Goal: Communication & Community: Share content

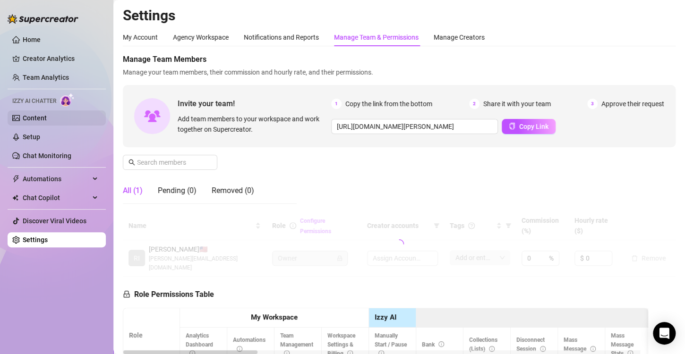
click at [47, 119] on link "Content" at bounding box center [35, 118] width 24 height 8
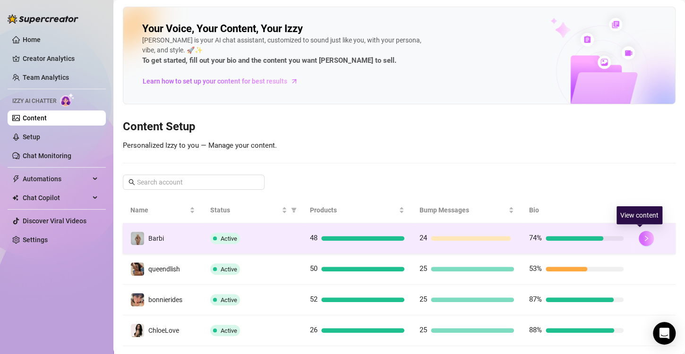
click at [643, 235] on icon "right" at bounding box center [646, 238] width 7 height 7
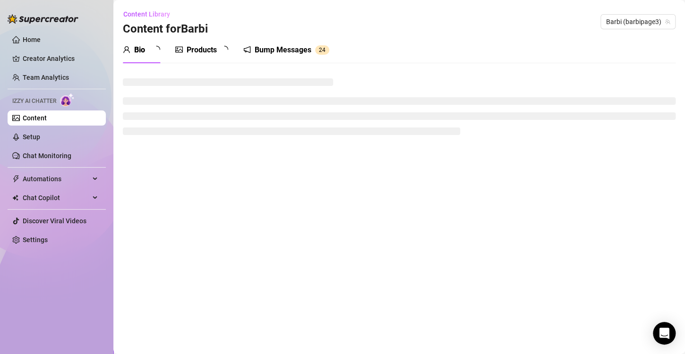
click at [273, 51] on div "Bump Messages" at bounding box center [283, 49] width 57 height 11
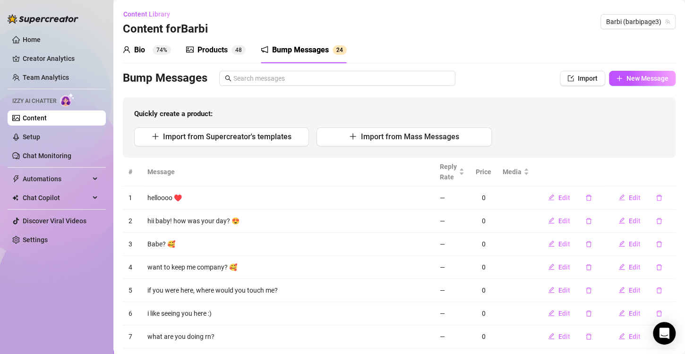
drag, startPoint x: 654, startPoint y: 24, endPoint x: 627, endPoint y: 31, distance: 28.0
click at [654, 24] on span "Barbi (barbipage3)" at bounding box center [638, 22] width 64 height 14
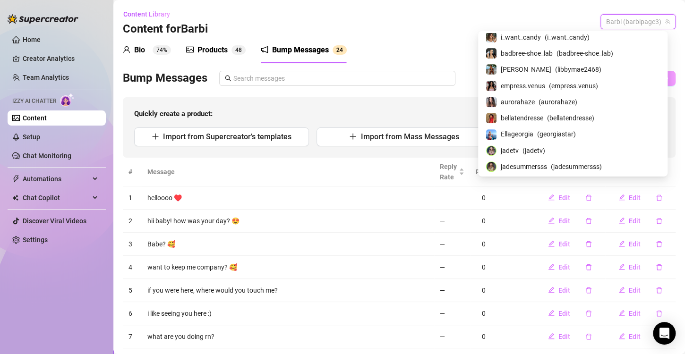
scroll to position [57, 0]
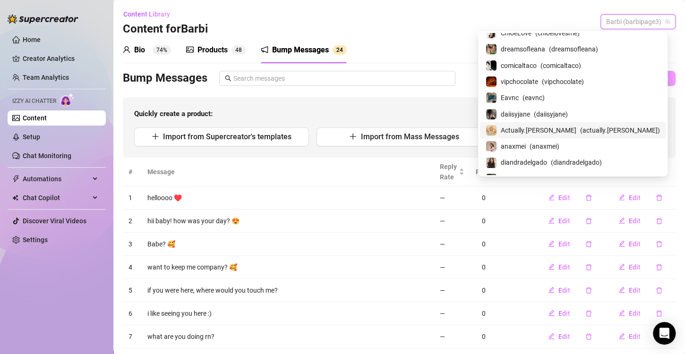
click at [564, 127] on span "Actually.[PERSON_NAME]" at bounding box center [539, 130] width 76 height 10
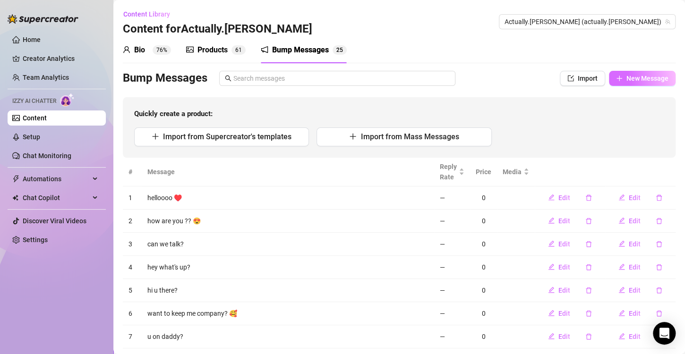
click at [648, 83] on button "New Message" at bounding box center [642, 78] width 67 height 15
type textarea "Type your message here..."
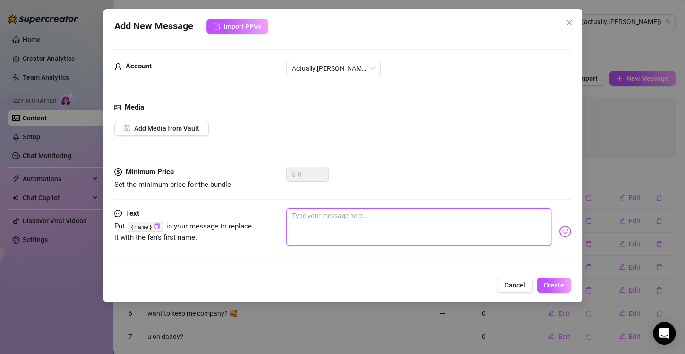
click at [321, 222] on textarea at bounding box center [418, 227] width 265 height 38
paste textarea "Caught you online 👀… ready for something that’ll make you stay? 😈"
type textarea "Caught you online 👀… ready for something that’ll make you stay? 😈"
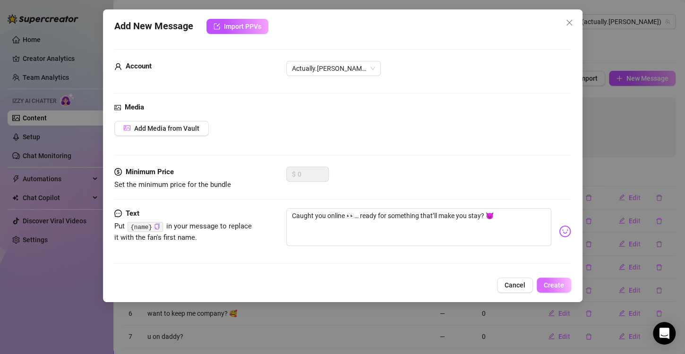
click at [552, 283] on span "Create" at bounding box center [554, 286] width 20 height 8
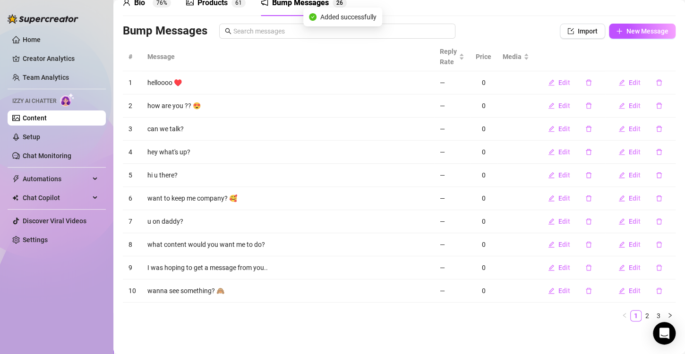
scroll to position [49, 0]
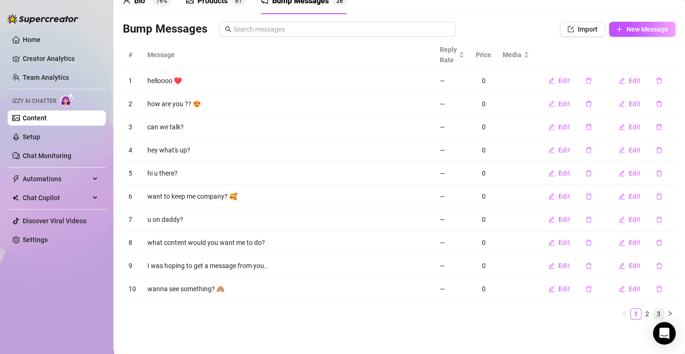
click at [653, 314] on link "3" at bounding box center [658, 314] width 10 height 10
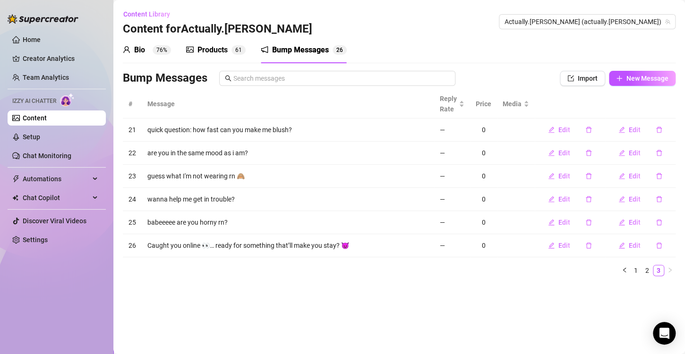
scroll to position [0, 0]
click at [657, 73] on button "New Message" at bounding box center [642, 78] width 67 height 15
type textarea "Type your message here..."
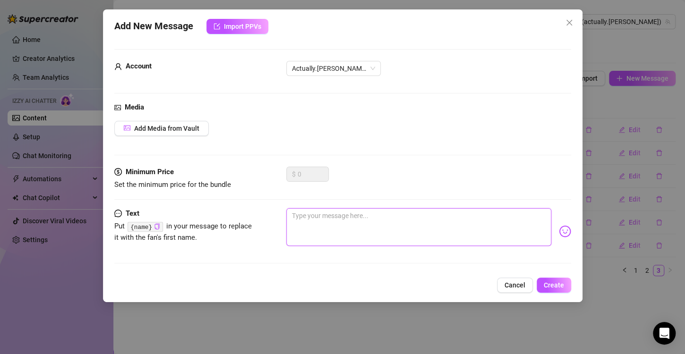
click at [331, 230] on textarea at bounding box center [418, 227] width 265 height 38
paste textarea "Since you’re here now… wanna see what’s waiting for you? 💋"
type textarea "Since you’re here now… wanna see what’s waiting for you? 💋"
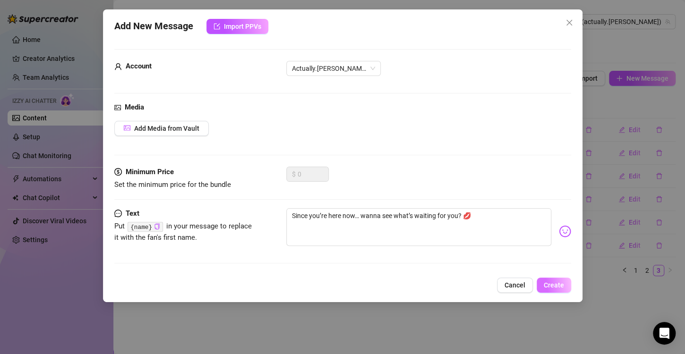
click at [554, 285] on span "Create" at bounding box center [554, 286] width 20 height 8
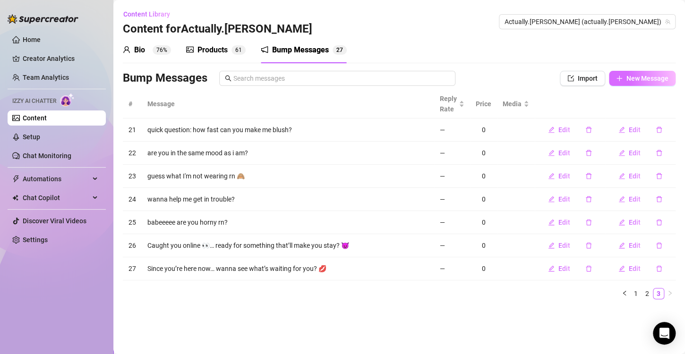
click at [627, 79] on span "New Message" at bounding box center [647, 79] width 42 height 8
type textarea "Type your message here..."
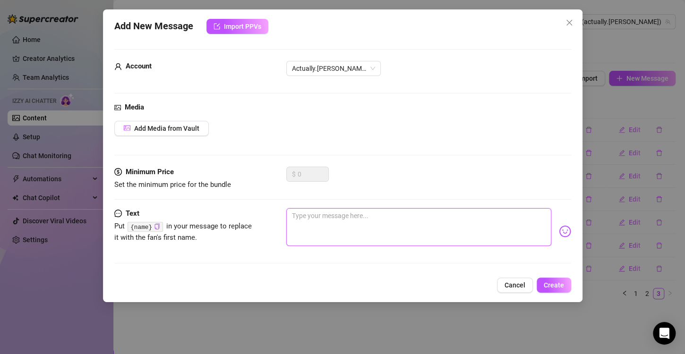
click at [325, 231] on textarea at bounding box center [418, 227] width 265 height 38
paste textarea "Perfect timing, babe… I’ve got something hot just for you 🔥"
type textarea "Perfect timing, babe… I’ve got something hot just for you 🔥"
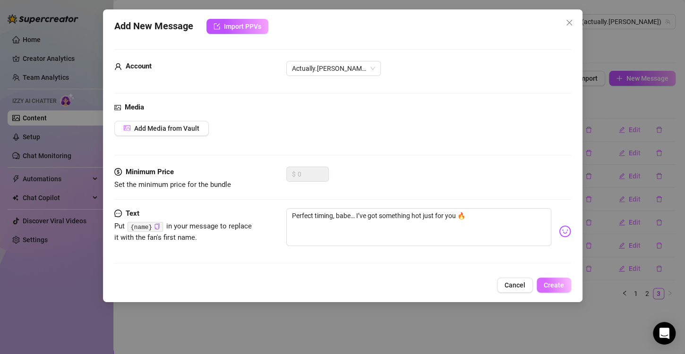
click at [556, 280] on button "Create" at bounding box center [554, 285] width 34 height 15
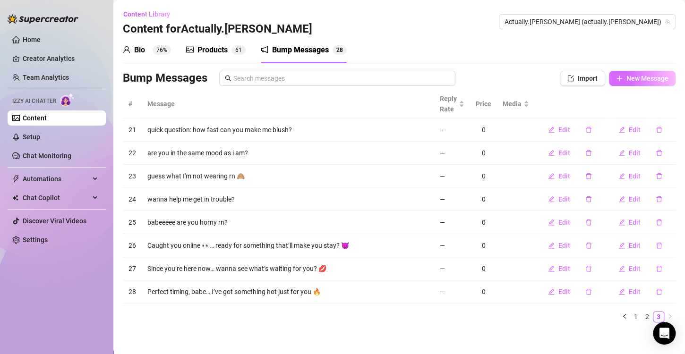
click at [626, 78] on span "New Message" at bounding box center [647, 79] width 42 height 8
type textarea "Type your message here..."
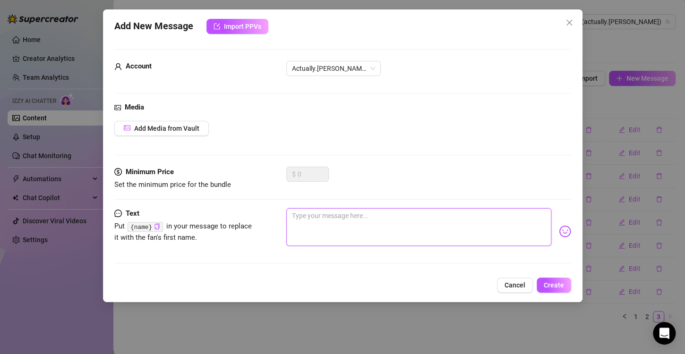
click at [393, 235] on textarea at bounding box center [418, 227] width 265 height 38
paste textarea "Hey you… sitting there all online and curious 😏 come find out why I’m smiling."
type textarea "Hey you… sitting there all online and curious 😏 come find out why I’m smiling."
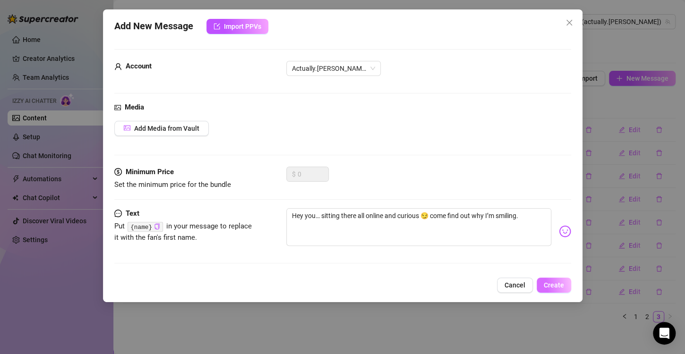
click at [549, 282] on span "Create" at bounding box center [554, 286] width 20 height 8
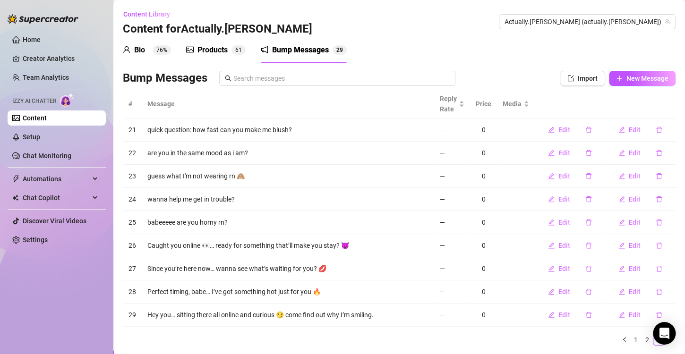
scroll to position [26, 0]
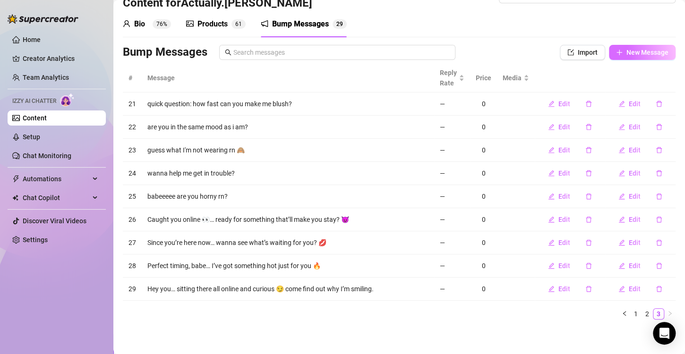
click at [637, 49] on span "New Message" at bounding box center [647, 53] width 42 height 8
type textarea "Type your message here..."
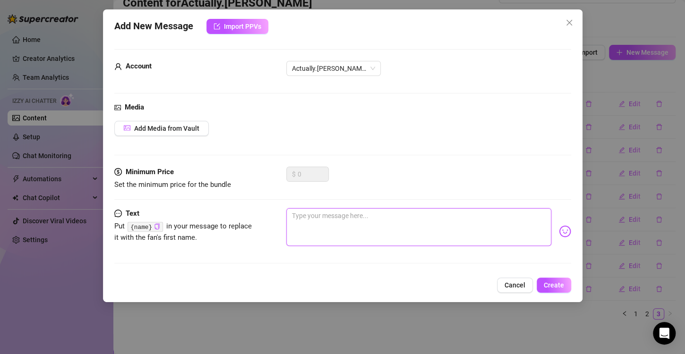
click at [347, 212] on textarea at bounding box center [418, 227] width 265 height 38
paste textarea "You’re online, I’m online… feels like fate 😉 let’s make it worth it."
type textarea "You’re online, I’m online… feels like fate 😉 let’s make it worth it."
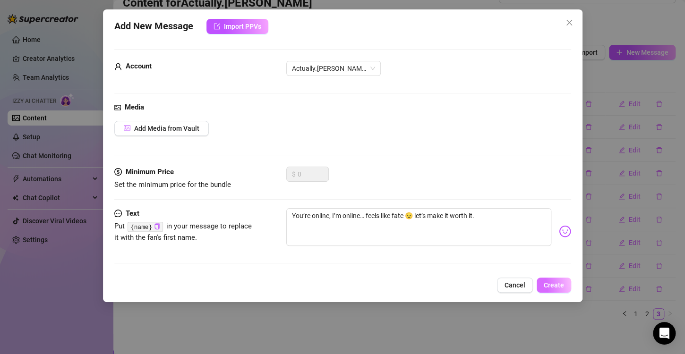
click at [560, 282] on span "Create" at bounding box center [554, 286] width 20 height 8
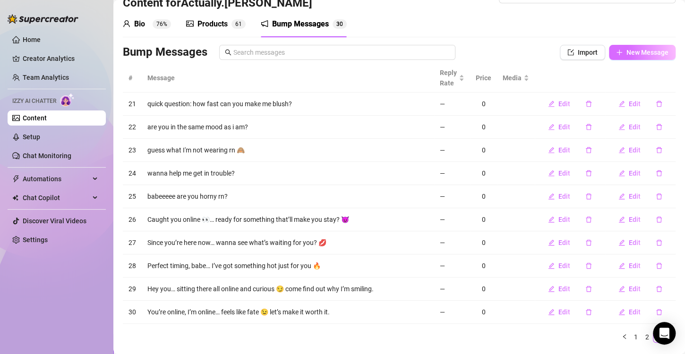
click at [642, 54] on span "New Message" at bounding box center [647, 53] width 42 height 8
type textarea "Type your message here..."
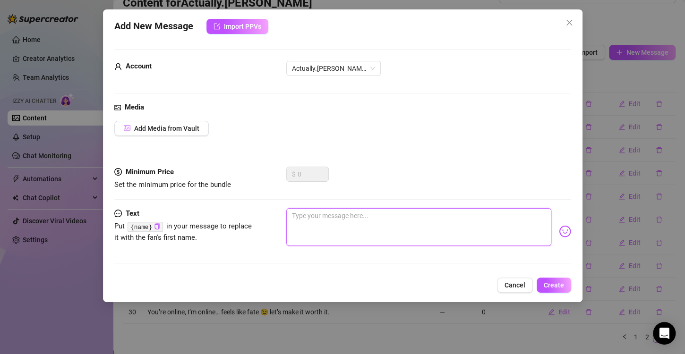
click at [366, 222] on textarea at bounding box center [418, 227] width 265 height 38
paste textarea "Couldn’t help but notice you here… bet I can make your night 💦"
type textarea "Couldn’t help but notice you here… bet I can make your night 💦"
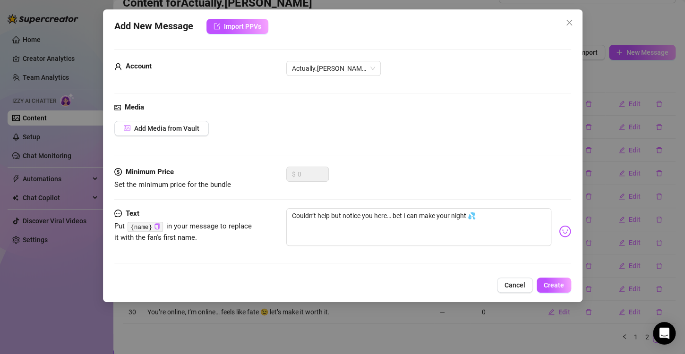
drag, startPoint x: 556, startPoint y: 283, endPoint x: 533, endPoint y: 278, distance: 23.3
click at [556, 283] on span "Create" at bounding box center [554, 286] width 20 height 8
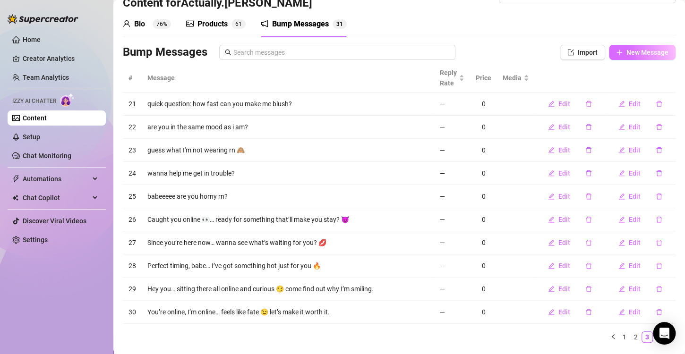
click at [629, 52] on span "New Message" at bounding box center [647, 53] width 42 height 8
type textarea "Type your message here..."
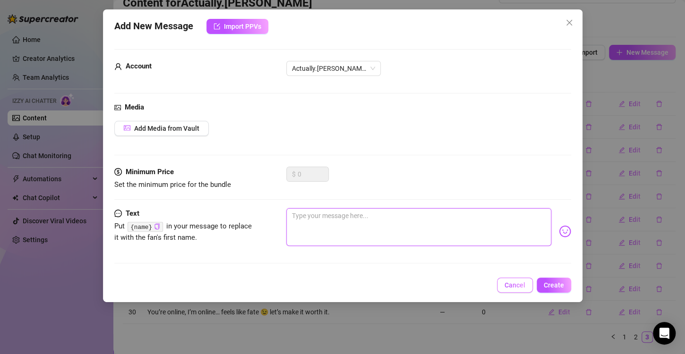
click at [354, 223] on textarea at bounding box center [418, 227] width 265 height 38
paste textarea "Just saw you pop up online 👀… wanna get into a little trouble?"
type textarea "Just saw you pop up online 👀… wanna get into a little trouble?"
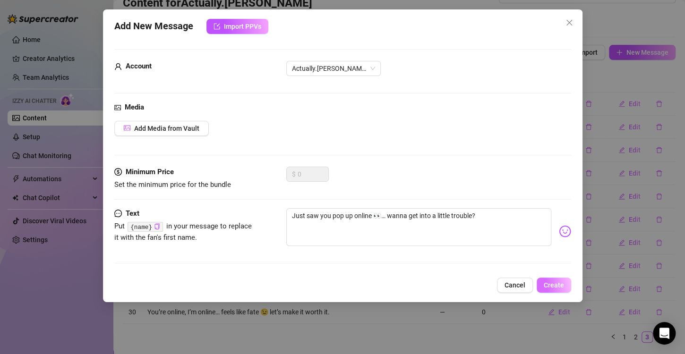
click at [556, 282] on span "Create" at bounding box center [554, 286] width 20 height 8
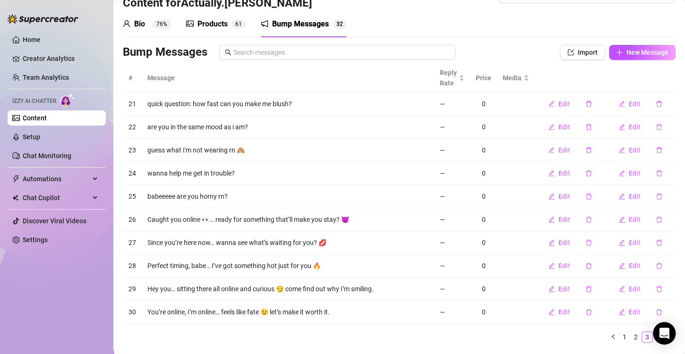
scroll to position [49, 0]
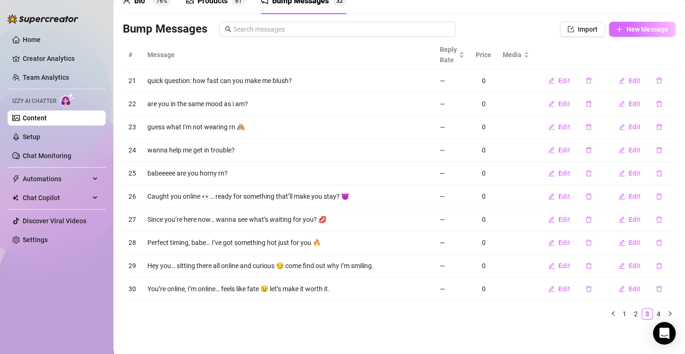
click at [617, 35] on button "New Message" at bounding box center [642, 29] width 67 height 15
type textarea "Type your message here..."
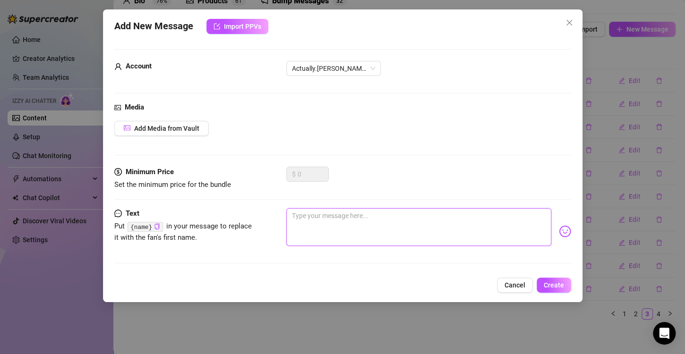
click at [332, 215] on textarea at bounding box center [418, 227] width 265 height 38
paste textarea "Still thinking about me? I can make sure you are…"
type textarea "Still thinking about me? I can make sure you are…"
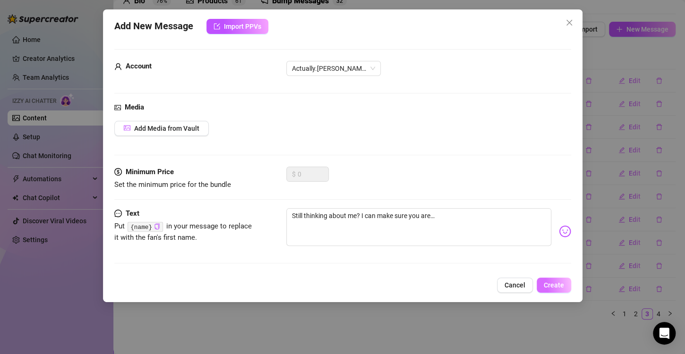
click at [555, 282] on span "Create" at bounding box center [554, 286] width 20 height 8
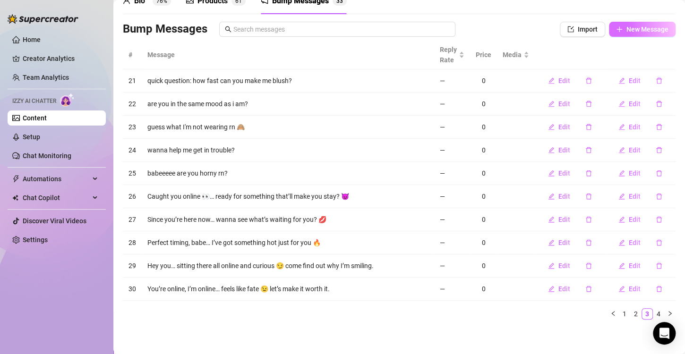
click at [631, 25] on button "New Message" at bounding box center [642, 29] width 67 height 15
type textarea "Type your message here..."
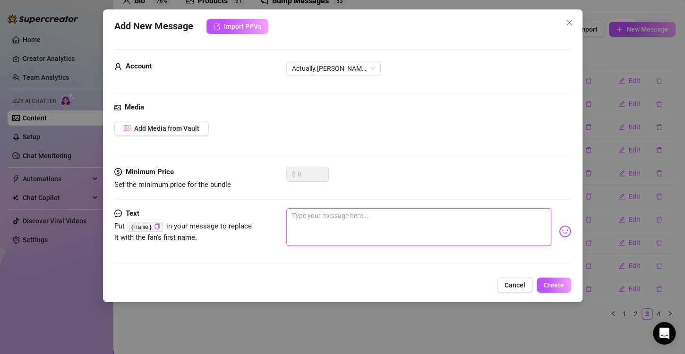
click at [407, 239] on textarea at bounding box center [418, 227] width 265 height 38
paste textarea "If you didn’t open the last one, you’re missing out"
type textarea "If you didn’t open the last one, you’re missing out"
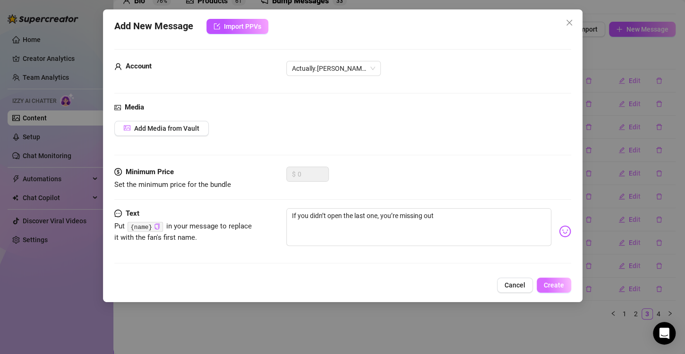
click at [552, 279] on button "Create" at bounding box center [554, 285] width 34 height 15
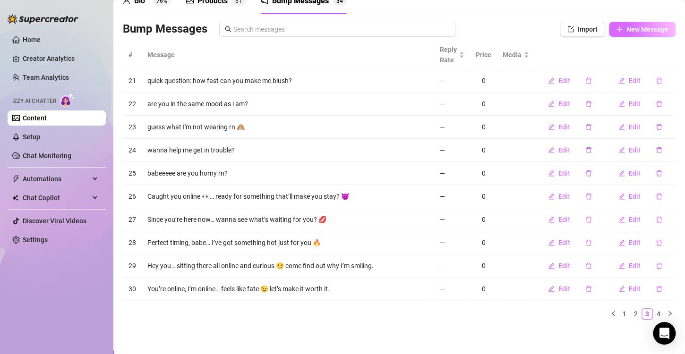
click at [631, 25] on button "New Message" at bounding box center [642, 29] width 67 height 15
type textarea "Type your message here..."
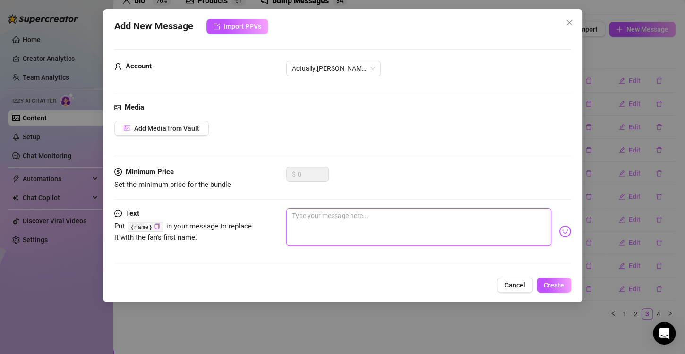
click at [400, 229] on textarea at bounding box center [418, 227] width 265 height 38
paste textarea "What if I told you this is even naughtier…"
type textarea "What if I told you this is even naughtier…"
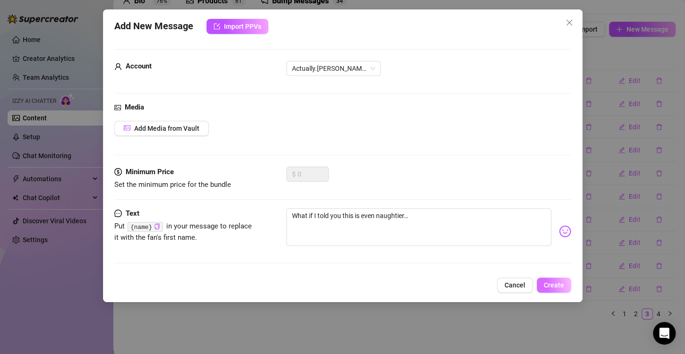
click at [549, 282] on span "Create" at bounding box center [554, 286] width 20 height 8
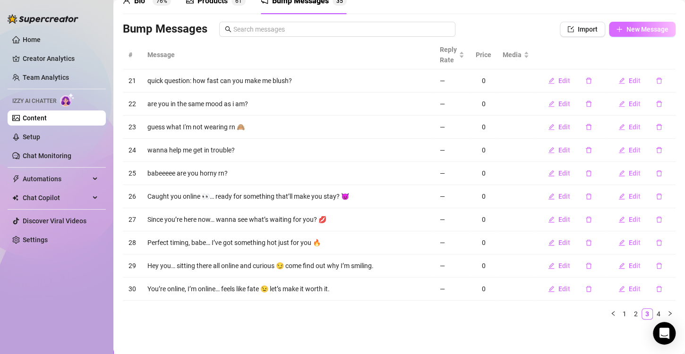
click at [632, 35] on button "New Message" at bounding box center [642, 29] width 67 height 15
type textarea "Type your message here..."
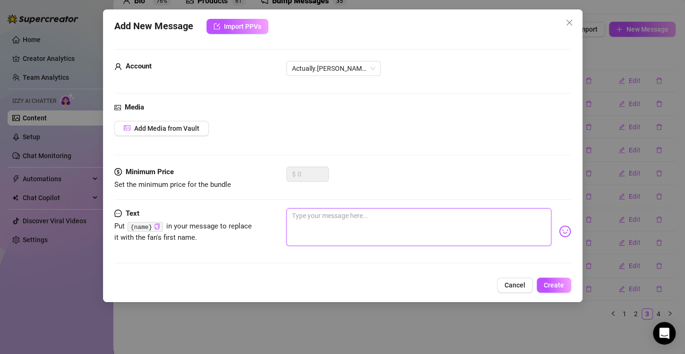
paste textarea "You thought that was it? Oh, baby, I’m just getting started 😈""
click at [343, 227] on textarea at bounding box center [418, 227] width 265 height 38
type textarea "You thought that was it? Oh, baby, I’m just getting started 😈""
type textarea "You thought that was it? Oh, baby, I’m just getting started 😈"
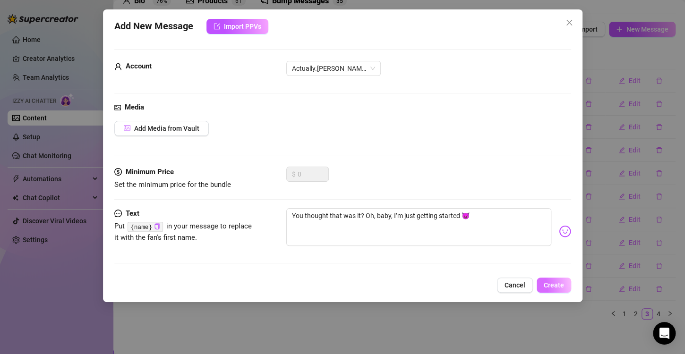
click at [551, 282] on span "Create" at bounding box center [554, 286] width 20 height 8
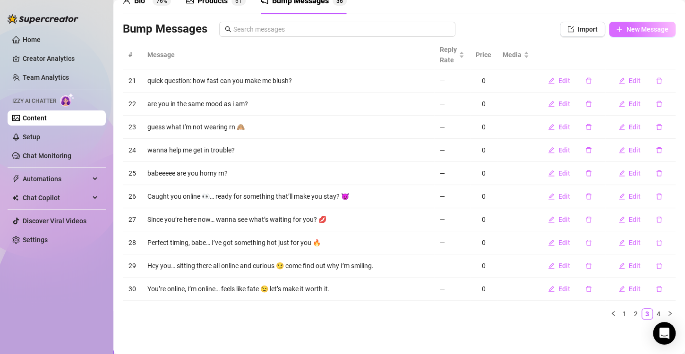
click at [619, 23] on button "New Message" at bounding box center [642, 29] width 67 height 15
type textarea "Type your message here..."
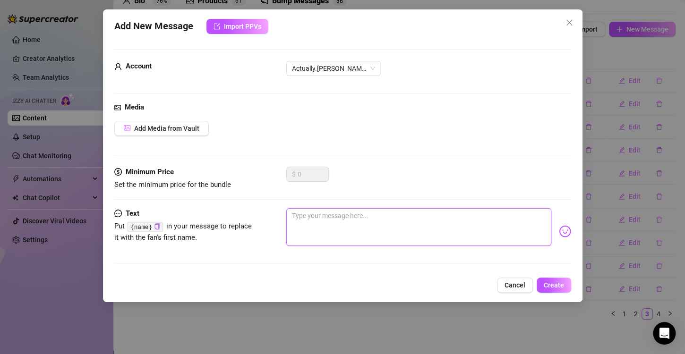
click at [342, 231] on textarea at bounding box center [418, 227] width 265 height 38
click at [342, 227] on textarea at bounding box center [418, 227] width 265 height 38
paste textarea "Back for round 2… because I know you can’t resist 💋"
type textarea "Back for round 2… because I know you can’t resist 💋"
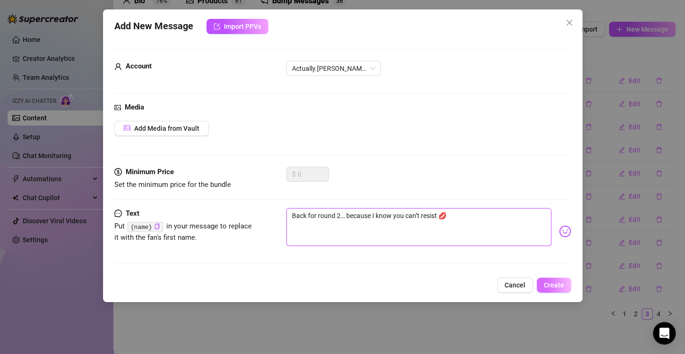
type textarea "Back for round 2… because I know you can’t resist 💋"
click at [549, 280] on button "Create" at bounding box center [554, 285] width 34 height 15
click at [549, 282] on button "Edit" at bounding box center [558, 289] width 37 height 15
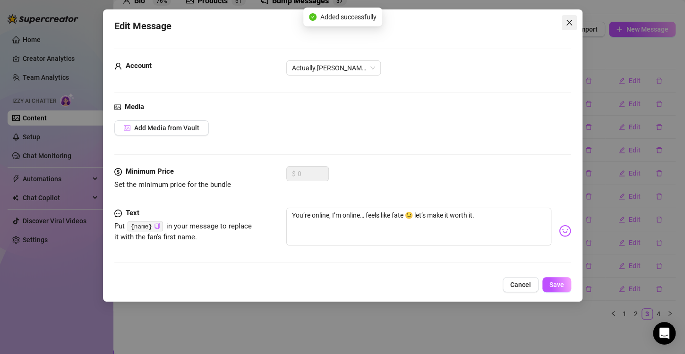
click at [575, 24] on span "Close" at bounding box center [569, 23] width 15 height 8
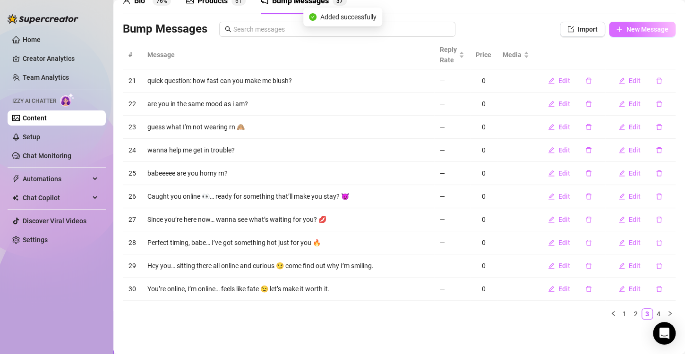
click at [634, 32] on span "New Message" at bounding box center [647, 30] width 42 height 8
type textarea "Type your message here..."
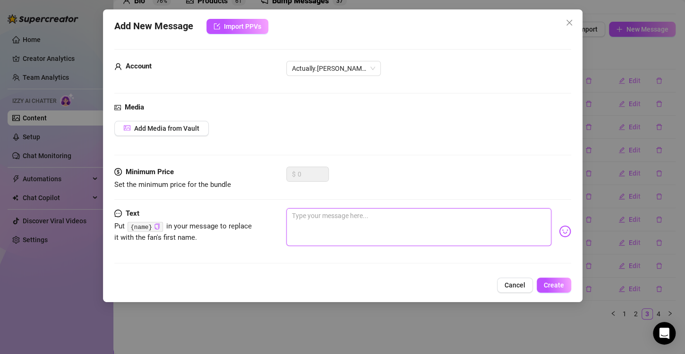
click at [321, 231] on textarea at bounding box center [418, 227] width 265 height 38
paste textarea "I made this one just for you… open up 😘"
type textarea "I made this one just for you… open up 😘"
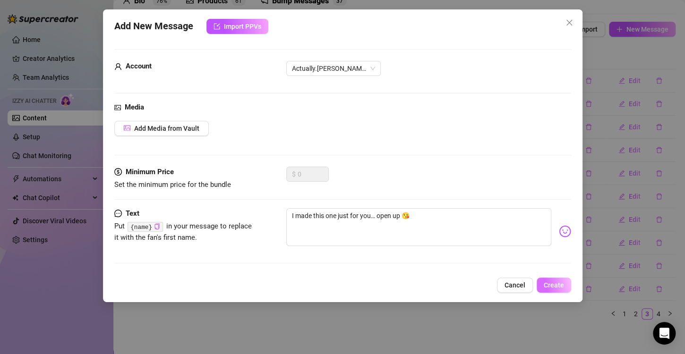
click at [546, 283] on span "Create" at bounding box center [554, 286] width 20 height 8
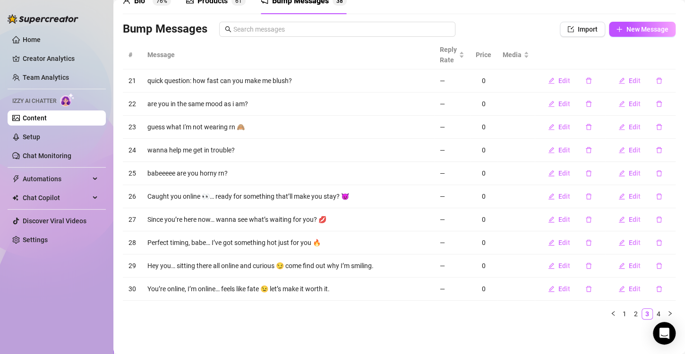
scroll to position [0, 0]
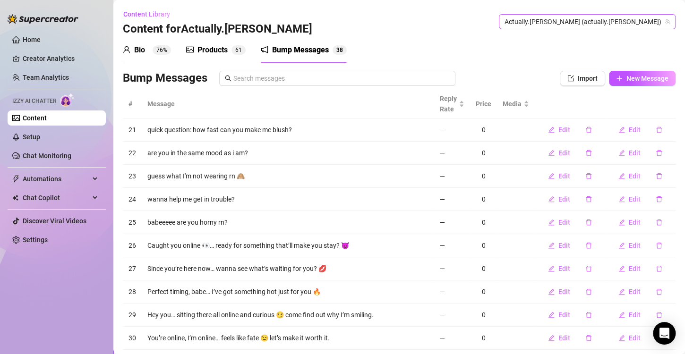
click at [596, 26] on span "Actually.Maria (actually.maria)" at bounding box center [586, 22] width 165 height 14
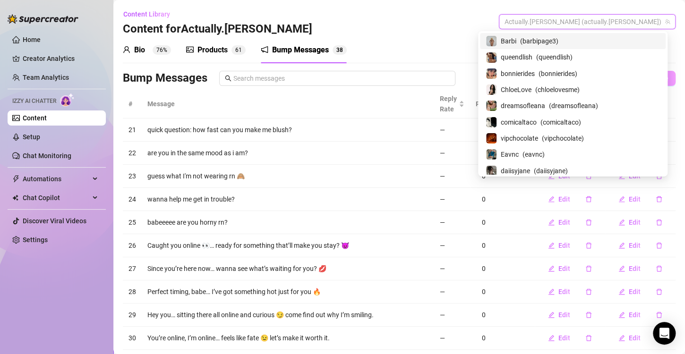
click at [516, 37] on span "Barbi" at bounding box center [509, 41] width 16 height 10
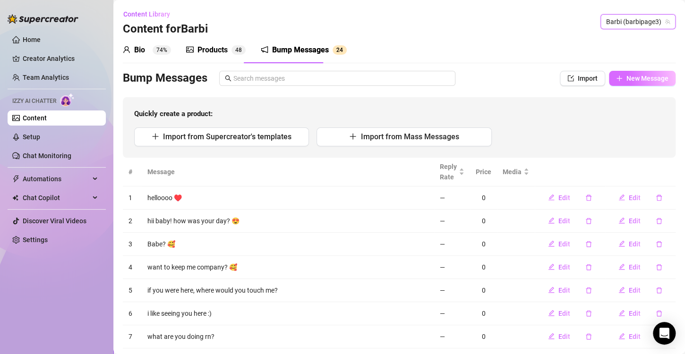
click at [626, 79] on span "New Message" at bounding box center [647, 79] width 42 height 8
type textarea "Type your message here..."
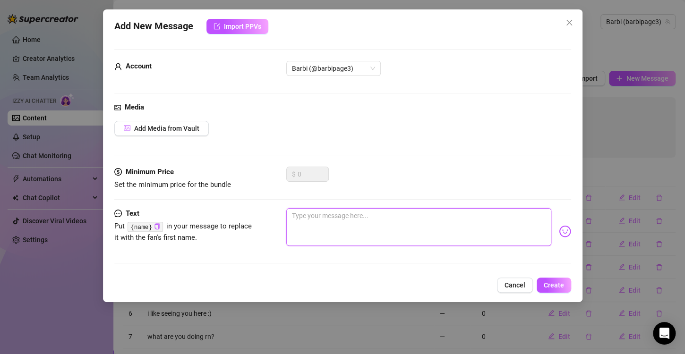
click at [316, 225] on textarea at bounding box center [418, 227] width 265 height 38
paste textarea "Caught you online 👀… ready for something that’ll make you stay? 😈"
type textarea "Caught you online 👀… ready for something that’ll make you stay? 😈"
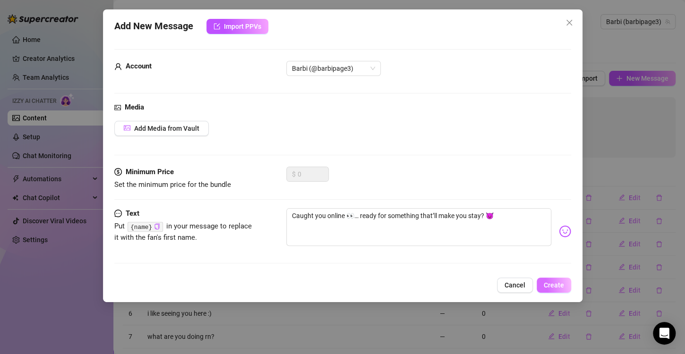
click at [555, 282] on span "Create" at bounding box center [554, 286] width 20 height 8
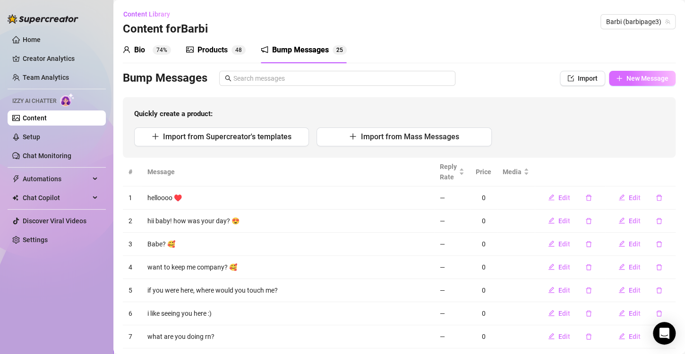
click at [644, 75] on span "New Message" at bounding box center [647, 79] width 42 height 8
type textarea "Type your message here..."
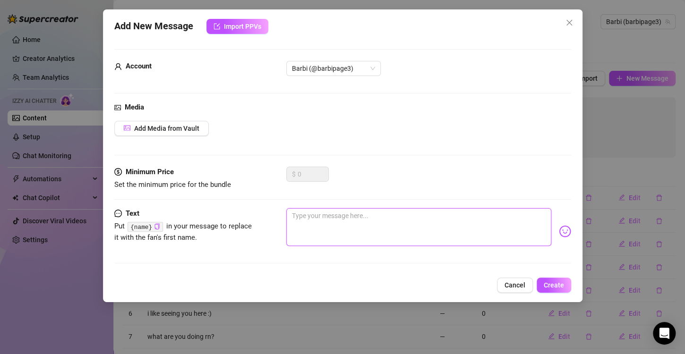
click at [354, 219] on textarea at bounding box center [418, 227] width 265 height 38
paste textarea "Since you’re here now… wanna see what’s waiting for you? 💋"
type textarea "Since you’re here now… wanna see what’s waiting for you? 💋"
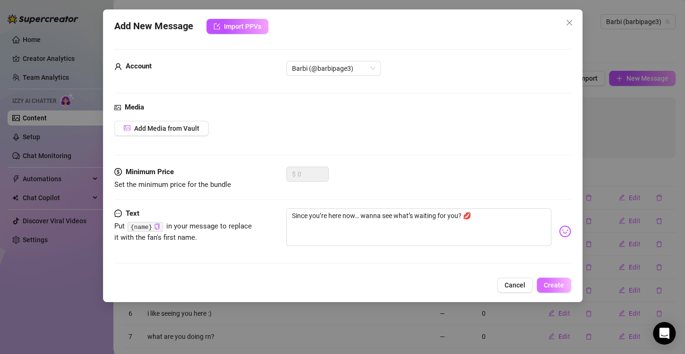
click at [552, 282] on span "Create" at bounding box center [554, 286] width 20 height 8
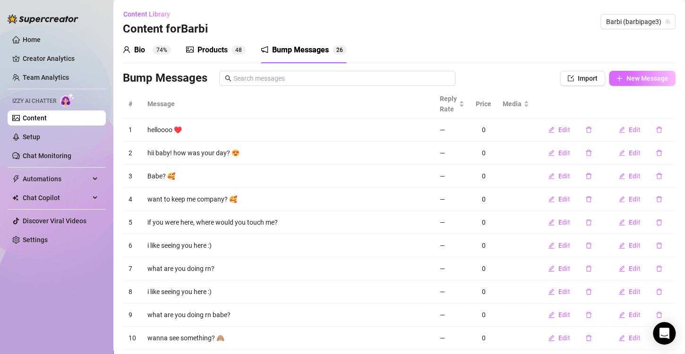
click at [649, 82] on span "New Message" at bounding box center [647, 79] width 42 height 8
type textarea "Type your message here..."
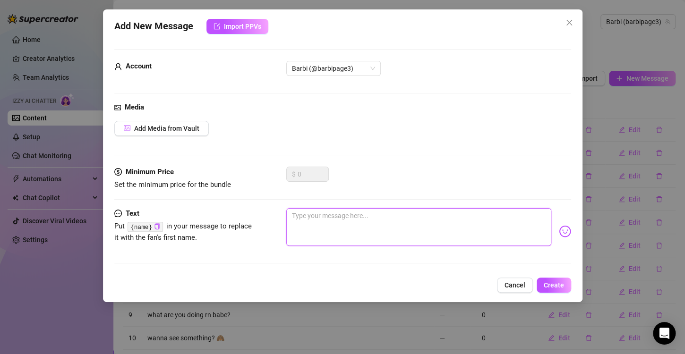
click at [386, 227] on textarea at bounding box center [418, 227] width 265 height 38
paste textarea "Perfect timing, babe… I’ve got something hot just for you 🔥"
type textarea "Perfect timing, babe… I’ve got something hot just for you 🔥"
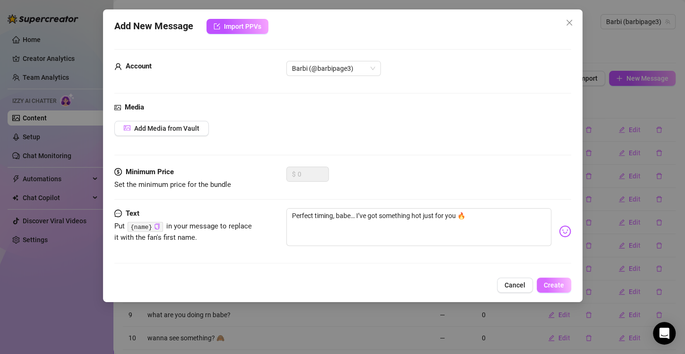
click at [552, 284] on span "Create" at bounding box center [554, 286] width 20 height 8
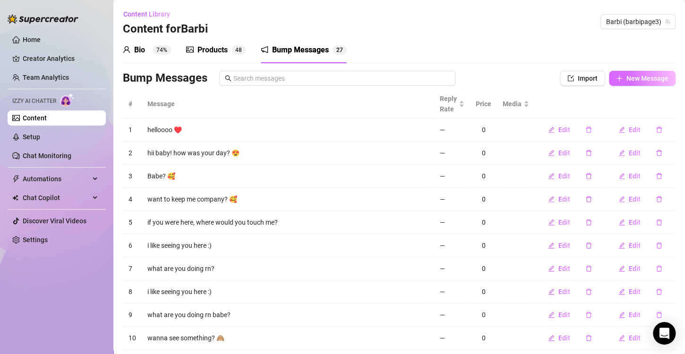
click at [634, 80] on span "New Message" at bounding box center [647, 79] width 42 height 8
type textarea "Type your message here..."
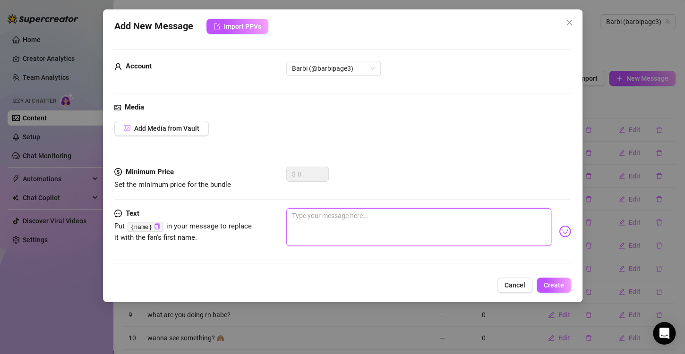
click at [341, 223] on textarea at bounding box center [418, 227] width 265 height 38
paste textarea "Hey you… sitting there all online and curious 😏 come find out why I’m smiling"
type textarea "Hey you… sitting there all online and curious 😏 come find out why I’m smiling"
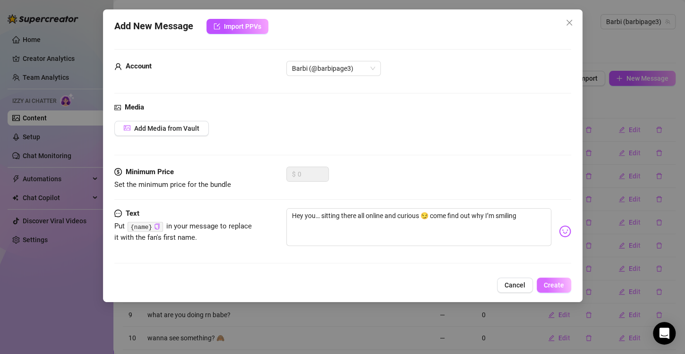
click at [553, 286] on span "Create" at bounding box center [554, 286] width 20 height 8
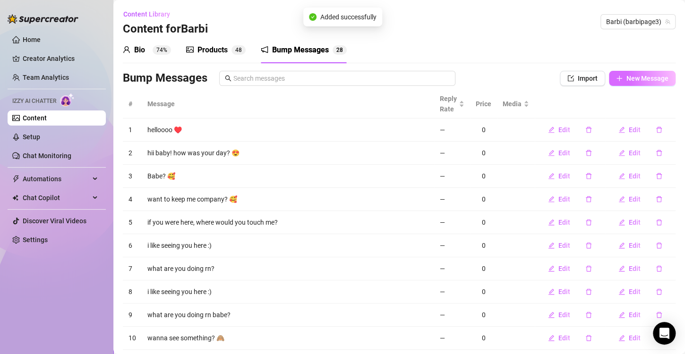
click at [616, 80] on icon "plus" at bounding box center [619, 78] width 7 height 7
type textarea "Type your message here..."
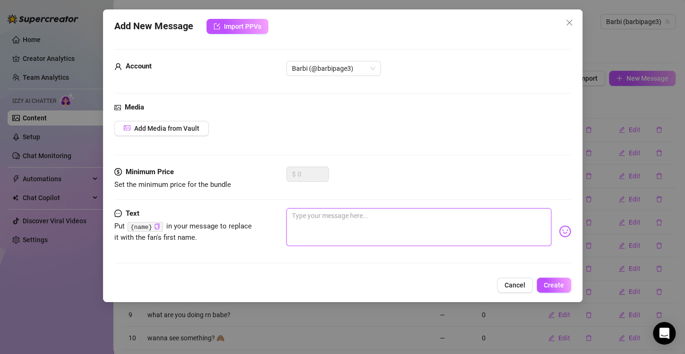
drag, startPoint x: 364, startPoint y: 223, endPoint x: 365, endPoint y: 228, distance: 4.7
click at [364, 225] on textarea at bounding box center [418, 227] width 265 height 38
paste textarea "You’re online, I’m online… feels like fate 😉 let’s make it worth it."
type textarea "You’re online, I’m online… feels like fate 😉 let’s make it worth it."
drag, startPoint x: 418, startPoint y: 217, endPoint x: 365, endPoint y: 220, distance: 52.5
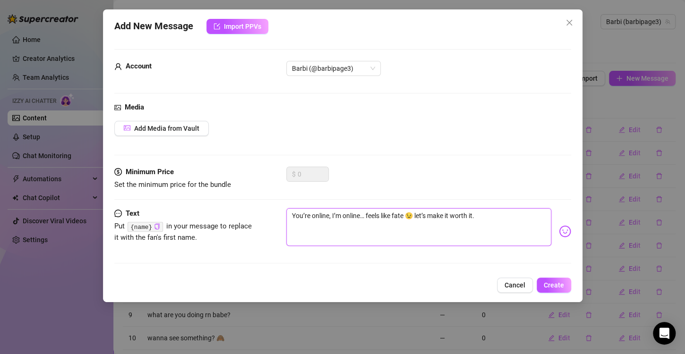
click at [365, 219] on textarea "You’re online, I’m online… feels like fate 😉 let’s make it worth it." at bounding box center [418, 227] width 265 height 38
type textarea "You’re online, I’m online…let’s make it worth it."
click at [444, 217] on textarea "You’re online, I’m online…let’s make it worth it." at bounding box center [418, 227] width 265 height 38
type textarea "You’re online, I’m online…let’s make it worth it."
click at [559, 232] on img at bounding box center [565, 231] width 12 height 12
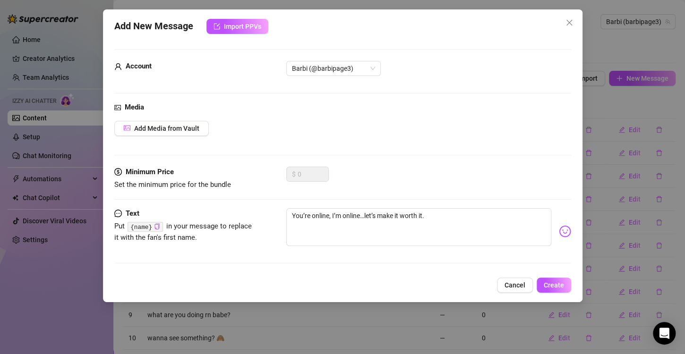
click at [559, 229] on img at bounding box center [565, 231] width 12 height 12
click at [559, 233] on img at bounding box center [565, 231] width 12 height 12
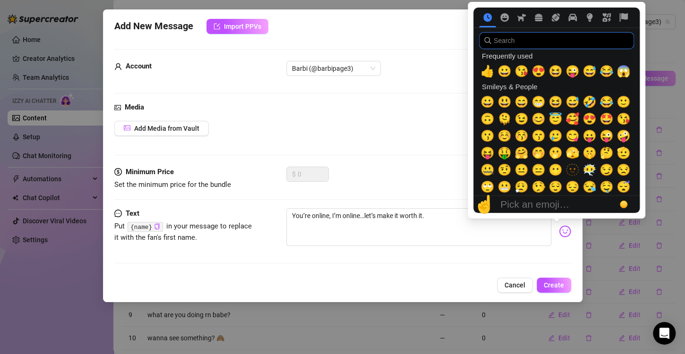
click at [513, 44] on input "search" at bounding box center [556, 40] width 155 height 17
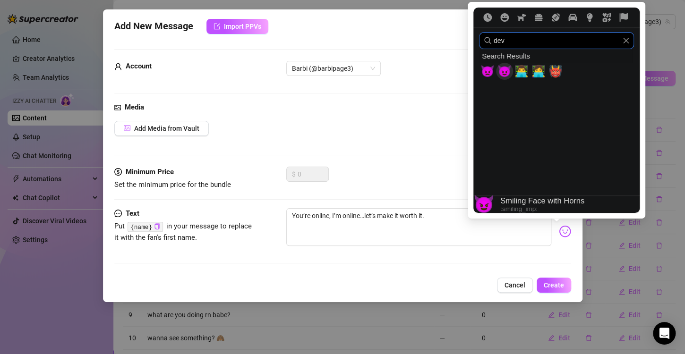
type input "dev"
click at [506, 70] on span "😈" at bounding box center [504, 71] width 14 height 13
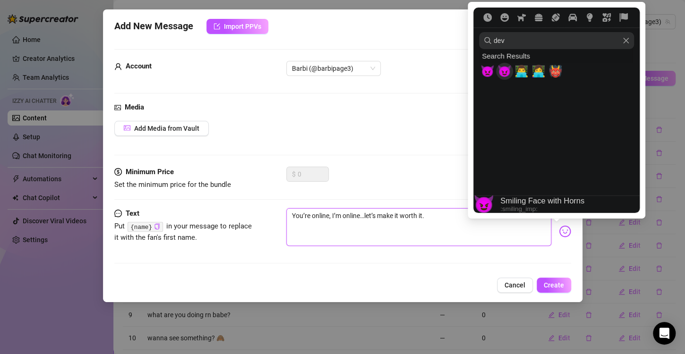
type textarea "You’re online, I’m online…let’s make it worth it.😈"
click at [506, 70] on span "😈" at bounding box center [504, 71] width 14 height 13
type textarea "You’re online, I’m online…let’s make it worth it.😈😈"
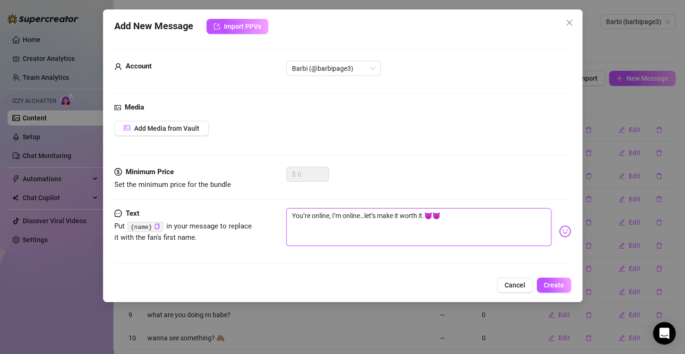
type textarea "You’re online, I’m online…let’s make it worth it.😈"
type textarea "You’re online, I’m online…let’s make it worth it."
click at [559, 231] on img at bounding box center [565, 231] width 12 height 12
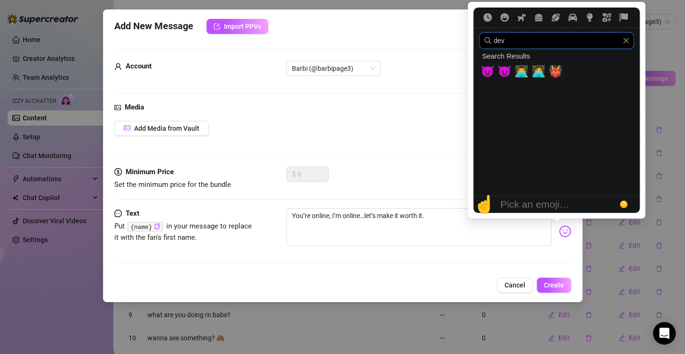
click at [521, 37] on input "dev" at bounding box center [556, 40] width 155 height 17
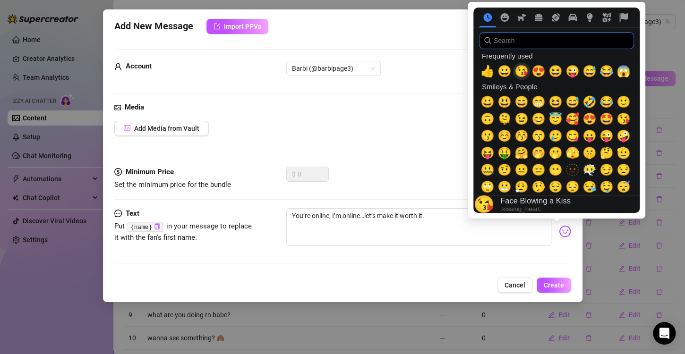
click at [526, 73] on span "😘" at bounding box center [521, 71] width 14 height 13
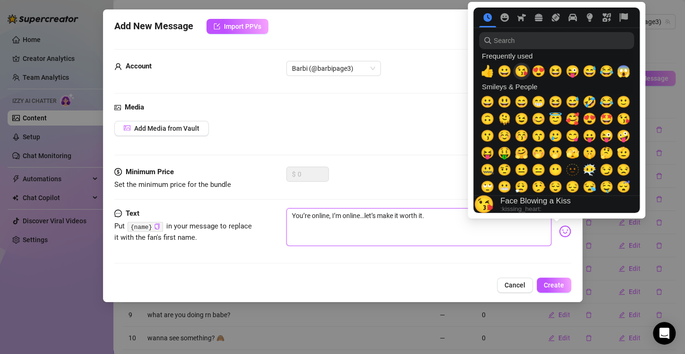
type textarea "You’re online, I’m online…let’s make it worth it.😘"
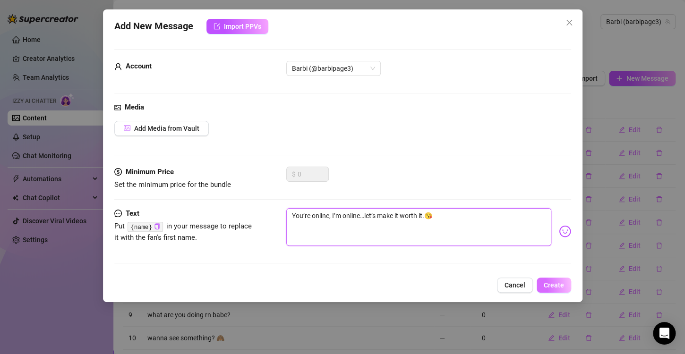
type textarea "You’re online, I’m online…let’s make it worth it.😘"
click at [555, 282] on span "Create" at bounding box center [554, 286] width 20 height 8
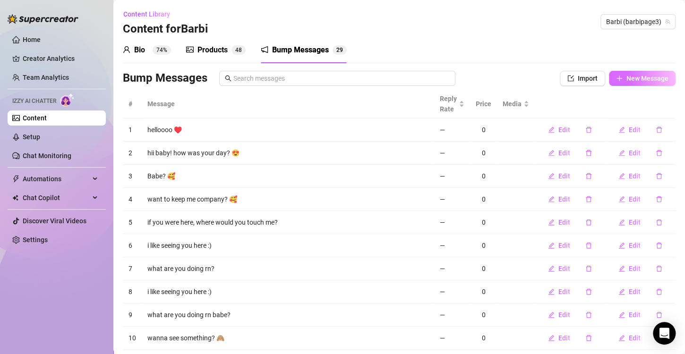
click at [623, 73] on button "New Message" at bounding box center [642, 78] width 67 height 15
type textarea "Type your message here..."
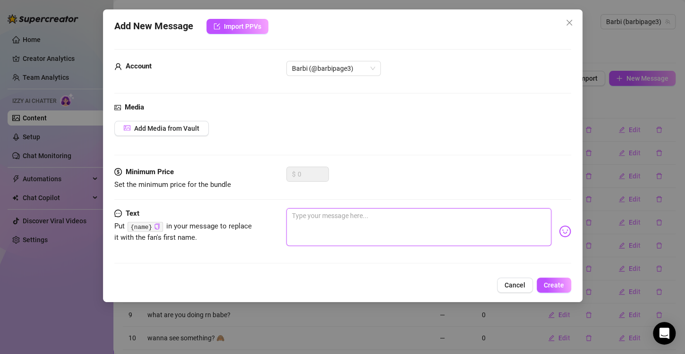
click at [332, 229] on textarea at bounding box center [418, 227] width 265 height 38
paste textarea "Couldn’t help but notice you here… bet I can make your night 💦"
type textarea "Couldn’t help but notice you here… bet I can make your night 💦"
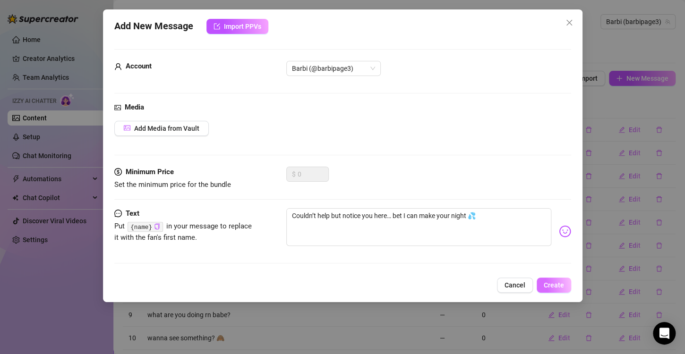
click at [550, 284] on span "Create" at bounding box center [554, 286] width 20 height 8
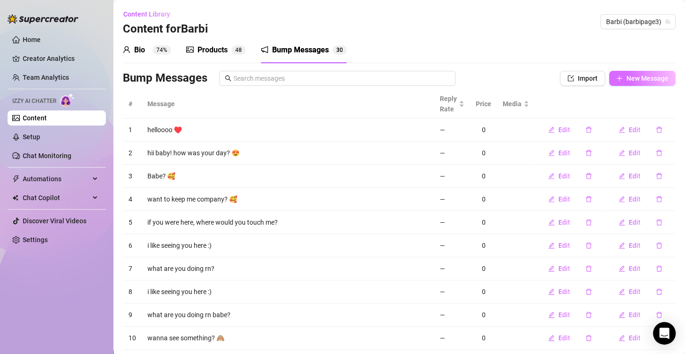
click at [653, 74] on button "New Message" at bounding box center [642, 78] width 67 height 15
type textarea "Type your message here..."
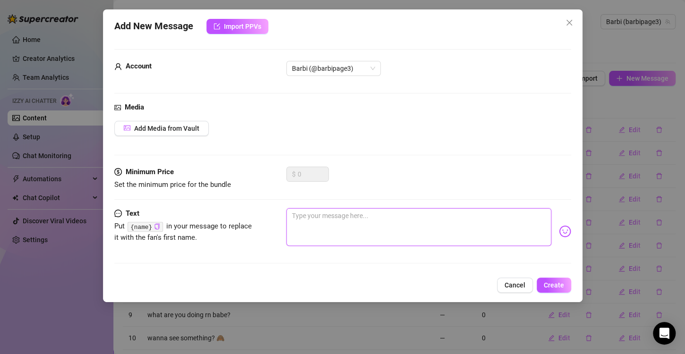
click at [352, 238] on textarea at bounding box center [418, 227] width 265 height 38
paste textarea "Just saw you pop up online 👀… wanna get into a little trouble?"
type textarea "Just saw you pop up online 👀… wanna get into a little trouble?"
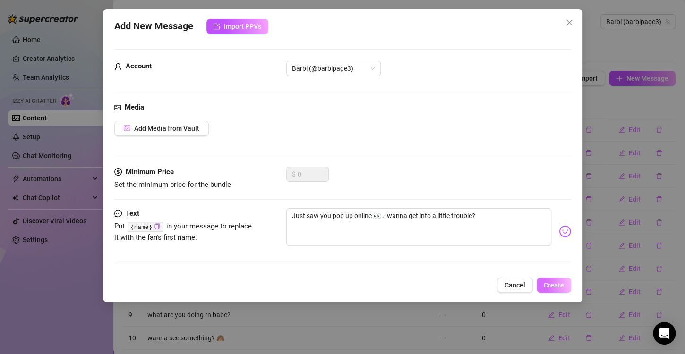
click at [554, 280] on button "Create" at bounding box center [554, 285] width 34 height 15
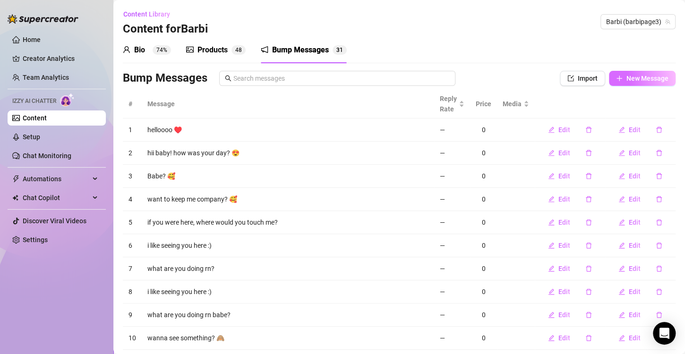
click at [626, 81] on span "New Message" at bounding box center [647, 79] width 42 height 8
type textarea "Type your message here..."
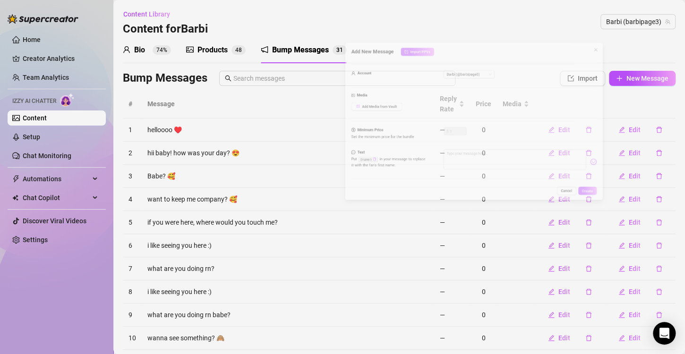
click at [338, 224] on div "Add New Message Import PPVs Account Barbi (@barbipage3) Media Add Media from Va…" at bounding box center [342, 177] width 685 height 354
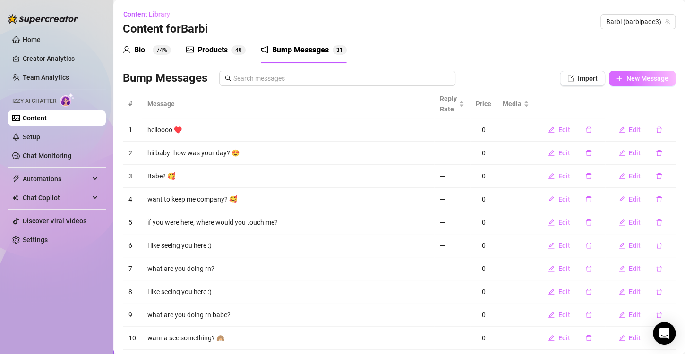
click at [636, 77] on span "New Message" at bounding box center [647, 79] width 42 height 8
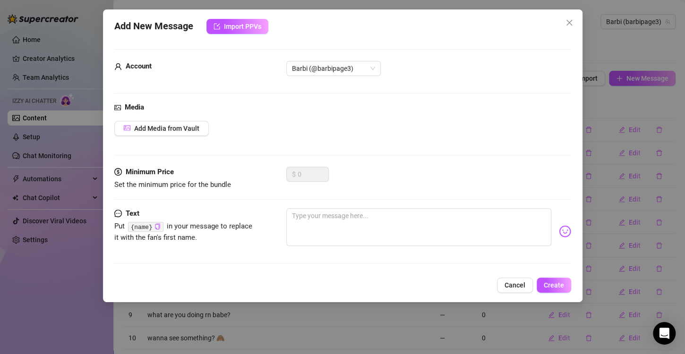
click at [362, 218] on div "Add New Message Import PPVs Account Barbi (@barbipage3) Media Add Media from Va…" at bounding box center [342, 177] width 685 height 354
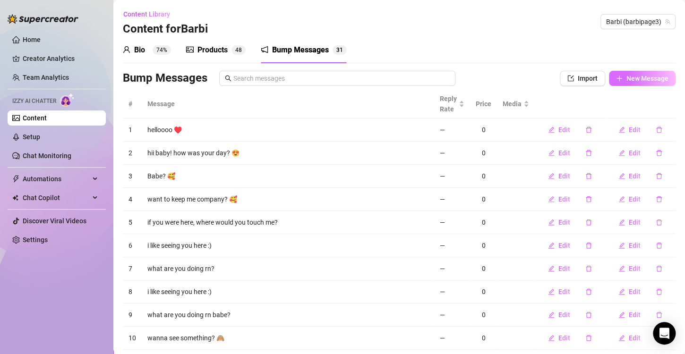
click at [636, 79] on span "New Message" at bounding box center [647, 79] width 42 height 8
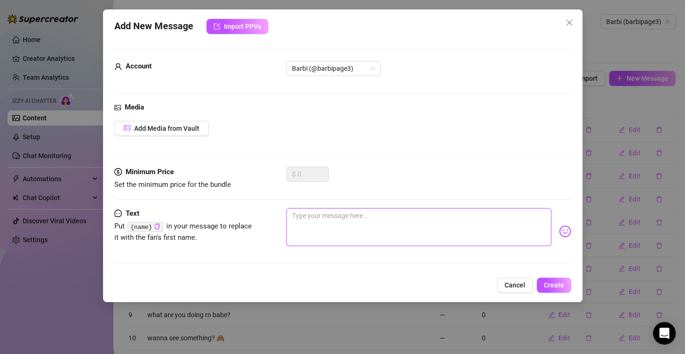
click at [334, 223] on textarea at bounding box center [418, 227] width 265 height 38
paste textarea "I made this one just for you… open up 😘"
type textarea "I made this one just for you… open up 😘"
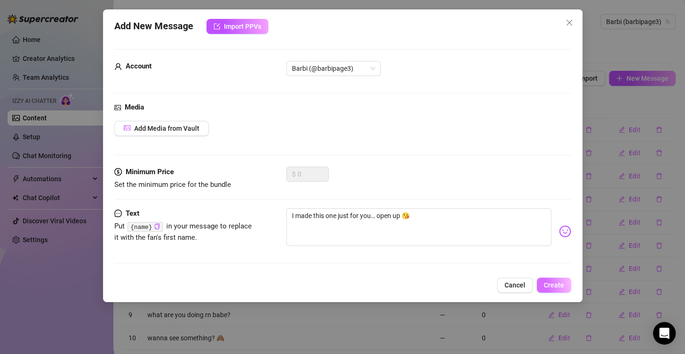
click at [555, 285] on span "Create" at bounding box center [554, 286] width 20 height 8
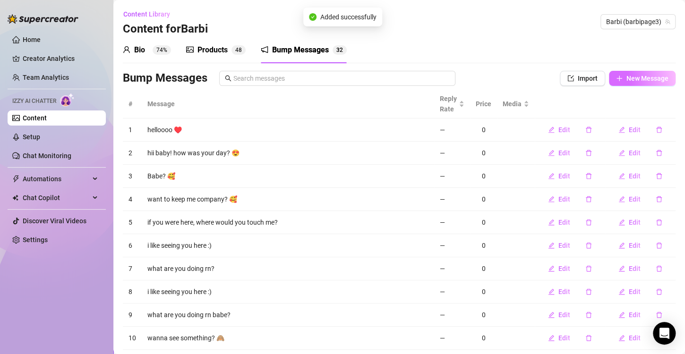
click at [635, 84] on button "New Message" at bounding box center [642, 78] width 67 height 15
type textarea "Type your message here..."
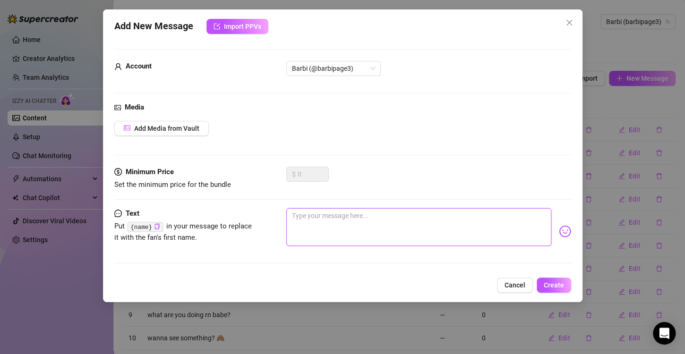
click at [336, 222] on textarea at bounding box center [418, 227] width 265 height 38
paste textarea "Still thinking about me? I can make sure you are…"
type textarea "Still thinking about me? I can make sure you are…"
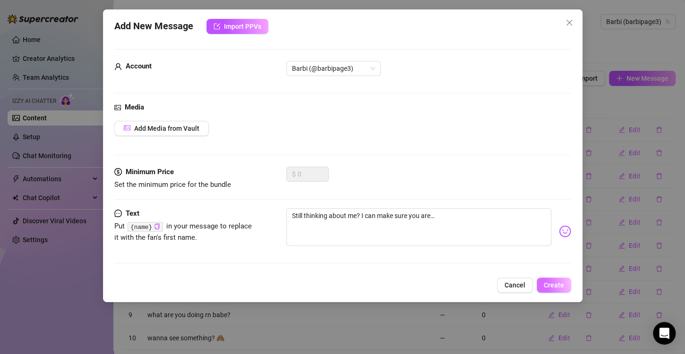
click at [554, 282] on span "Create" at bounding box center [554, 286] width 20 height 8
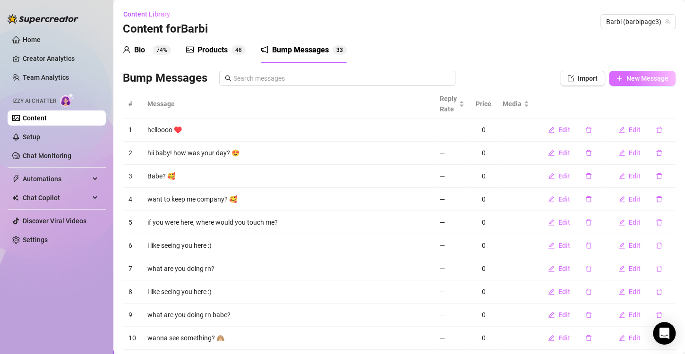
click at [652, 75] on span "New Message" at bounding box center [647, 79] width 42 height 8
type textarea "Type your message here..."
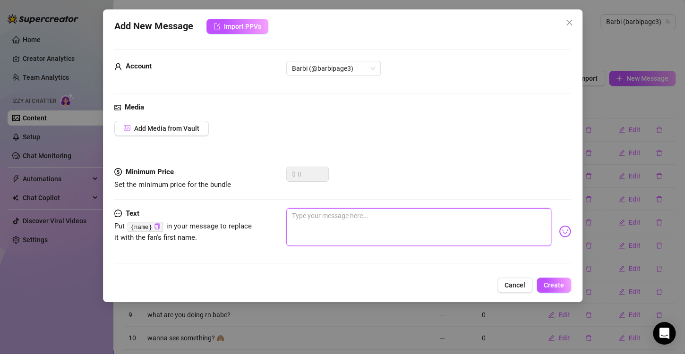
paste textarea "What if I told you this is even naughtier…"
type textarea "What if I told you this is even naughtier…"
drag, startPoint x: 352, startPoint y: 215, endPoint x: 447, endPoint y: 247, distance: 99.9
click at [353, 217] on textarea "What if I told you this is even naughtier…" at bounding box center [418, 227] width 265 height 38
type textarea "What if I told you this is even naughtier…"
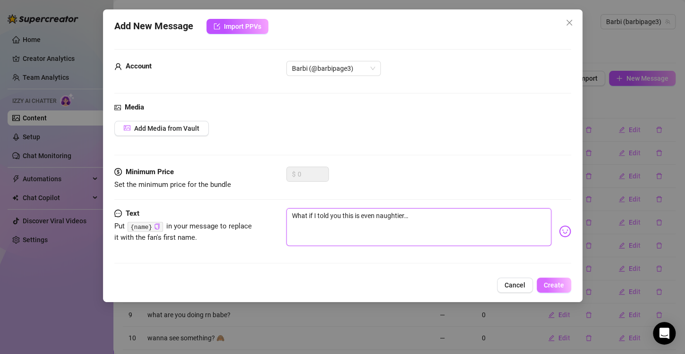
type textarea "What if I told you this is even naughtier…"
click at [554, 283] on span "Create" at bounding box center [554, 286] width 20 height 8
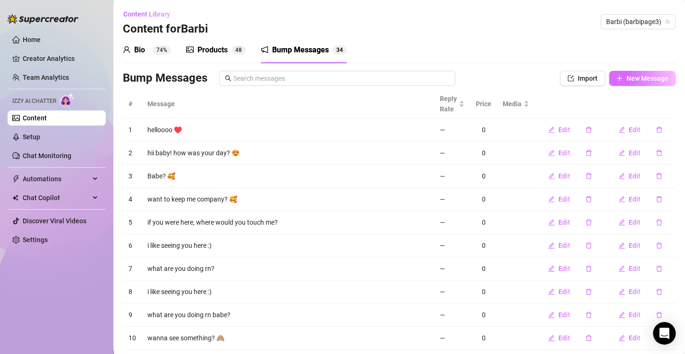
click at [641, 83] on button "New Message" at bounding box center [642, 78] width 67 height 15
type textarea "Type your message here..."
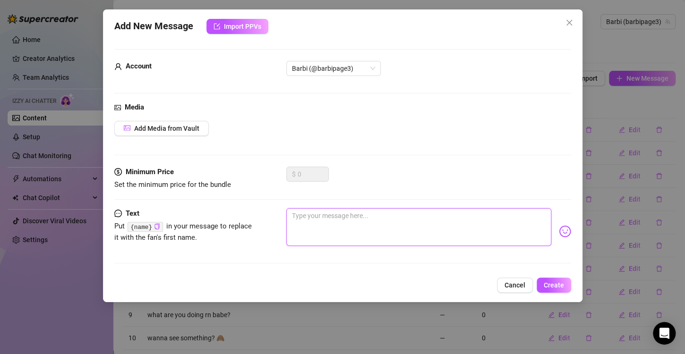
click at [324, 227] on textarea at bounding box center [418, 227] width 265 height 38
paste textarea "You thought that was it? Oh, baby, I’m just getting started 😈"
type textarea "You thought that was it? Oh, baby, I’m just getting started 😈"
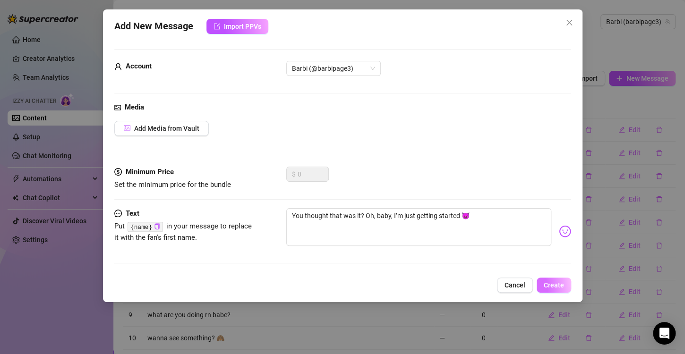
click at [561, 286] on span "Create" at bounding box center [554, 286] width 20 height 8
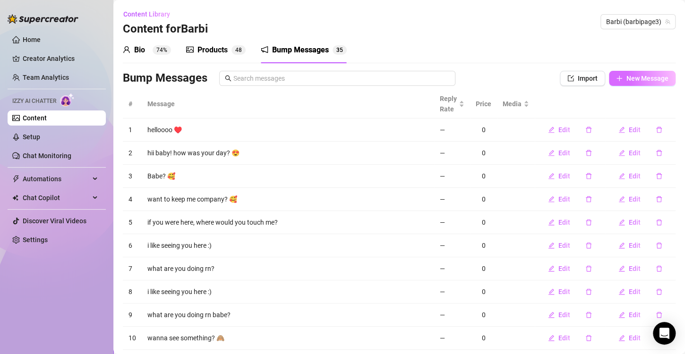
click at [616, 82] on button "New Message" at bounding box center [642, 78] width 67 height 15
type textarea "Type your message here..."
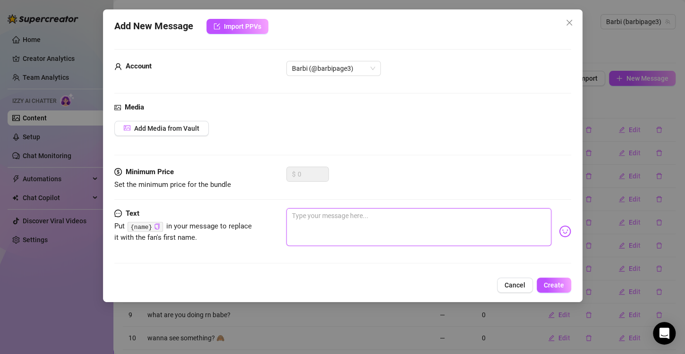
click at [321, 222] on textarea at bounding box center [418, 227] width 265 height 38
paste textarea "Still thinking about me? 👀 Let’s make it hotter…"
type textarea "Still thinking about me? 👀 Let’s make it hotter…"
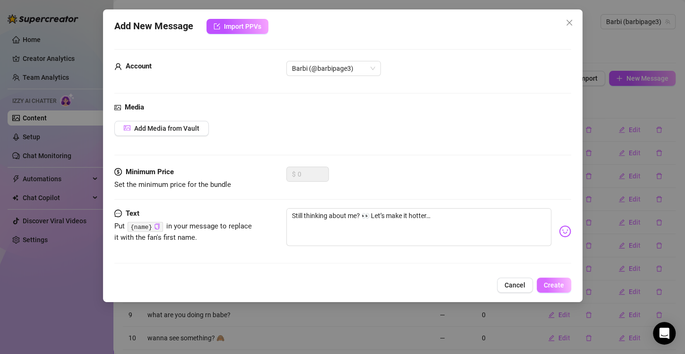
click at [563, 289] on button "Create" at bounding box center [554, 285] width 34 height 15
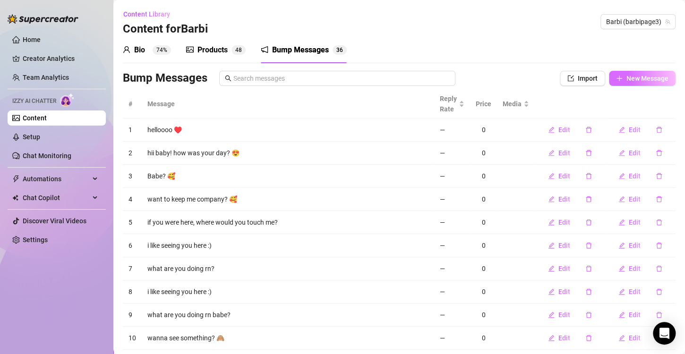
click at [644, 82] on button "New Message" at bounding box center [642, 78] width 67 height 15
type textarea "Type your message here..."
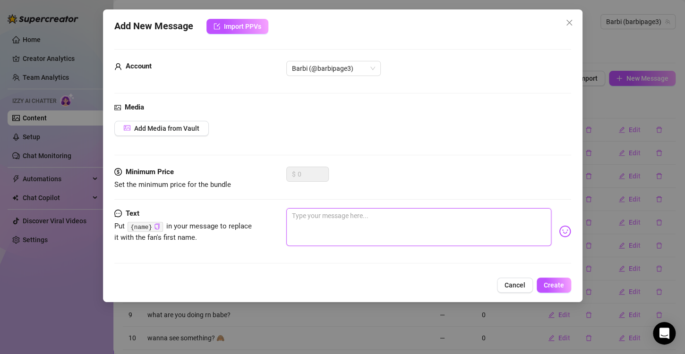
click at [333, 228] on textarea at bounding box center [418, 227] width 265 height 38
paste textarea "This could be in your hands right now…💦"
type textarea "This could be in your hands right now…💦"
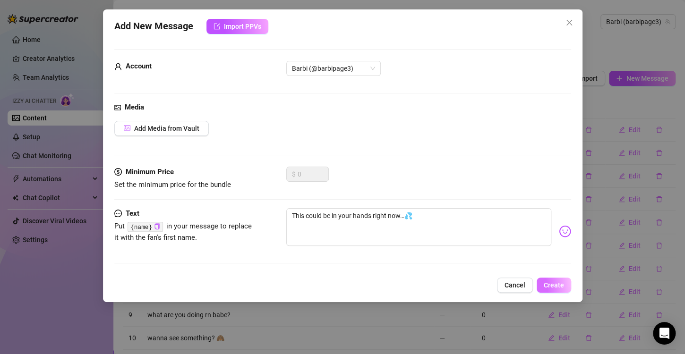
click at [561, 285] on span "Create" at bounding box center [554, 286] width 20 height 8
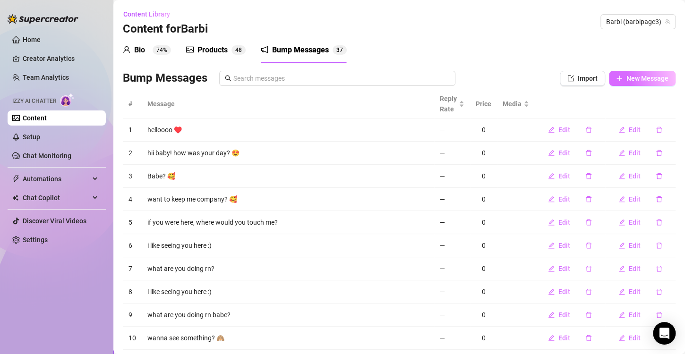
click at [615, 84] on button "New Message" at bounding box center [642, 78] width 67 height 15
type textarea "Type your message here..."
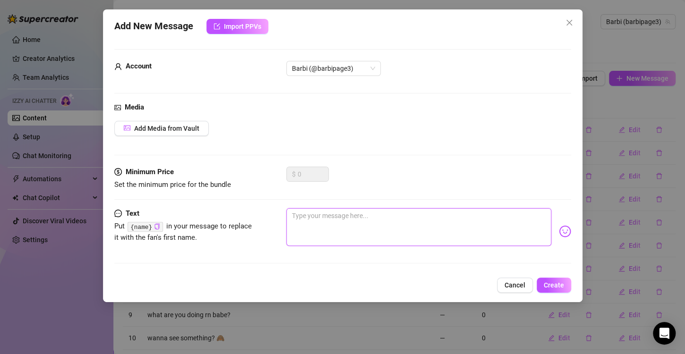
click at [326, 226] on textarea at bounding box center [418, 227] width 265 height 38
paste textarea "Still hard for me? Let’s fix that 😈💦"
type textarea "Still hard for me? Let’s fix that 😈💦"
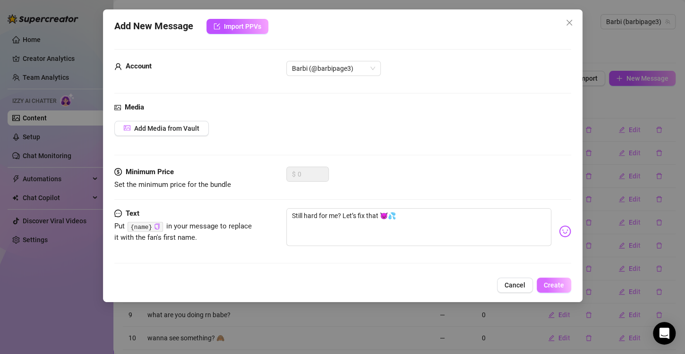
click at [553, 282] on span "Create" at bounding box center [554, 286] width 20 height 8
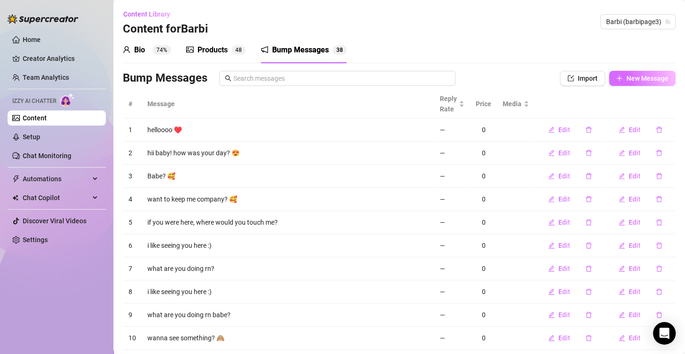
click at [644, 77] on span "New Message" at bounding box center [647, 79] width 42 height 8
type textarea "Type your message here..."
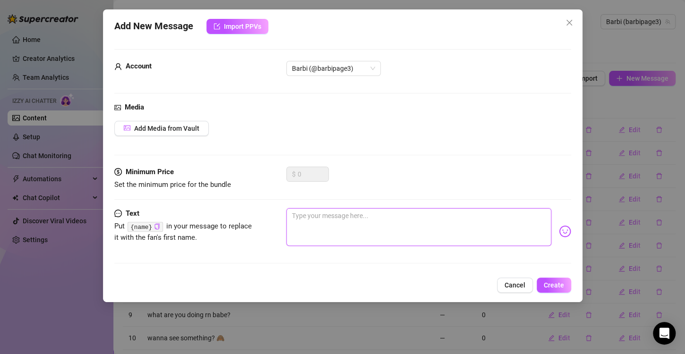
click at [329, 228] on textarea at bounding box center [418, 227] width 265 height 38
paste textarea "Bet you can’t last 5 minutes with what I’ve got for you"
type textarea "Bet you can’t last 5 minutes with what I’ve got for you"
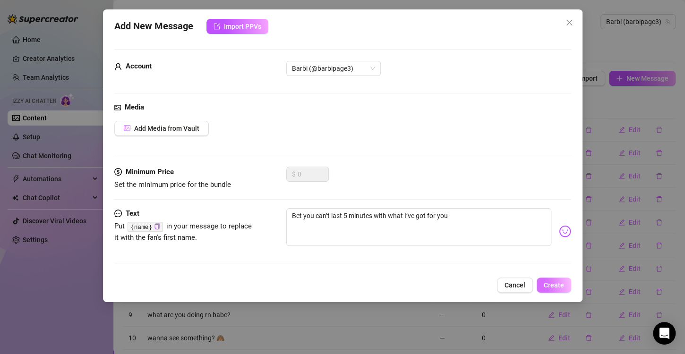
click at [546, 282] on span "Create" at bounding box center [554, 286] width 20 height 8
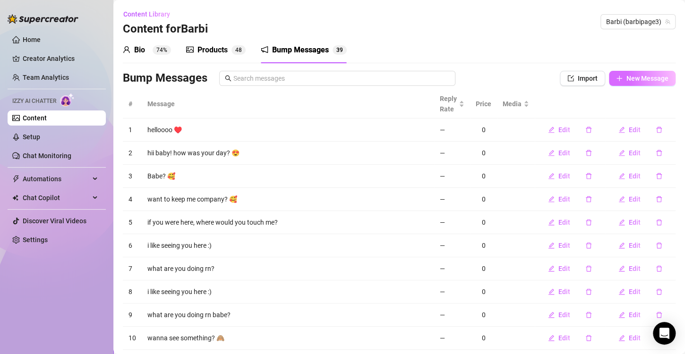
click at [644, 77] on span "New Message" at bounding box center [647, 79] width 42 height 8
type textarea "Type your message here..."
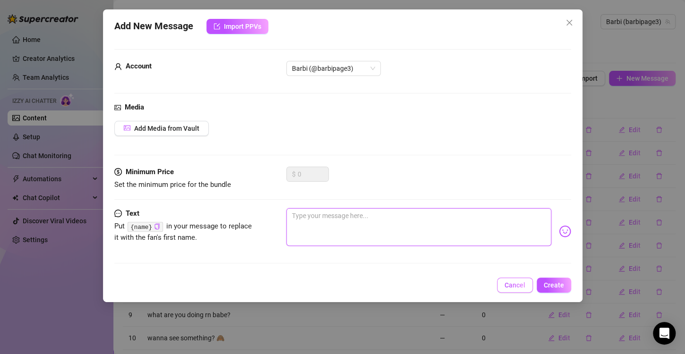
click at [336, 224] on textarea at bounding box center [418, 227] width 265 height 38
paste textarea "Mmm… I might let you see more… if you behave 😜"
type textarea "Mmm… I might let you see more… if you behave 😜"
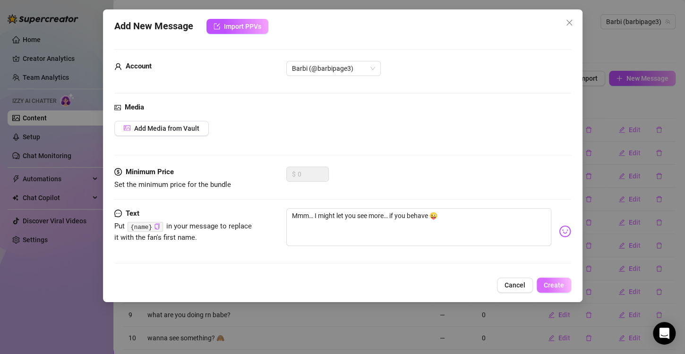
click at [564, 283] on button "Create" at bounding box center [554, 285] width 34 height 15
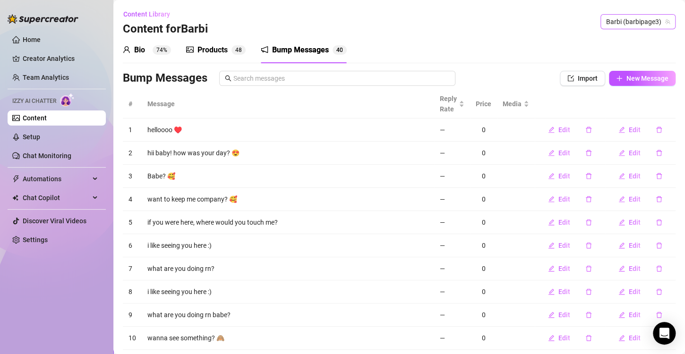
click at [632, 22] on span "Barbi (barbipage3)" at bounding box center [638, 22] width 64 height 14
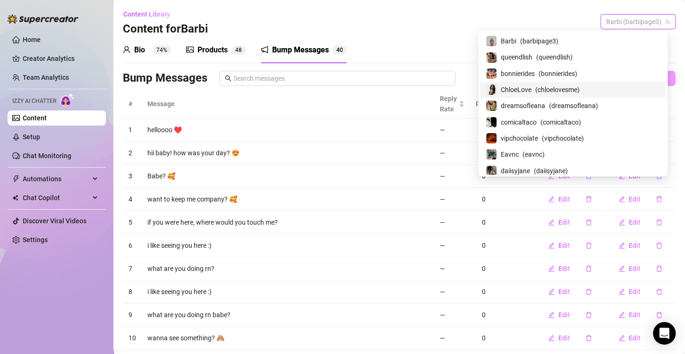
click at [531, 91] on span "ChloeLove" at bounding box center [516, 90] width 31 height 10
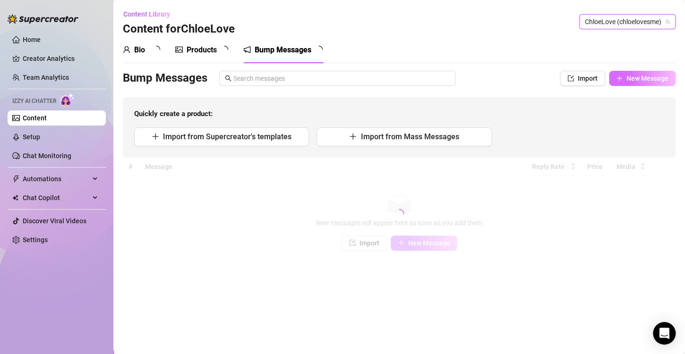
click at [634, 80] on span "New Message" at bounding box center [647, 79] width 42 height 8
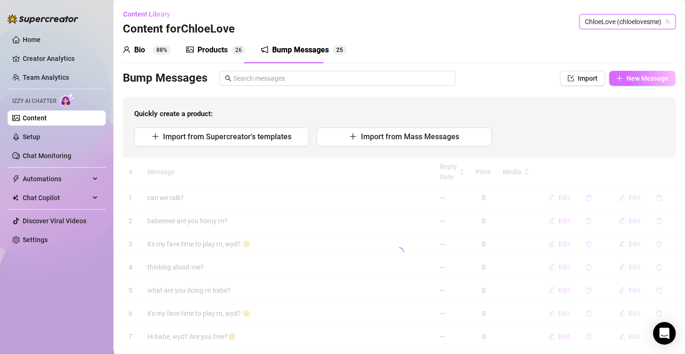
type textarea "Type your message here..."
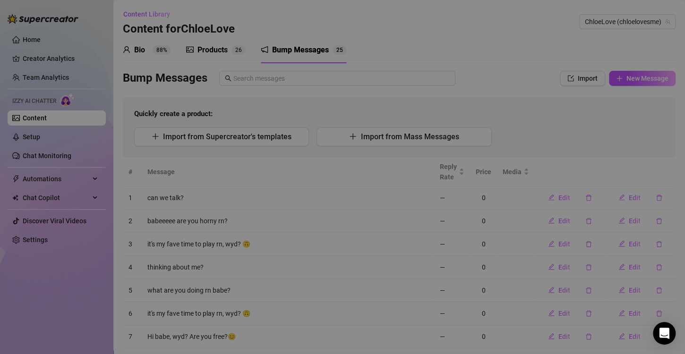
type textarea "Type your message here..."
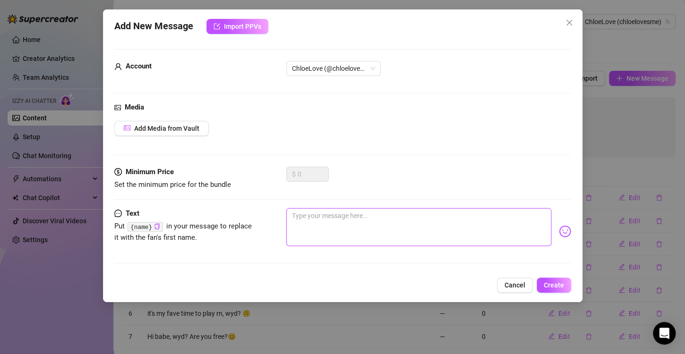
click at [312, 223] on textarea at bounding box center [418, 227] width 265 height 38
paste textarea "Mmm… I might let you see more… if you behave 😜"
type textarea "Mmm… I might let you see more… if you behave 😜"
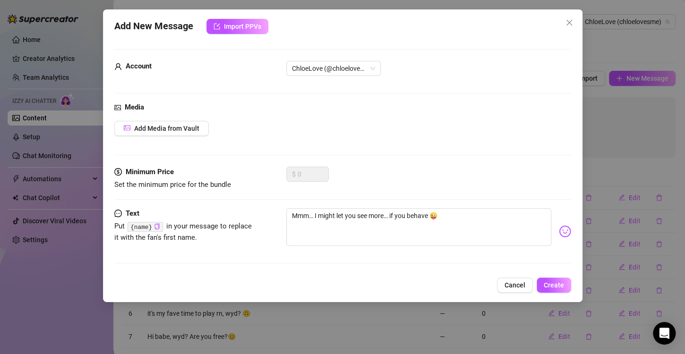
click at [555, 282] on span "Create" at bounding box center [554, 286] width 20 height 8
click at [557, 283] on span "Create" at bounding box center [554, 286] width 20 height 8
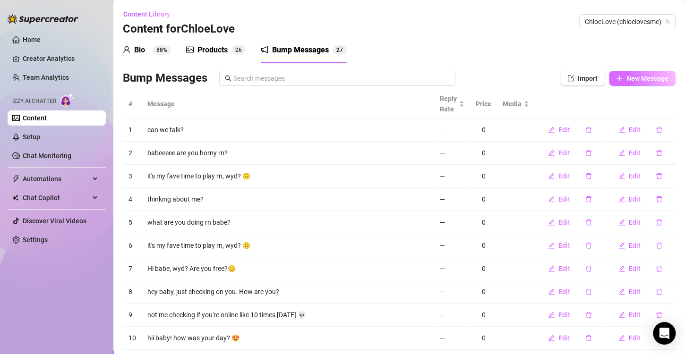
click at [651, 76] on span "New Message" at bounding box center [647, 79] width 42 height 8
type textarea "Type your message here..."
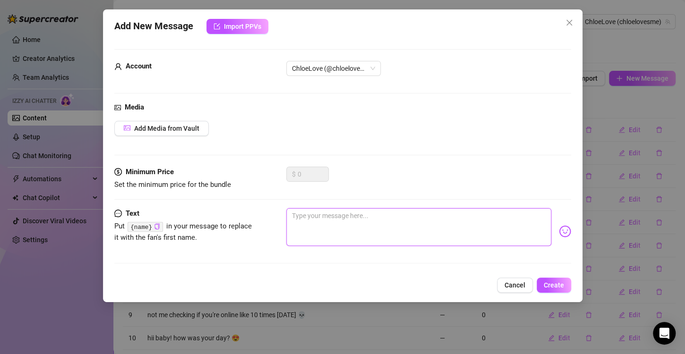
click at [351, 221] on textarea at bounding box center [418, 227] width 265 height 38
paste textarea "You’re cute thinking you can handle me 💋"
type textarea "You’re cute thinking you can handle me 💋"
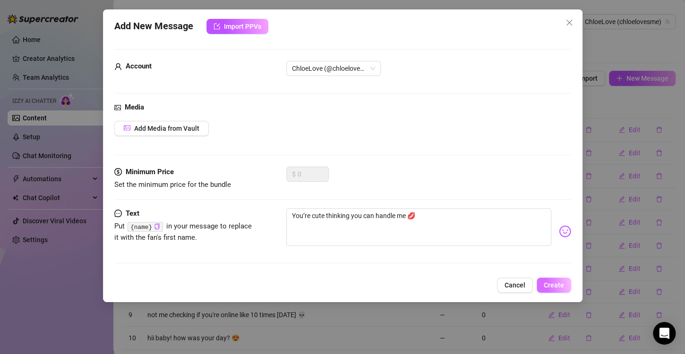
click at [551, 285] on span "Create" at bounding box center [554, 286] width 20 height 8
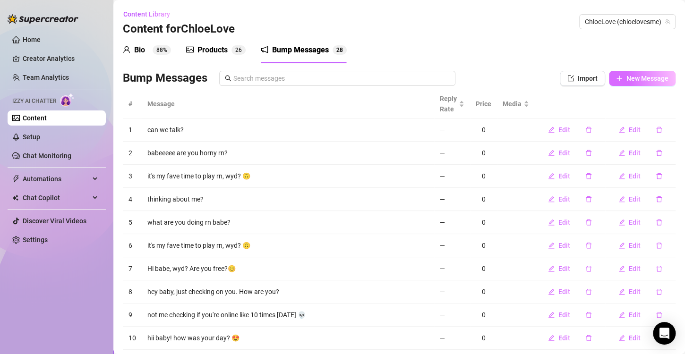
click at [609, 77] on button "New Message" at bounding box center [642, 78] width 67 height 15
type textarea "Type your message here..."
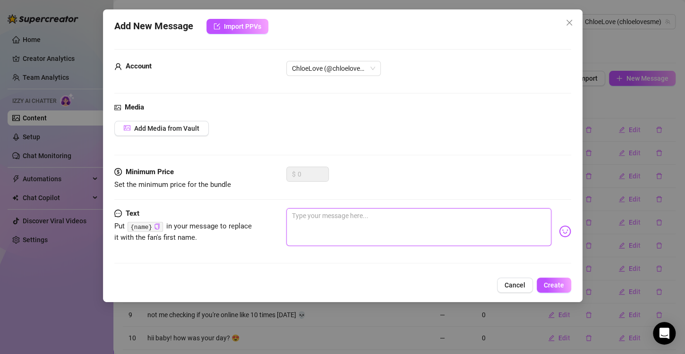
click at [342, 221] on textarea at bounding box center [418, 227] width 265 height 38
paste textarea "How bad do you want me right now? 😈"
type textarea "How bad do you want me right now? 😈"
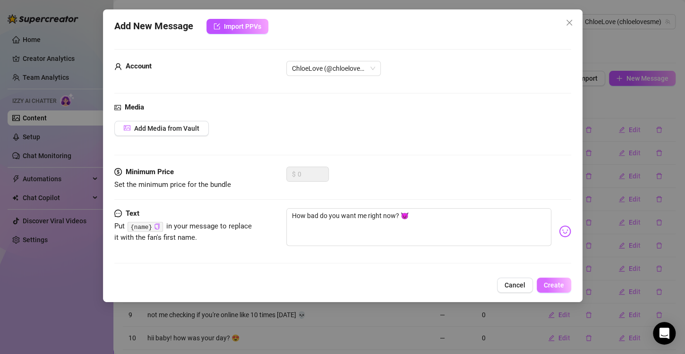
click at [564, 281] on button "Create" at bounding box center [554, 285] width 34 height 15
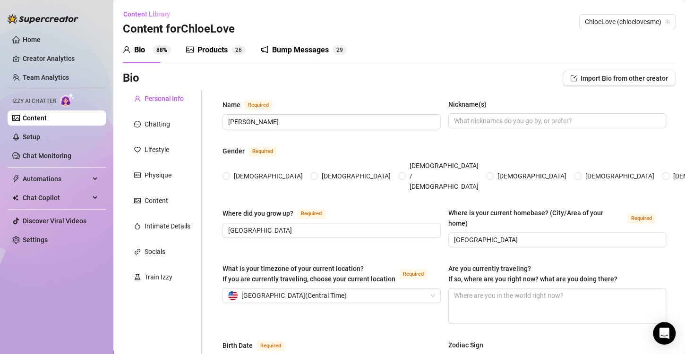
radio input "true"
type input "[DATE]"
click at [299, 52] on div "Bump Messages" at bounding box center [300, 49] width 57 height 11
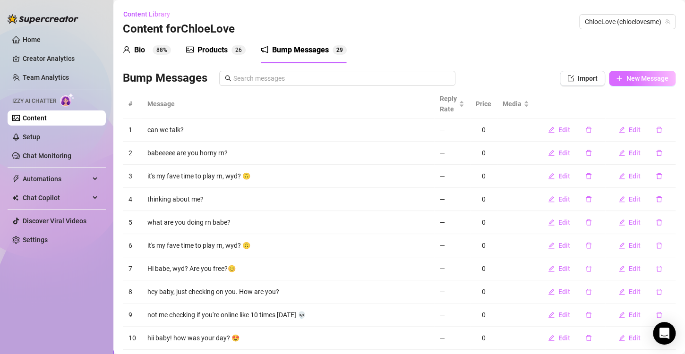
click at [632, 77] on span "New Message" at bounding box center [647, 79] width 42 height 8
type textarea "Type your message here..."
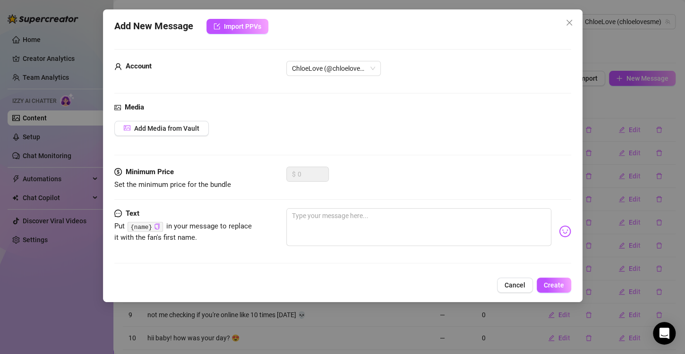
drag, startPoint x: 572, startPoint y: 21, endPoint x: 653, endPoint y: 282, distance: 274.0
click at [572, 23] on icon "close" at bounding box center [569, 23] width 8 height 8
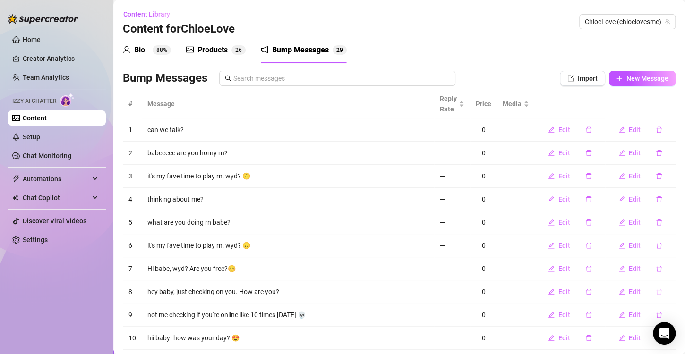
scroll to position [49, 0]
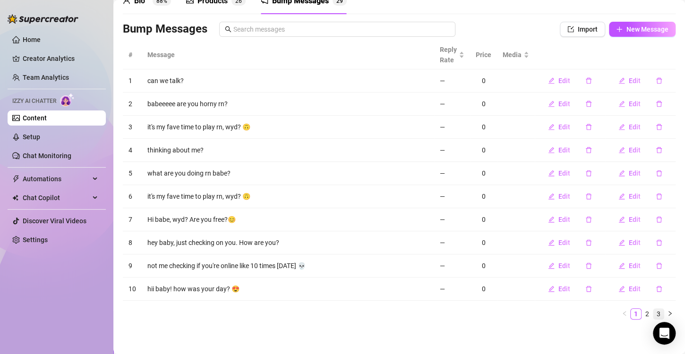
click at [653, 315] on link "3" at bounding box center [658, 314] width 10 height 10
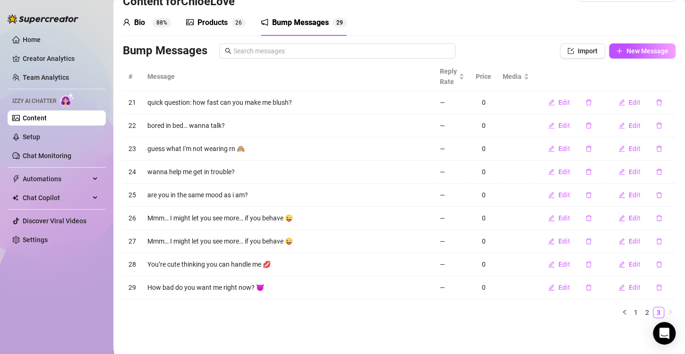
scroll to position [26, 0]
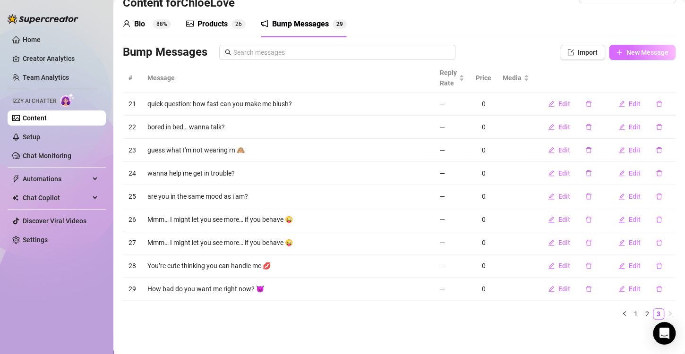
click at [640, 58] on button "New Message" at bounding box center [642, 52] width 67 height 15
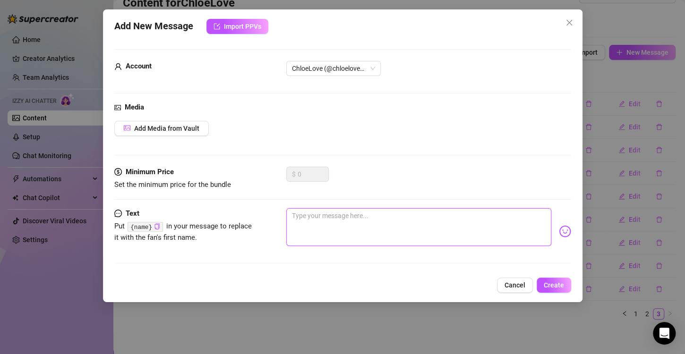
click at [384, 231] on textarea at bounding box center [418, 227] width 265 height 38
paste textarea "Where do you want my hands first? 💋"
type textarea "Where do you want my hands first? 💋"
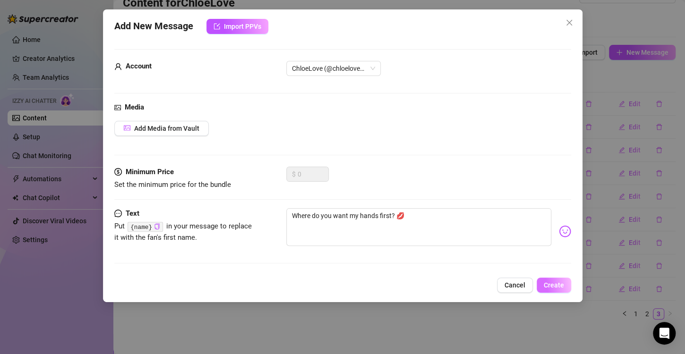
click at [547, 285] on span "Create" at bounding box center [554, 286] width 20 height 8
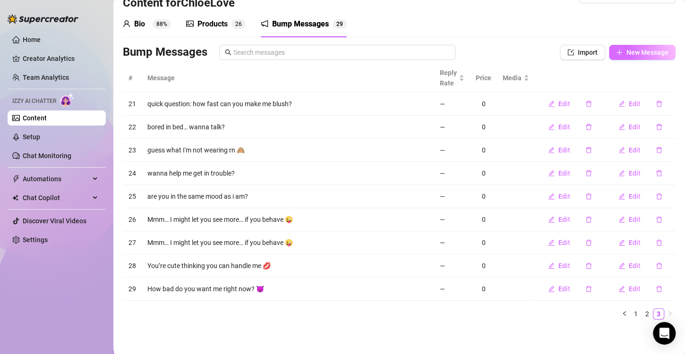
click at [626, 55] on span "New Message" at bounding box center [647, 53] width 42 height 8
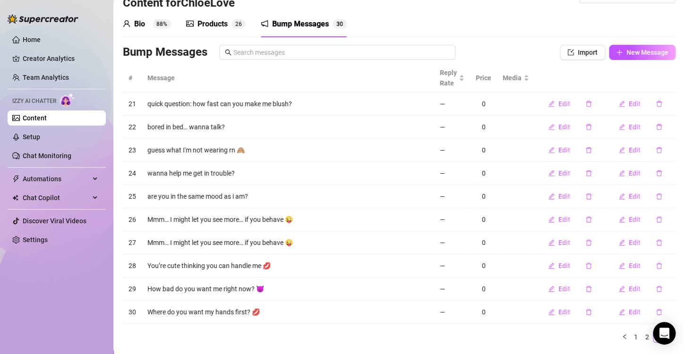
type textarea "Type your message here..."
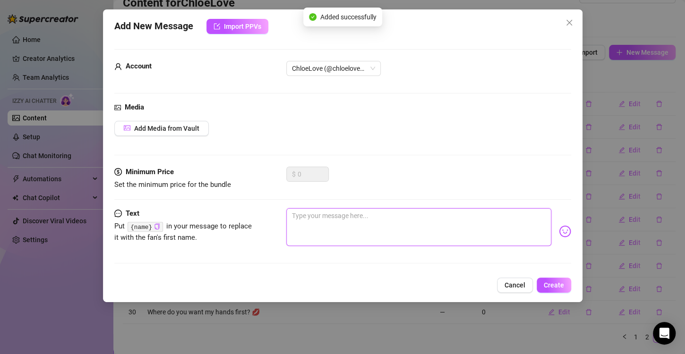
click at [401, 229] on textarea at bounding box center [418, 227] width 265 height 38
paste textarea "What would you do if I was in your bed?"
type textarea "What would you do if I was in your bed?"
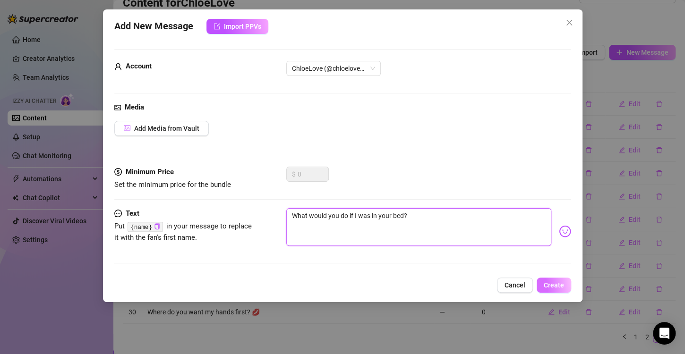
type textarea "What would you do if I was in your bed?"
click at [556, 284] on span "Create" at bounding box center [554, 286] width 20 height 8
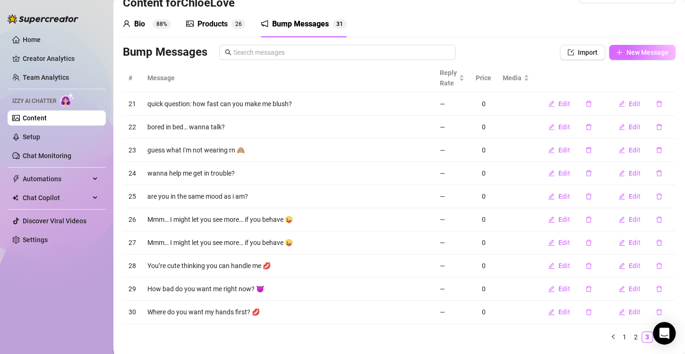
click at [651, 53] on span "New Message" at bounding box center [647, 53] width 42 height 8
type textarea "Type your message here..."
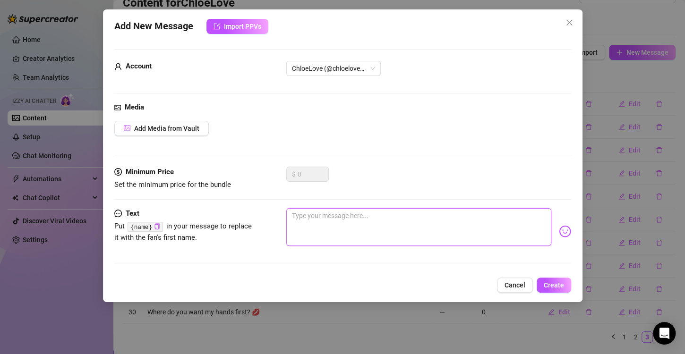
click at [356, 221] on textarea at bounding box center [418, 227] width 265 height 38
paste textarea "What’s the naughtiest thing you’ve imagined me doing to you? 😈"
type textarea "What’s the naughtiest thing you’ve imagined me doing to you? 😈"
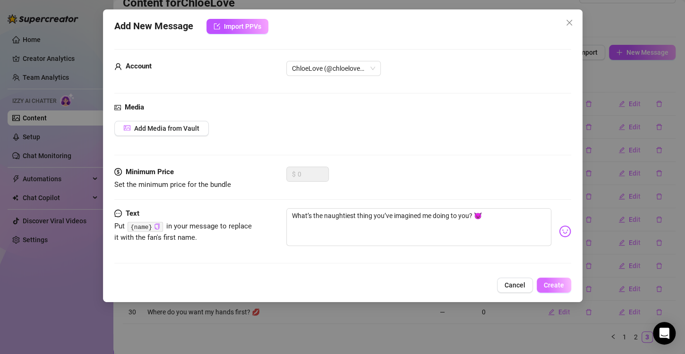
click at [563, 286] on span "Create" at bounding box center [554, 286] width 20 height 8
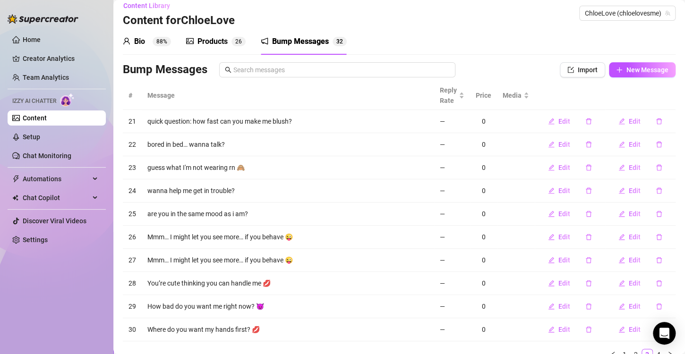
scroll to position [0, 0]
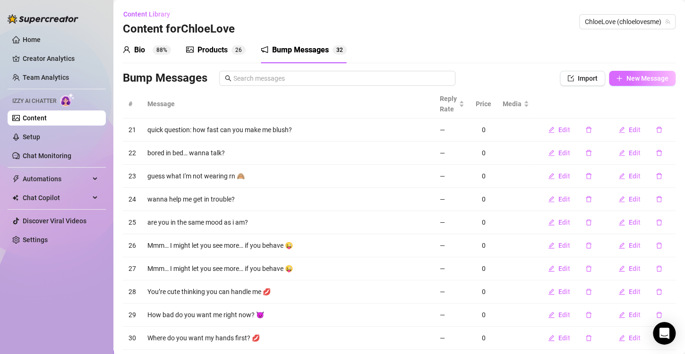
click at [619, 83] on button "New Message" at bounding box center [642, 78] width 67 height 15
type textarea "Type your message here..."
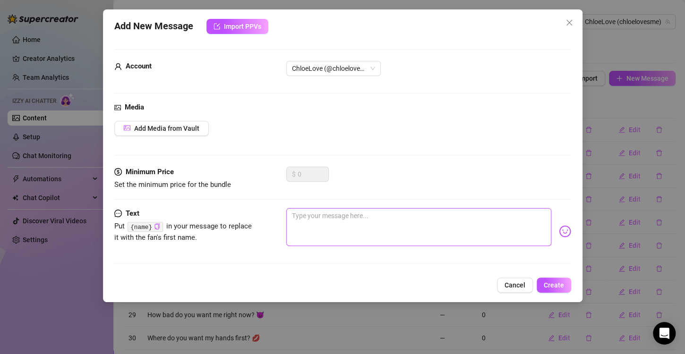
click at [407, 220] on textarea at bounding box center [418, 227] width 265 height 38
paste textarea "Caught you online 👀… ready for something that’ll make you stay? 😈"
type textarea "Caught you online 👀… ready for something that’ll make you stay? 😈"
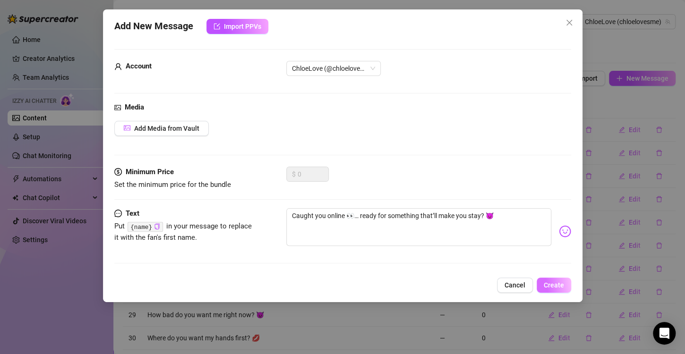
click at [550, 286] on span "Create" at bounding box center [554, 286] width 20 height 8
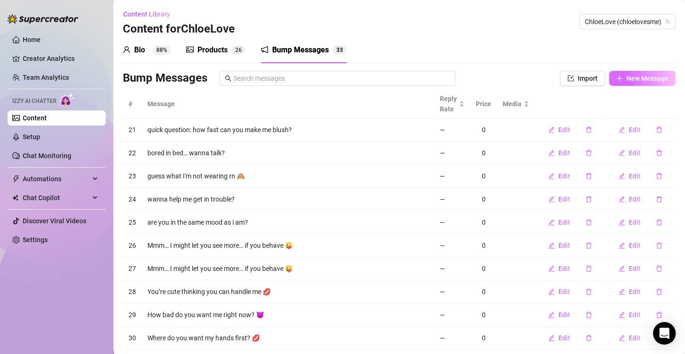
click at [638, 76] on span "New Message" at bounding box center [647, 79] width 42 height 8
type textarea "Type your message here..."
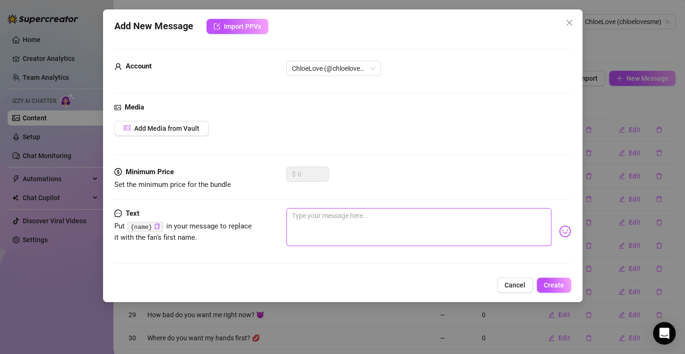
click at [379, 223] on textarea at bounding box center [418, 227] width 265 height 38
paste textarea "Since you’re here now… wanna see what’s waiting for you? 💋"
type textarea "Since you’re here now… wanna see what’s waiting for you? 💋"
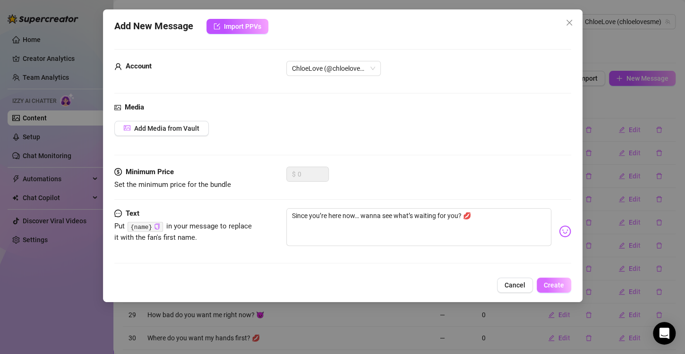
click at [553, 285] on span "Create" at bounding box center [554, 286] width 20 height 8
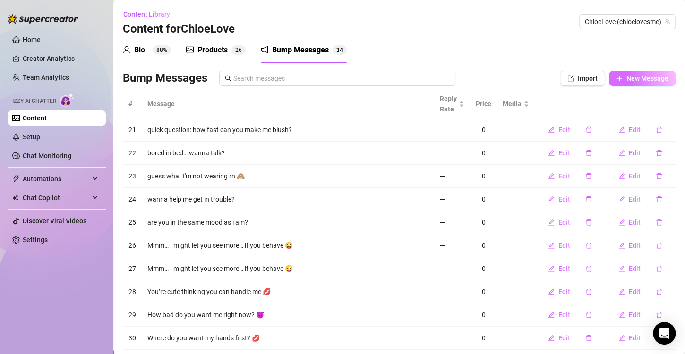
click at [630, 78] on span "New Message" at bounding box center [647, 79] width 42 height 8
type textarea "Type your message here..."
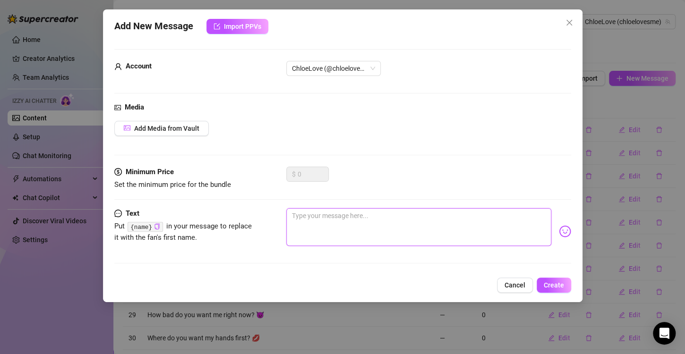
click at [413, 237] on textarea at bounding box center [418, 227] width 265 height 38
paste textarea "Perfect timing, babe… I’ve got something hot just for you 🔥"
type textarea "Perfect timing, babe… I’ve got something hot just for you 🔥"
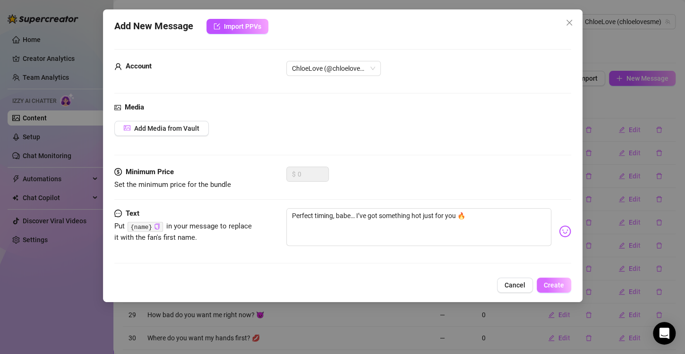
click at [555, 284] on span "Create" at bounding box center [554, 286] width 20 height 8
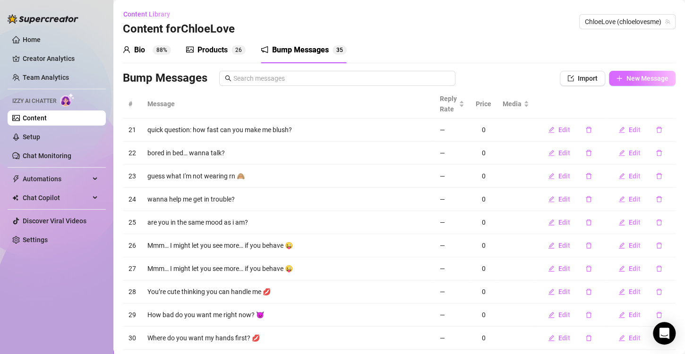
click at [651, 75] on span "New Message" at bounding box center [647, 79] width 42 height 8
type textarea "Type your message here..."
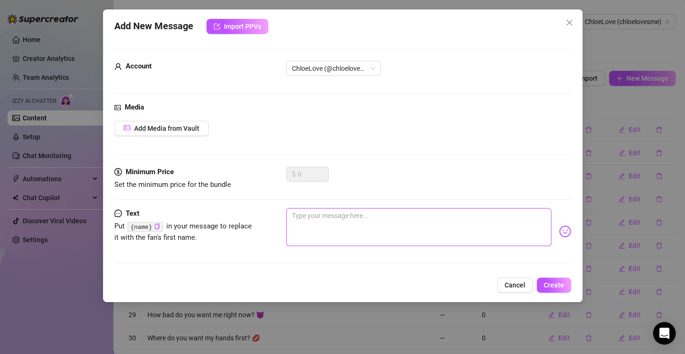
click at [415, 233] on textarea at bounding box center [418, 227] width 265 height 38
paste textarea "Hey you… sitting there all online and curious 😏 come find out why I’m smiling"
type textarea "Hey you… sitting there all online and curious 😏 come find out why I’m smiling"
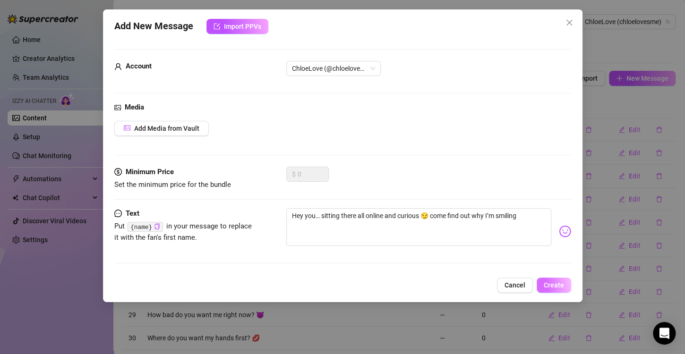
click at [553, 283] on span "Create" at bounding box center [554, 286] width 20 height 8
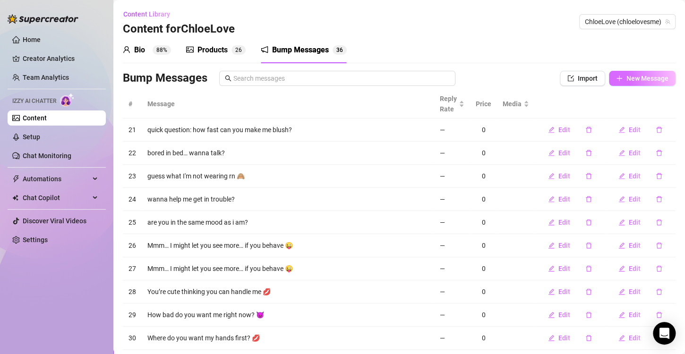
click at [638, 77] on span "New Message" at bounding box center [647, 79] width 42 height 8
type textarea "Type your message here..."
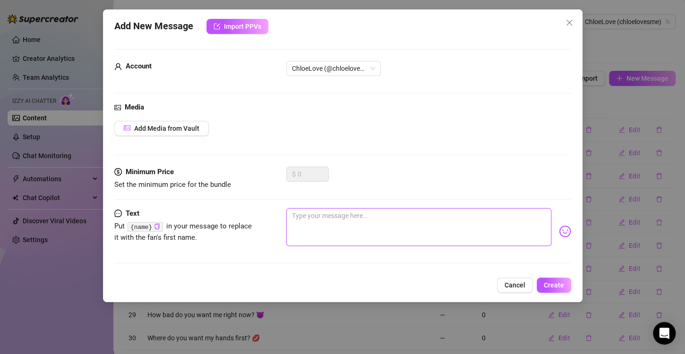
click at [396, 224] on textarea at bounding box center [418, 227] width 265 height 38
paste textarea "You’re online, I’m online… feels like fate 😉 let’s make it worth it."
type textarea "You’re online, I’m online… feels like fate 😉 let’s make it worth it."
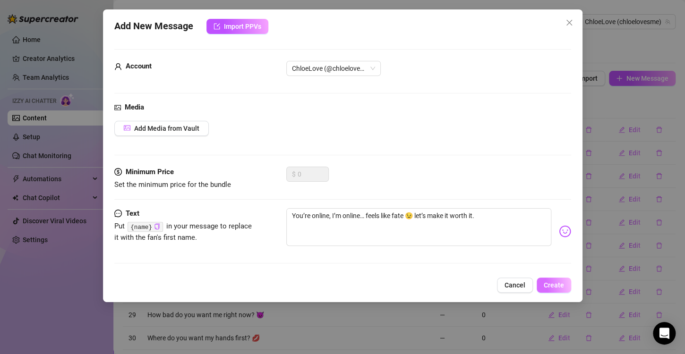
click at [551, 283] on span "Create" at bounding box center [554, 286] width 20 height 8
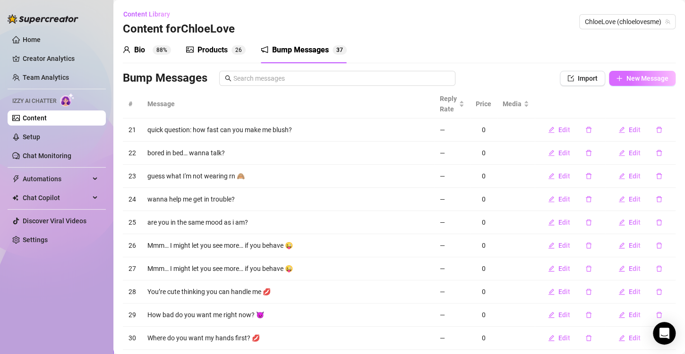
click at [627, 76] on span "New Message" at bounding box center [647, 79] width 42 height 8
type textarea "Type your message here..."
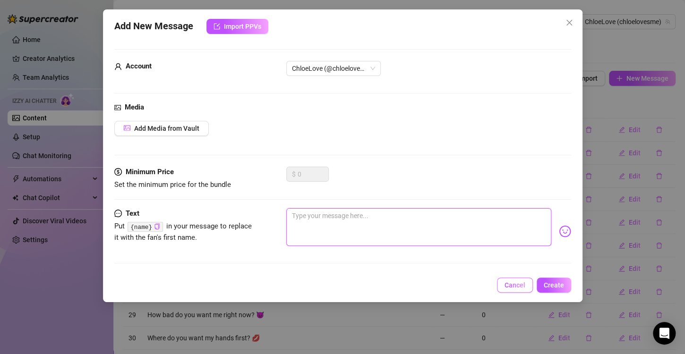
drag, startPoint x: 401, startPoint y: 231, endPoint x: 532, endPoint y: 284, distance: 141.7
click at [402, 232] on textarea at bounding box center [418, 227] width 265 height 38
paste textarea "Couldn’t help but notice you here… bet I can make your night 💦"
type textarea "Couldn’t help but notice you here… bet I can make your night 💦"
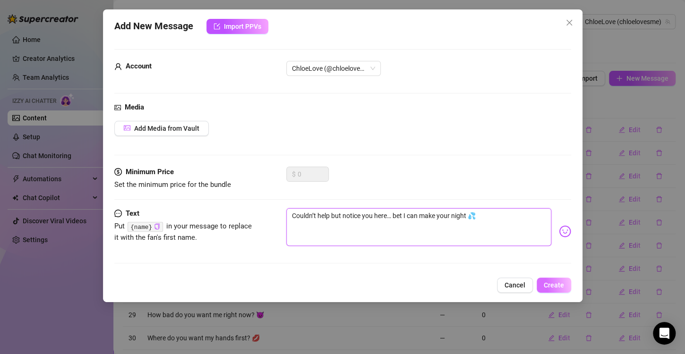
type textarea "Couldn’t help but notice you here… bet I can make your night 💦"
click at [557, 284] on span "Create" at bounding box center [554, 286] width 20 height 8
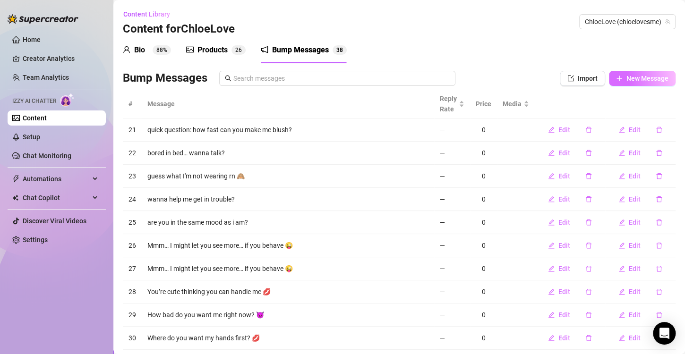
click at [655, 77] on span "New Message" at bounding box center [647, 79] width 42 height 8
type textarea "Type your message here..."
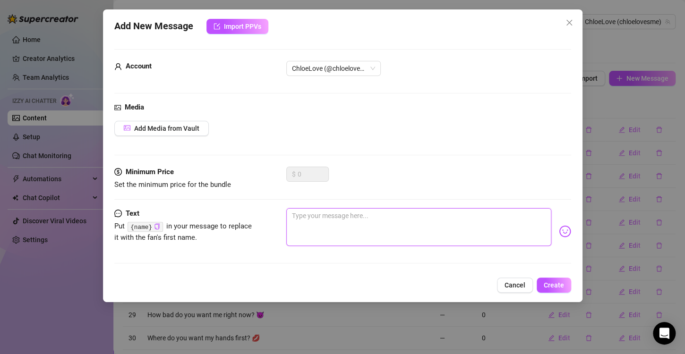
click at [365, 238] on textarea at bounding box center [418, 227] width 265 height 38
paste textarea "Just saw you pop up online 👀… wanna get into a little trouble?"
type textarea "Just saw you pop up online 👀… wanna get into a little trouble?"
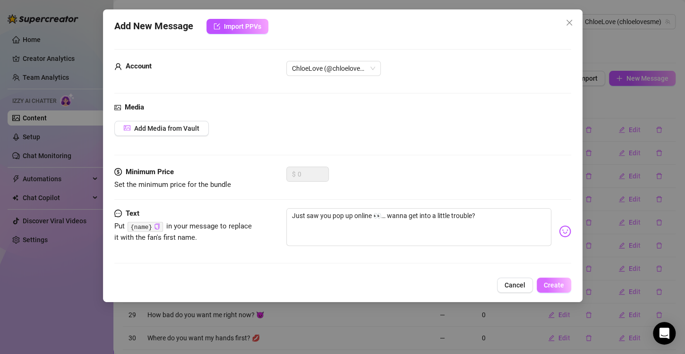
click at [552, 282] on span "Create" at bounding box center [554, 286] width 20 height 8
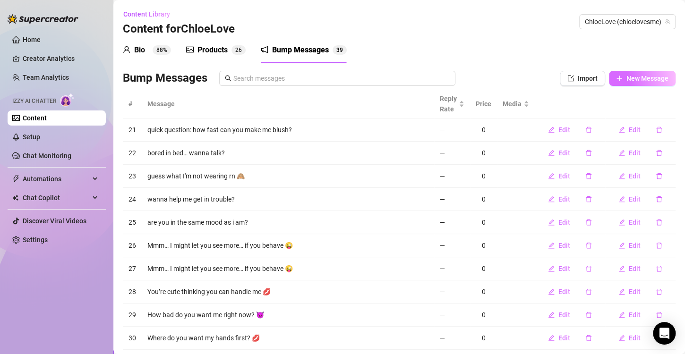
click at [636, 82] on span "New Message" at bounding box center [647, 79] width 42 height 8
type textarea "Type your message here..."
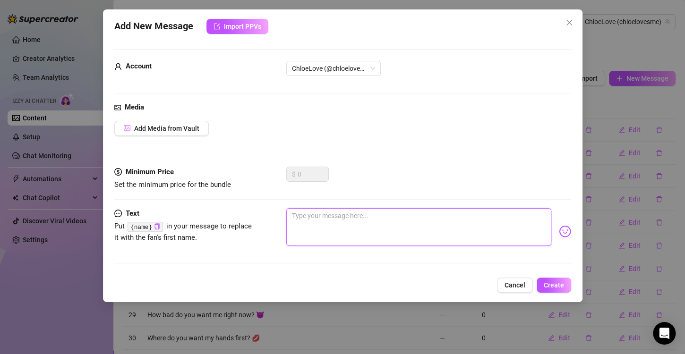
click at [402, 223] on textarea at bounding box center [418, 227] width 265 height 38
paste textarea "Still thinking about these? 👀 They’re waiting for you… 😈"
type textarea "Still thinking about these? 👀 They’re waiting for you… 😈"
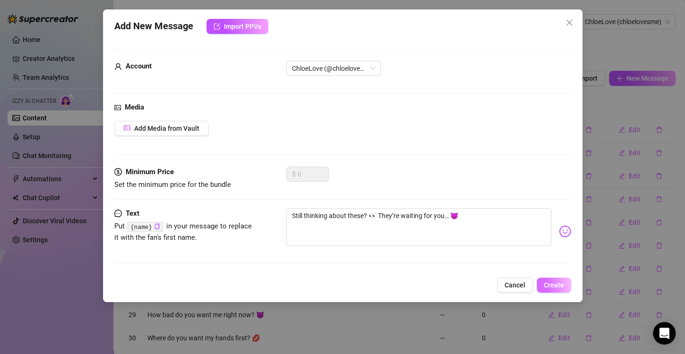
click at [548, 289] on button "Create" at bounding box center [554, 285] width 34 height 15
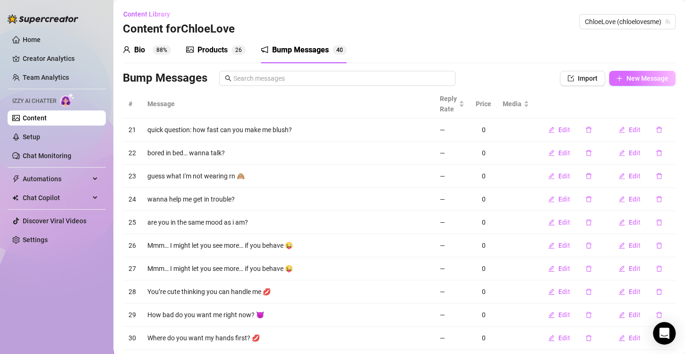
click at [639, 79] on span "New Message" at bounding box center [647, 79] width 42 height 8
type textarea "Type your message here..."
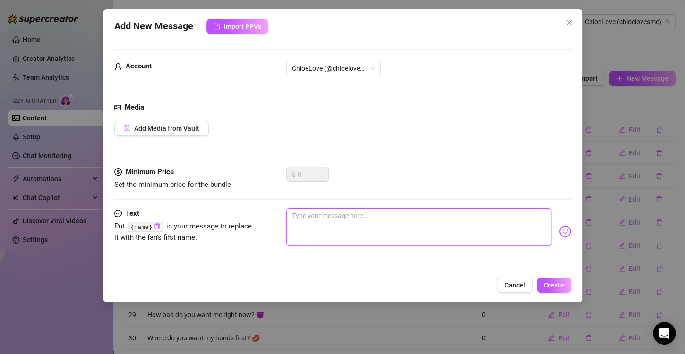
click at [377, 221] on textarea at bounding box center [418, 227] width 265 height 38
paste textarea "Last call, babe… this view won’t stay forever 👀🔥"
type textarea "Last call, babe… this view won’t stay forever 👀🔥"
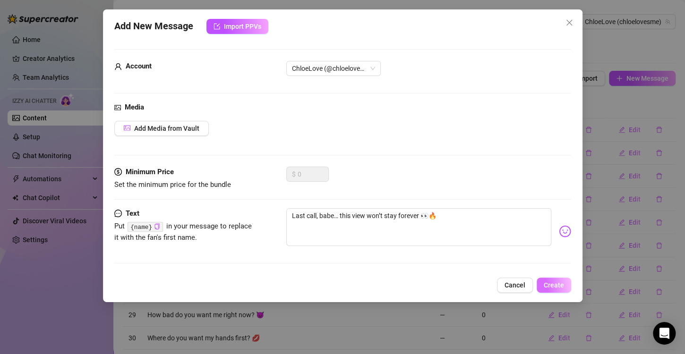
click at [554, 282] on span "Create" at bounding box center [554, 286] width 20 height 8
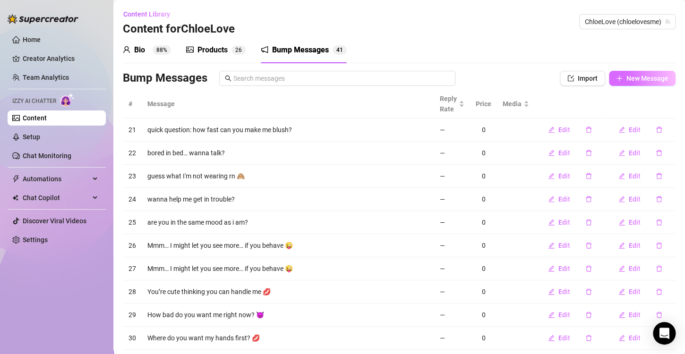
click at [628, 80] on span "New Message" at bounding box center [647, 79] width 42 height 8
type textarea "Type your message here..."
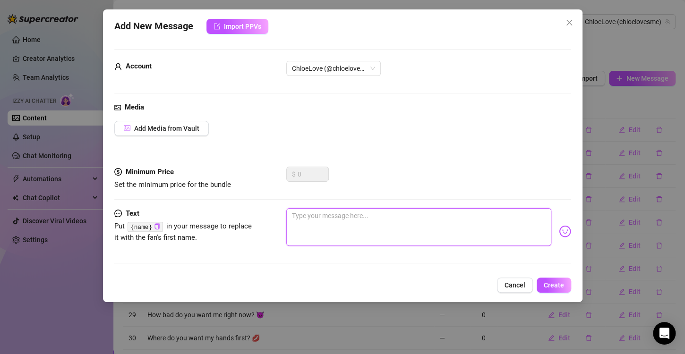
click at [383, 221] on textarea at bounding box center [418, 227] width 265 height 38
paste textarea "Your hands would love this as much as your eyes will… 🍑"
type textarea "Your hands would love this as much as your eyes will… 🍑"
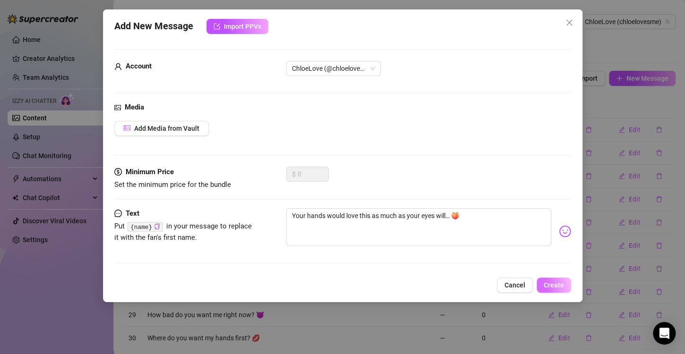
click at [555, 286] on span "Create" at bounding box center [554, 286] width 20 height 8
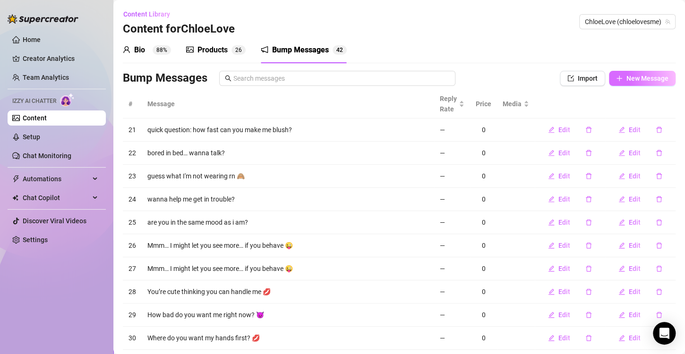
click at [638, 73] on button "New Message" at bounding box center [642, 78] width 67 height 15
type textarea "Type your message here..."
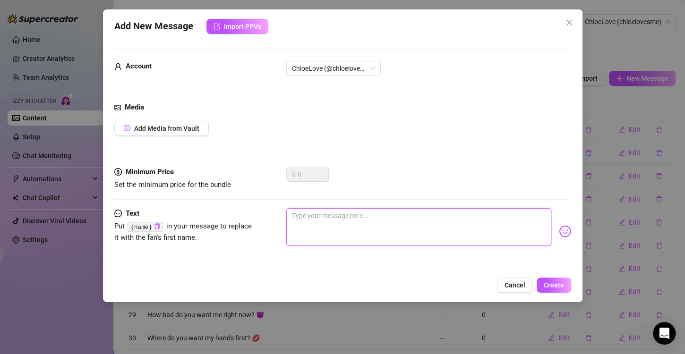
click at [418, 222] on textarea at bounding box center [418, 227] width 265 height 38
paste textarea "Don’t just imagine it… make it yours now. 💦"
type textarea "Don’t just imagine it… make it yours now. 💦"
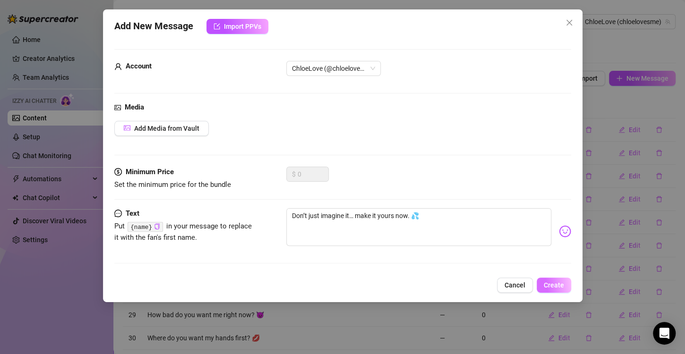
drag, startPoint x: 553, startPoint y: 287, endPoint x: 555, endPoint y: 280, distance: 7.6
click at [553, 287] on span "Create" at bounding box center [554, 286] width 20 height 8
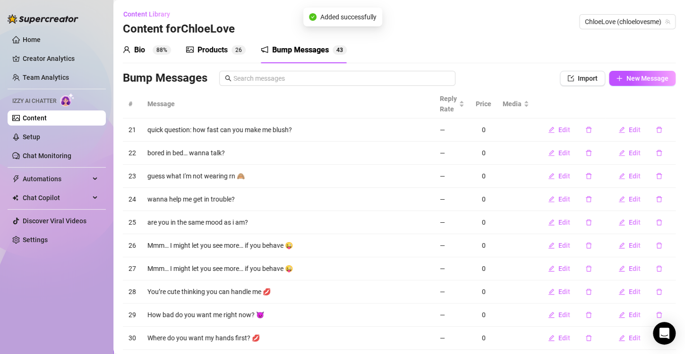
click at [600, 17] on span "ChloeLove (chloelovesme)" at bounding box center [627, 22] width 85 height 14
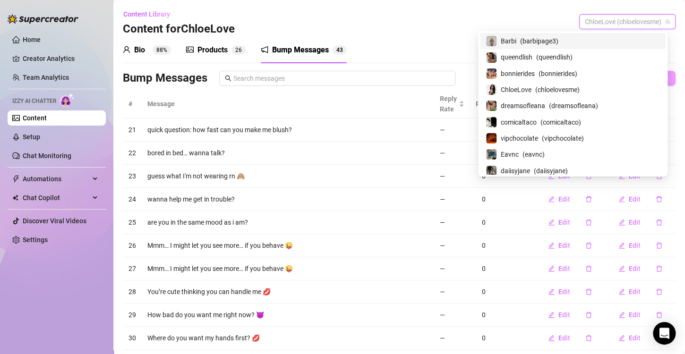
click at [557, 41] on span "( barbipage3 )" at bounding box center [539, 41] width 38 height 10
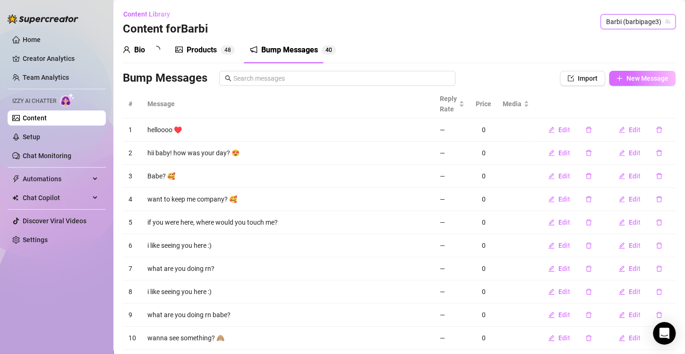
click at [636, 79] on span "New Message" at bounding box center [647, 79] width 42 height 8
type textarea "Type your message here..."
click at [627, 79] on div "Add New Message Import PPVs Account 14377106 Media Add Media from Vault Minimum…" at bounding box center [342, 177] width 685 height 354
click at [642, 77] on span "New Message" at bounding box center [647, 79] width 42 height 8
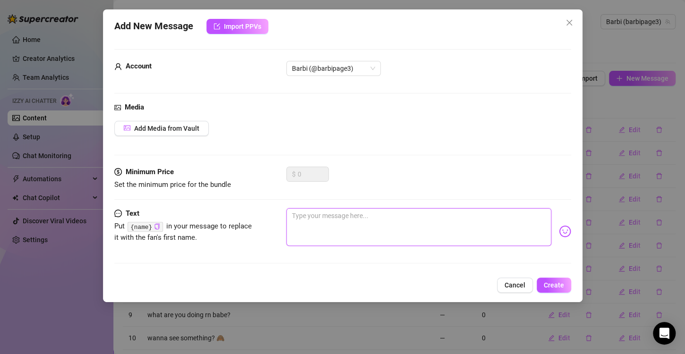
click at [375, 227] on textarea at bounding box center [418, 227] width 265 height 38
paste textarea "Don’t just imagine it… make it yours now. 💦"
type textarea "Don’t just imagine it… make it yours now. 💦"
click at [554, 282] on span "Create" at bounding box center [554, 286] width 20 height 8
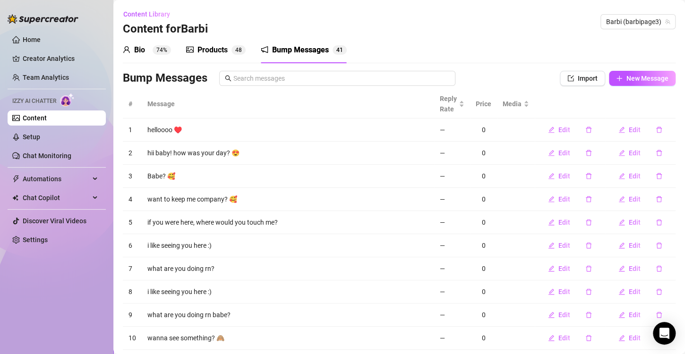
click at [634, 69] on div "Bio 74% Products 4 8 Bump Messages 4 1 Bio Import Bio from other creator Person…" at bounding box center [399, 207] width 553 height 340
click at [637, 73] on button "New Message" at bounding box center [642, 78] width 67 height 15
type textarea "Type your message here..."
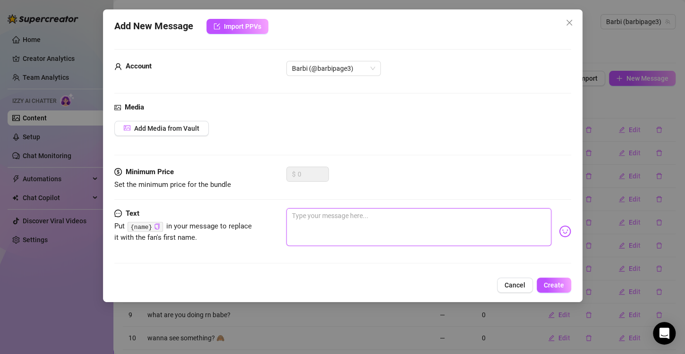
click at [345, 222] on textarea at bounding box center [418, 227] width 265 height 38
paste textarea "Your hands would love this as much as your eyes will… 🍑"
type textarea "Your hands would love this as much as your eyes will… 🍑"
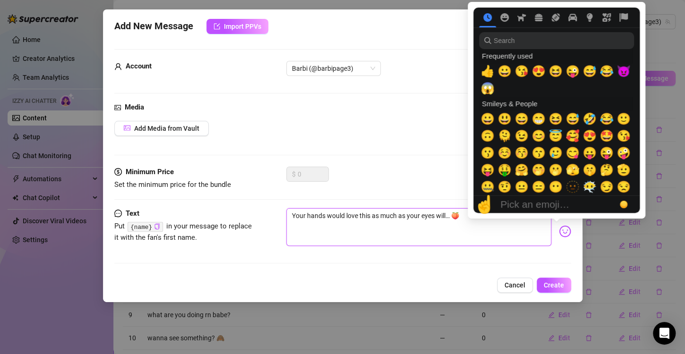
type textarea "Your hands would love this as much as your eyes will…"
click at [559, 232] on img at bounding box center [565, 231] width 12 height 12
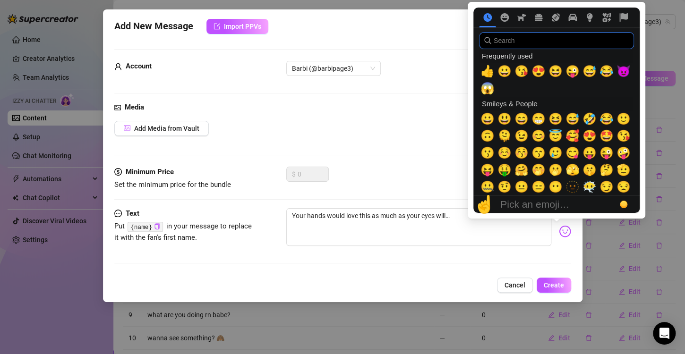
click at [511, 41] on input "search" at bounding box center [556, 40] width 155 height 17
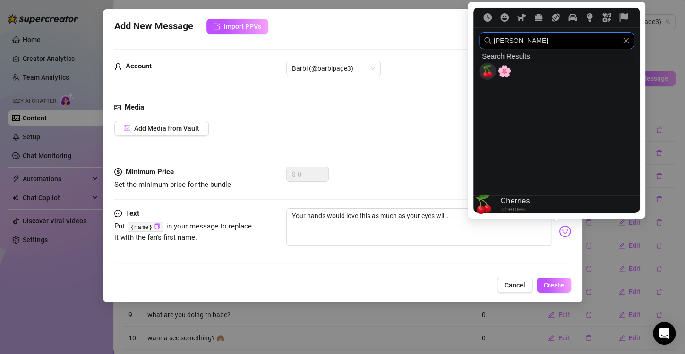
type input "[PERSON_NAME]"
click at [487, 72] on span "🍒" at bounding box center [487, 71] width 14 height 13
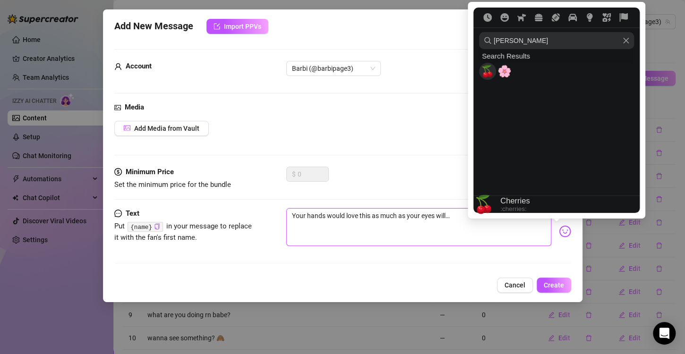
type textarea "Your hands would love this as much as your eyes will… 🍒"
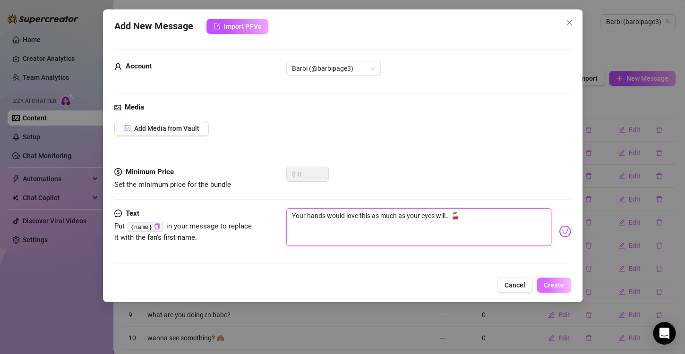
type textarea "Your hands would love this as much as your eyes will… 🍒"
click at [555, 283] on span "Create" at bounding box center [554, 286] width 20 height 8
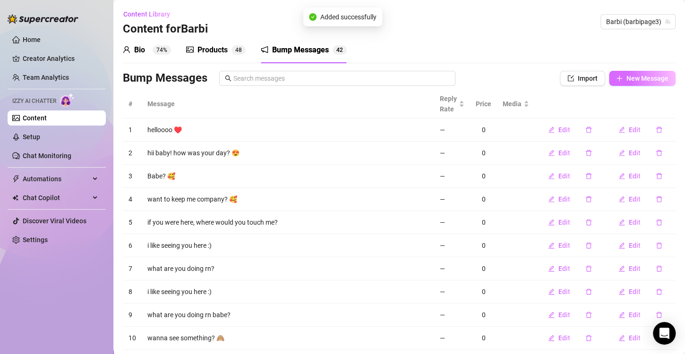
click at [626, 79] on span "New Message" at bounding box center [647, 79] width 42 height 8
type textarea "Type your message here..."
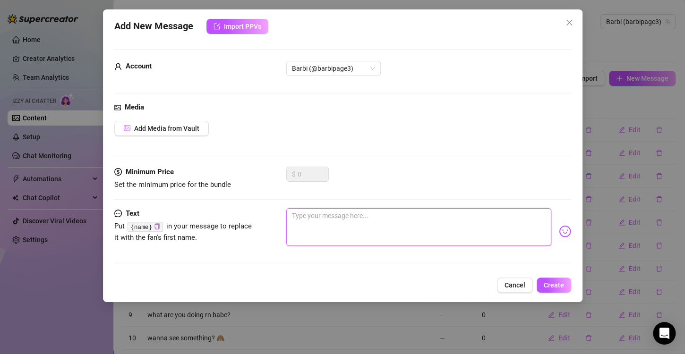
click at [368, 216] on textarea at bounding box center [418, 227] width 265 height 38
paste textarea "Bet you can’t last 5 minutes with what I’ve got for you"
type textarea "Bet you can’t last 5 minutes with what I’ve got for you"
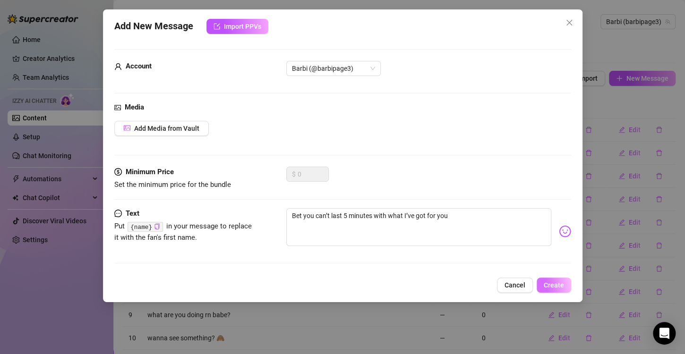
click at [557, 283] on span "Create" at bounding box center [554, 286] width 20 height 8
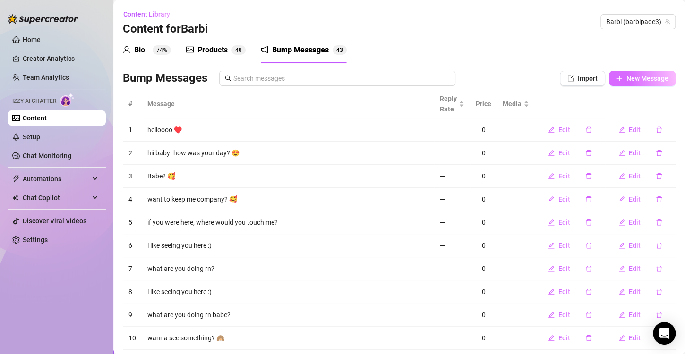
click at [635, 81] on span "New Message" at bounding box center [647, 79] width 42 height 8
type textarea "Type your message here..."
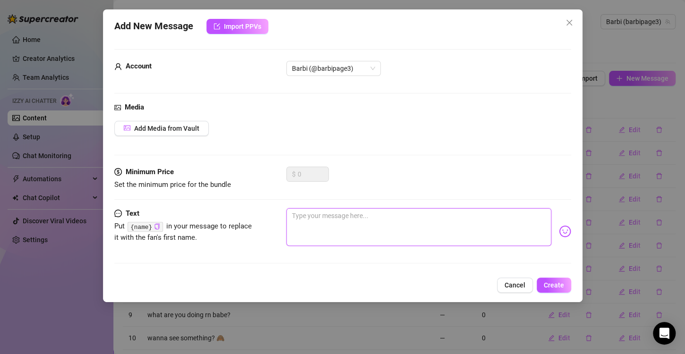
click at [372, 232] on textarea at bounding box center [418, 227] width 265 height 38
paste textarea "Still hard for me? Let’s fix that 😈💦"
type textarea "Still hard for me? Let’s fix that 😈💦"
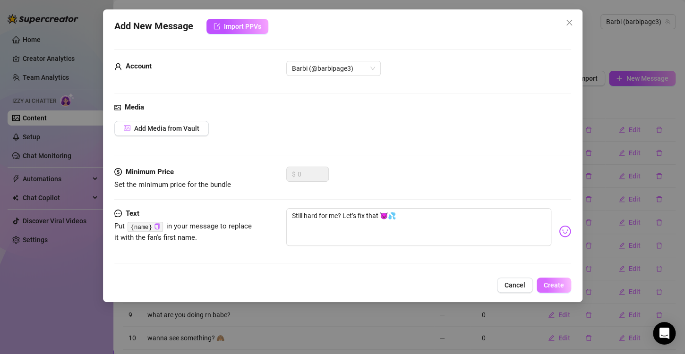
click at [558, 285] on span "Create" at bounding box center [554, 286] width 20 height 8
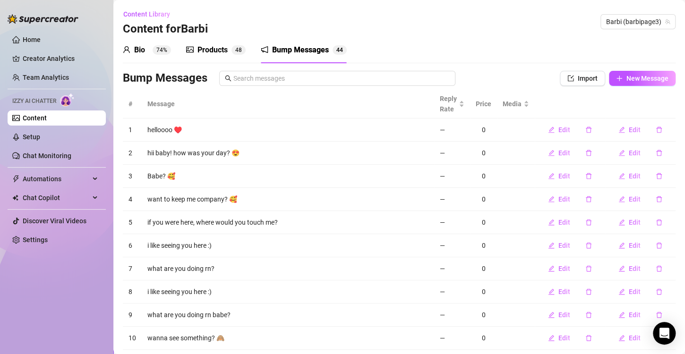
drag, startPoint x: 636, startPoint y: 24, endPoint x: 569, endPoint y: 94, distance: 97.2
click at [636, 24] on span "Barbi (barbipage3)" at bounding box center [638, 22] width 64 height 14
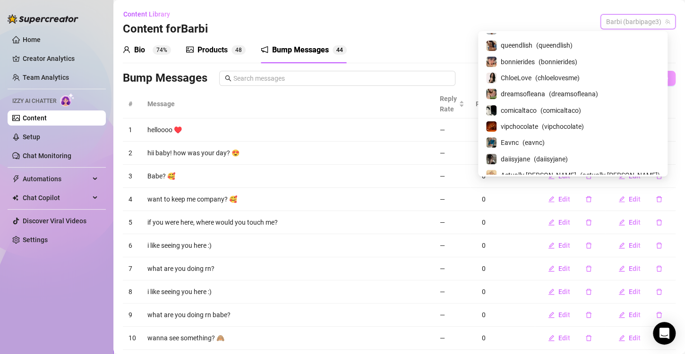
scroll to position [47, 0]
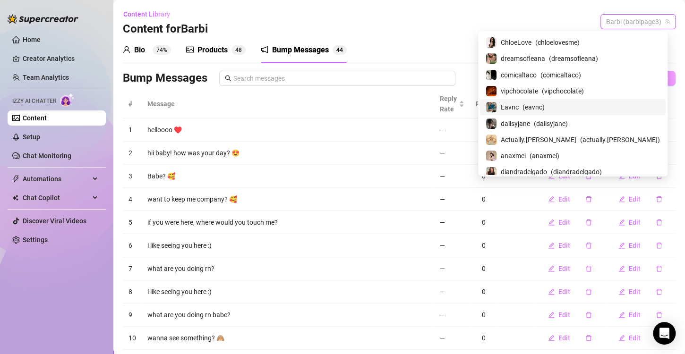
click at [519, 110] on span "Eavnc" at bounding box center [510, 107] width 18 height 10
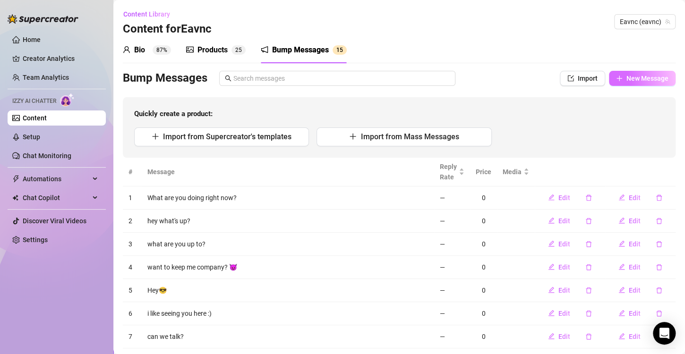
click at [630, 82] on button "New Message" at bounding box center [642, 78] width 67 height 15
type textarea "Type your message here..."
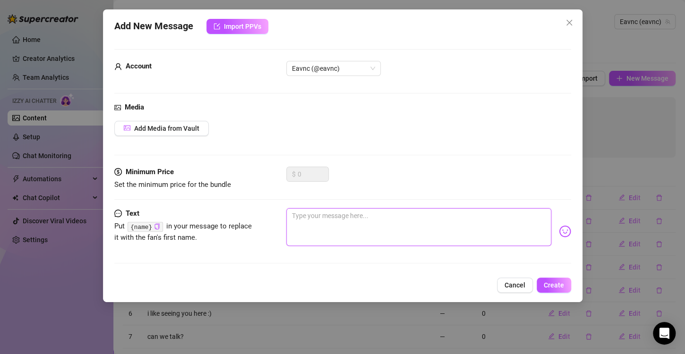
drag, startPoint x: 357, startPoint y: 217, endPoint x: 396, endPoint y: 224, distance: 39.9
click at [357, 217] on textarea at bounding box center [418, 227] width 265 height 38
paste textarea "Caught you online 👀… ready for something that’ll make you stay? 😈"
type textarea "Caught you online 👀… ready for something that’ll make you stay? 😈"
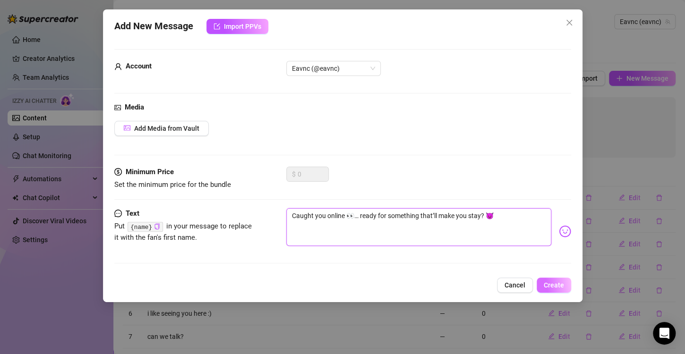
type textarea "Caught you online 👀… ready for something that’ll make you stay? 😈"
click at [557, 284] on span "Create" at bounding box center [554, 286] width 20 height 8
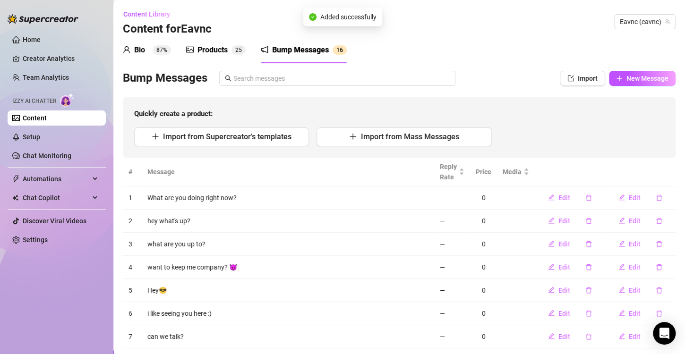
click at [616, 77] on button "New Message" at bounding box center [642, 78] width 67 height 15
type textarea "Type your message here..."
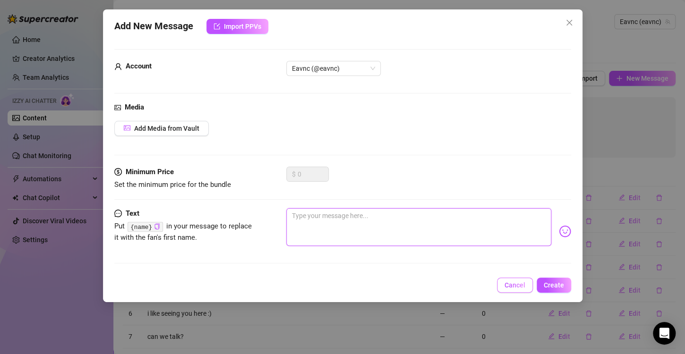
drag, startPoint x: 328, startPoint y: 225, endPoint x: 521, endPoint y: 285, distance: 202.1
click at [328, 225] on textarea at bounding box center [418, 227] width 265 height 38
paste textarea "Since you’re here now… wanna see what’s waiting for you? 💋"
type textarea "Since you’re here now… wanna see what’s waiting for you? 💋"
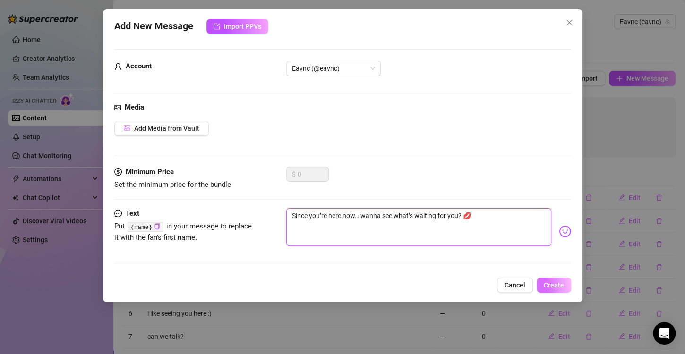
type textarea "Since you’re here now… wanna see what’s waiting for you? 💋"
click at [556, 289] on button "Create" at bounding box center [554, 285] width 34 height 15
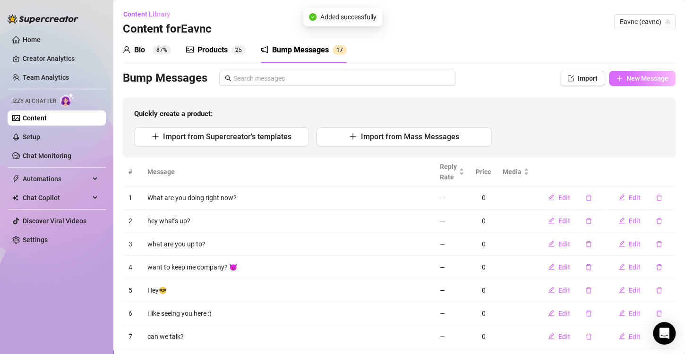
click at [626, 76] on span "New Message" at bounding box center [647, 79] width 42 height 8
type textarea "Type your message here..."
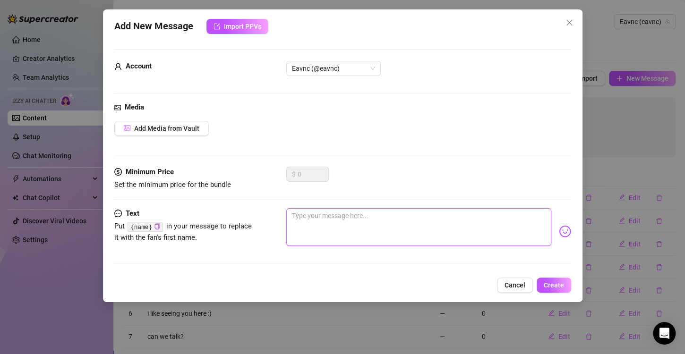
click at [361, 214] on textarea at bounding box center [418, 227] width 265 height 38
paste textarea "Perfect timing, babe… I’ve got something hot just for you 🔥"
type textarea "Perfect timing, babe… I’ve got something hot just for you 🔥"
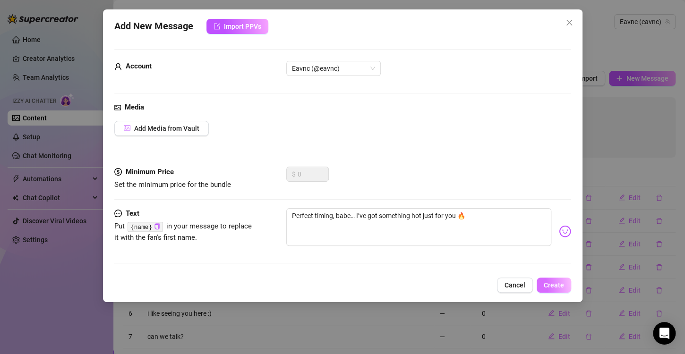
click at [554, 282] on span "Create" at bounding box center [554, 286] width 20 height 8
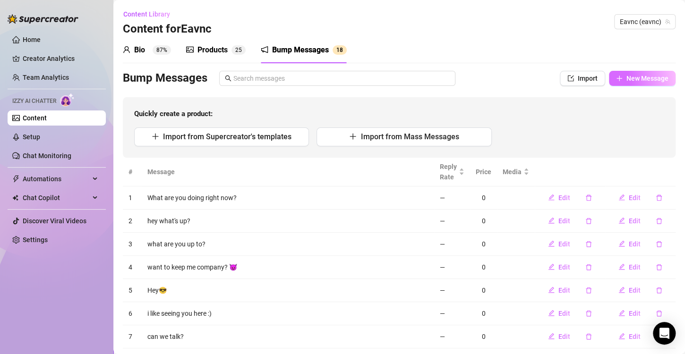
click at [632, 77] on span "New Message" at bounding box center [647, 79] width 42 height 8
type textarea "Type your message here..."
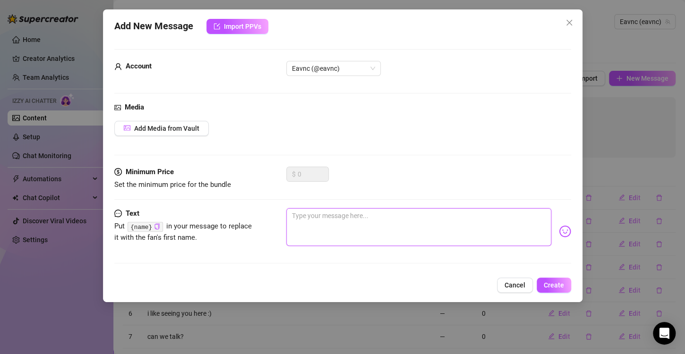
click at [351, 227] on textarea at bounding box center [418, 227] width 265 height 38
paste textarea "Hey you… sitting there all online and curious 😏 come find out why I’m smiling"
type textarea "Hey you… sitting there all online and curious 😏 come find out why I’m smiling"
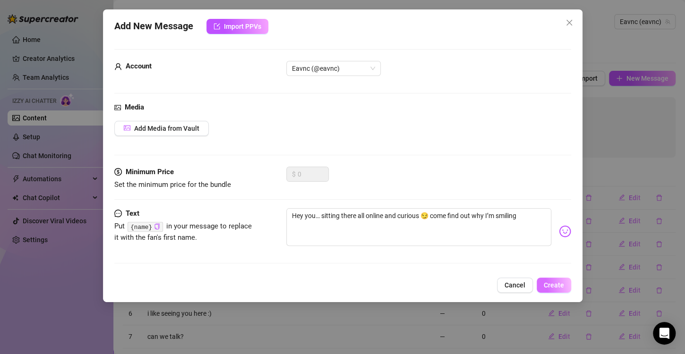
click at [557, 283] on span "Create" at bounding box center [554, 286] width 20 height 8
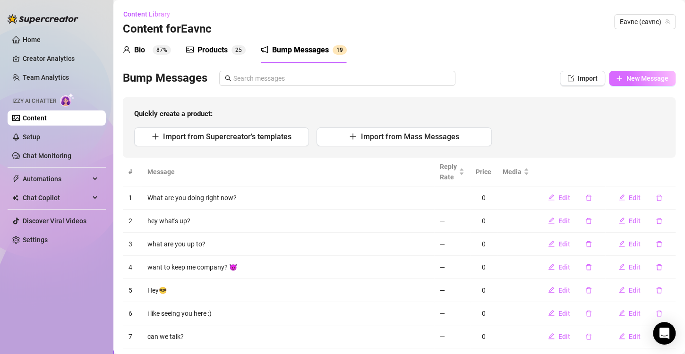
click at [651, 76] on span "New Message" at bounding box center [647, 79] width 42 height 8
type textarea "Type your message here..."
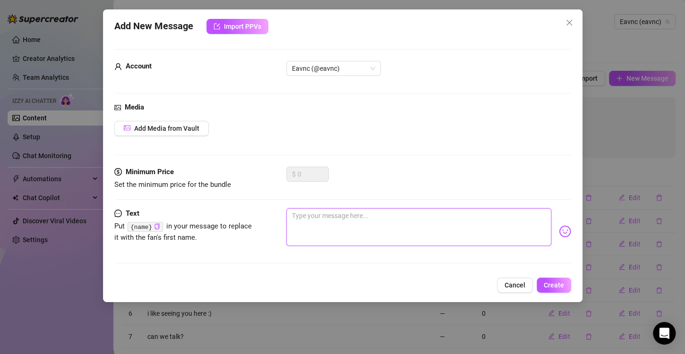
click at [381, 219] on textarea at bounding box center [418, 227] width 265 height 38
paste textarea "You’re online, I’m online… feels like fate 😉 let’s make it worth it."
type textarea "You’re online, I’m online… feels like fate 😉 let’s make it worth it."
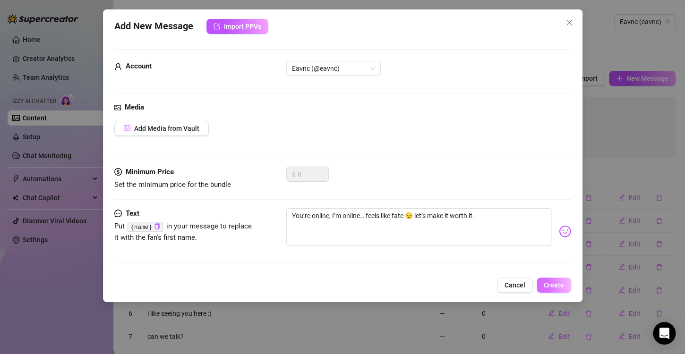
click at [555, 278] on button "Create" at bounding box center [554, 285] width 34 height 15
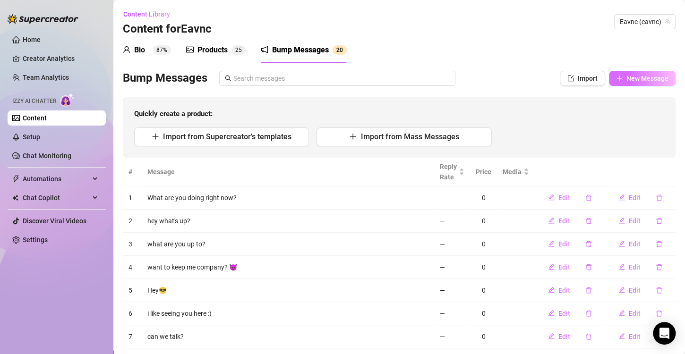
click at [630, 76] on span "New Message" at bounding box center [647, 79] width 42 height 8
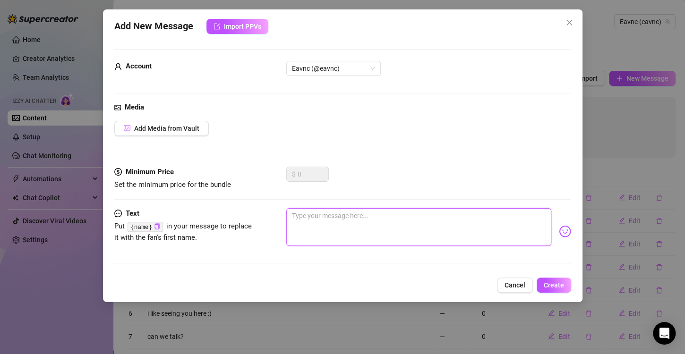
click at [377, 238] on textarea at bounding box center [418, 227] width 265 height 38
paste textarea "Couldn’t help but notice you here… bet I can make your night 💦"
type textarea "Couldn’t help but notice you here… bet I can make your night 💦"
click at [554, 287] on span "Create" at bounding box center [554, 286] width 20 height 8
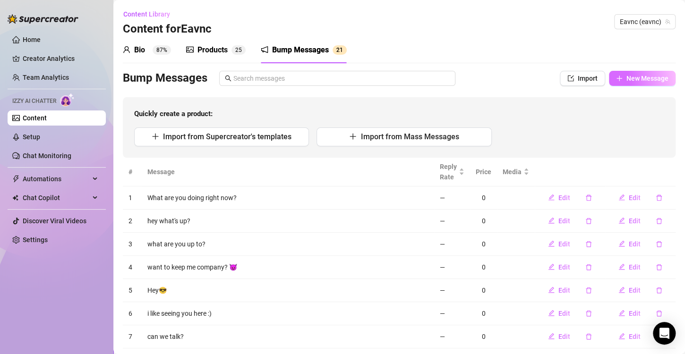
click at [626, 79] on span "New Message" at bounding box center [647, 79] width 42 height 8
type textarea "Type your message here..."
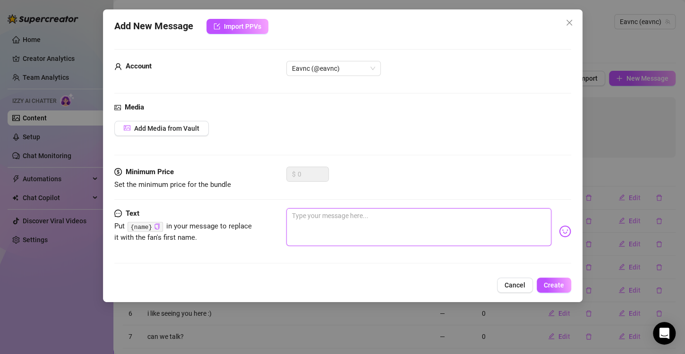
click at [398, 214] on textarea at bounding box center [418, 227] width 265 height 38
paste textarea "Just saw you pop up online 👀… wanna get into a little trouble?"
type textarea "Just saw you pop up online 👀… wanna get into a little trouble?"
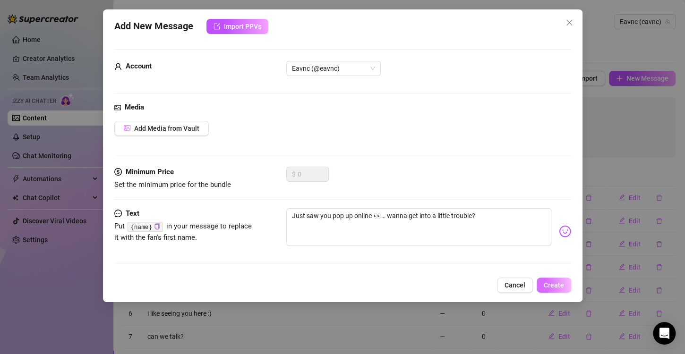
click at [555, 285] on span "Create" at bounding box center [554, 286] width 20 height 8
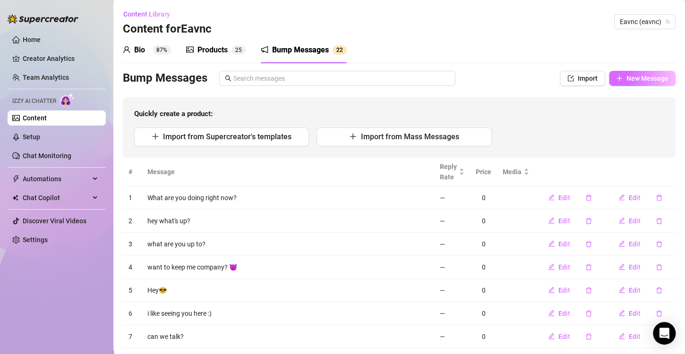
click at [638, 78] on span "New Message" at bounding box center [647, 79] width 42 height 8
type textarea "Type your message here..."
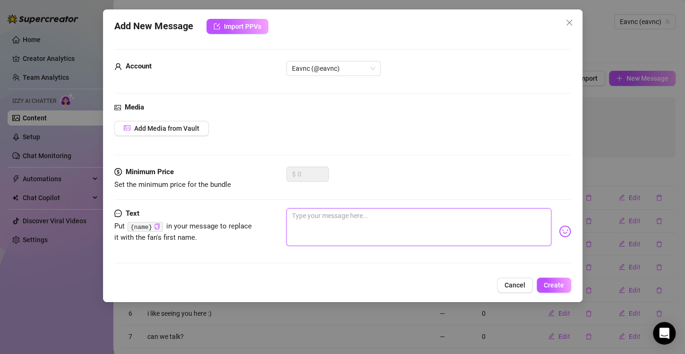
click at [394, 238] on textarea at bounding box center [418, 227] width 265 height 38
paste textarea "Still hard for me? Let’s fix that 😈💦"
type textarea "Still hard for me? Let’s fix that 😈💦"
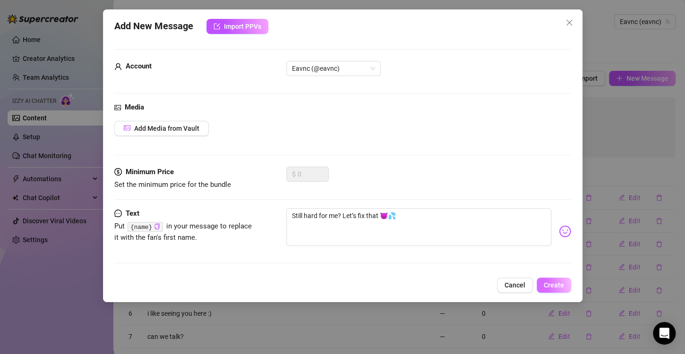
click at [551, 282] on span "Create" at bounding box center [554, 286] width 20 height 8
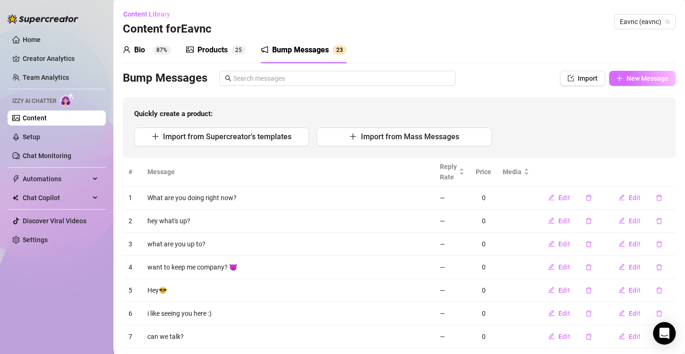
click at [635, 79] on span "New Message" at bounding box center [647, 79] width 42 height 8
type textarea "Type your message here..."
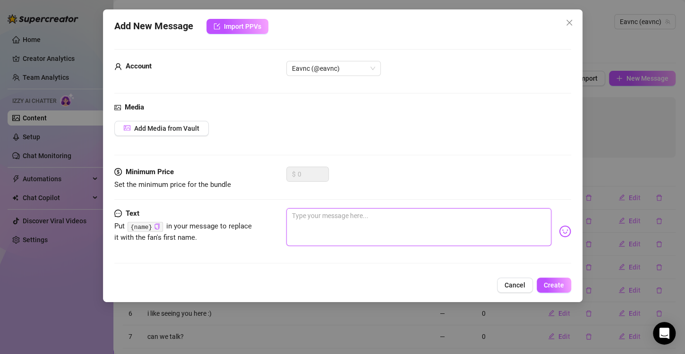
click at [409, 222] on textarea at bounding box center [418, 227] width 265 height 38
paste textarea "Bet you can’t last 5 minutes with what I’ve got for you"
type textarea "Bet you can’t last 5 minutes with what I’ve got for you"
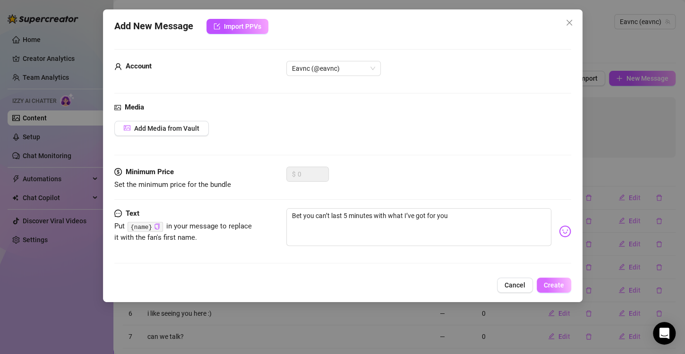
click at [555, 282] on span "Create" at bounding box center [554, 286] width 20 height 8
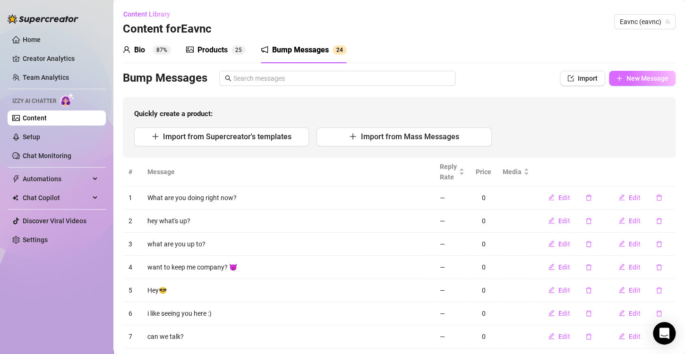
click at [629, 75] on span "New Message" at bounding box center [647, 79] width 42 height 8
type textarea "Type your message here..."
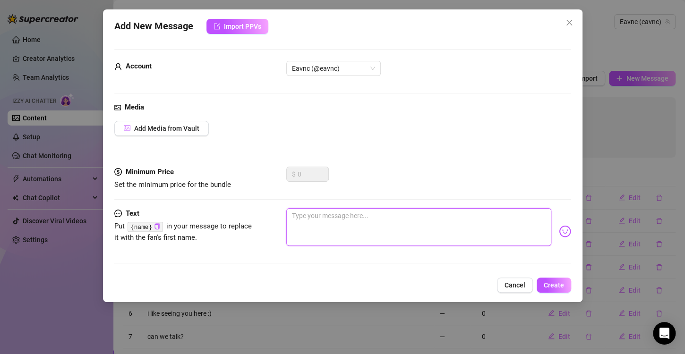
click at [384, 222] on textarea at bounding box center [418, 227] width 265 height 38
paste textarea "What’s the naughtiest thing you’ve imagined me doing to you? 😈"
type textarea "What’s the naughtiest thing you’ve imagined me doing to you? 😈"
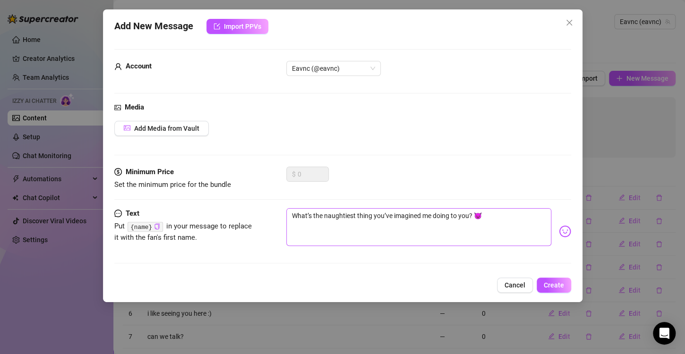
click at [550, 282] on span "Create" at bounding box center [554, 286] width 20 height 8
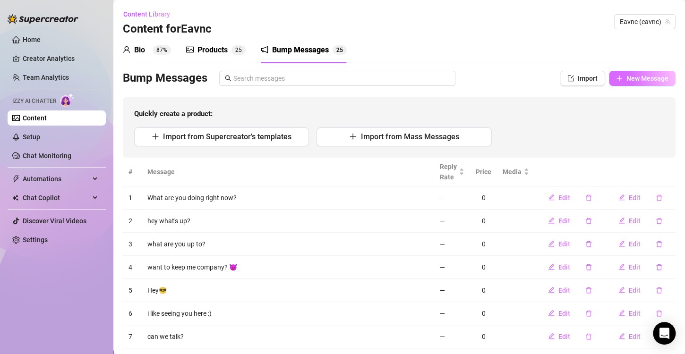
click at [629, 78] on span "New Message" at bounding box center [647, 79] width 42 height 8
type textarea "Type your message here..."
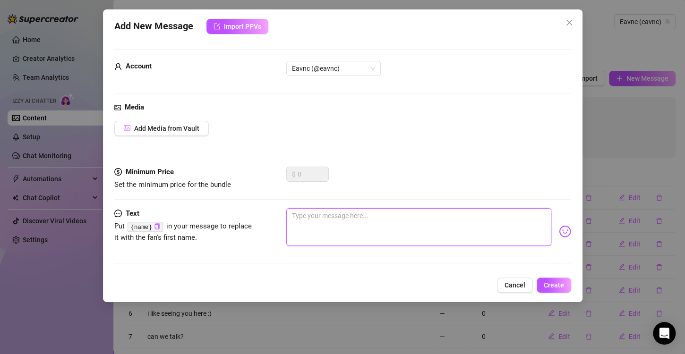
click at [351, 210] on textarea at bounding box center [418, 227] width 265 height 38
paste textarea "What would you do if I was in your bed? 😏"
type textarea "What would you do if I was in your bed? 😏"
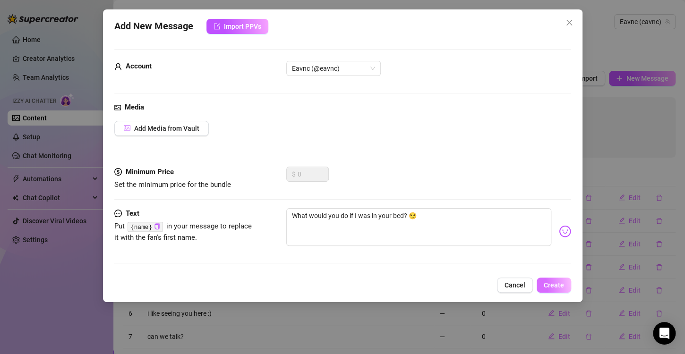
click at [556, 283] on span "Create" at bounding box center [554, 286] width 20 height 8
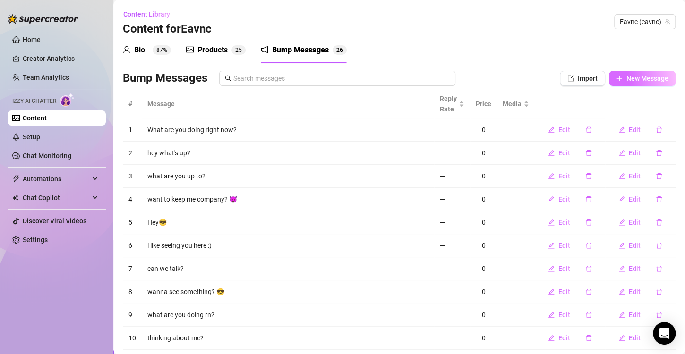
click at [616, 77] on button "New Message" at bounding box center [642, 78] width 67 height 15
type textarea "Type your message here..."
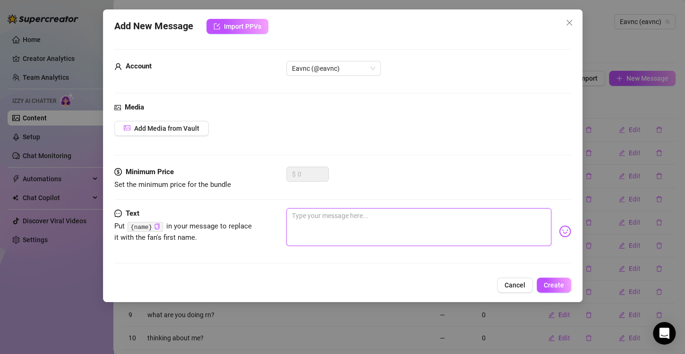
click at [403, 213] on textarea at bounding box center [418, 227] width 265 height 38
click at [402, 227] on textarea at bounding box center [418, 227] width 265 height 38
drag, startPoint x: 351, startPoint y: 221, endPoint x: 495, endPoint y: 249, distance: 146.4
click at [351, 221] on textarea at bounding box center [418, 227] width 265 height 38
paste textarea "Mmm… I might let you see more… if you behave 😜"
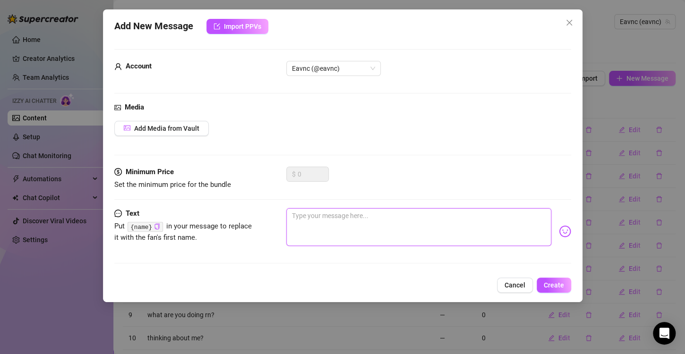
type textarea "Mmm… I might let you see more… if you behave 😜"
click at [554, 285] on span "Create" at bounding box center [554, 286] width 20 height 8
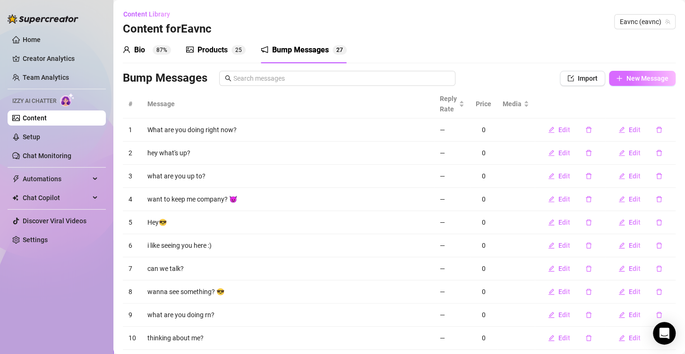
click at [626, 75] on span "New Message" at bounding box center [647, 79] width 42 height 8
type textarea "Type your message here..."
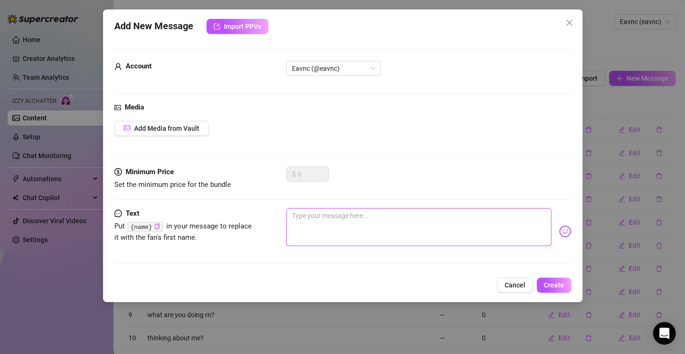
click at [353, 224] on textarea at bounding box center [418, 227] width 265 height 38
paste textarea "Where do you want my hands first?"
type textarea "Where do you want my hands first?"
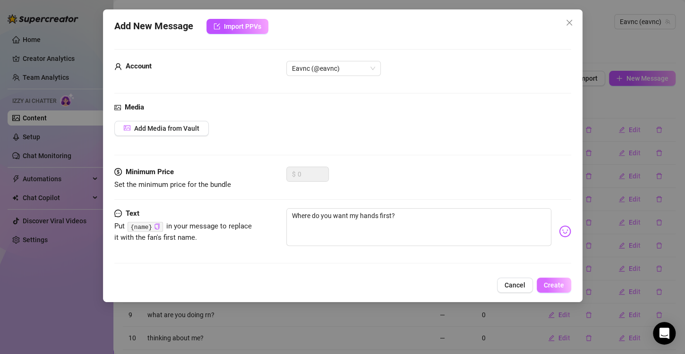
click at [551, 282] on span "Create" at bounding box center [554, 286] width 20 height 8
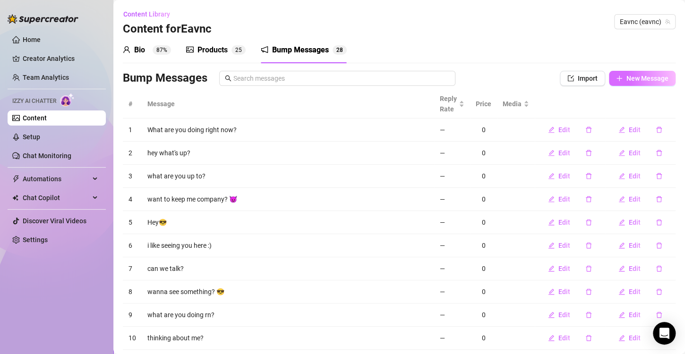
click at [635, 77] on span "New Message" at bounding box center [647, 79] width 42 height 8
type textarea "Type your message here..."
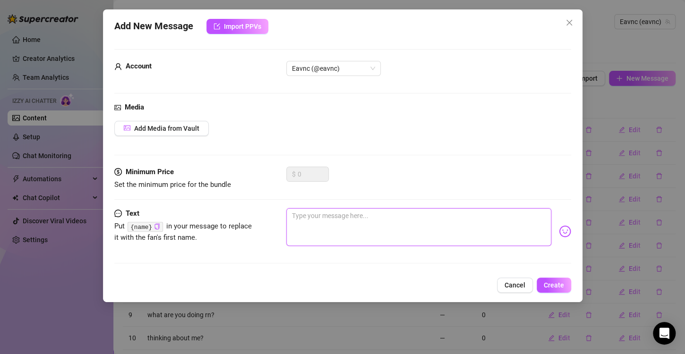
click at [402, 231] on textarea at bounding box center [418, 227] width 265 height 38
paste textarea "You thought that was it? Oh, baby, I’m just getting started 😈"
type textarea "You thought that was it? Oh, baby, I’m just getting started 😈"
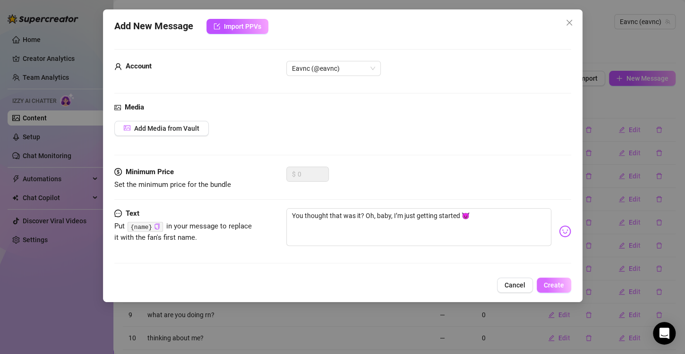
click at [556, 283] on span "Create" at bounding box center [554, 286] width 20 height 8
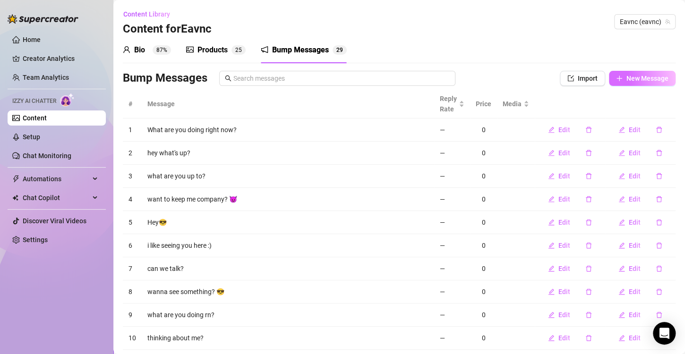
click at [626, 79] on span "New Message" at bounding box center [647, 79] width 42 height 8
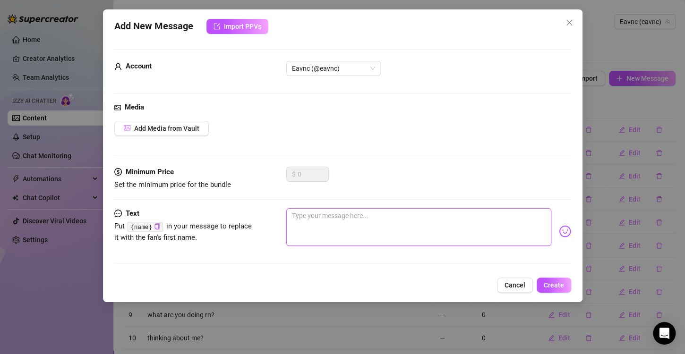
click at [448, 234] on textarea at bounding box center [418, 227] width 265 height 38
paste textarea "Back for round 2… because I know you can’t resist"
type textarea "Back for round 2… because I know you can’t resist"
click at [560, 287] on span "Create" at bounding box center [554, 286] width 20 height 8
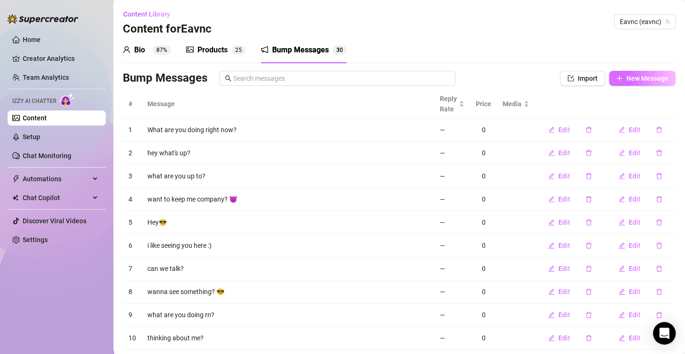
click at [642, 69] on div "Bio 87% Products 2 5 Bump Messages 3 0 Bio Import Bio from other creator Person…" at bounding box center [399, 207] width 553 height 340
click at [639, 77] on span "New Message" at bounding box center [647, 79] width 42 height 8
type textarea "Type your message here..."
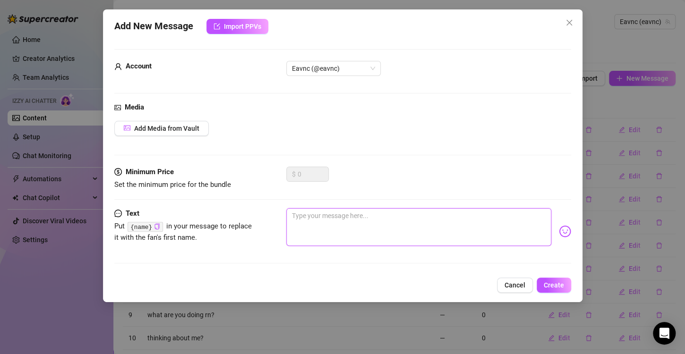
click at [361, 229] on textarea at bounding box center [418, 227] width 265 height 38
paste textarea "Still thinking about these? 👀 They’re waiting for you… 😈"
type textarea "Still thinking about these? 👀 They’re waiting for you… 😈"
drag, startPoint x: 365, startPoint y: 215, endPoint x: 398, endPoint y: 236, distance: 38.8
click at [376, 221] on textarea "Still thinking about these? 👀 They’re waiting for you… 😈" at bounding box center [418, 227] width 265 height 38
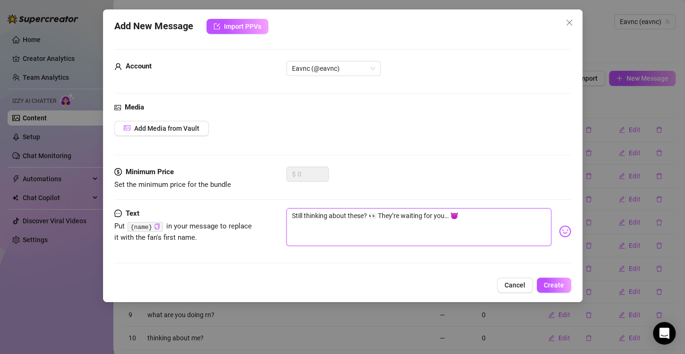
type textarea "Still thinking about thes? 👀 They’re waiting for you… 😈"
type textarea "Still thinking about the? 👀 They’re waiting for you… 😈"
type textarea "Still thinking about th? 👀 They’re waiting for you… 😈"
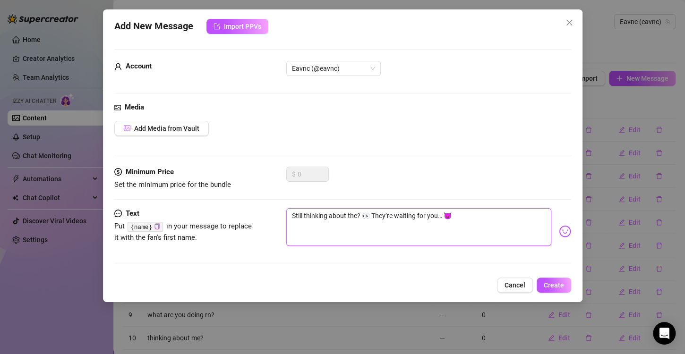
type textarea "Still thinking about th? 👀 They’re waiting for you… 😈"
type textarea "Still thinking about t? 👀 They’re waiting for you… 😈"
type textarea "Still thinking about ? 👀 They’re waiting for you… 😈"
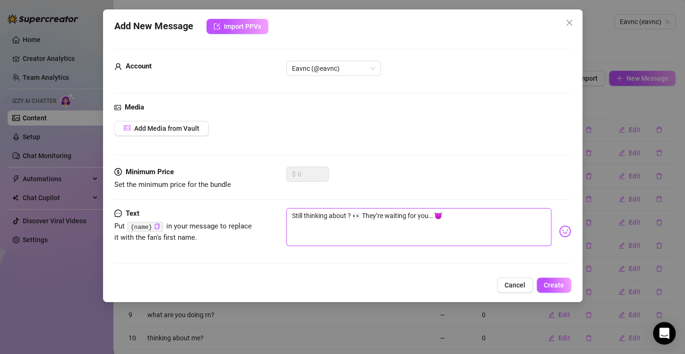
type textarea "Still thinking about i? 👀 They’re waiting for you… 😈"
type textarea "Still thinking about it? 👀 They’re waiting for you… 😈"
click at [476, 218] on textarea "Still thinking about it? 👀 They’re waiting for you… 😈" at bounding box center [418, 227] width 265 height 38
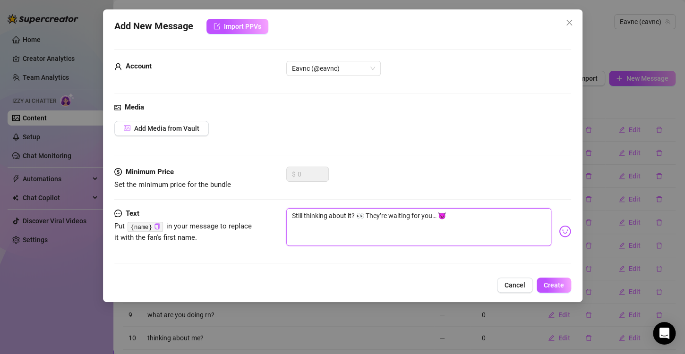
drag, startPoint x: 388, startPoint y: 217, endPoint x: 368, endPoint y: 217, distance: 19.8
click at [368, 217] on textarea "Still thinking about it? 👀 They’re waiting for you… 😈" at bounding box center [418, 227] width 265 height 38
type textarea "Still thinking about it? 👀 H waiting for you… 😈"
type textarea "Still thinking about it? 👀 He waiting for you… 😈"
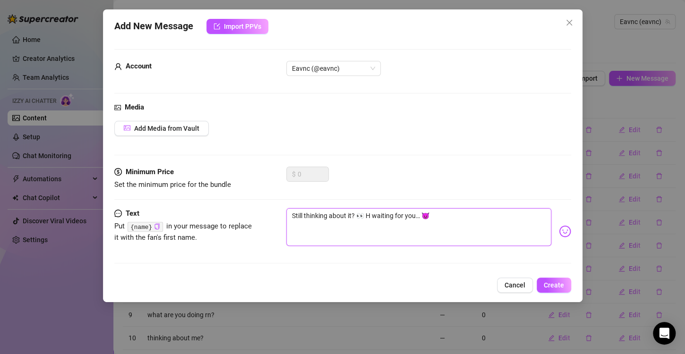
type textarea "Still thinking about it? 👀 He waiting for you… 😈"
type textarea "Still thinking about it? 👀 He's waiting for you… 😈"
click at [553, 283] on span "Create" at bounding box center [554, 286] width 20 height 8
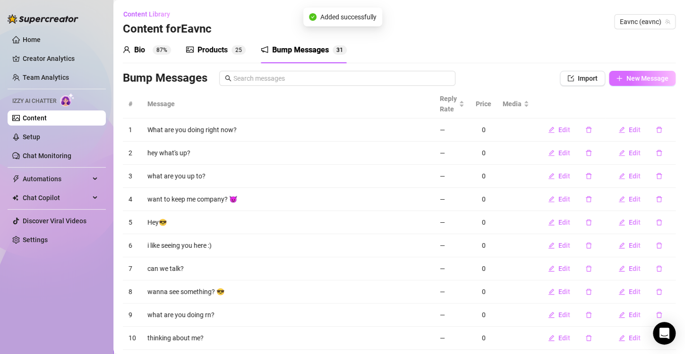
click at [635, 76] on span "New Message" at bounding box center [647, 79] width 42 height 8
type textarea "Type your message here..."
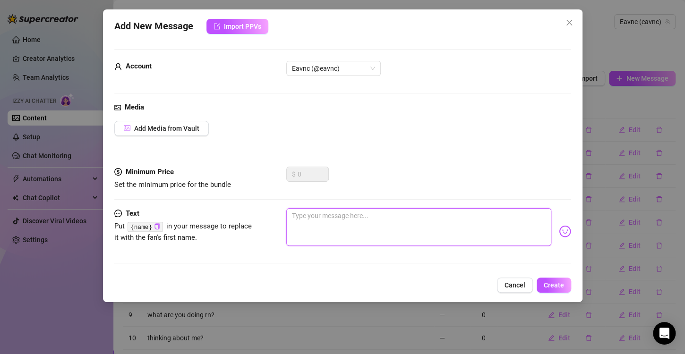
click at [321, 230] on textarea at bounding box center [418, 227] width 265 height 38
paste textarea "Bet you can’t stop staring… wanna prove me right"
type textarea "Bet you can’t stop staring… wanna prove me right"
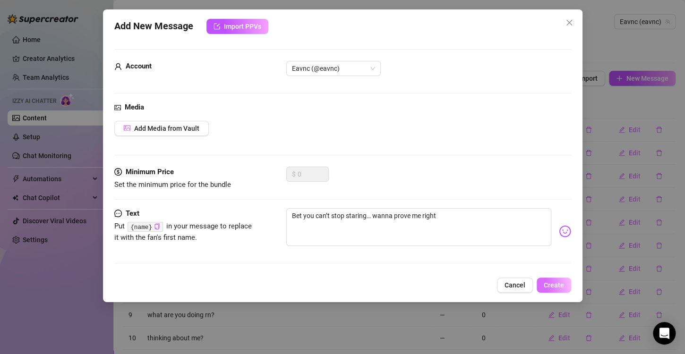
click at [555, 282] on span "Create" at bounding box center [554, 286] width 20 height 8
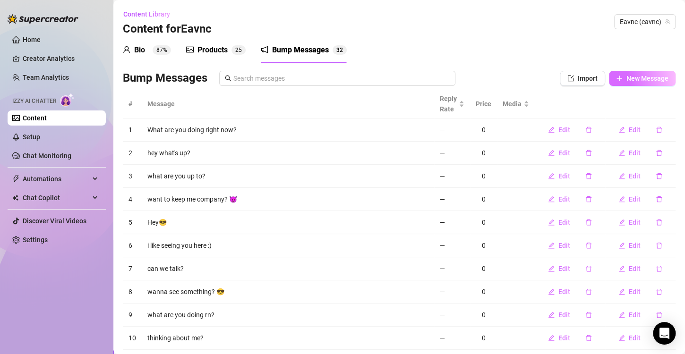
click at [631, 81] on span "New Message" at bounding box center [647, 79] width 42 height 8
type textarea "Type your message here..."
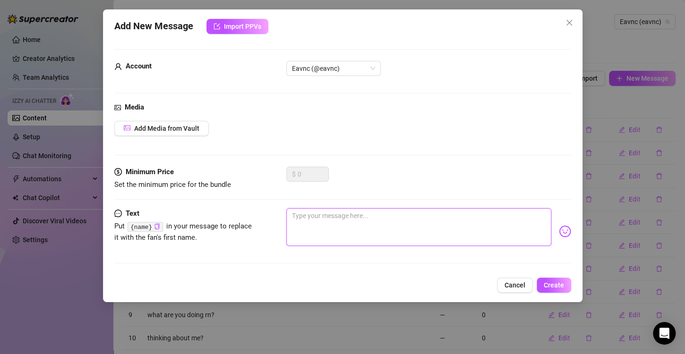
click at [389, 230] on textarea at bounding box center [418, 227] width 265 height 38
paste textarea "Your hands would love this as much as your eyes will…"
type textarea "Your hands would love this as much as your eyes will…"
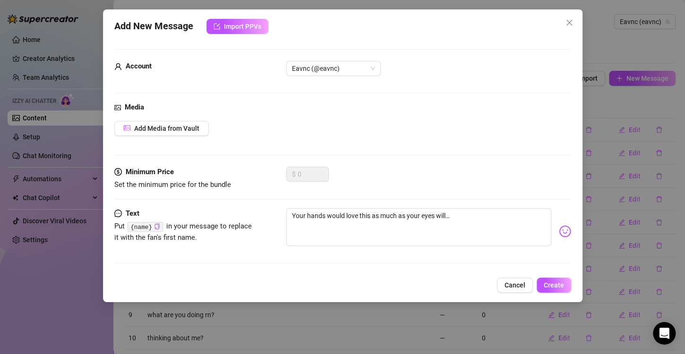
click at [559, 233] on img at bounding box center [565, 231] width 12 height 12
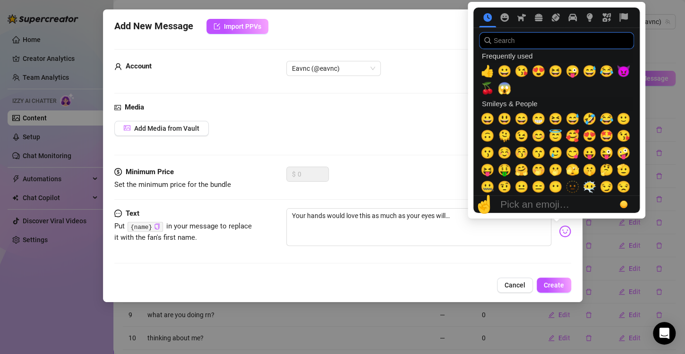
click at [522, 47] on input "search" at bounding box center [556, 40] width 155 height 17
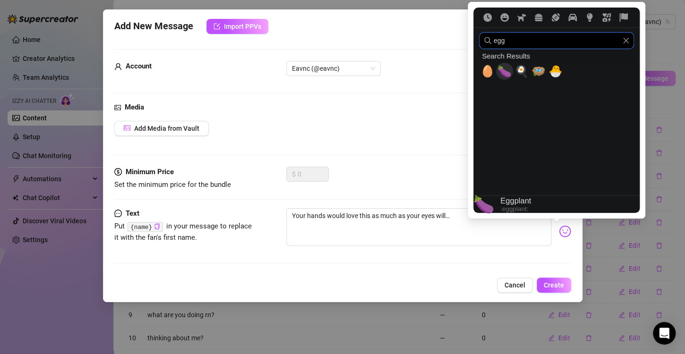
type input "egg"
click at [502, 73] on span "🍆" at bounding box center [504, 71] width 14 height 13
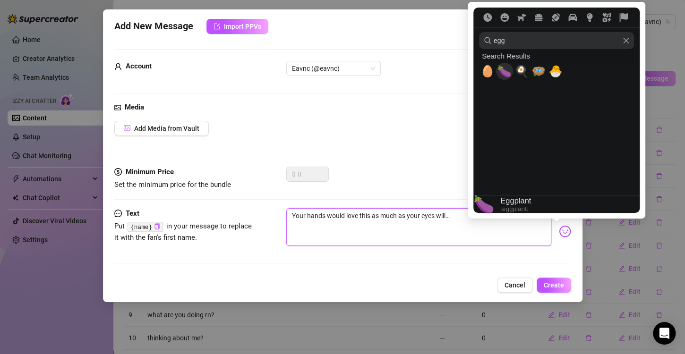
type textarea "Your hands would love this as much as your eyes will…🍆"
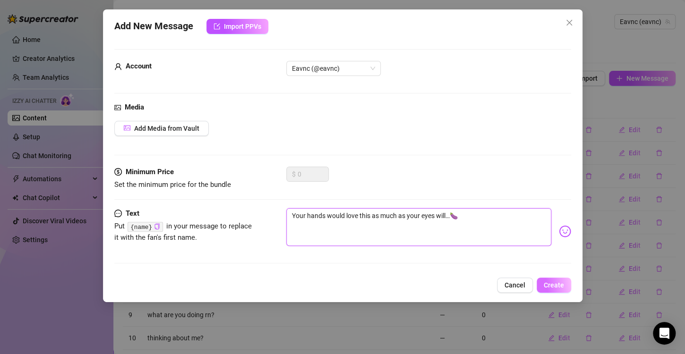
type textarea "Your hands would love this as much as your eyes will…🍆"
click at [553, 283] on span "Create" at bounding box center [554, 286] width 20 height 8
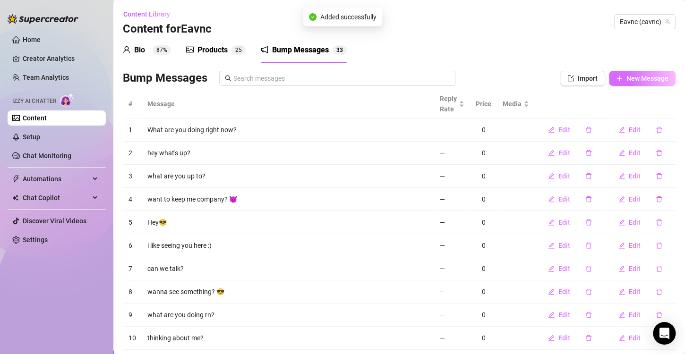
click at [639, 81] on span "New Message" at bounding box center [647, 79] width 42 height 8
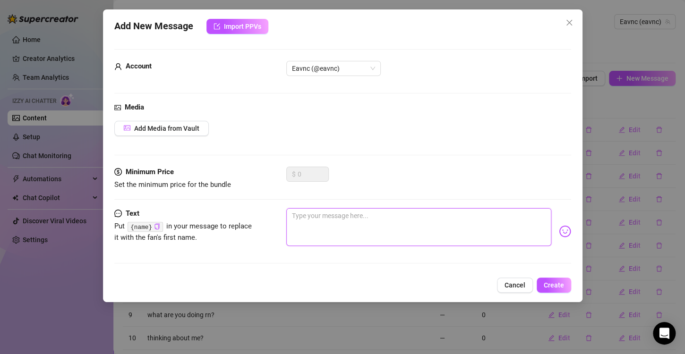
click at [322, 243] on textarea at bounding box center [418, 227] width 265 height 38
paste textarea "Don’t just imagine it… make it yours now. 💦"
type textarea "Don’t just imagine it… make it yours now. 💦"
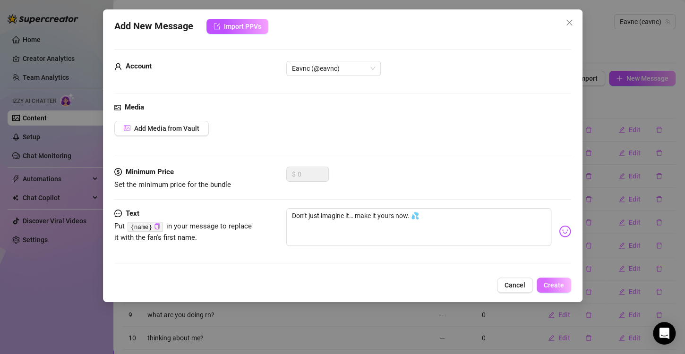
click at [550, 282] on span "Create" at bounding box center [554, 286] width 20 height 8
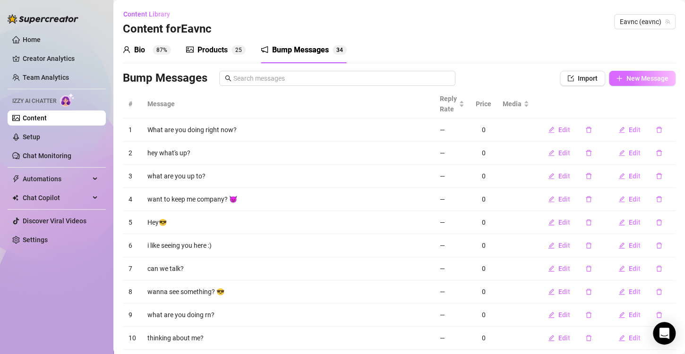
click at [633, 72] on button "New Message" at bounding box center [642, 78] width 67 height 15
type textarea "Type your message here..."
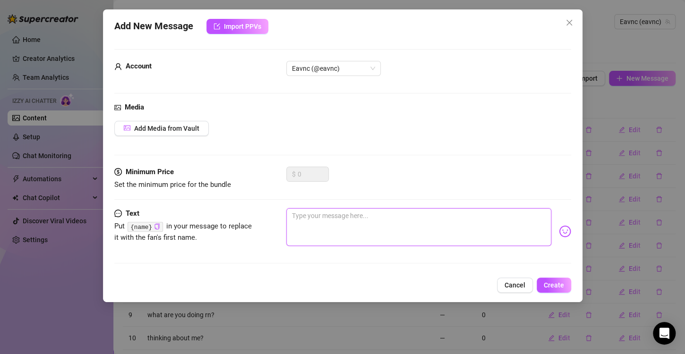
click at [378, 231] on textarea at bounding box center [418, 227] width 265 height 38
paste textarea "How bad do you want me right now? 😈"
type textarea "How bad do you want me right now? 😈"
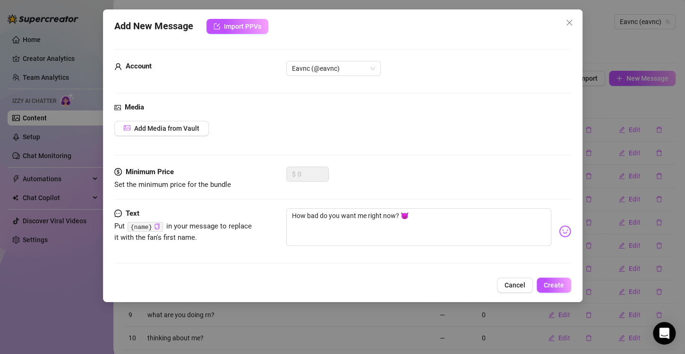
drag, startPoint x: 552, startPoint y: 282, endPoint x: 546, endPoint y: 265, distance: 17.8
click at [553, 282] on span "Create" at bounding box center [554, 286] width 20 height 8
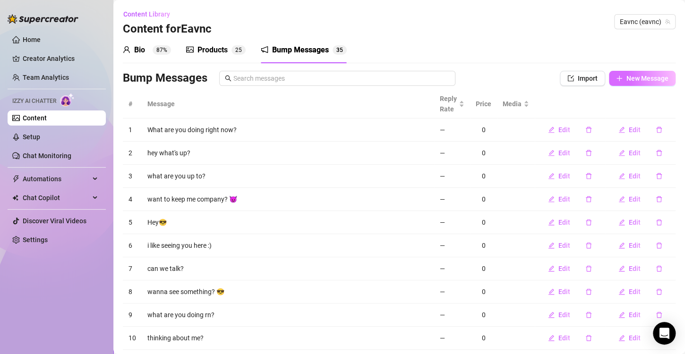
click at [639, 81] on span "New Message" at bounding box center [647, 79] width 42 height 8
type textarea "Type your message here..."
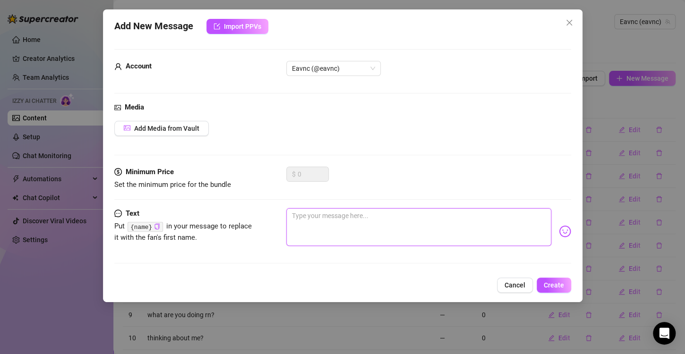
click at [408, 244] on textarea at bounding box center [418, 227] width 265 height 38
paste textarea "What would you want me to take off first… and why? 👀"
type textarea "What would you want me to take off first… and why? 👀"
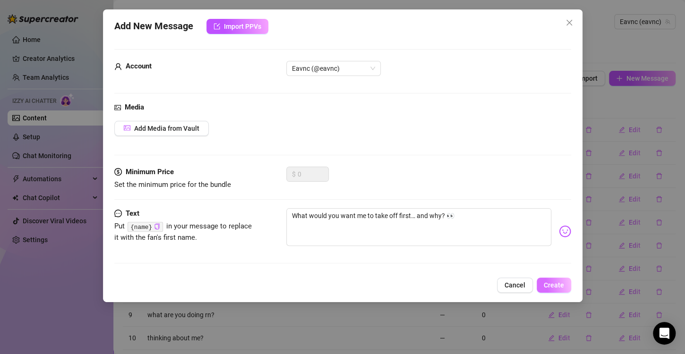
click at [555, 285] on span "Create" at bounding box center [554, 286] width 20 height 8
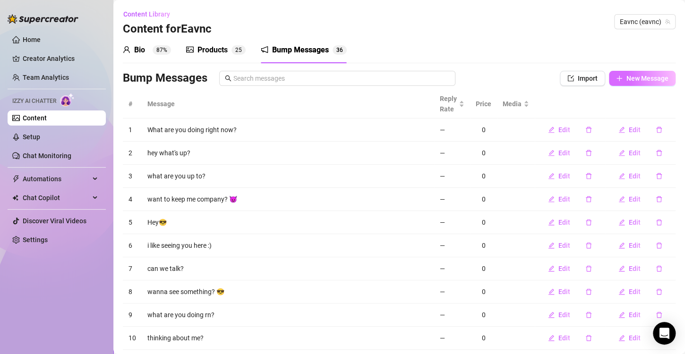
click at [640, 77] on span "New Message" at bounding box center [647, 79] width 42 height 8
type textarea "Type your message here..."
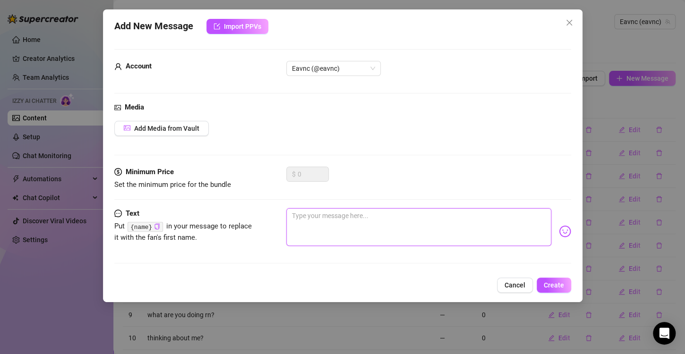
click at [404, 232] on textarea at bounding box center [418, 227] width 265 height 38
paste textarea "How long do you think you could last with me on top of you? 😜"
type textarea "How long do you think you could last with me on top of you? 😜"
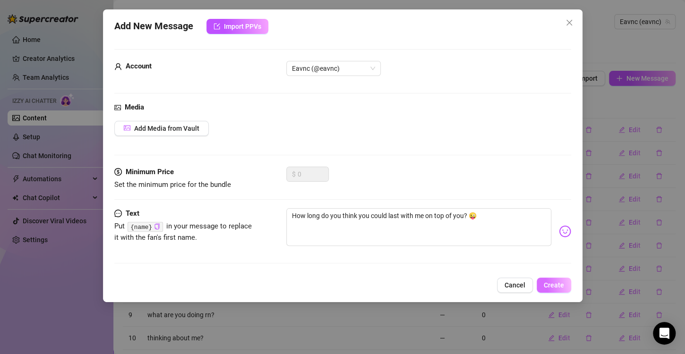
click at [554, 283] on span "Create" at bounding box center [554, 286] width 20 height 8
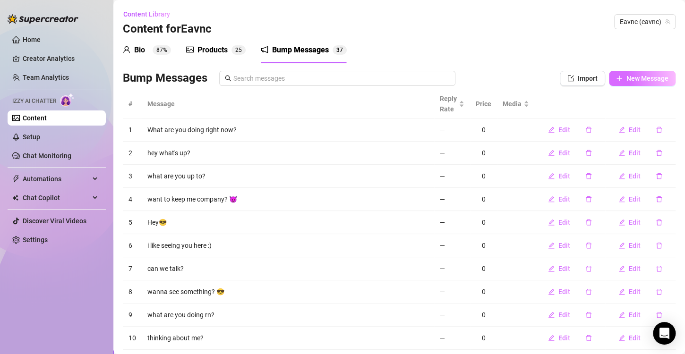
click at [635, 75] on span "New Message" at bounding box center [647, 79] width 42 height 8
type textarea "Type your message here..."
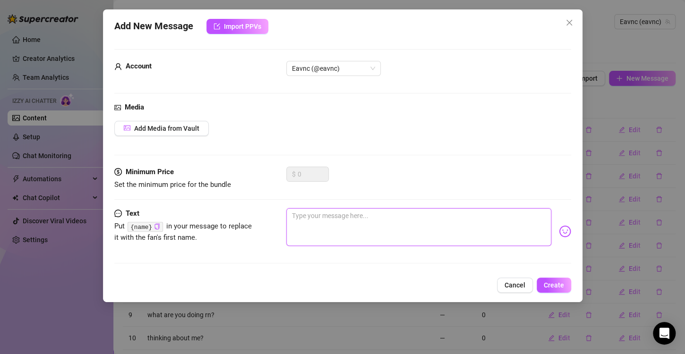
paste textarea "Bet you can’t last 5 minutes with what I’ve got for you"
click at [412, 234] on textarea at bounding box center [418, 227] width 265 height 38
type textarea "Bet you can’t last 5 minutes with what I’ve got for you"
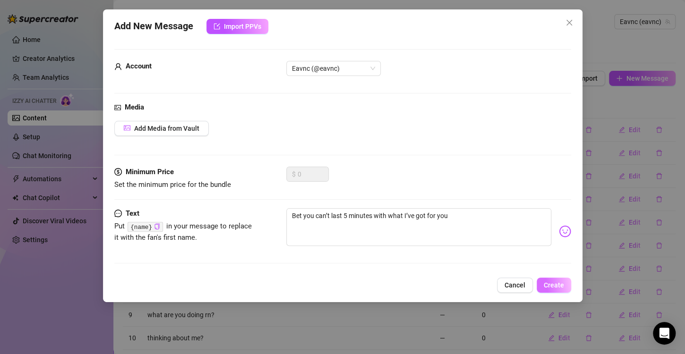
click at [557, 282] on span "Create" at bounding box center [554, 286] width 20 height 8
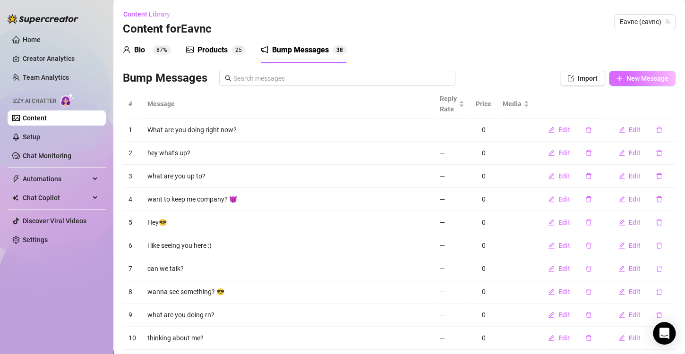
click at [641, 77] on span "New Message" at bounding box center [647, 79] width 42 height 8
type textarea "Type your message here..."
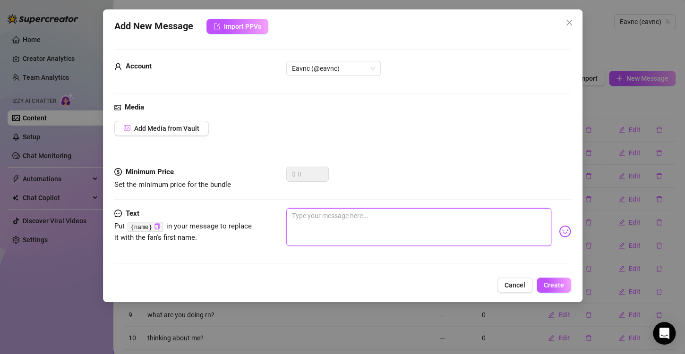
click at [385, 225] on textarea at bounding box center [418, 227] width 265 height 38
paste textarea "Your turn to play…🔥"
type textarea "Your turn to play…🔥"
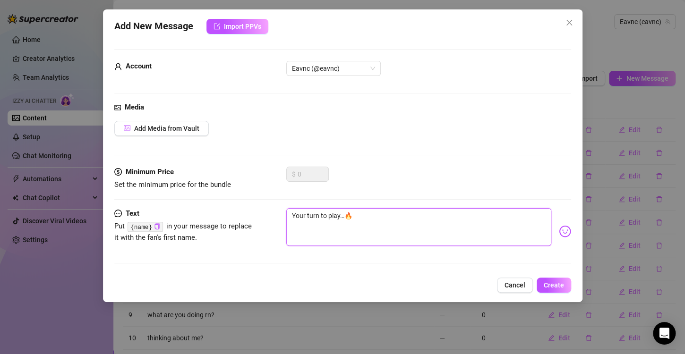
drag, startPoint x: 362, startPoint y: 239, endPoint x: 384, endPoint y: 238, distance: 22.2
click at [363, 239] on textarea "Your turn to play…🔥" at bounding box center [418, 227] width 265 height 38
click at [558, 284] on span "Create" at bounding box center [554, 286] width 20 height 8
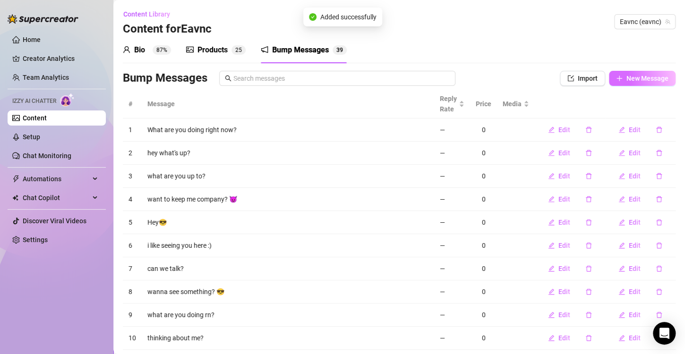
click at [646, 82] on span "New Message" at bounding box center [647, 79] width 42 height 8
type textarea "Type your message here..."
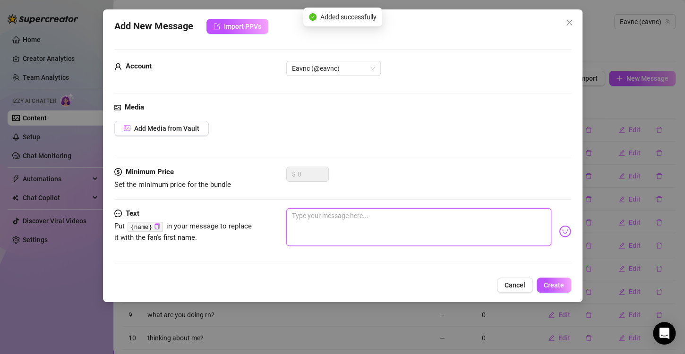
click at [356, 231] on textarea at bounding box center [418, 227] width 265 height 38
type textarea "mo"
paste textarea "This could be in your hands right now…"
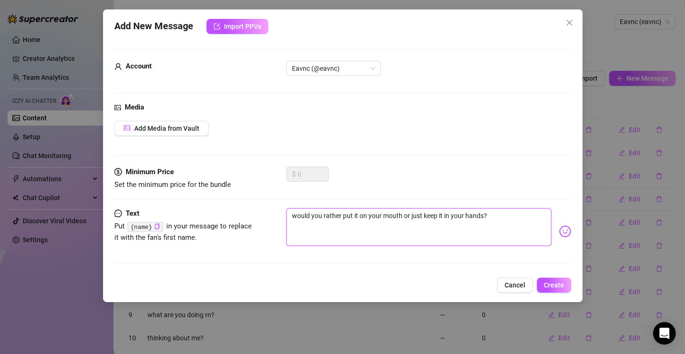
drag, startPoint x: 294, startPoint y: 214, endPoint x: 317, endPoint y: 231, distance: 28.9
click at [300, 217] on textarea "would you rather put it on your mouth or just keep it in your hands?" at bounding box center [418, 227] width 265 height 38
drag, startPoint x: 514, startPoint y: 215, endPoint x: 521, endPoint y: 220, distance: 8.4
click at [514, 216] on textarea "Would you rather put it on your mouth or just keep it in your hands?" at bounding box center [418, 227] width 265 height 38
click at [559, 233] on img at bounding box center [565, 231] width 12 height 12
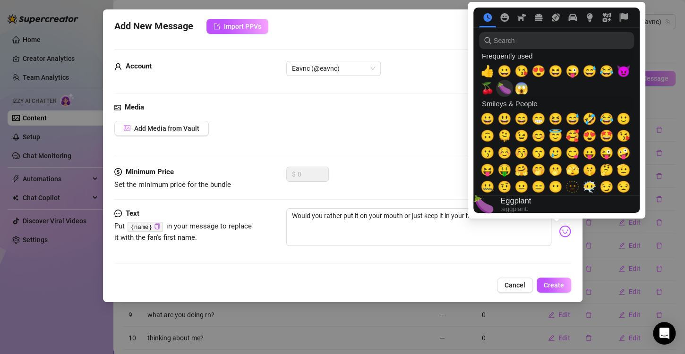
click at [508, 88] on span "🍆" at bounding box center [504, 88] width 14 height 13
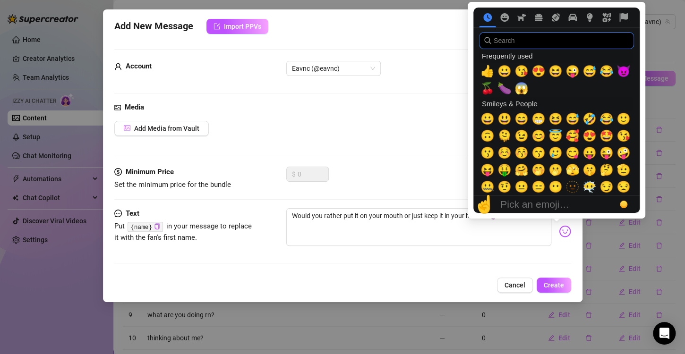
click at [527, 39] on input "search" at bounding box center [556, 40] width 155 height 17
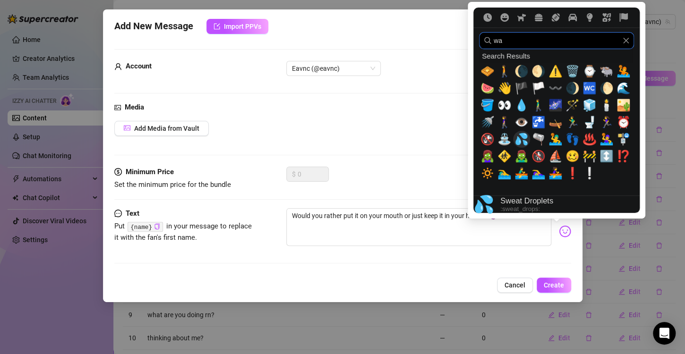
click at [524, 144] on span "💦" at bounding box center [521, 139] width 14 height 13
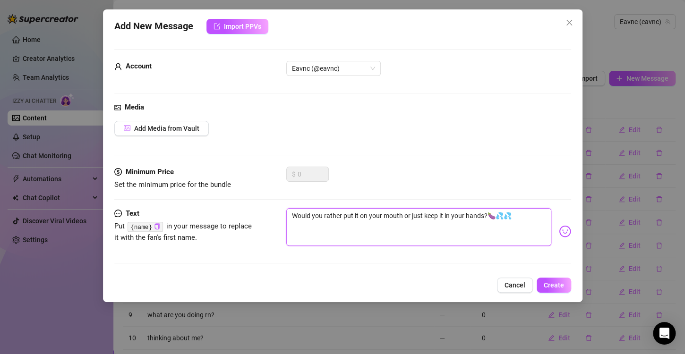
click at [476, 244] on textarea "Would you rather put it on your mouth or just keep it in your hands?🍆💦💦" at bounding box center [418, 227] width 265 height 38
click at [559, 282] on span "Create" at bounding box center [554, 286] width 20 height 8
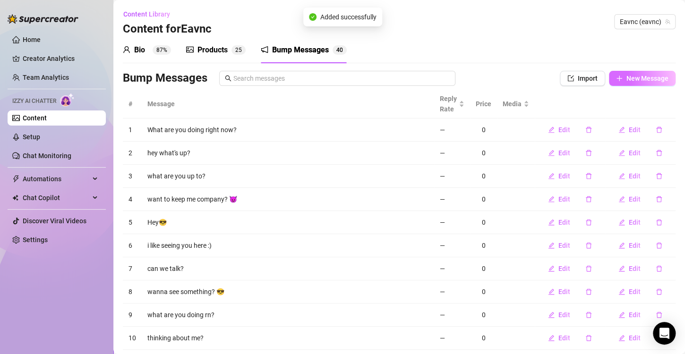
click at [644, 77] on span "New Message" at bounding box center [647, 79] width 42 height 8
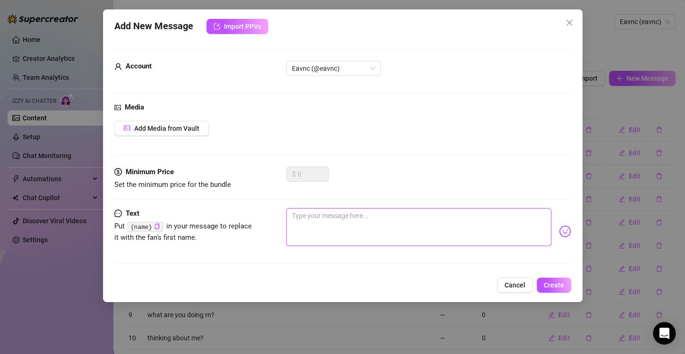
click at [402, 238] on textarea at bounding box center [418, 227] width 265 height 38
paste textarea "Still thinking about me? 👀 Let’s make it hotter…"
click at [551, 282] on span "Create" at bounding box center [554, 286] width 20 height 8
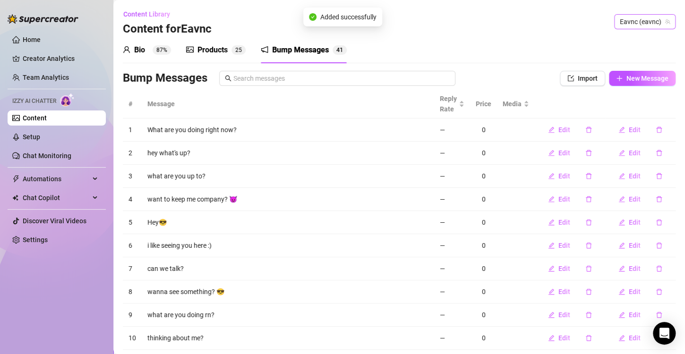
drag, startPoint x: 638, startPoint y: 16, endPoint x: 623, endPoint y: 36, distance: 25.6
click at [638, 16] on span "Eavnc (eavnc)" at bounding box center [645, 22] width 50 height 14
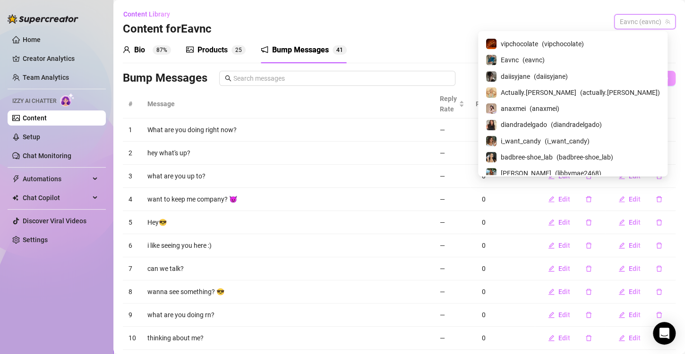
scroll to position [198, 0]
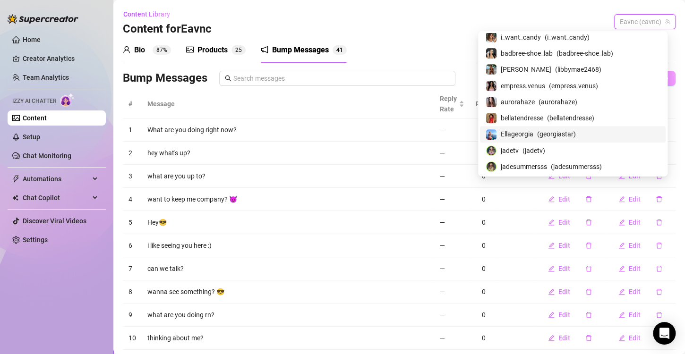
click at [533, 137] on span "Ellageorgia" at bounding box center [517, 134] width 33 height 10
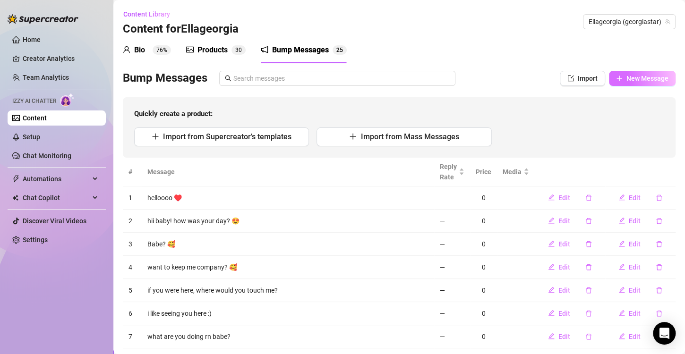
click at [638, 79] on span "New Message" at bounding box center [647, 79] width 42 height 8
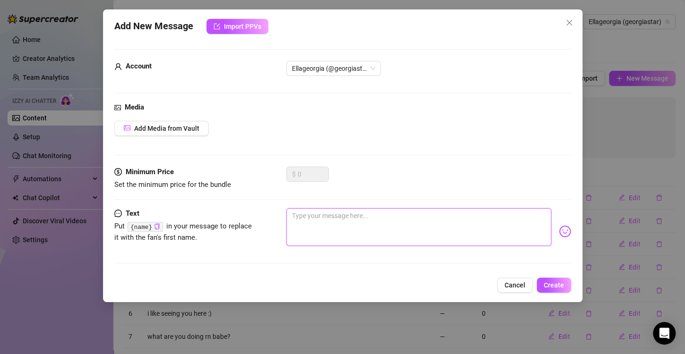
drag, startPoint x: 372, startPoint y: 222, endPoint x: 374, endPoint y: 229, distance: 7.8
click at [373, 228] on textarea at bounding box center [418, 227] width 265 height 38
paste textarea "Still thinking about me? 👀 Let’s make it hotter…"
click at [554, 284] on span "Create" at bounding box center [554, 286] width 20 height 8
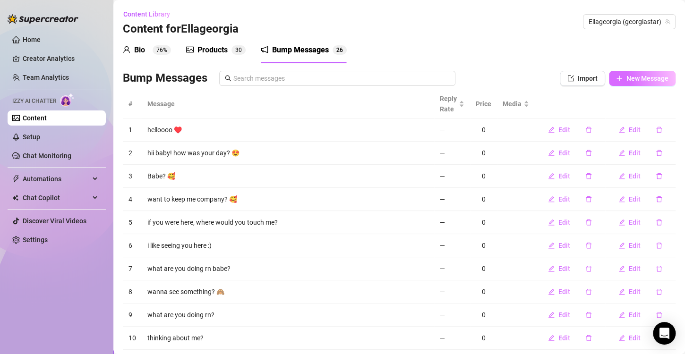
click at [643, 74] on button "New Message" at bounding box center [642, 78] width 67 height 15
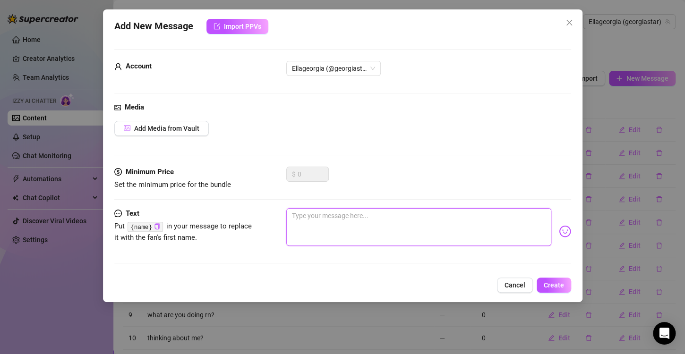
click at [385, 226] on textarea at bounding box center [418, 227] width 265 height 38
paste textarea "This could be in your hands right now…💦"
drag, startPoint x: 559, startPoint y: 281, endPoint x: 561, endPoint y: 274, distance: 7.2
click at [559, 282] on span "Create" at bounding box center [554, 286] width 20 height 8
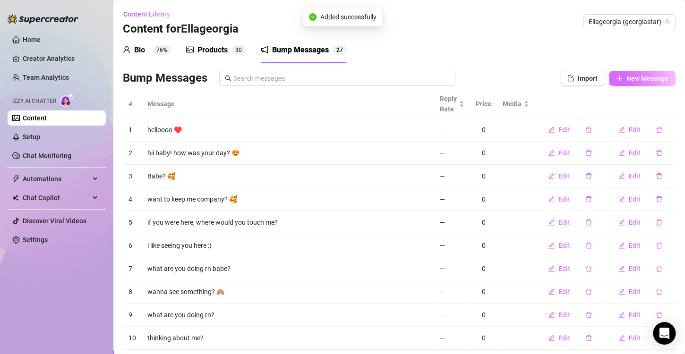
click at [628, 80] on span "New Message" at bounding box center [647, 79] width 42 height 8
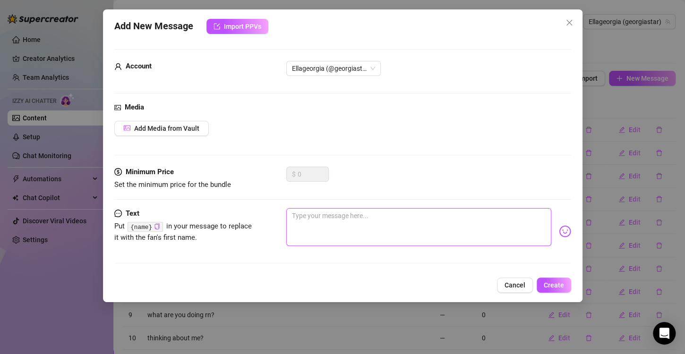
click at [410, 221] on textarea at bounding box center [418, 227] width 265 height 38
paste textarea "Your turn to play…🔥"
click at [544, 278] on button "Create" at bounding box center [554, 285] width 34 height 15
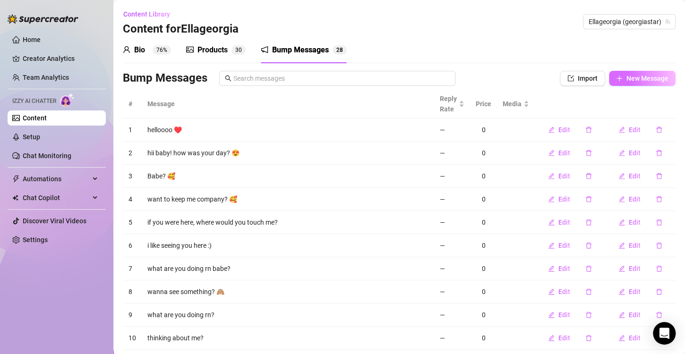
click at [626, 75] on span "New Message" at bounding box center [647, 79] width 42 height 8
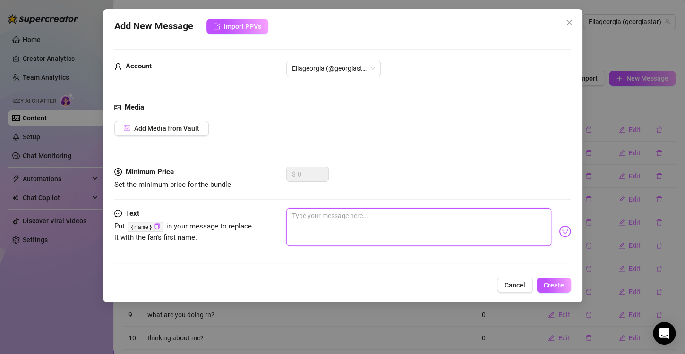
click at [411, 232] on textarea at bounding box center [418, 227] width 265 height 38
paste textarea "Bet you can’t last 5 minutes with what I’ve got for you"
click at [561, 283] on span "Create" at bounding box center [554, 286] width 20 height 8
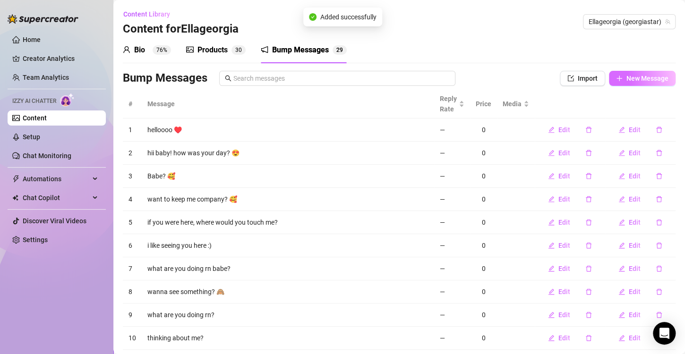
click at [627, 79] on span "New Message" at bounding box center [647, 79] width 42 height 8
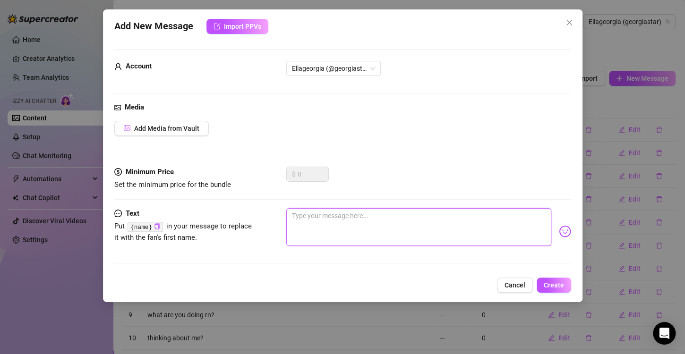
click at [438, 229] on textarea at bounding box center [418, 227] width 265 height 38
paste textarea "Still hard for me? Let’s fix that 😈💦"
click at [552, 285] on span "Create" at bounding box center [554, 286] width 20 height 8
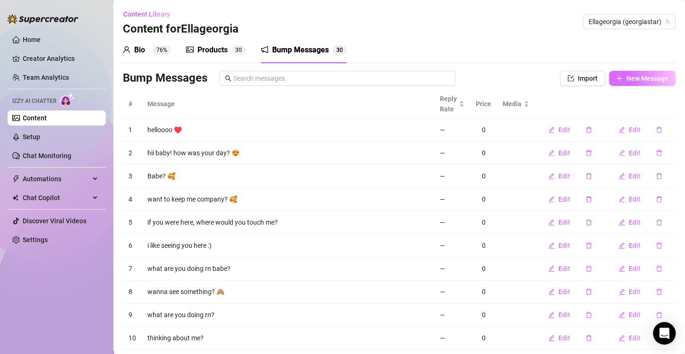
click at [647, 79] on span "New Message" at bounding box center [647, 79] width 42 height 8
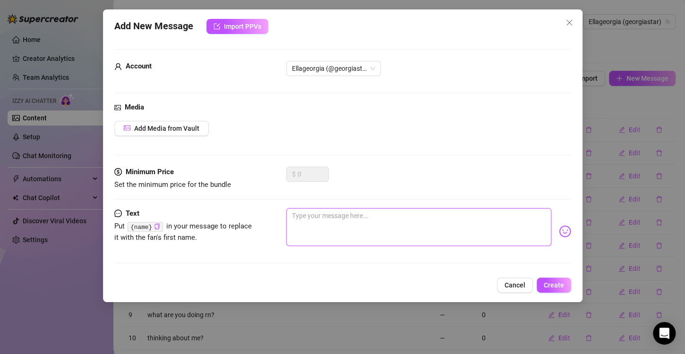
click at [339, 220] on textarea at bounding box center [418, 227] width 265 height 38
paste textarea "How long do you think you could last with me on top of you? 😜"
click at [550, 284] on span "Create" at bounding box center [554, 286] width 20 height 8
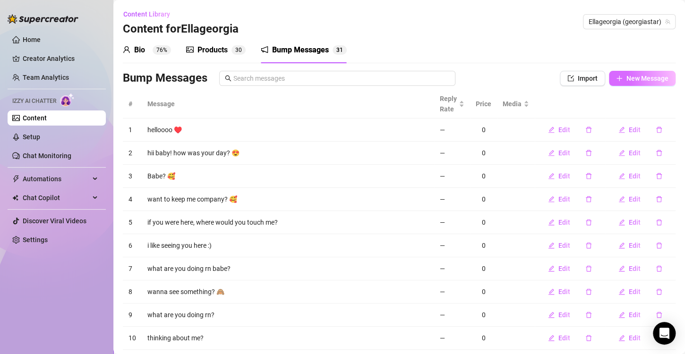
click at [625, 71] on div "Bio 76% Products 3 0 Bump Messages 3 1 Bio Import Bio from other creator Person…" at bounding box center [399, 207] width 553 height 340
click at [626, 76] on span "New Message" at bounding box center [647, 79] width 42 height 8
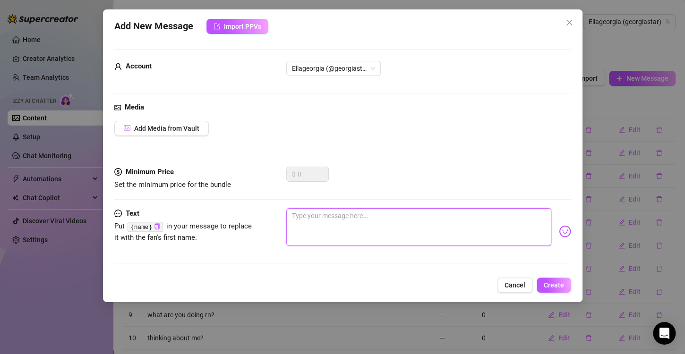
click at [404, 217] on textarea at bounding box center [418, 227] width 265 height 38
paste textarea "What would you want me to take off first… and why? 👀"
drag, startPoint x: 555, startPoint y: 279, endPoint x: 511, endPoint y: 130, distance: 155.1
click at [555, 279] on button "Create" at bounding box center [554, 285] width 34 height 15
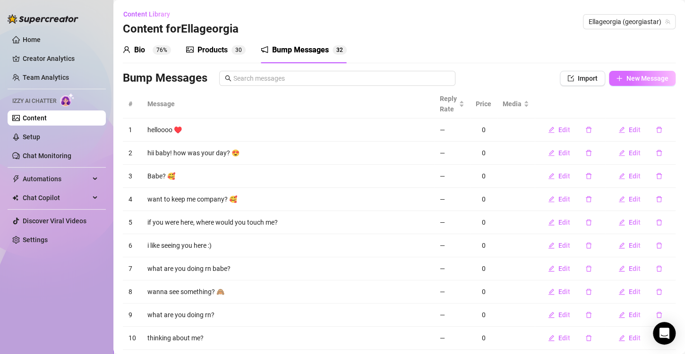
click at [621, 83] on button "New Message" at bounding box center [642, 78] width 67 height 15
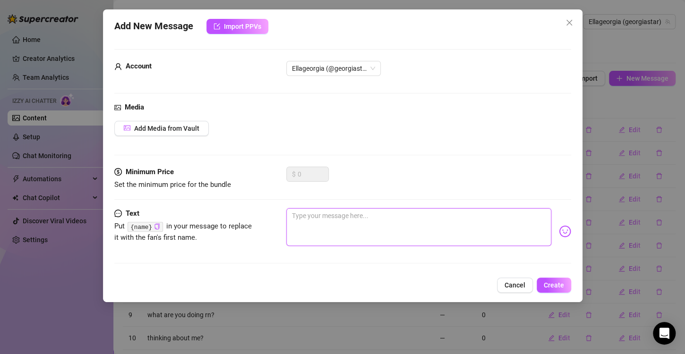
click at [361, 231] on textarea at bounding box center [418, 227] width 265 height 38
paste textarea "How bad do you want me right now? 😈"
click at [550, 282] on span "Create" at bounding box center [554, 286] width 20 height 8
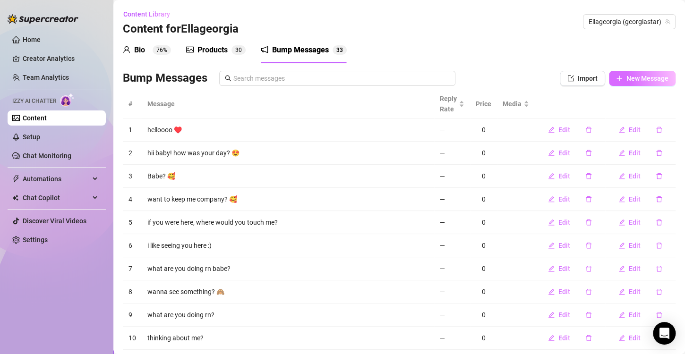
click at [625, 83] on button "New Message" at bounding box center [642, 78] width 67 height 15
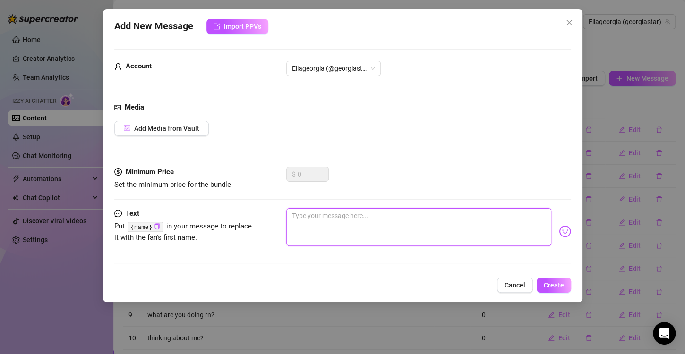
click at [374, 227] on textarea at bounding box center [418, 227] width 265 height 38
paste textarea "Don’t just imagine it… make it yours now. 💦"
click at [561, 287] on span "Create" at bounding box center [554, 286] width 20 height 8
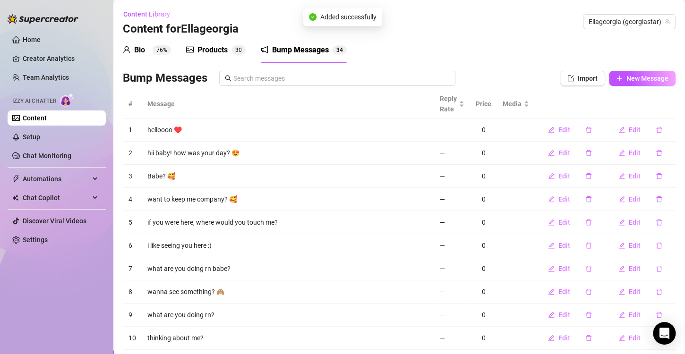
click at [627, 86] on div "Bump Messages Import New Message" at bounding box center [399, 80] width 553 height 19
click at [626, 82] on span "New Message" at bounding box center [647, 79] width 42 height 8
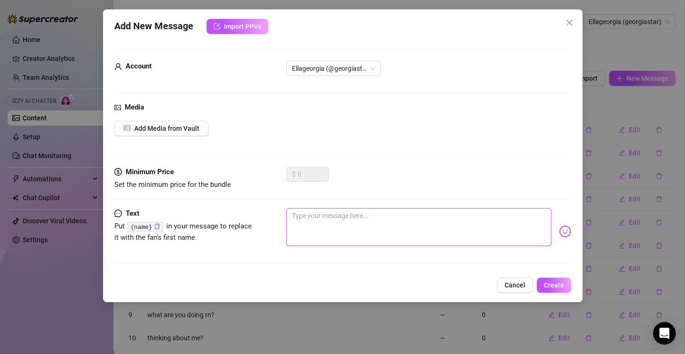
click at [397, 223] on textarea at bounding box center [418, 227] width 265 height 38
paste textarea "Your hands would love this as much as your eyes will… 🍑"
click at [554, 283] on span "Create" at bounding box center [554, 286] width 20 height 8
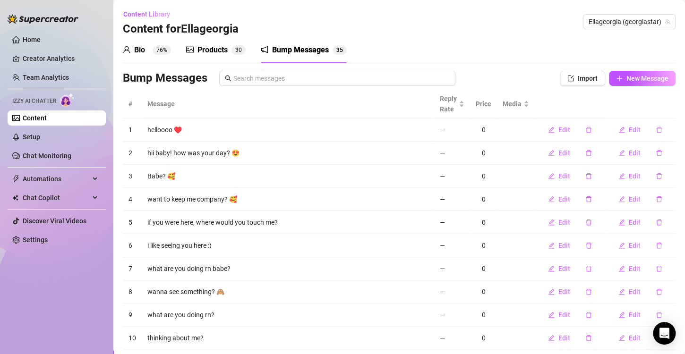
click at [618, 88] on div "Bump Messages Import New Message" at bounding box center [399, 80] width 553 height 19
click at [617, 82] on button "New Message" at bounding box center [642, 78] width 67 height 15
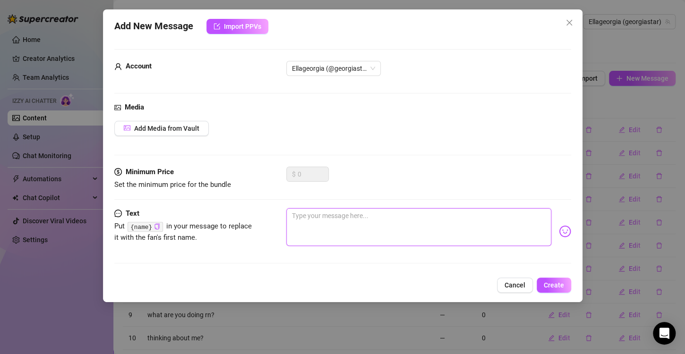
click at [366, 211] on textarea at bounding box center [418, 227] width 265 height 38
paste textarea "Bet you can’t stop staring… wanna prove me right?"
click at [565, 283] on button "Create" at bounding box center [554, 285] width 34 height 15
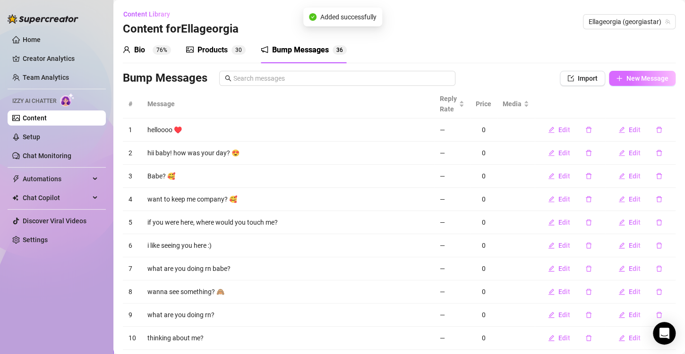
click at [629, 80] on span "New Message" at bounding box center [647, 79] width 42 height 8
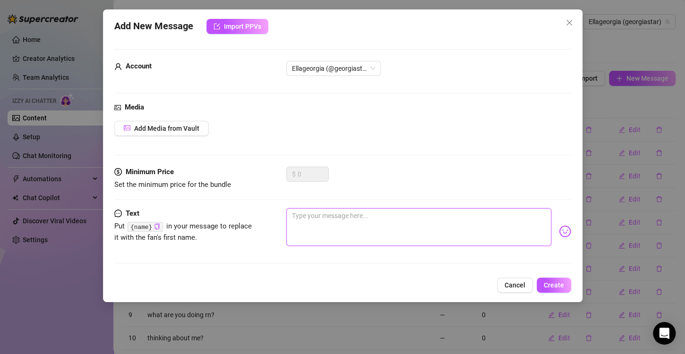
click at [373, 236] on textarea at bounding box center [418, 227] width 265 height 38
paste textarea "Still thinking about these? 👀 They’re waiting for you… 😈"
click at [563, 283] on span "Create" at bounding box center [554, 286] width 20 height 8
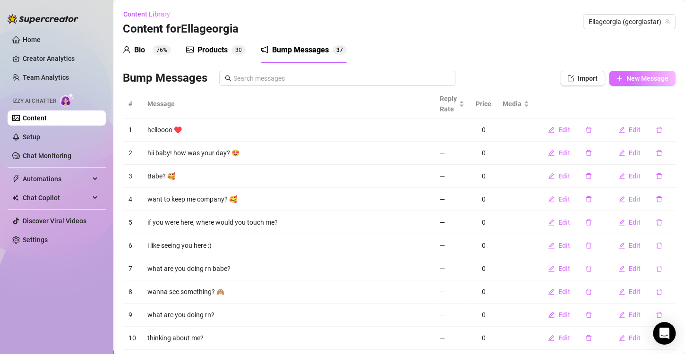
click at [636, 75] on span "New Message" at bounding box center [647, 79] width 42 height 8
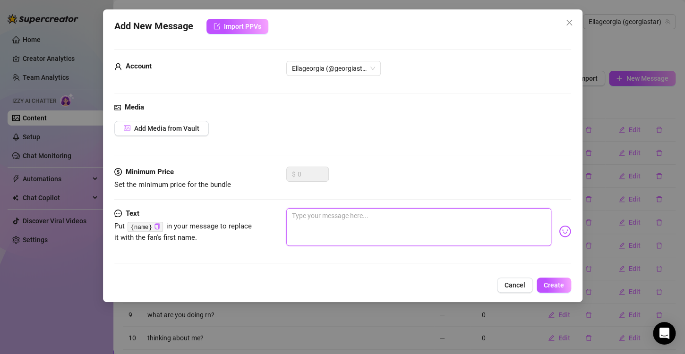
drag, startPoint x: 392, startPoint y: 231, endPoint x: 436, endPoint y: 232, distance: 44.0
click at [393, 232] on textarea at bounding box center [418, 227] width 265 height 38
paste textarea "Back for round 2… because I know you can’t resist 💋"
drag, startPoint x: 555, startPoint y: 284, endPoint x: 551, endPoint y: 281, distance: 5.4
click at [555, 284] on span "Create" at bounding box center [554, 286] width 20 height 8
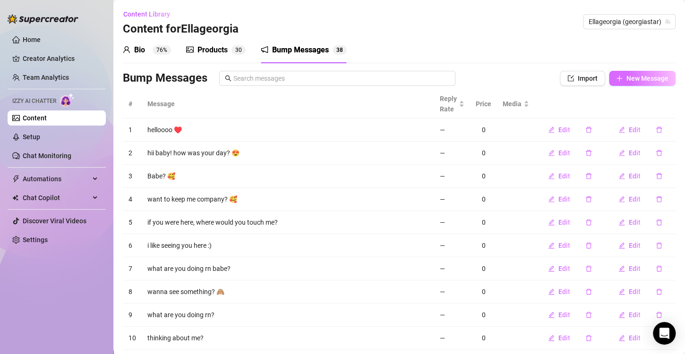
click at [621, 82] on button "New Message" at bounding box center [642, 78] width 67 height 15
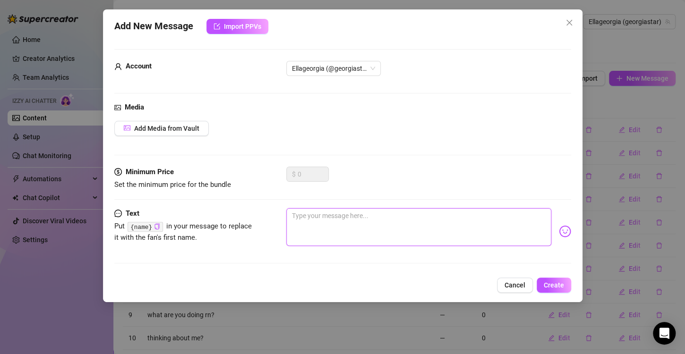
click at [364, 221] on textarea at bounding box center [418, 227] width 265 height 38
paste textarea "You thought that was it? Oh, baby, I’m just getting started 😈"
click at [553, 283] on span "Create" at bounding box center [554, 286] width 20 height 8
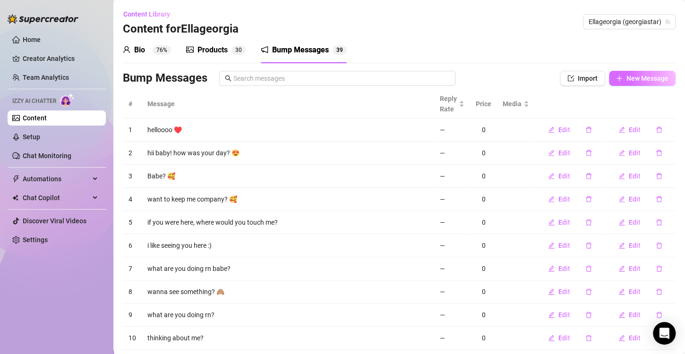
click at [615, 83] on button "New Message" at bounding box center [642, 78] width 67 height 15
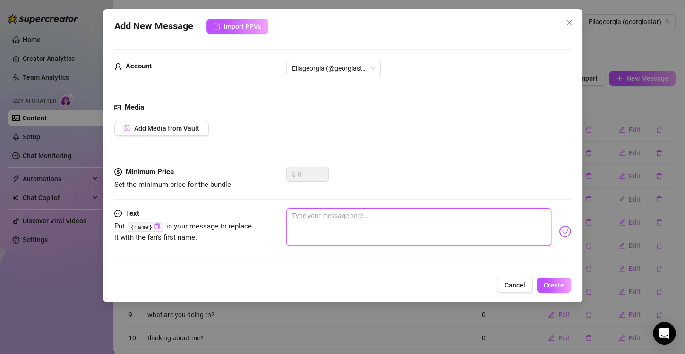
click at [389, 221] on textarea at bounding box center [418, 227] width 265 height 38
paste textarea "What if I told you this is even naughtier…"
click at [567, 278] on button "Create" at bounding box center [554, 285] width 34 height 15
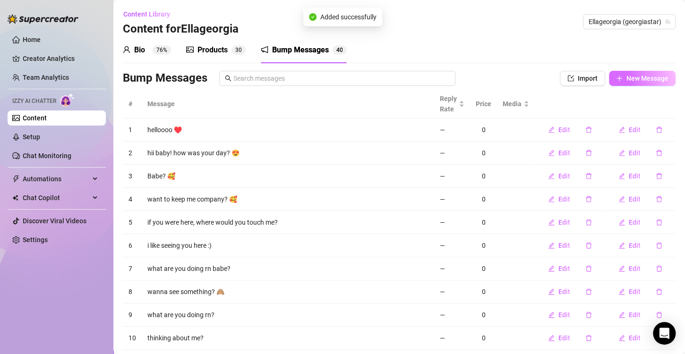
click at [626, 79] on span "New Message" at bounding box center [647, 79] width 42 height 8
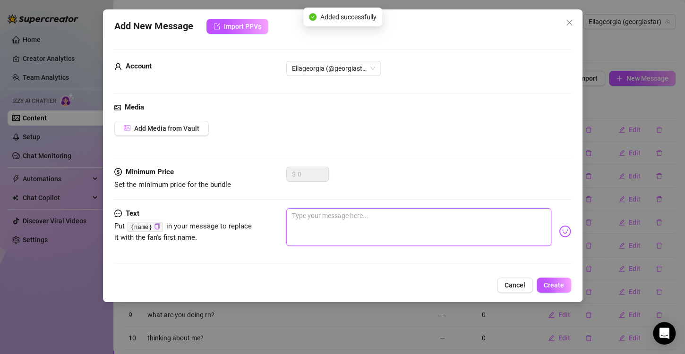
click at [400, 230] on textarea at bounding box center [418, 227] width 265 height 38
paste textarea "Where do you want my hands first? 💋"
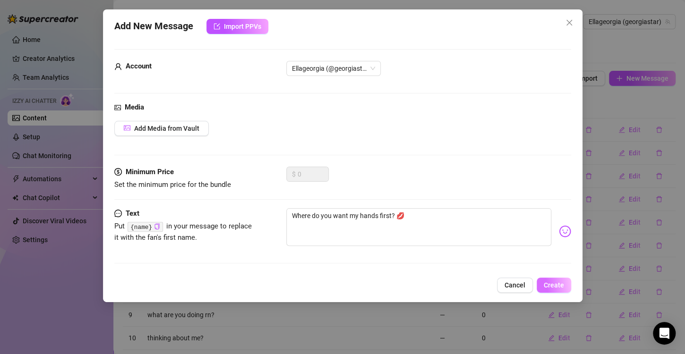
click at [556, 284] on span "Create" at bounding box center [554, 286] width 20 height 8
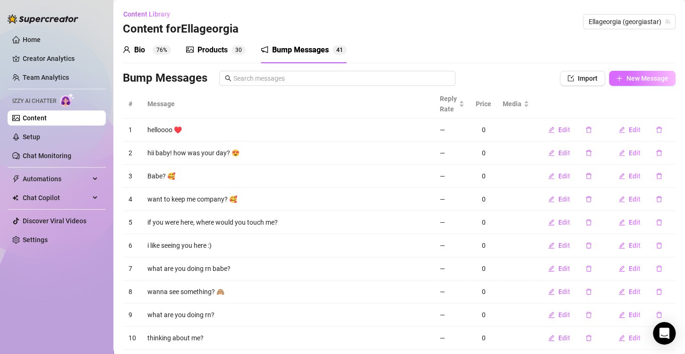
drag, startPoint x: 625, startPoint y: 68, endPoint x: 623, endPoint y: 73, distance: 5.4
click at [624, 72] on div "Bio 76% Products 3 0 Bump Messages 4 1 Bio Import Bio from other creator Person…" at bounding box center [399, 207] width 553 height 340
click at [626, 78] on span "New Message" at bounding box center [647, 79] width 42 height 8
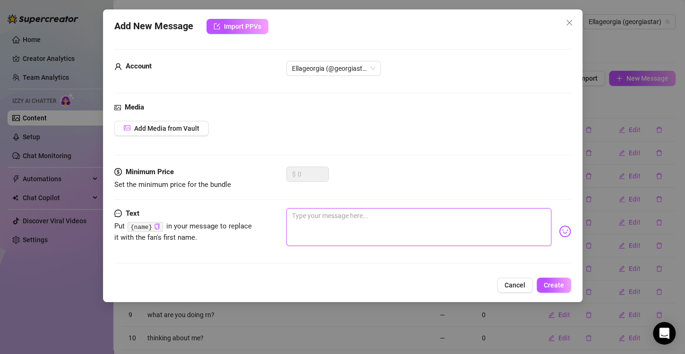
click at [381, 225] on textarea at bounding box center [418, 227] width 265 height 38
paste textarea "Mmm… I might let you see more… if you behave 😜"
click at [553, 282] on span "Create" at bounding box center [554, 286] width 20 height 8
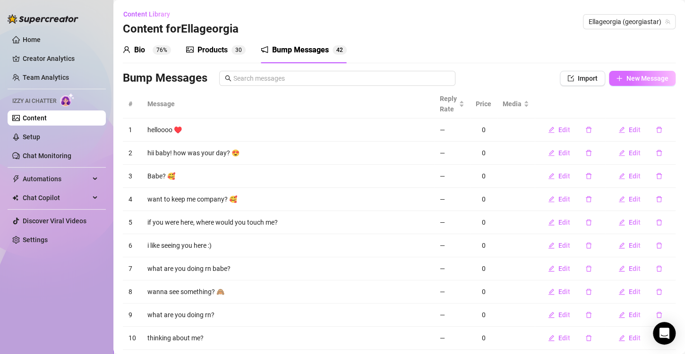
click at [622, 84] on button "New Message" at bounding box center [642, 78] width 67 height 15
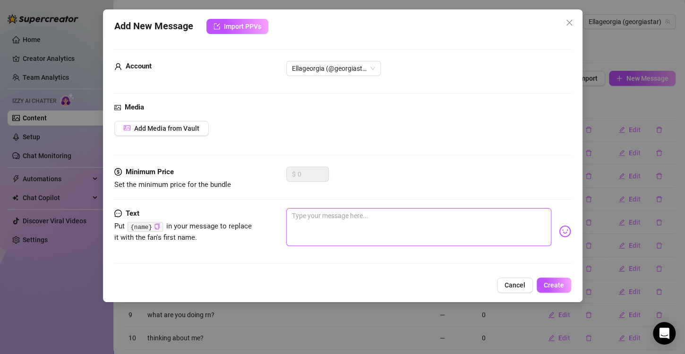
click at [385, 228] on textarea at bounding box center [418, 227] width 265 height 38
paste textarea "What would you do if I was in your bed? 😏"
click at [555, 282] on span "Create" at bounding box center [554, 286] width 20 height 8
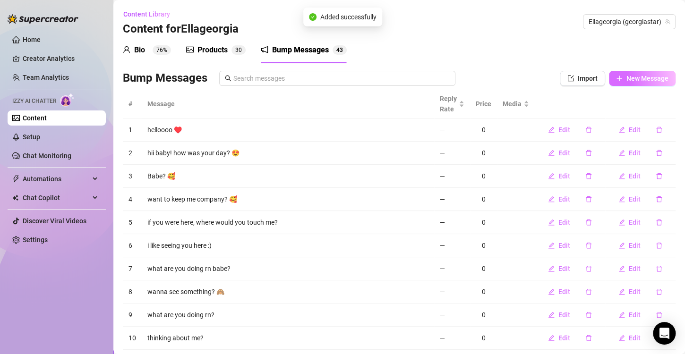
click at [625, 84] on button "New Message" at bounding box center [642, 78] width 67 height 15
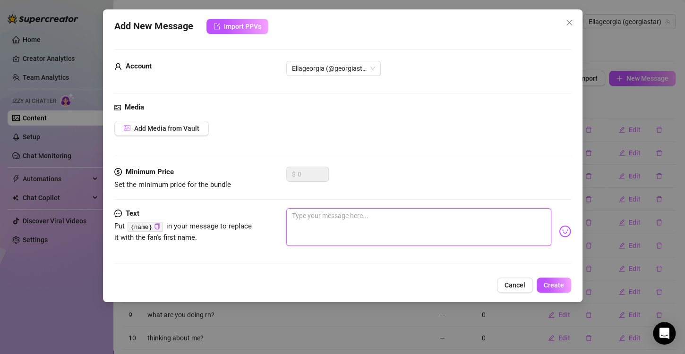
click at [387, 224] on textarea at bounding box center [418, 227] width 265 height 38
paste textarea "What’s the naughtiest thing you’ve imagined me doing to you? 😈"
click at [551, 280] on button "Create" at bounding box center [554, 285] width 34 height 15
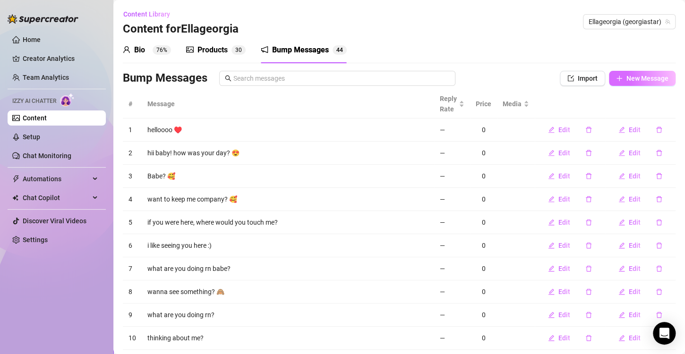
click at [619, 85] on button "New Message" at bounding box center [642, 78] width 67 height 15
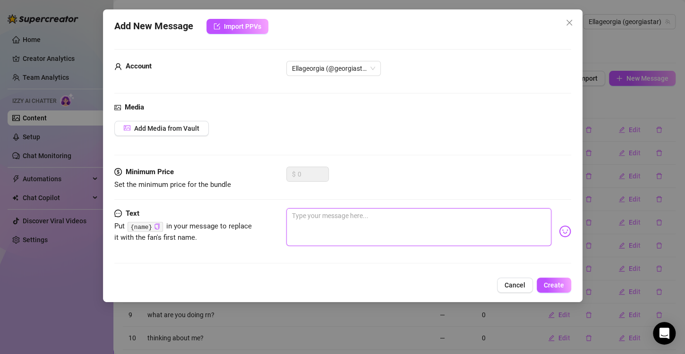
click at [391, 223] on textarea at bounding box center [418, 227] width 265 height 38
paste textarea "Bet you can’t last 5 minutes with what I’ve got for you"
click at [550, 282] on span "Create" at bounding box center [554, 286] width 20 height 8
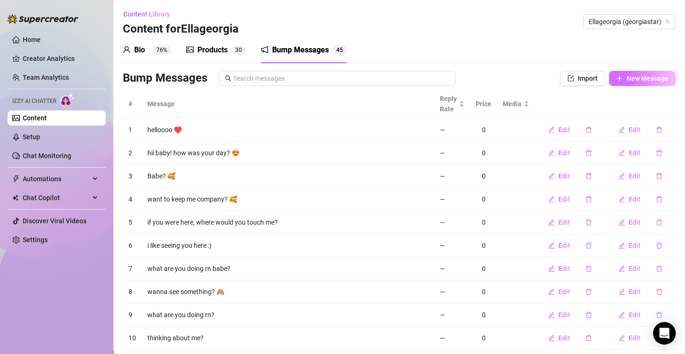
click at [615, 79] on button "New Message" at bounding box center [642, 78] width 67 height 15
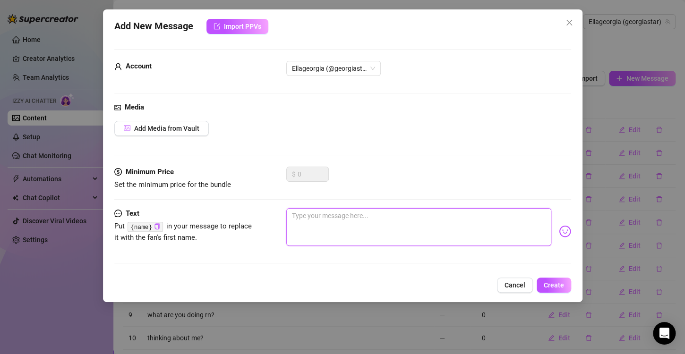
click at [409, 226] on textarea at bounding box center [418, 227] width 265 height 38
paste textarea "Still hard for me? Let’s fix that 😈💦"
click at [362, 232] on textarea "Still hard for me? Let’s fix that 😈💦" at bounding box center [418, 227] width 265 height 38
paste textarea "Just saw you pop up online 👀… wanna get into a little trouble?"
click at [559, 280] on button "Create" at bounding box center [554, 285] width 34 height 15
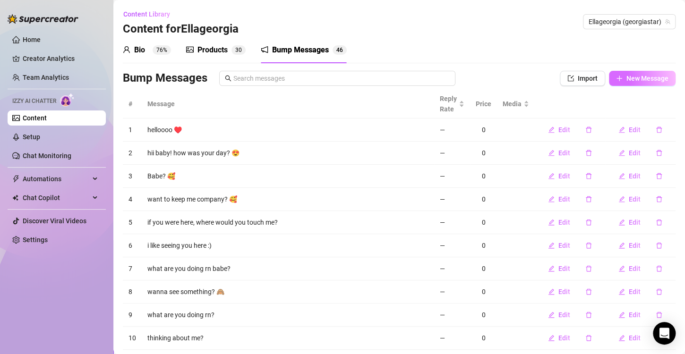
click at [636, 78] on span "New Message" at bounding box center [647, 79] width 42 height 8
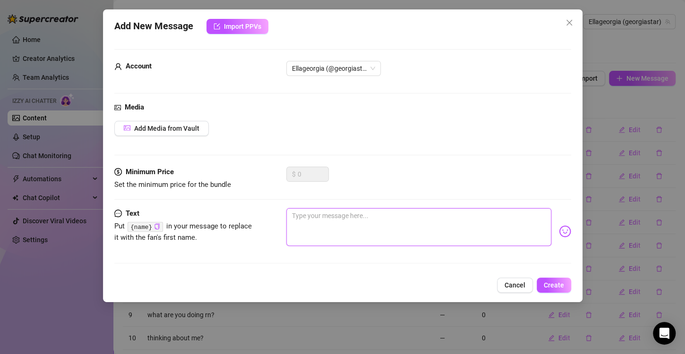
click at [307, 229] on textarea at bounding box center [418, 227] width 265 height 38
paste textarea "Couldn’t help but notice you here… bet I can make your night 💦"
click at [557, 285] on span "Create" at bounding box center [554, 286] width 20 height 8
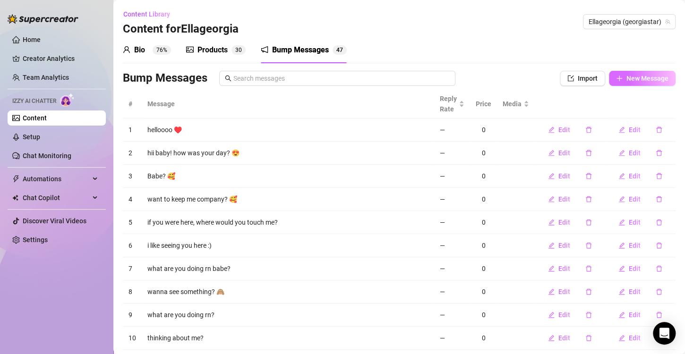
click at [616, 78] on icon "plus" at bounding box center [618, 78] width 5 height 0
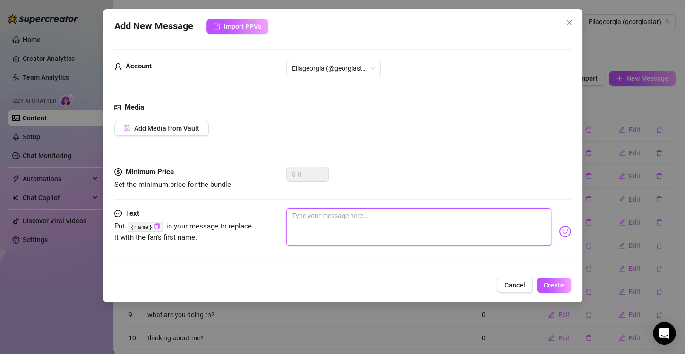
click at [349, 229] on textarea at bounding box center [418, 227] width 265 height 38
paste textarea "You’re online, I’m online… feels like fate 😉 let’s make it worth it."
click at [551, 281] on button "Create" at bounding box center [554, 285] width 34 height 15
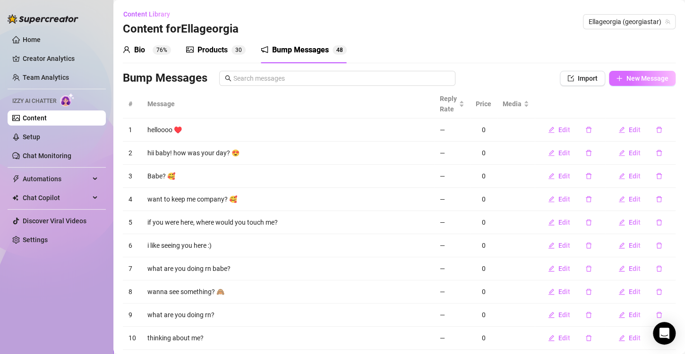
click at [626, 76] on span "New Message" at bounding box center [647, 79] width 42 height 8
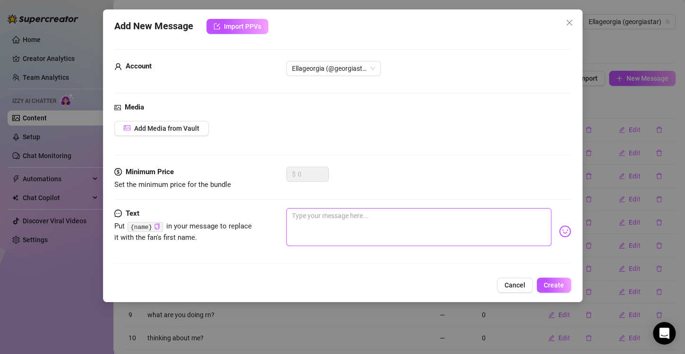
click at [389, 221] on textarea at bounding box center [418, 227] width 265 height 38
paste textarea "Hey you… sitting there all online and curious 😏 come find out why I’m smiling."
click at [561, 282] on span "Create" at bounding box center [554, 286] width 20 height 8
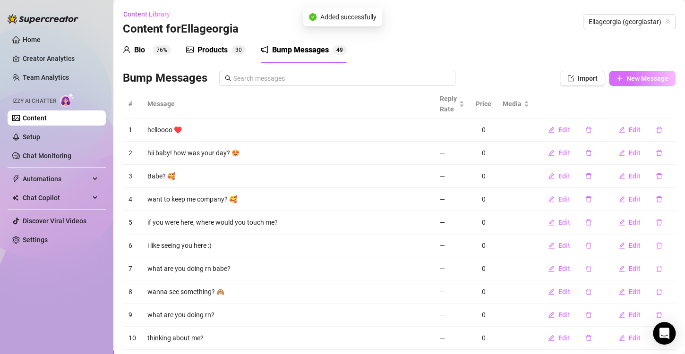
click at [644, 79] on span "New Message" at bounding box center [647, 79] width 42 height 8
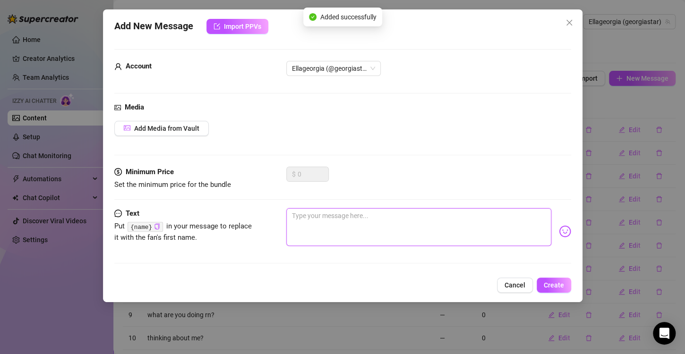
click at [434, 232] on textarea at bounding box center [418, 227] width 265 height 38
paste textarea "Perfect timing, babe… I’ve got something hot just for you 🔥"
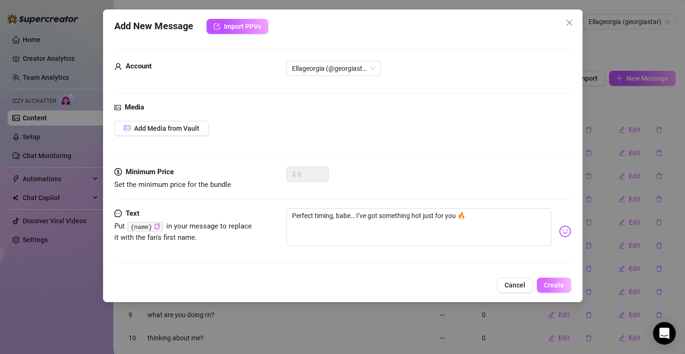
click at [547, 282] on span "Create" at bounding box center [554, 286] width 20 height 8
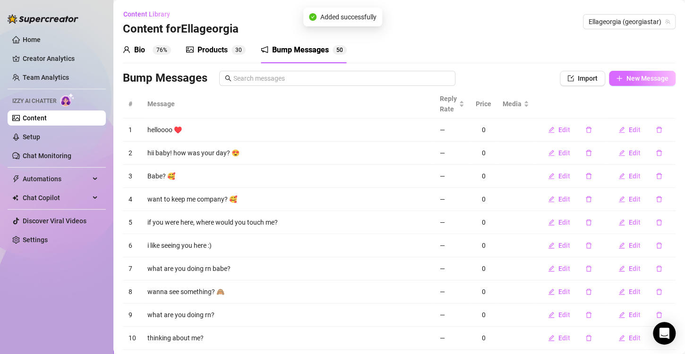
click at [616, 79] on icon "plus" at bounding box center [619, 78] width 7 height 7
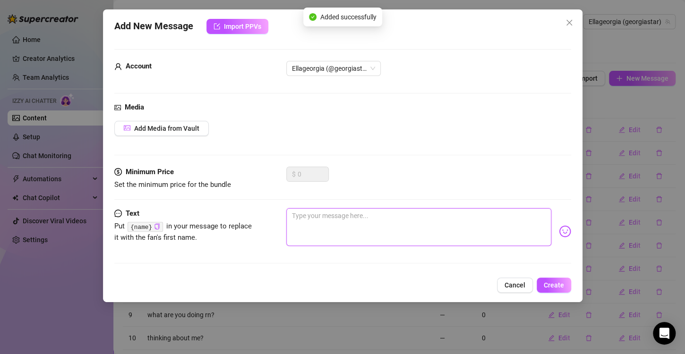
click at [408, 227] on textarea at bounding box center [418, 227] width 265 height 38
paste textarea "Since you’re here now… wanna see what’s waiting for you? 💋"
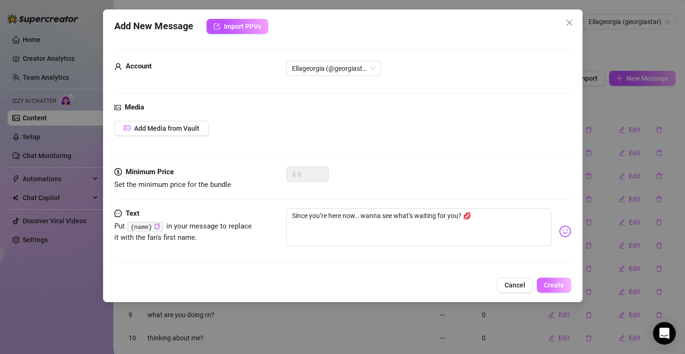
click at [550, 282] on span "Create" at bounding box center [554, 286] width 20 height 8
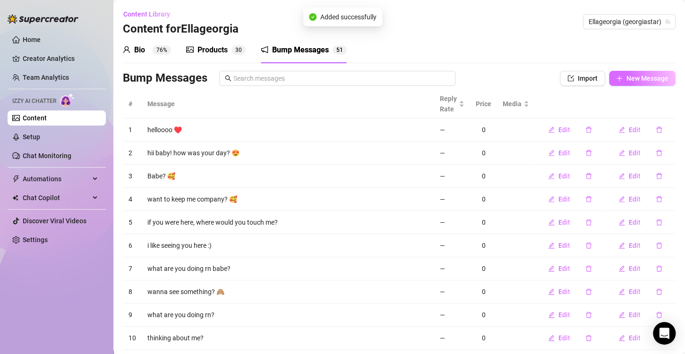
click at [626, 75] on span "New Message" at bounding box center [647, 79] width 42 height 8
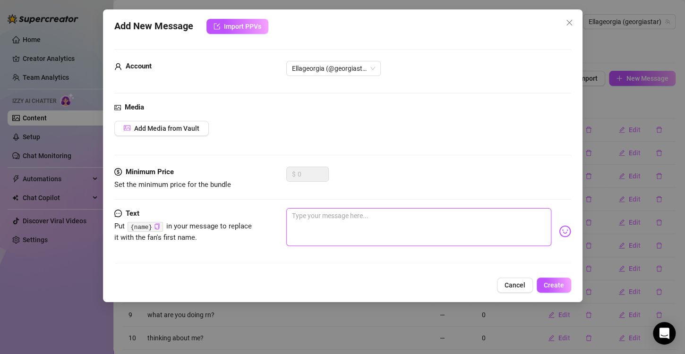
click at [444, 236] on textarea at bounding box center [418, 227] width 265 height 38
paste textarea "Caught you online 👀… ready for something that’ll make you stay? 😈"
click at [554, 285] on span "Create" at bounding box center [554, 286] width 20 height 8
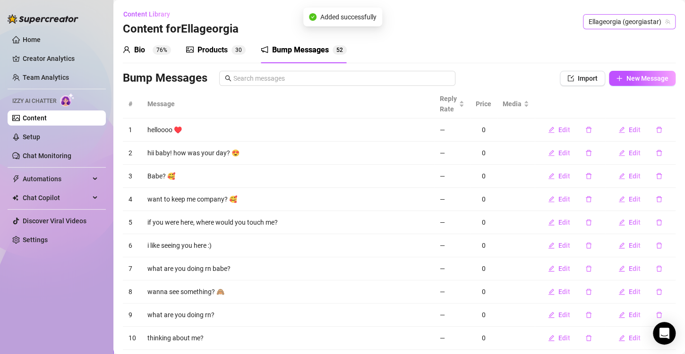
click at [615, 22] on span "Ellageorgia (georgiastar)" at bounding box center [629, 22] width 81 height 14
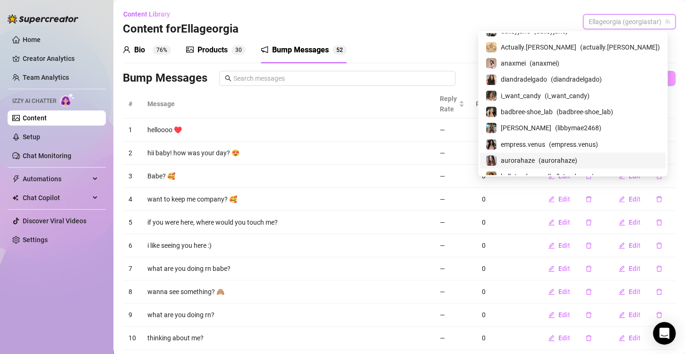
scroll to position [142, 0]
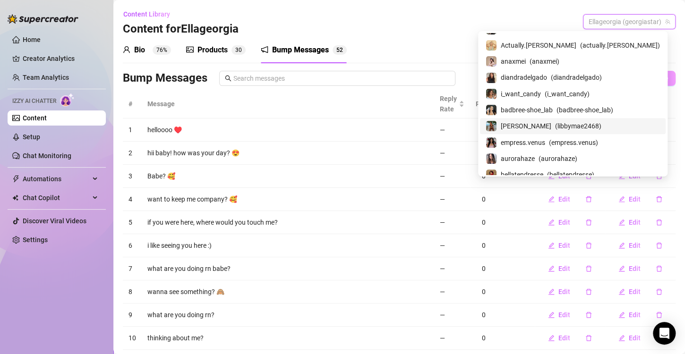
click at [572, 122] on span "( libbymae2468 )" at bounding box center [578, 126] width 46 height 10
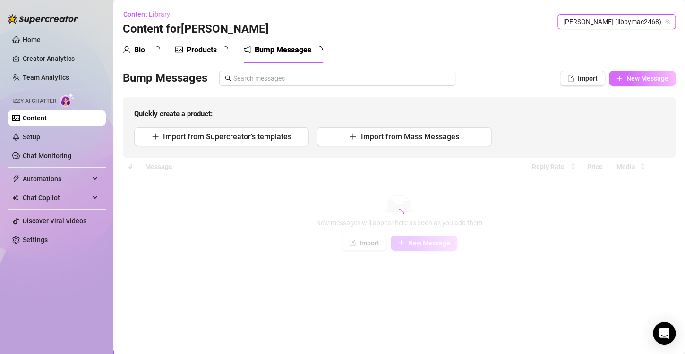
click at [642, 77] on span "New Message" at bounding box center [647, 79] width 42 height 8
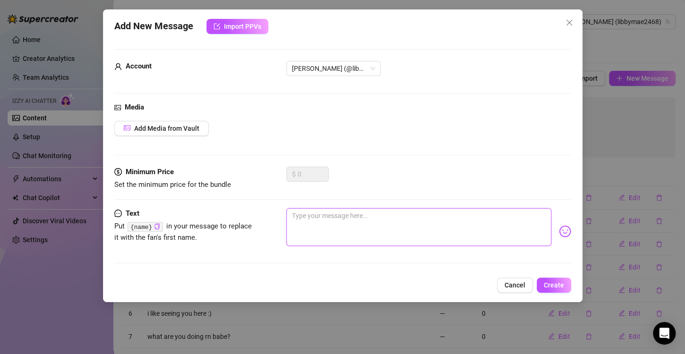
click at [339, 224] on textarea at bounding box center [418, 227] width 265 height 38
paste textarea "Caught you online 👀… ready for something that’ll make you stay? 😈"
click at [559, 280] on button "Create" at bounding box center [554, 285] width 34 height 15
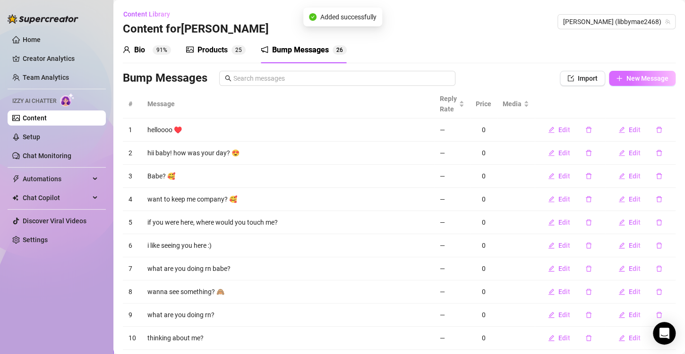
click at [626, 77] on span "New Message" at bounding box center [647, 79] width 42 height 8
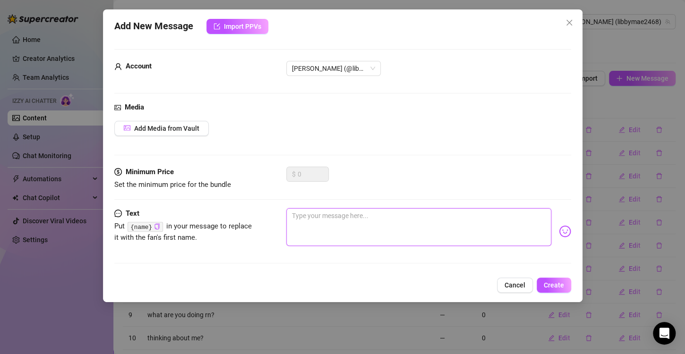
click at [427, 230] on textarea at bounding box center [418, 227] width 265 height 38
paste textarea "Since you’re here now… wanna see what’s waiting for you? 💋"
click at [550, 279] on button "Create" at bounding box center [554, 285] width 34 height 15
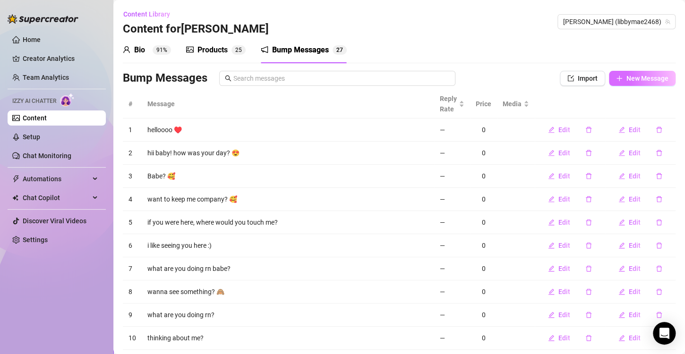
click at [623, 82] on button "New Message" at bounding box center [642, 78] width 67 height 15
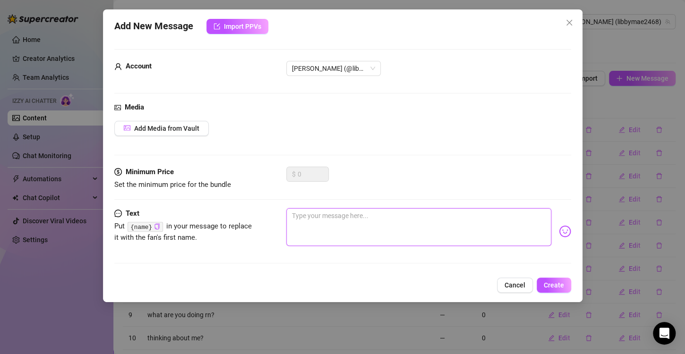
click at [417, 219] on textarea at bounding box center [418, 227] width 265 height 38
paste textarea "Perfect timing, babe… I’ve got something hot just for you 🔥"
click at [563, 282] on span "Create" at bounding box center [554, 286] width 20 height 8
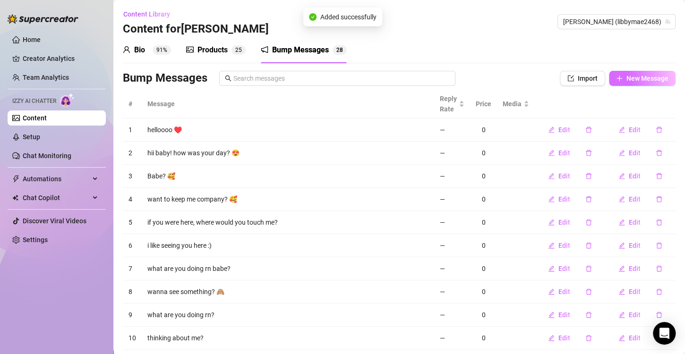
click at [631, 79] on span "New Message" at bounding box center [647, 79] width 42 height 8
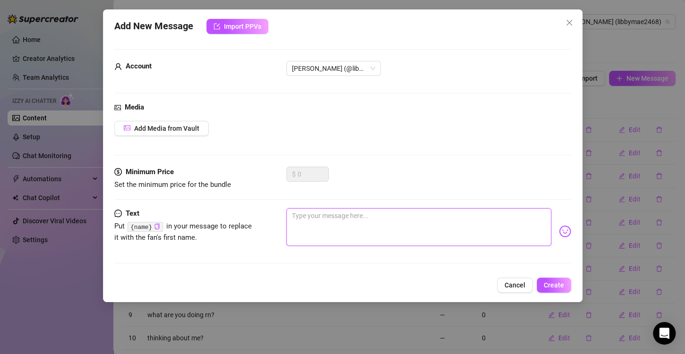
click at [386, 212] on textarea at bounding box center [418, 227] width 265 height 38
paste textarea "Hey you… sitting there all online and curious 😏 come find out why I’m smiling."
click at [550, 282] on span "Create" at bounding box center [554, 286] width 20 height 8
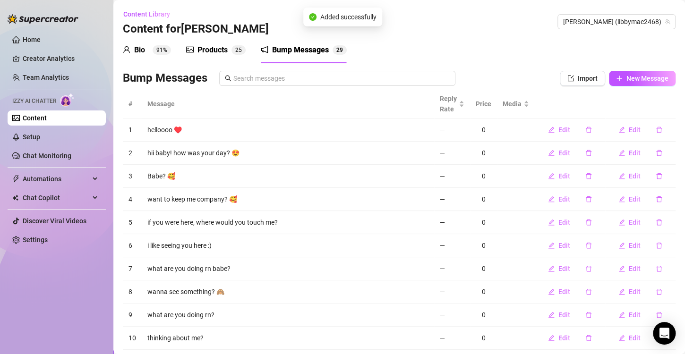
click at [615, 87] on div "Bump Messages Import New Message" at bounding box center [399, 80] width 553 height 19
click at [610, 84] on button "New Message" at bounding box center [642, 78] width 67 height 15
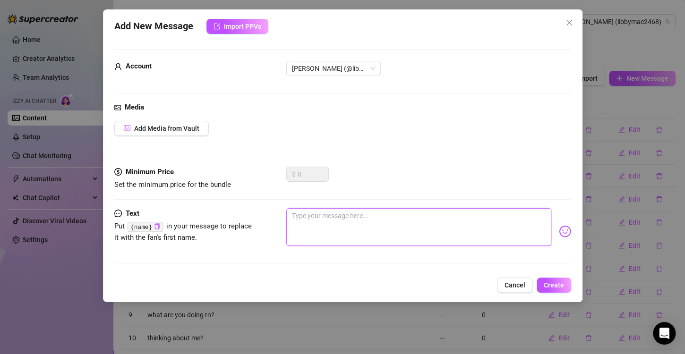
click at [368, 233] on textarea at bounding box center [418, 227] width 265 height 38
paste textarea "You’re online, I’m online… feels like fate 😉 let’s make it worth it."
click at [560, 284] on span "Create" at bounding box center [554, 286] width 20 height 8
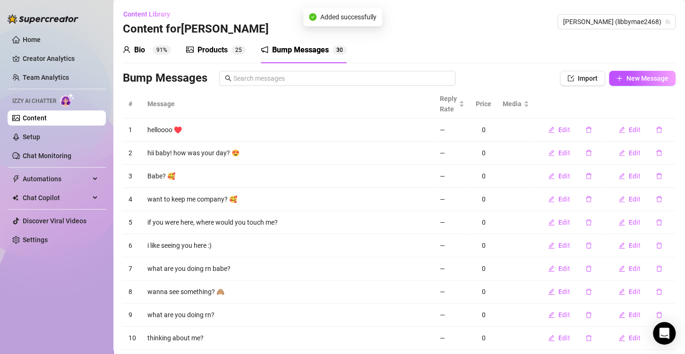
drag, startPoint x: 617, startPoint y: 69, endPoint x: 604, endPoint y: 91, distance: 25.2
click at [617, 69] on div "Bio 91% Products 2 5 Bump Messages 3 0 Bio Import Bio from other creator Person…" at bounding box center [399, 207] width 553 height 340
click at [626, 81] on span "New Message" at bounding box center [647, 79] width 42 height 8
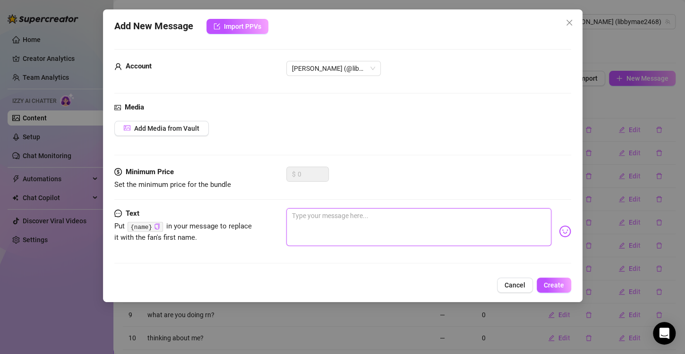
click at [419, 229] on textarea at bounding box center [418, 227] width 265 height 38
paste textarea "Couldn’t help but notice you here… bet I can make your night 💦"
click at [559, 283] on span "Create" at bounding box center [554, 286] width 20 height 8
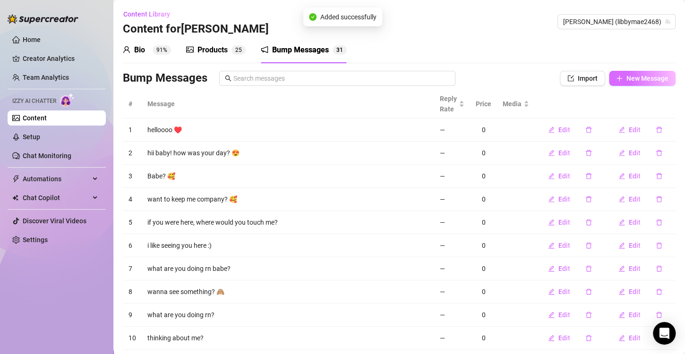
click at [626, 76] on span "New Message" at bounding box center [647, 79] width 42 height 8
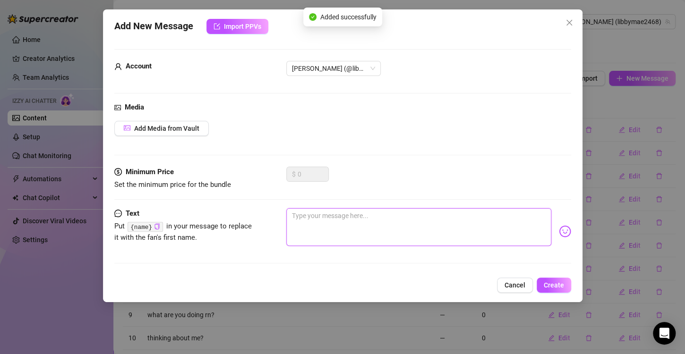
click at [442, 214] on textarea at bounding box center [418, 227] width 265 height 38
paste textarea "Just saw you pop up online 👀… wanna get into a little trouble?"
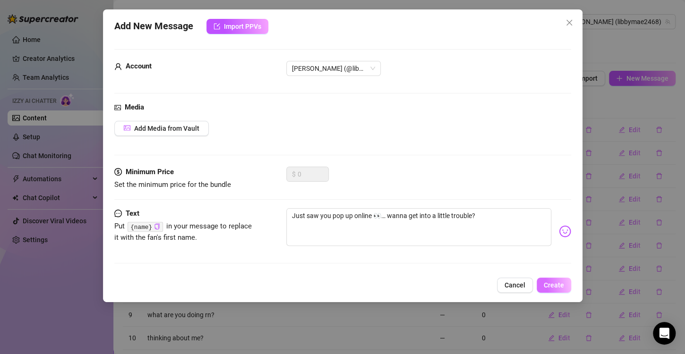
click at [546, 278] on button "Create" at bounding box center [554, 285] width 34 height 15
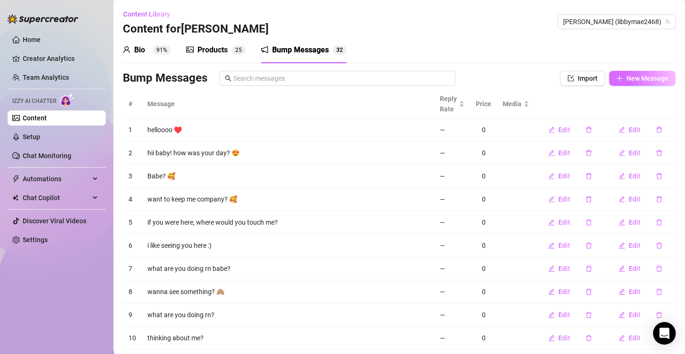
click at [626, 79] on span "New Message" at bounding box center [647, 79] width 42 height 8
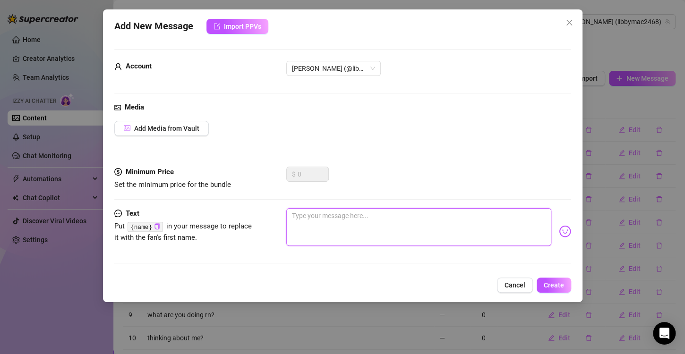
click at [391, 234] on textarea at bounding box center [418, 227] width 265 height 38
paste textarea "Bet you can’t last 5 minutes with what I’ve got for you"
click at [559, 282] on span "Create" at bounding box center [554, 286] width 20 height 8
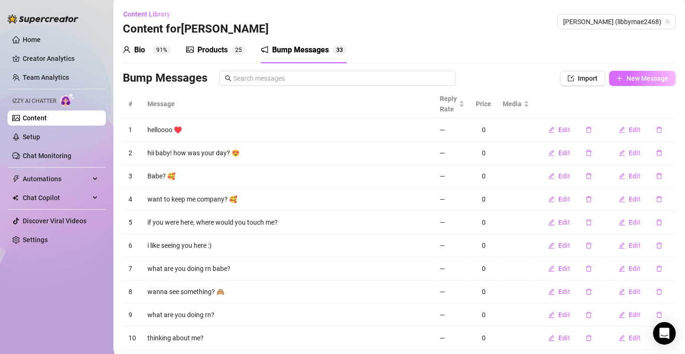
click at [629, 75] on span "New Message" at bounding box center [647, 79] width 42 height 8
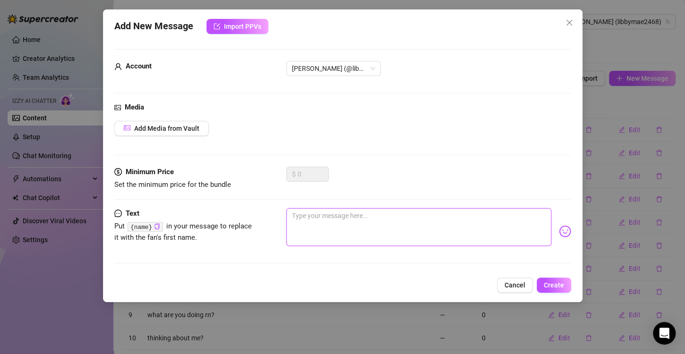
click at [393, 221] on textarea at bounding box center [418, 227] width 265 height 38
paste textarea "What’s the naughtiest thing you’ve imagined me doing to you? 😈"
click at [555, 286] on span "Create" at bounding box center [554, 286] width 20 height 8
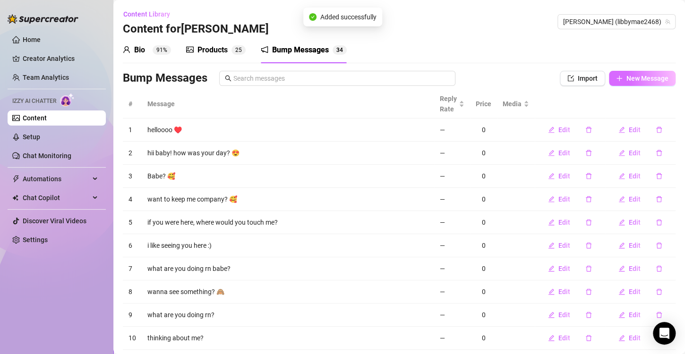
click at [624, 73] on button "New Message" at bounding box center [642, 78] width 67 height 15
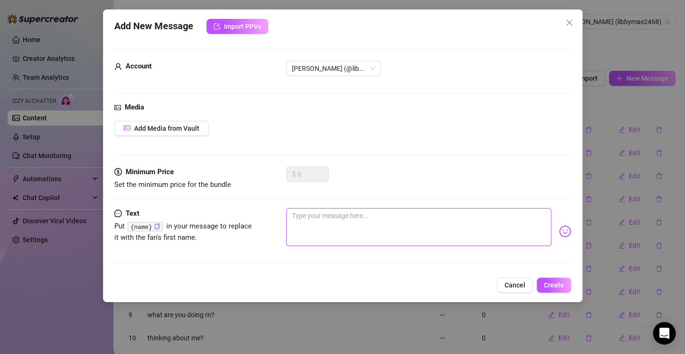
drag, startPoint x: 451, startPoint y: 228, endPoint x: 538, endPoint y: 272, distance: 98.2
click at [461, 237] on textarea at bounding box center [418, 227] width 265 height 38
paste textarea "What would you do if I was in your bed? 😏"
click at [557, 285] on span "Create" at bounding box center [554, 286] width 20 height 8
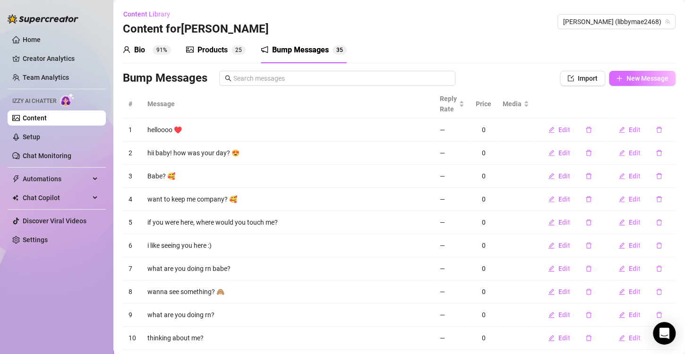
click at [626, 77] on span "New Message" at bounding box center [647, 79] width 42 height 8
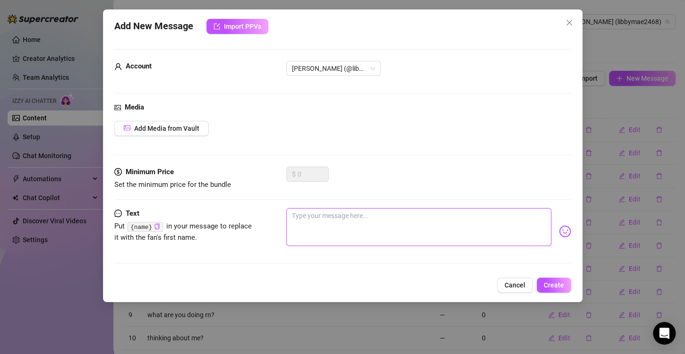
click at [392, 231] on textarea at bounding box center [418, 227] width 265 height 38
paste textarea "Mmm… I might let you see more… if you behave 😜"
drag, startPoint x: 555, startPoint y: 278, endPoint x: 628, endPoint y: 47, distance: 241.9
click at [555, 278] on button "Create" at bounding box center [554, 285] width 34 height 15
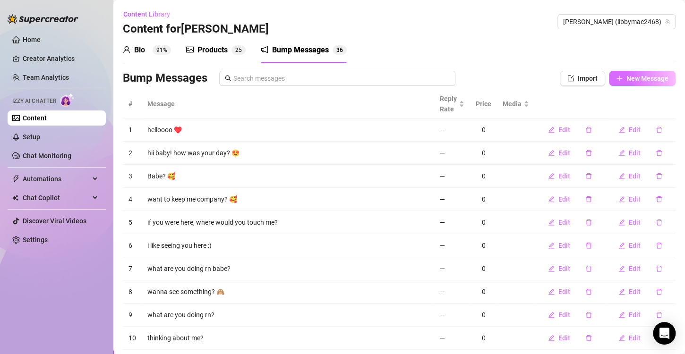
click at [635, 72] on button "New Message" at bounding box center [642, 78] width 67 height 15
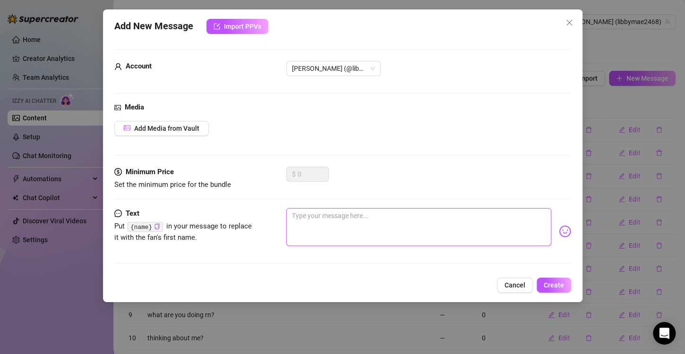
click at [443, 221] on textarea at bounding box center [418, 227] width 265 height 38
paste textarea "Where do you want my hands first? 💋"
click at [553, 286] on span "Create" at bounding box center [554, 286] width 20 height 8
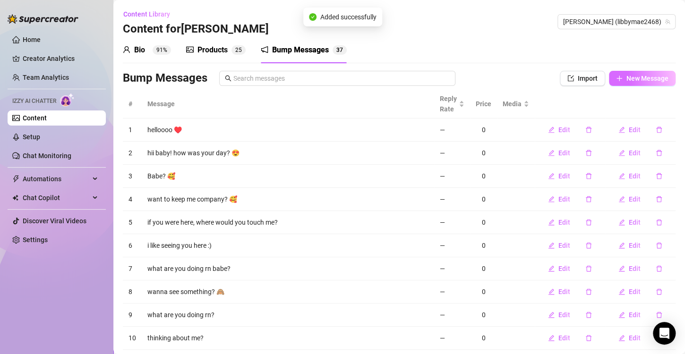
click at [626, 82] on span "New Message" at bounding box center [647, 79] width 42 height 8
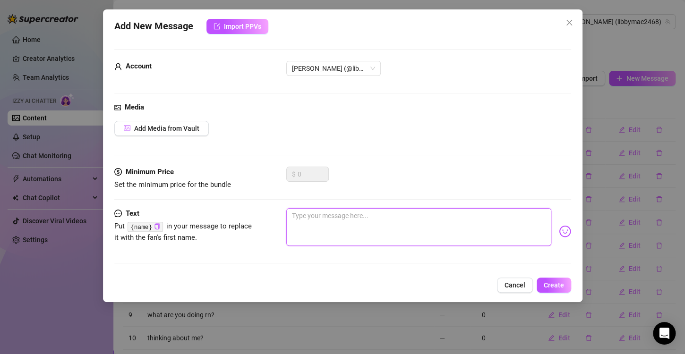
click at [355, 229] on textarea at bounding box center [418, 227] width 265 height 38
paste textarea "What if I told you this is even naughtier…"
drag, startPoint x: 548, startPoint y: 278, endPoint x: 541, endPoint y: 279, distance: 7.6
click at [548, 278] on button "Create" at bounding box center [554, 285] width 34 height 15
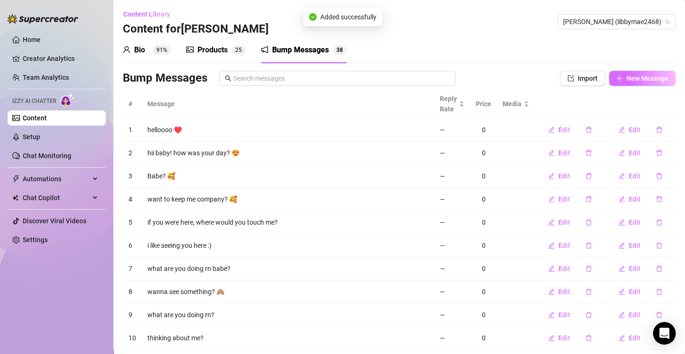
click at [644, 75] on span "New Message" at bounding box center [647, 79] width 42 height 8
click at [353, 229] on div "Add New Message Import PPVs Account 347068676 Media Add Media from Vault Minimu…" at bounding box center [342, 177] width 685 height 354
click at [631, 76] on span "New Message" at bounding box center [647, 79] width 42 height 8
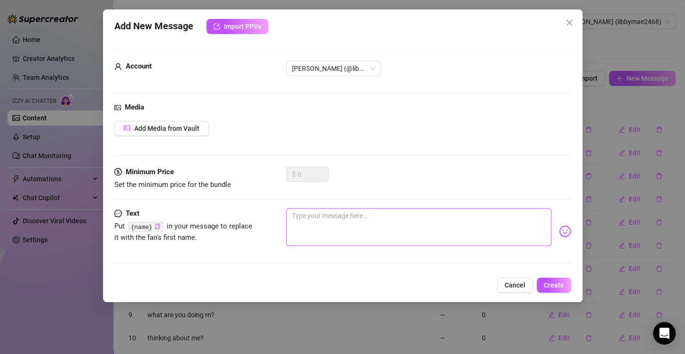
click at [343, 214] on textarea at bounding box center [418, 227] width 265 height 38
paste textarea "You thought that was it? Oh, baby, I’m just getting started 😈"
click at [553, 287] on span "Create" at bounding box center [554, 286] width 20 height 8
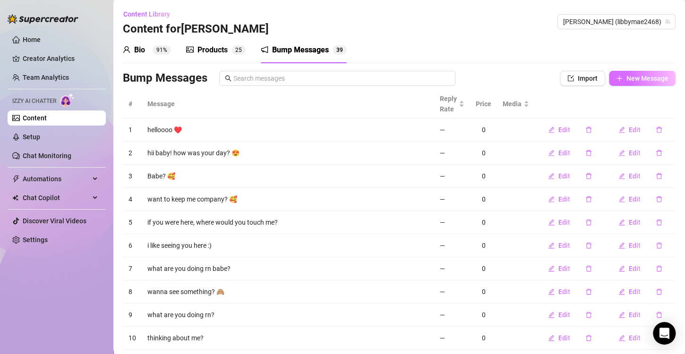
click at [629, 79] on span "New Message" at bounding box center [647, 79] width 42 height 8
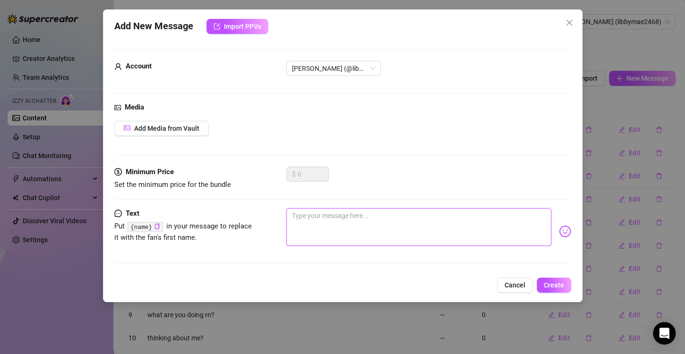
click at [372, 233] on textarea at bounding box center [418, 227] width 265 height 38
paste textarea "Back for round 2… because I know you can’t resist 💋"
click at [544, 283] on span "Create" at bounding box center [554, 286] width 20 height 8
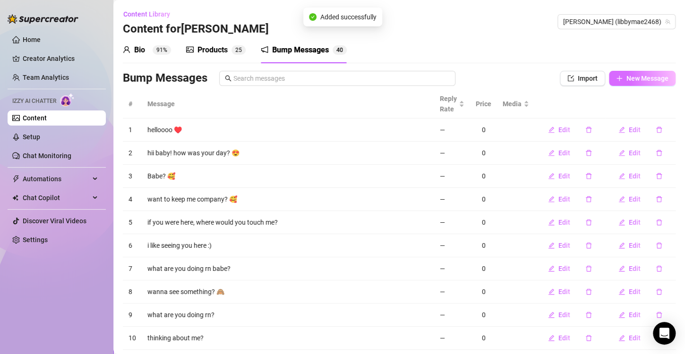
click at [626, 79] on span "New Message" at bounding box center [647, 79] width 42 height 8
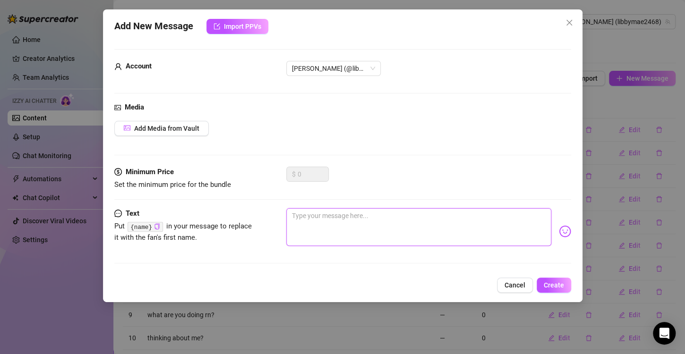
click at [396, 226] on textarea at bounding box center [418, 227] width 265 height 38
paste textarea "Still thinking about these? 👀 They’re waiting for you… 😈"
click at [555, 283] on span "Create" at bounding box center [554, 286] width 20 height 8
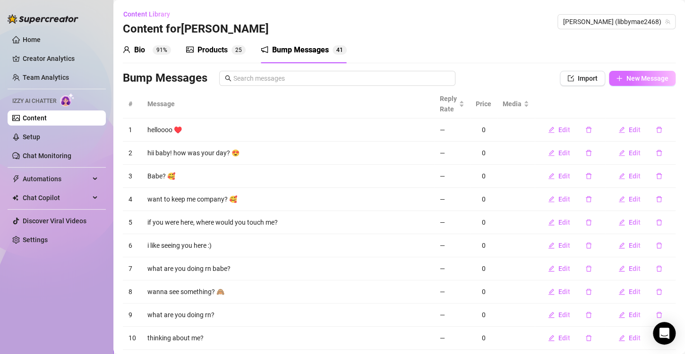
click at [638, 79] on span "New Message" at bounding box center [647, 79] width 42 height 8
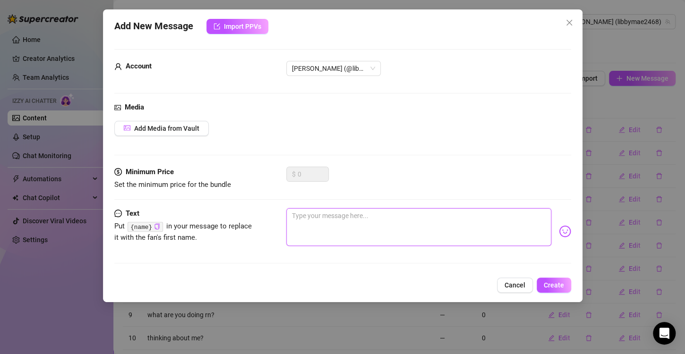
click at [386, 241] on textarea at bounding box center [418, 227] width 265 height 38
paste textarea "Bet you can’t stop staring… wanna prove me right?"
click at [291, 225] on textarea "Bet you can’t stop staring… wanna prove me right?" at bounding box center [418, 227] width 265 height 38
click at [550, 284] on span "Create" at bounding box center [554, 286] width 20 height 8
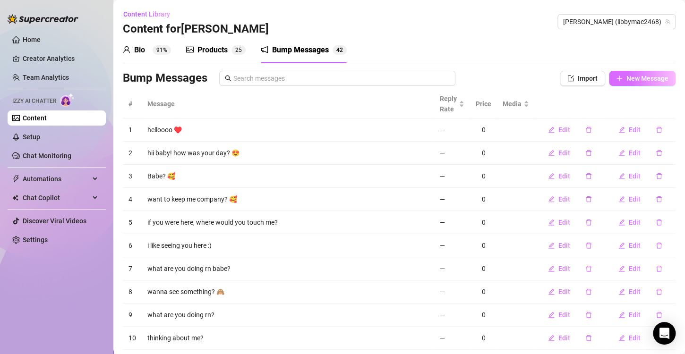
click at [631, 77] on span "New Message" at bounding box center [647, 79] width 42 height 8
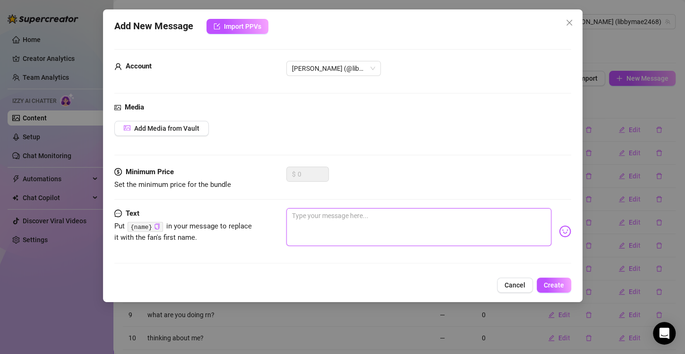
click at [356, 221] on textarea at bounding box center [418, 227] width 265 height 38
paste textarea "Your hands would love this as much as your eyes will… 🍑"
click at [415, 237] on textarea "Your hands would love this as much as your eyes will… 🍑" at bounding box center [418, 227] width 265 height 38
click at [560, 283] on span "Create" at bounding box center [554, 286] width 20 height 8
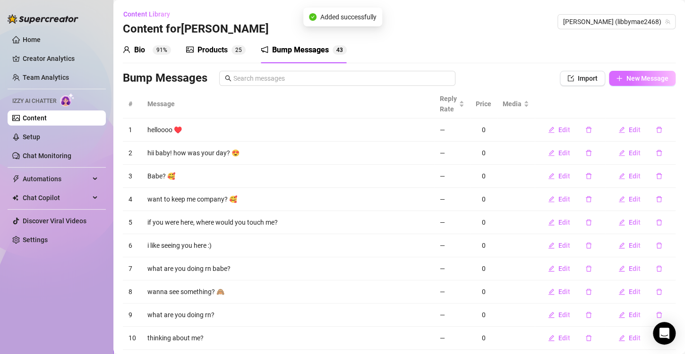
click at [624, 74] on button "New Message" at bounding box center [642, 78] width 67 height 15
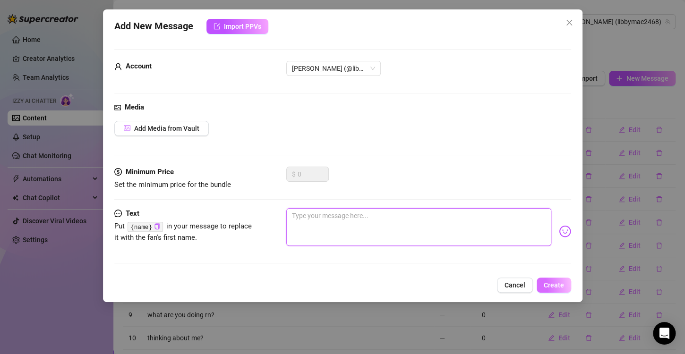
click at [406, 233] on textarea at bounding box center [418, 227] width 265 height 38
paste textarea "Don’t just imagine it… make it yours now. 💦"
click at [551, 284] on span "Create" at bounding box center [554, 286] width 20 height 8
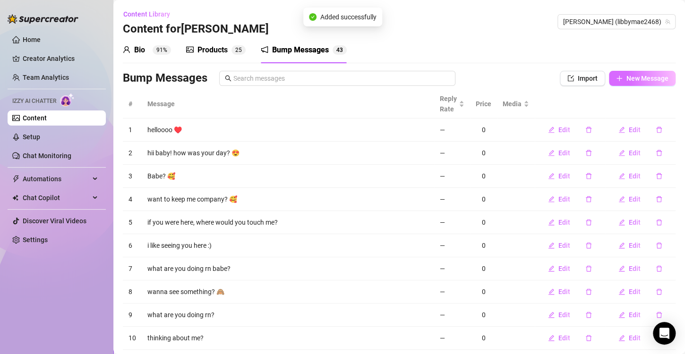
click at [616, 75] on span "button" at bounding box center [619, 79] width 7 height 8
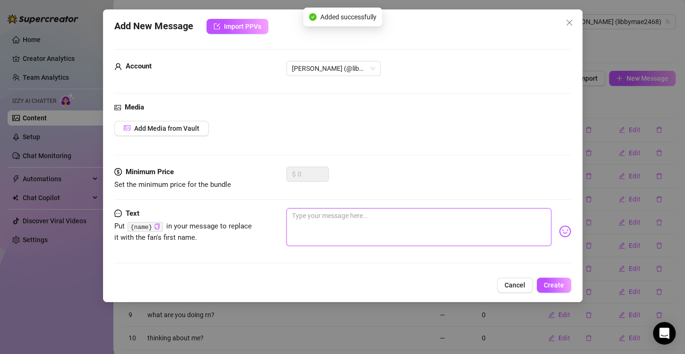
click at [372, 229] on textarea at bounding box center [418, 227] width 265 height 38
paste textarea "How bad do you want me right now? 😈"
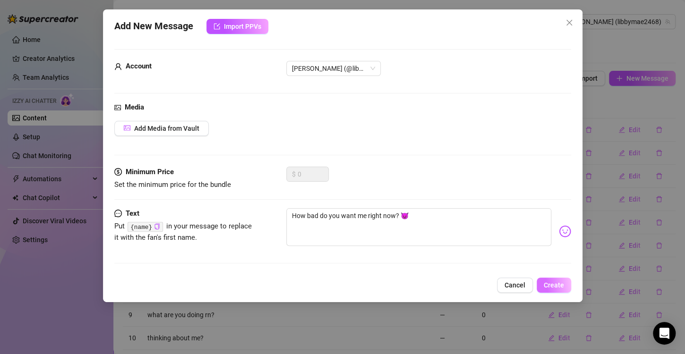
click at [547, 286] on span "Create" at bounding box center [554, 286] width 20 height 8
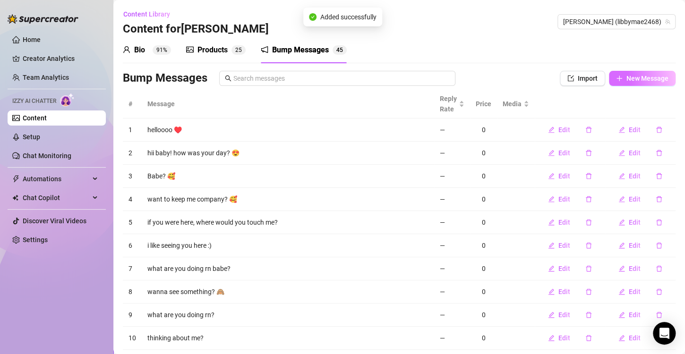
click at [623, 73] on button "New Message" at bounding box center [642, 78] width 67 height 15
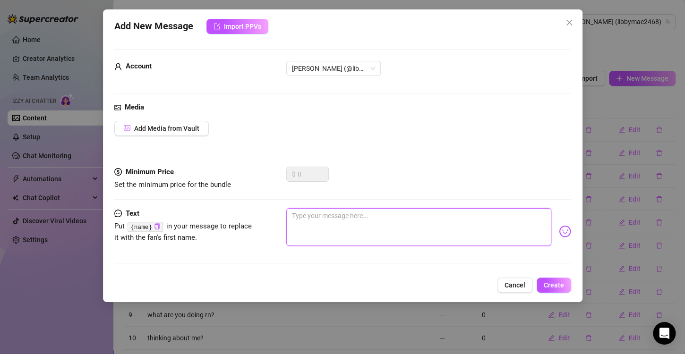
click at [390, 222] on textarea at bounding box center [418, 227] width 265 height 38
paste textarea "What would you want me to take off first… and why? 👀"
click at [551, 285] on span "Create" at bounding box center [554, 286] width 20 height 8
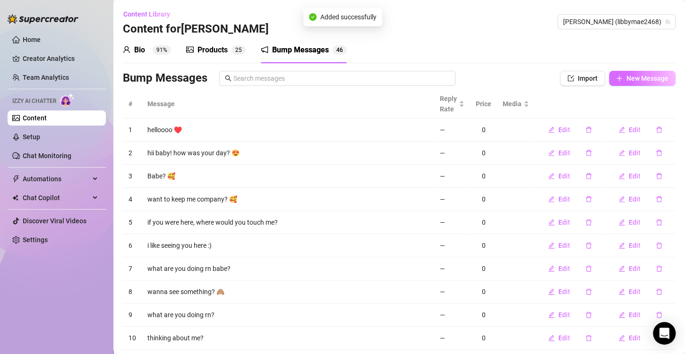
click at [629, 77] on span "New Message" at bounding box center [647, 79] width 42 height 8
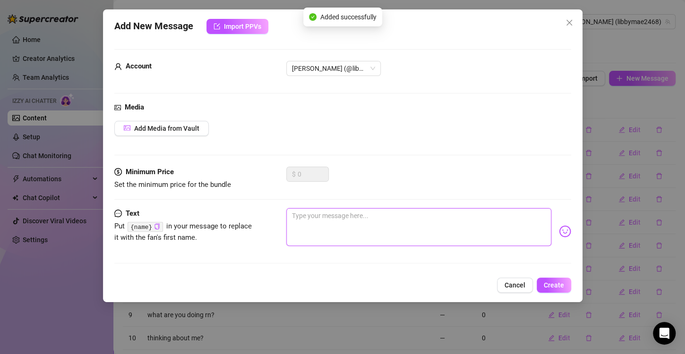
click at [431, 225] on textarea at bounding box center [418, 227] width 265 height 38
paste textarea "What would you want me to take off first… and why? 👀"
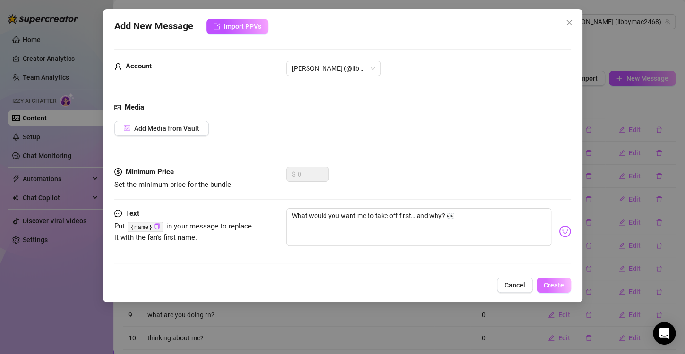
click at [551, 282] on span "Create" at bounding box center [554, 286] width 20 height 8
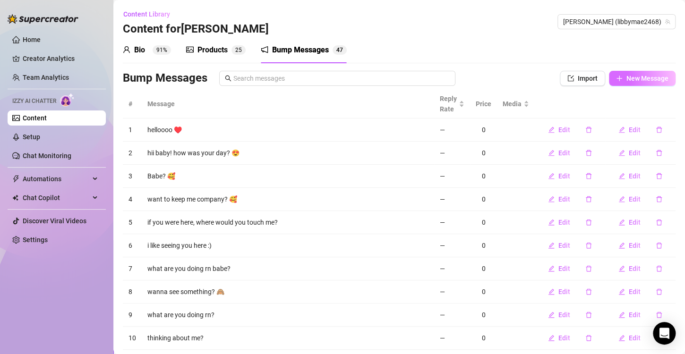
click at [631, 73] on button "New Message" at bounding box center [642, 78] width 67 height 15
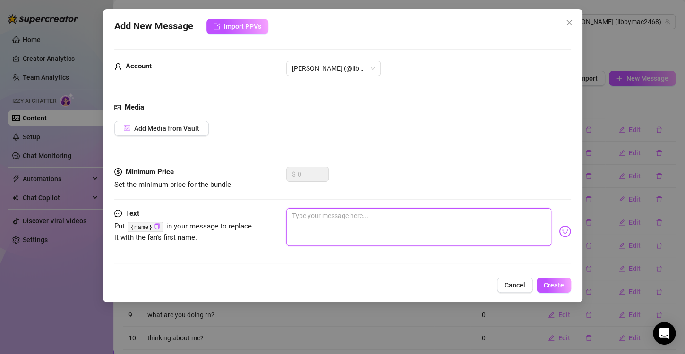
click at [413, 241] on textarea at bounding box center [418, 227] width 265 height 38
paste textarea "How long do you think you could last with me on top of you? 😜"
click at [556, 282] on span "Create" at bounding box center [554, 286] width 20 height 8
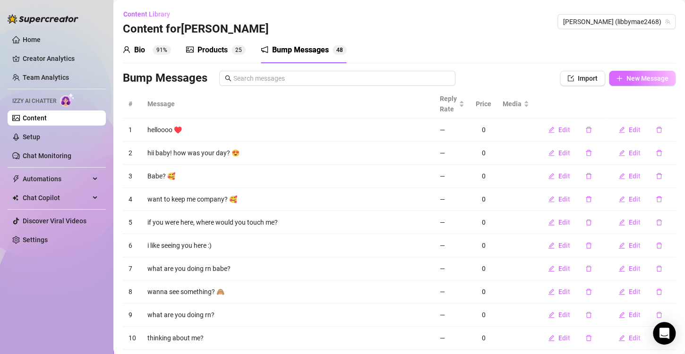
click at [616, 76] on icon "plus" at bounding box center [619, 78] width 7 height 7
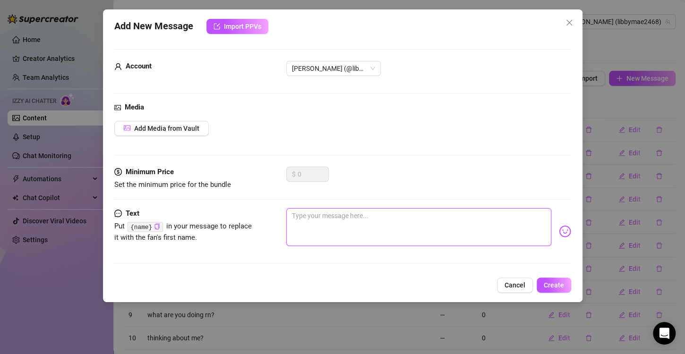
click at [389, 234] on textarea at bounding box center [418, 227] width 265 height 38
paste textarea "Still hard for me? Let’s fix that 😈💦"
click at [558, 278] on button "Create" at bounding box center [554, 285] width 34 height 15
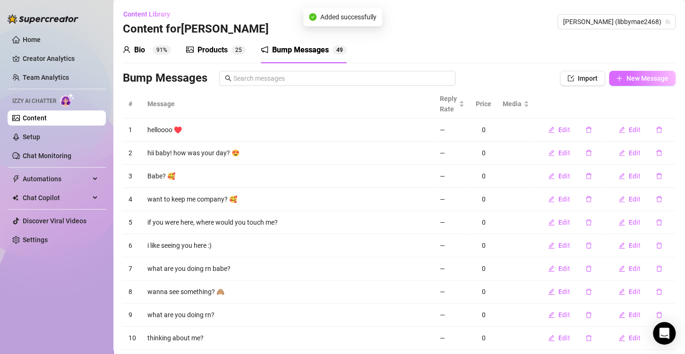
click at [631, 76] on span "New Message" at bounding box center [647, 79] width 42 height 8
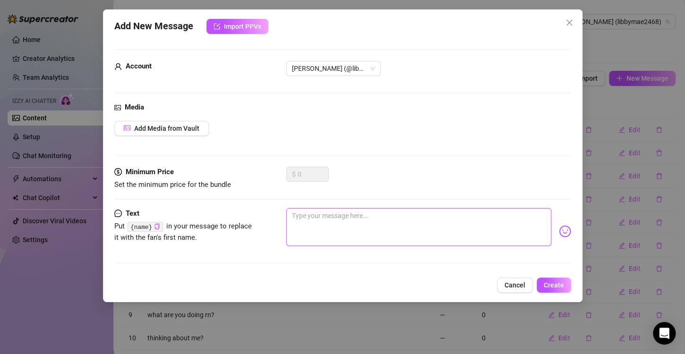
click at [359, 221] on textarea at bounding box center [418, 227] width 265 height 38
paste textarea "Bet you can’t last 5 minutes with what I’ve got for yo"
click at [553, 279] on button "Create" at bounding box center [554, 285] width 34 height 15
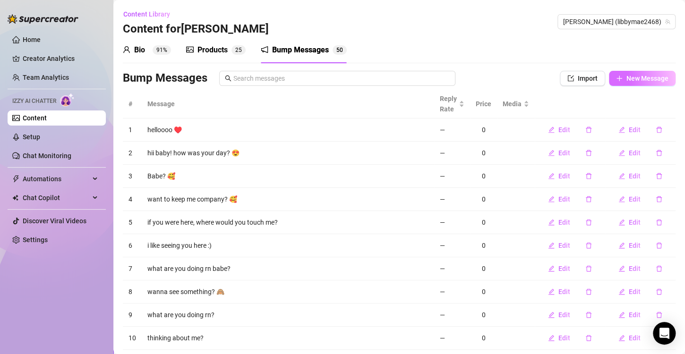
click at [640, 81] on span "New Message" at bounding box center [647, 79] width 42 height 8
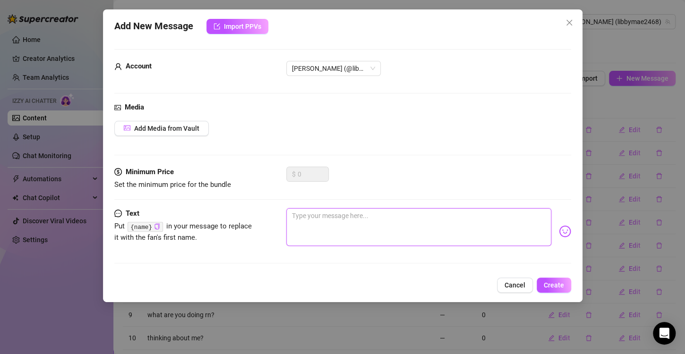
click at [369, 231] on textarea at bounding box center [418, 227] width 265 height 38
paste textarea "Your turn to play…🔥"
click at [560, 287] on span "Create" at bounding box center [554, 286] width 20 height 8
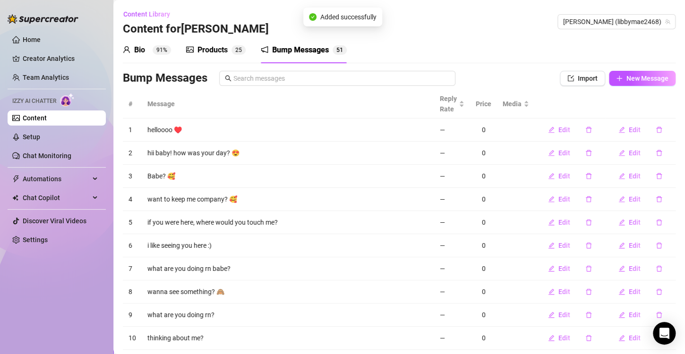
click at [630, 81] on span "New Message" at bounding box center [647, 79] width 42 height 8
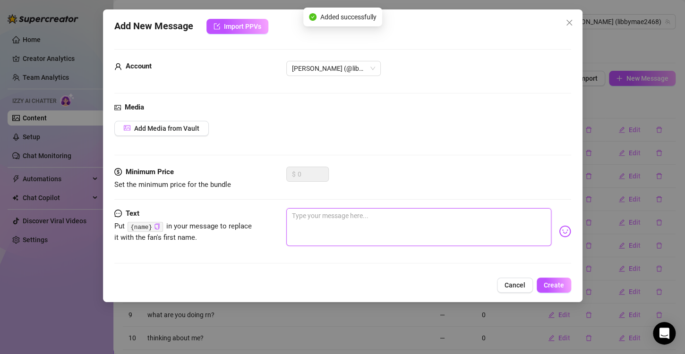
click at [402, 242] on textarea at bounding box center [418, 227] width 265 height 38
paste textarea "This could be in your hands right now…💦"
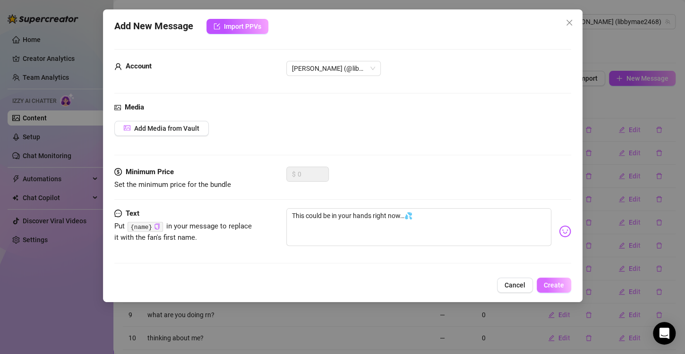
click at [563, 278] on button "Create" at bounding box center [554, 285] width 34 height 15
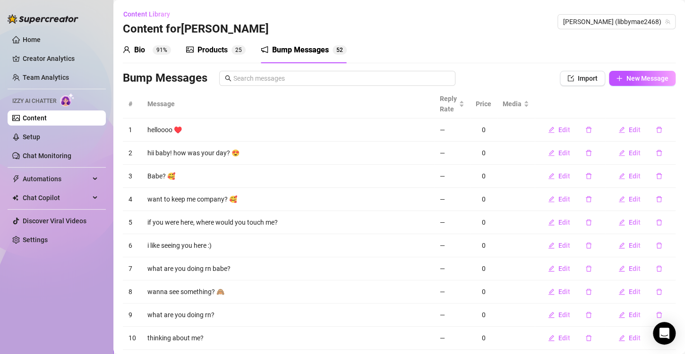
drag, startPoint x: 623, startPoint y: 69, endPoint x: 572, endPoint y: 106, distance: 62.2
click at [623, 69] on div "Bio 91% Products 2 5 Bump Messages 5 2 Bio Import Bio from other creator Person…" at bounding box center [399, 207] width 553 height 340
click at [623, 73] on button "New Message" at bounding box center [642, 78] width 67 height 15
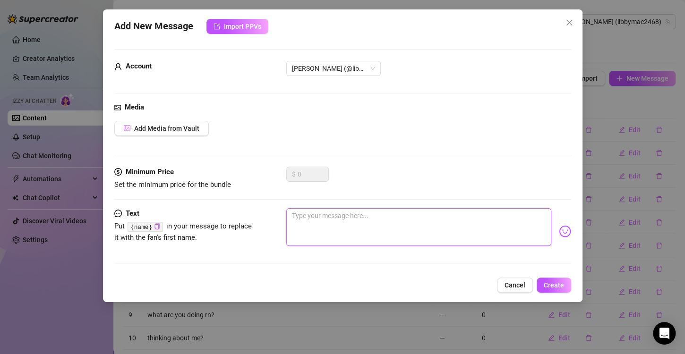
click at [387, 242] on textarea at bounding box center [418, 227] width 265 height 38
paste textarea "Still thinking about me? 👀 Let’s make it hotter…"
click at [547, 287] on span "Create" at bounding box center [554, 286] width 20 height 8
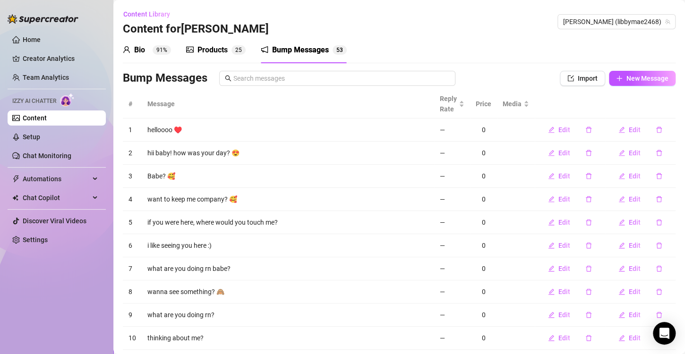
drag, startPoint x: 648, startPoint y: 17, endPoint x: 660, endPoint y: 61, distance: 46.5
click at [648, 17] on span "[PERSON_NAME] (libbymae2468)" at bounding box center [616, 22] width 107 height 14
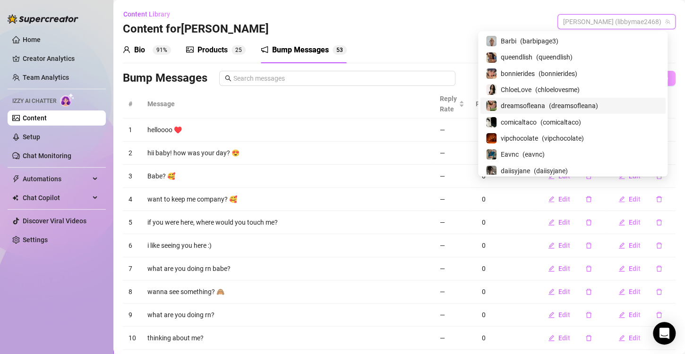
scroll to position [47, 0]
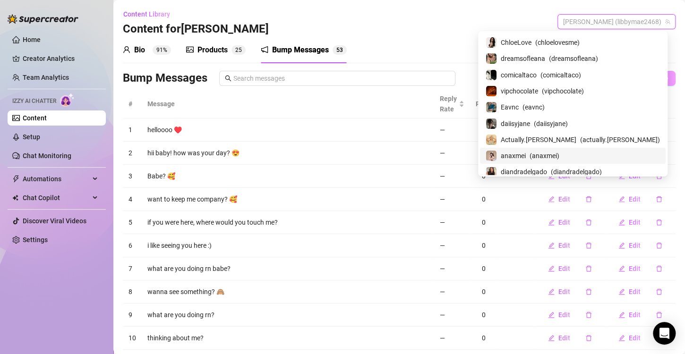
click at [564, 152] on div "anaxmei ( anaxmei )" at bounding box center [573, 155] width 174 height 11
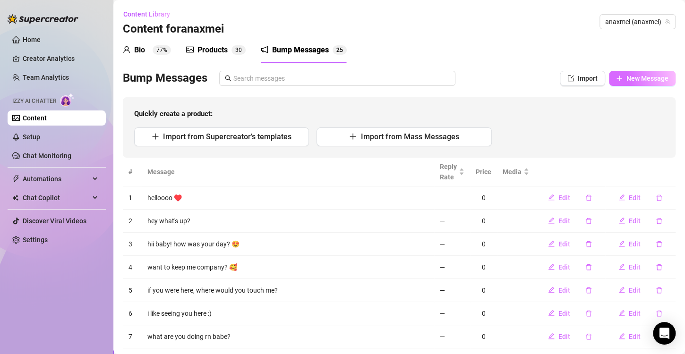
click at [626, 79] on span "New Message" at bounding box center [647, 79] width 42 height 8
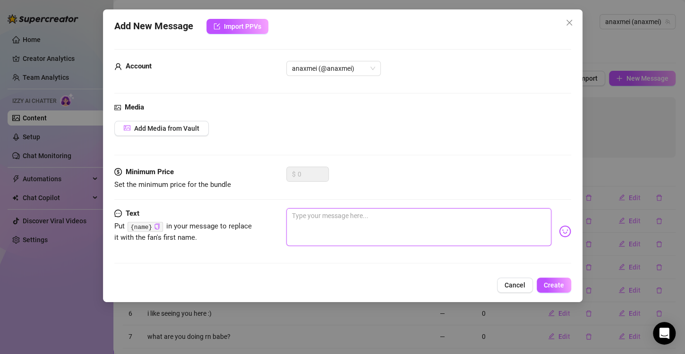
drag, startPoint x: 342, startPoint y: 229, endPoint x: 503, endPoint y: 261, distance: 164.3
click at [342, 229] on textarea at bounding box center [418, 227] width 265 height 38
paste
click at [552, 282] on span "Create" at bounding box center [554, 286] width 20 height 8
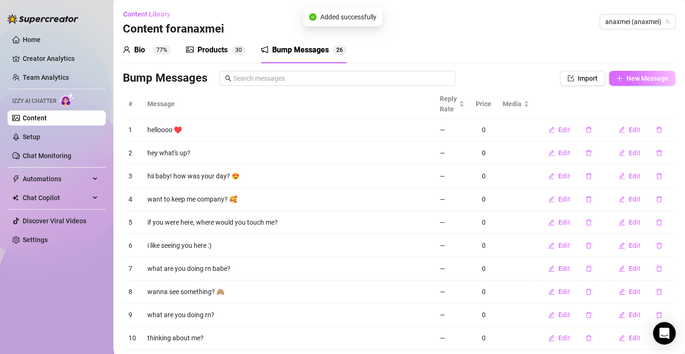
click at [611, 83] on button "New Message" at bounding box center [642, 78] width 67 height 15
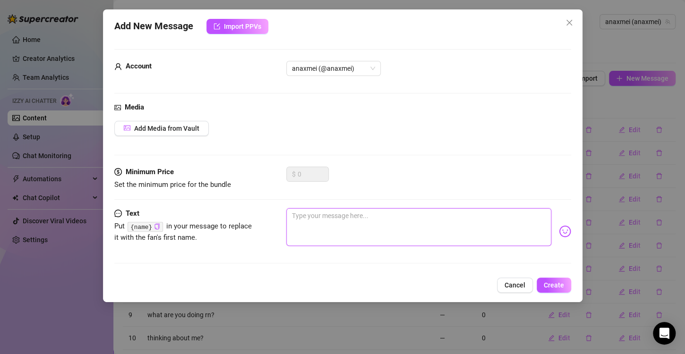
click at [334, 225] on textarea at bounding box center [418, 227] width 265 height 38
drag, startPoint x: 554, startPoint y: 286, endPoint x: 538, endPoint y: 283, distance: 15.4
click at [556, 287] on span "Create" at bounding box center [554, 286] width 20 height 8
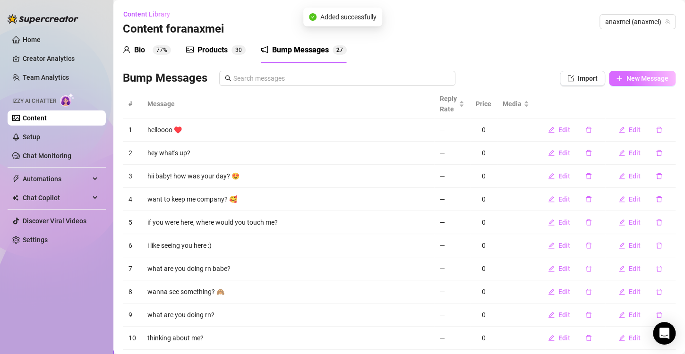
click at [626, 80] on span "New Message" at bounding box center [647, 79] width 42 height 8
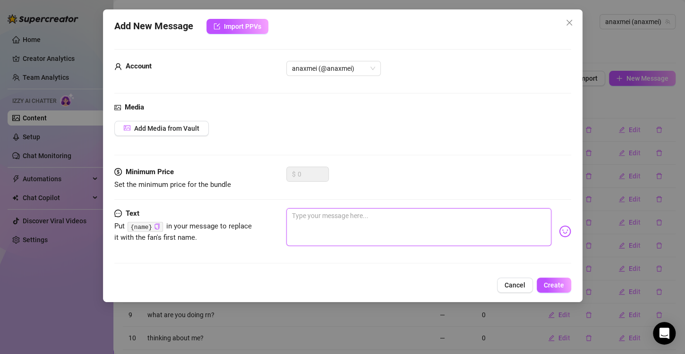
click at [391, 229] on textarea at bounding box center [418, 227] width 265 height 38
click at [553, 276] on div "Add New Message Import PPVs Account anaxmei (@anaxmei) Media Add Media from Vau…" at bounding box center [342, 155] width 479 height 293
click at [551, 279] on button "Create" at bounding box center [554, 285] width 34 height 15
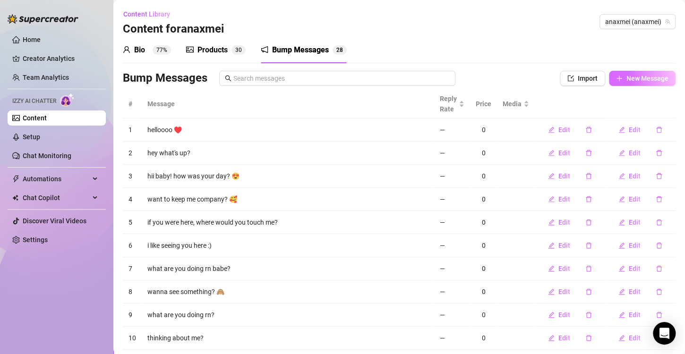
click at [631, 77] on span "New Message" at bounding box center [647, 79] width 42 height 8
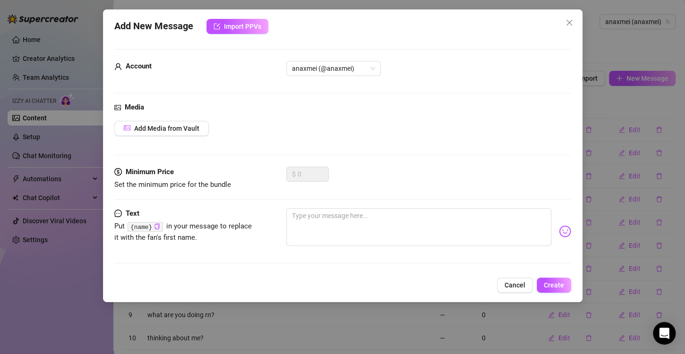
click at [383, 248] on div at bounding box center [428, 231] width 285 height 46
click at [379, 238] on textarea at bounding box center [418, 227] width 265 height 38
click at [375, 230] on textarea at bounding box center [418, 227] width 265 height 38
drag, startPoint x: 373, startPoint y: 224, endPoint x: 398, endPoint y: 227, distance: 25.2
click at [374, 224] on textarea at bounding box center [418, 227] width 265 height 38
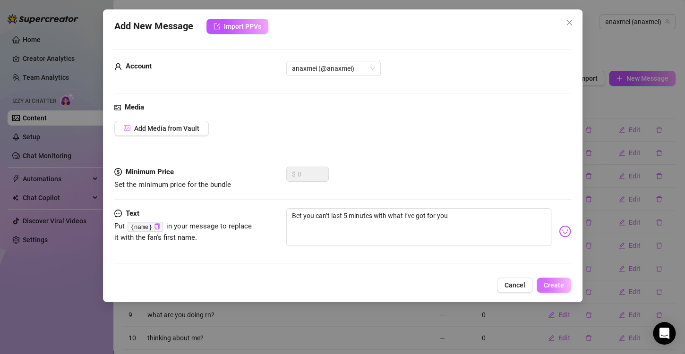
click at [544, 280] on button "Create" at bounding box center [554, 285] width 34 height 15
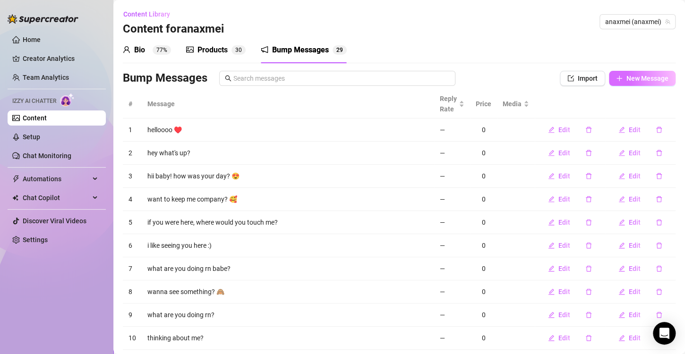
click at [626, 81] on span "New Message" at bounding box center [647, 79] width 42 height 8
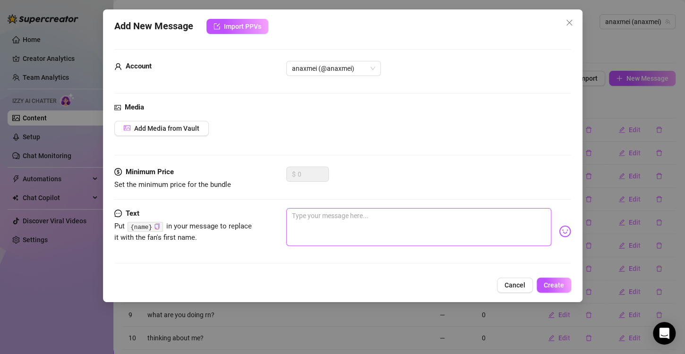
click at [411, 228] on textarea at bounding box center [418, 227] width 265 height 38
click at [563, 282] on span "Create" at bounding box center [554, 286] width 20 height 8
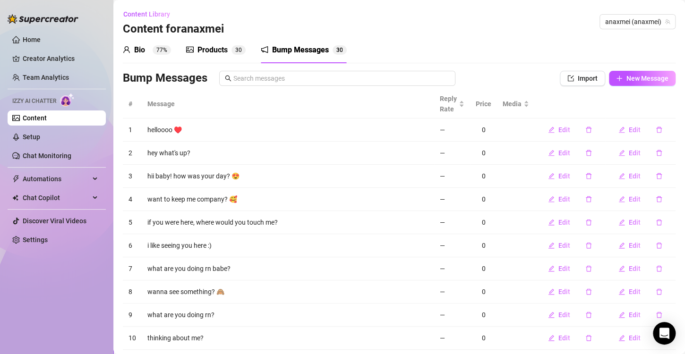
click at [635, 66] on div "Bio 77% Products 3 0 Bump Messages 3 0 Bio Import Bio from other creator Person…" at bounding box center [399, 207] width 553 height 340
click at [633, 76] on span "New Message" at bounding box center [647, 79] width 42 height 8
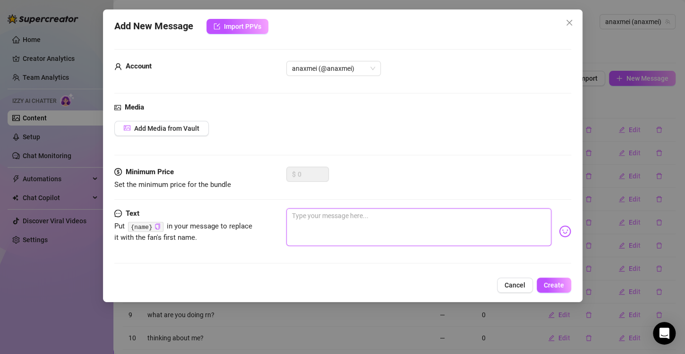
click at [359, 226] on textarea at bounding box center [418, 227] width 265 height 38
click at [323, 217] on textarea at bounding box center [418, 227] width 265 height 38
click at [548, 282] on span "Create" at bounding box center [554, 286] width 20 height 8
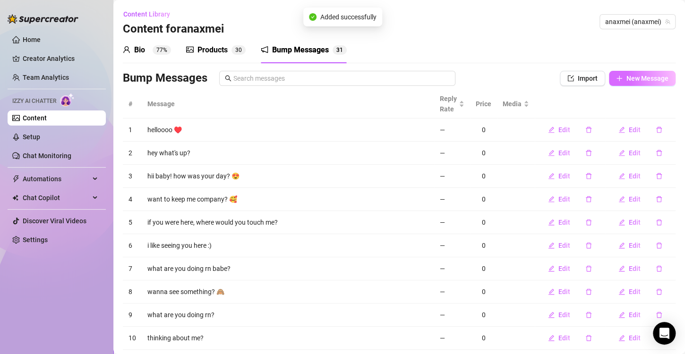
click at [630, 72] on button "New Message" at bounding box center [642, 78] width 67 height 15
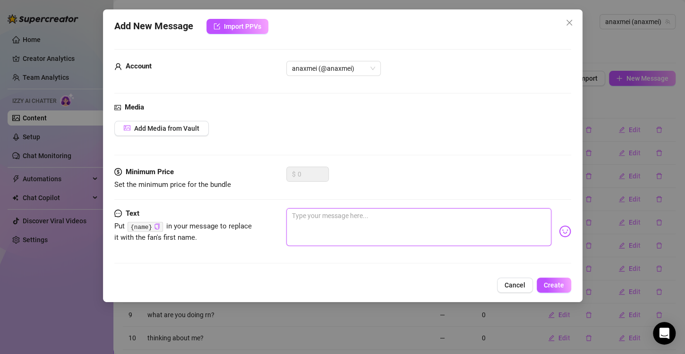
click at [392, 221] on textarea at bounding box center [418, 227] width 265 height 38
click at [549, 283] on span "Create" at bounding box center [554, 286] width 20 height 8
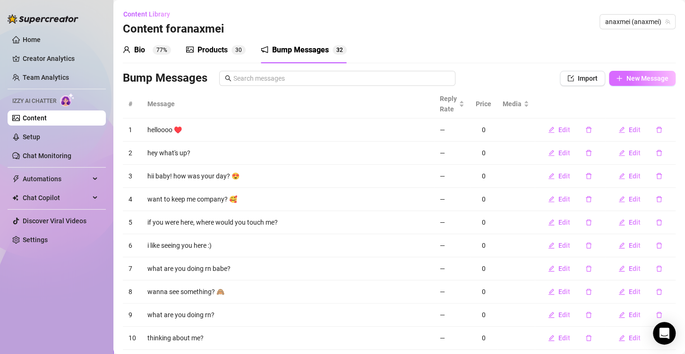
click at [639, 78] on span "New Message" at bounding box center [647, 79] width 42 height 8
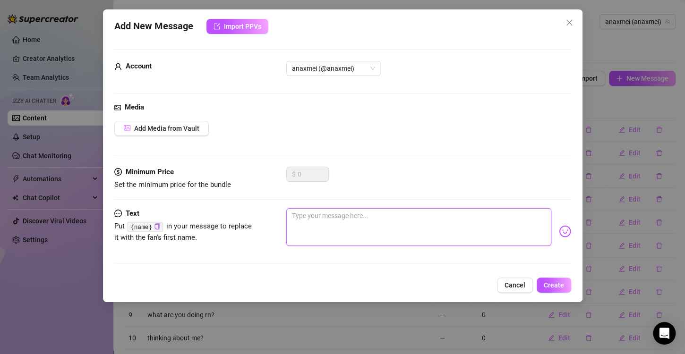
click at [393, 226] on textarea at bounding box center [418, 227] width 265 height 38
click at [547, 284] on span "Create" at bounding box center [554, 286] width 20 height 8
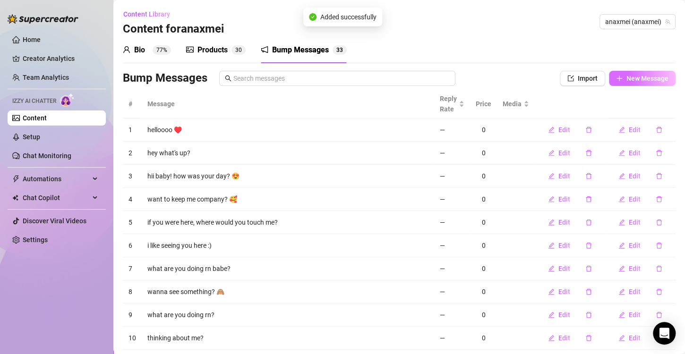
click at [632, 75] on span "New Message" at bounding box center [647, 79] width 42 height 8
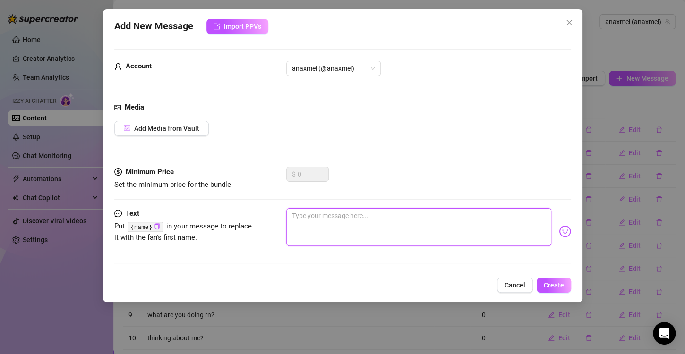
click at [402, 224] on textarea at bounding box center [418, 227] width 265 height 38
click at [552, 282] on span "Create" at bounding box center [554, 286] width 20 height 8
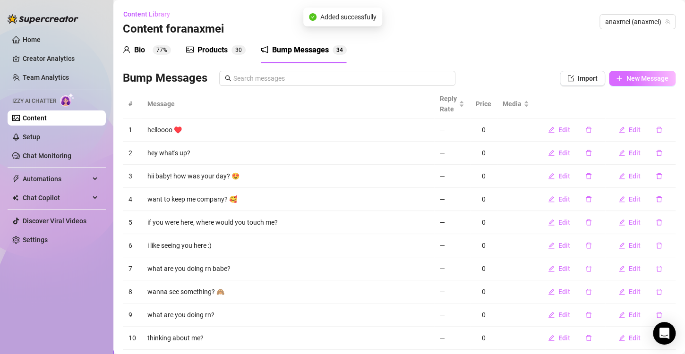
click at [649, 71] on button "New Message" at bounding box center [642, 78] width 67 height 15
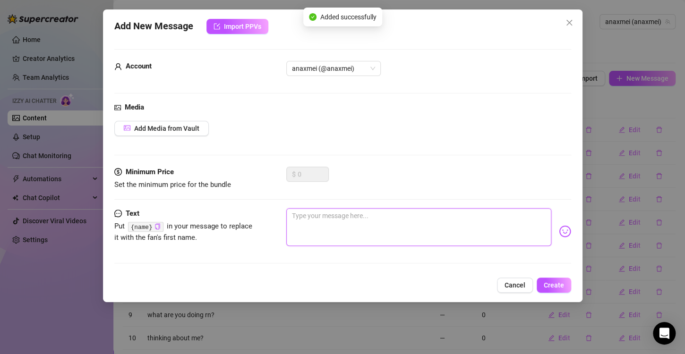
click at [445, 219] on textarea at bounding box center [418, 227] width 265 height 38
drag, startPoint x: 407, startPoint y: 221, endPoint x: 563, endPoint y: 288, distance: 169.5
click at [407, 221] on textarea at bounding box center [418, 227] width 265 height 38
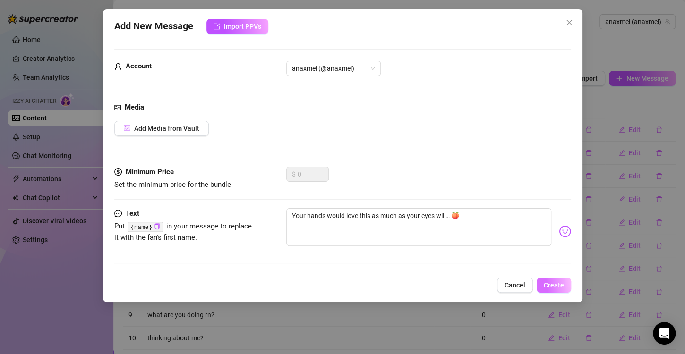
click at [560, 288] on span "Create" at bounding box center [554, 286] width 20 height 8
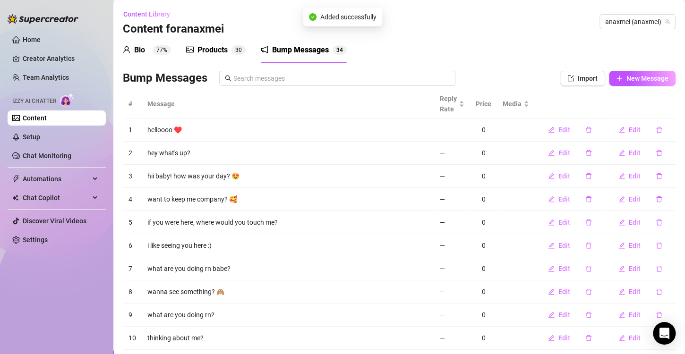
click at [548, 288] on span "button" at bounding box center [551, 292] width 7 height 8
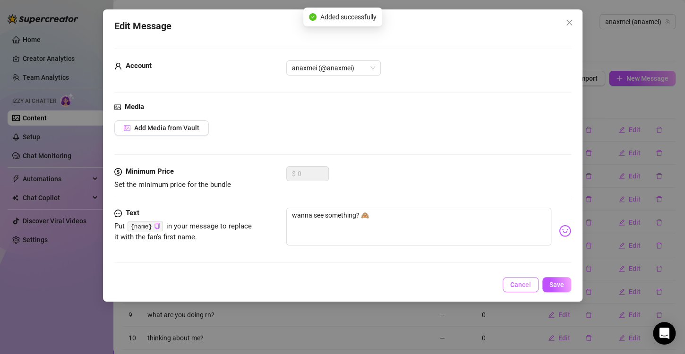
click at [519, 282] on span "Cancel" at bounding box center [520, 285] width 21 height 8
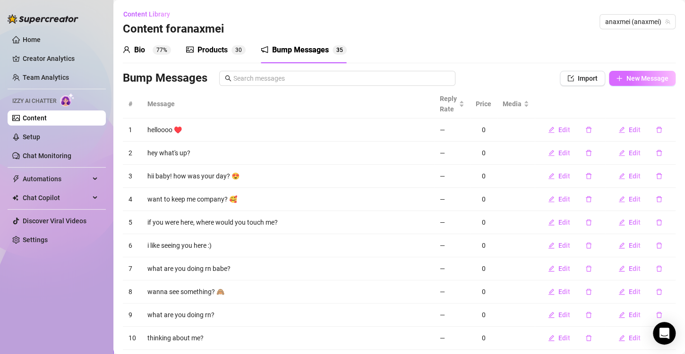
click at [633, 76] on span "New Message" at bounding box center [647, 79] width 42 height 8
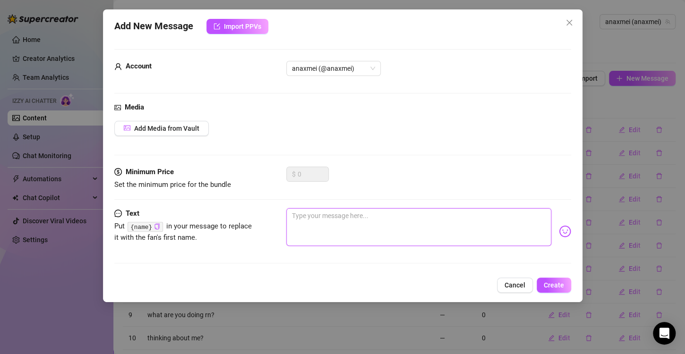
click at [387, 221] on textarea at bounding box center [418, 227] width 265 height 38
click at [558, 288] on span "Create" at bounding box center [554, 286] width 20 height 8
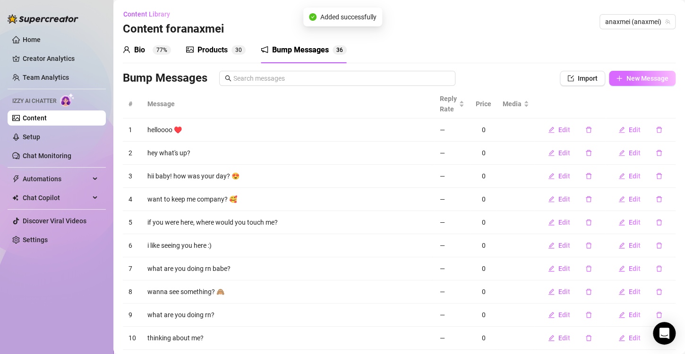
click at [629, 80] on span "New Message" at bounding box center [647, 79] width 42 height 8
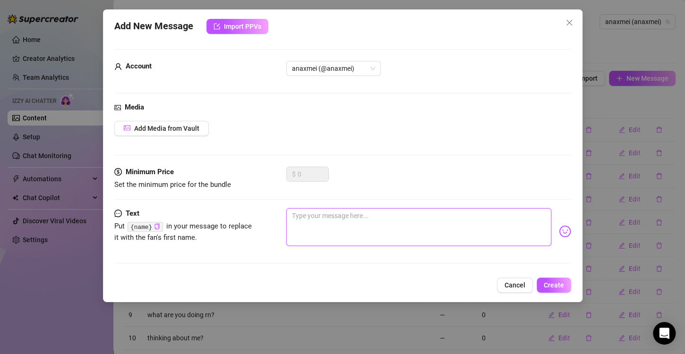
click at [403, 225] on textarea at bounding box center [418, 227] width 265 height 38
click at [548, 283] on span "Create" at bounding box center [554, 286] width 20 height 8
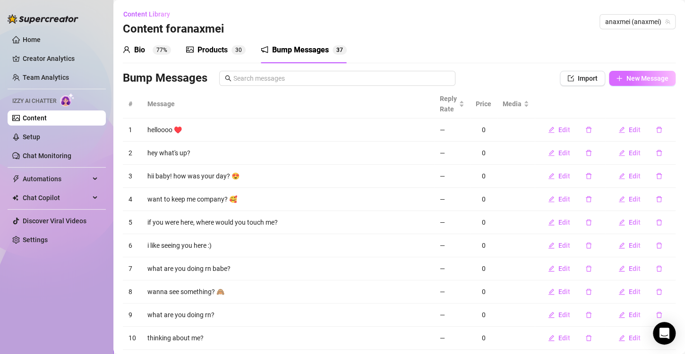
click at [627, 82] on span "New Message" at bounding box center [647, 79] width 42 height 8
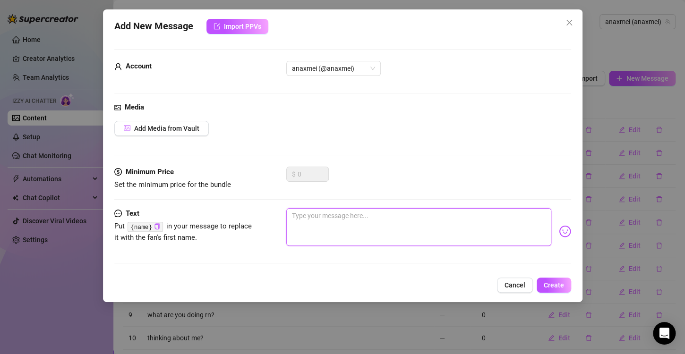
click at [355, 222] on textarea at bounding box center [418, 227] width 265 height 38
click at [566, 286] on button "Create" at bounding box center [554, 285] width 34 height 15
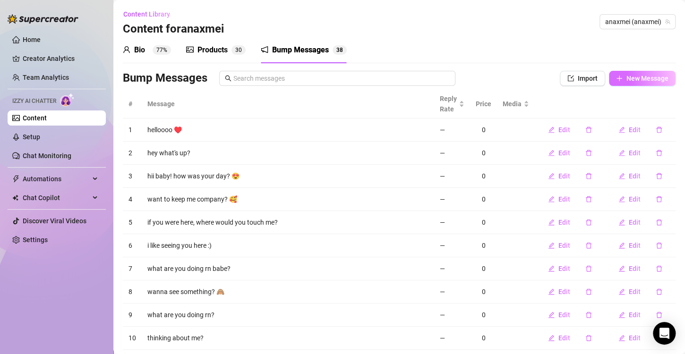
click at [612, 82] on button "New Message" at bounding box center [642, 78] width 67 height 15
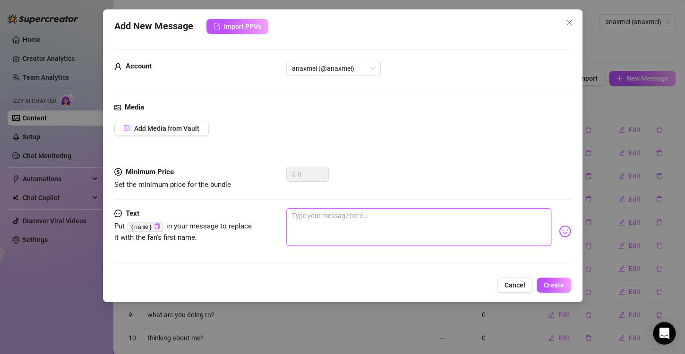
click at [388, 228] on textarea at bounding box center [418, 227] width 265 height 38
click at [550, 284] on span "Create" at bounding box center [554, 286] width 20 height 8
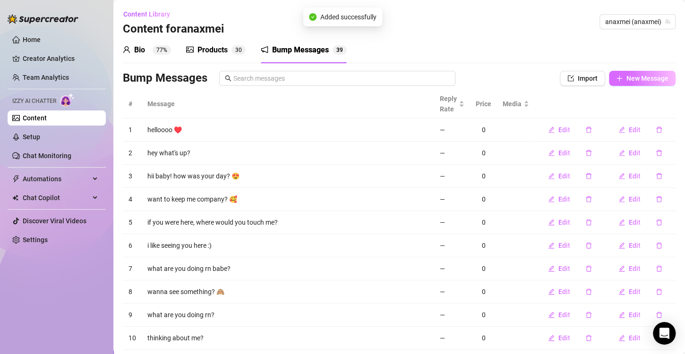
click at [630, 81] on span "New Message" at bounding box center [647, 79] width 42 height 8
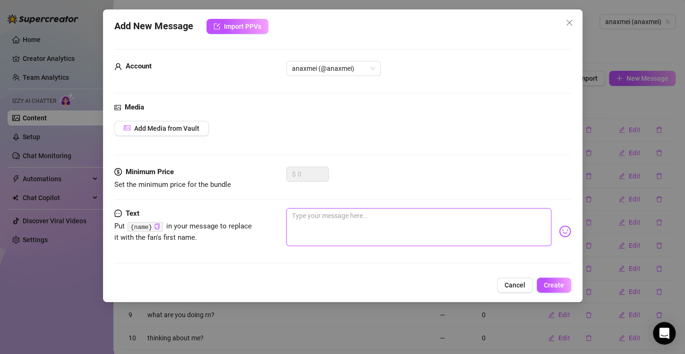
click at [424, 229] on textarea at bounding box center [418, 227] width 265 height 38
click at [554, 282] on span "Create" at bounding box center [554, 286] width 20 height 8
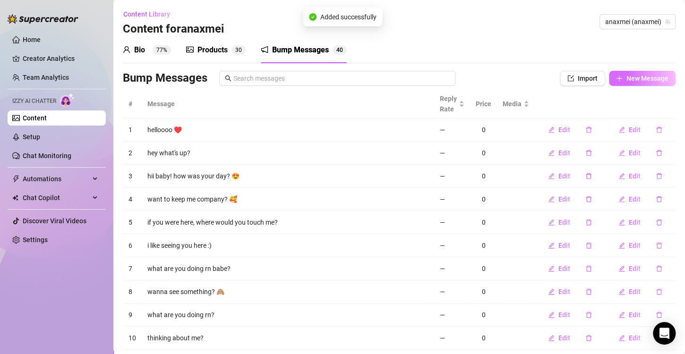
click at [617, 82] on button "New Message" at bounding box center [642, 78] width 67 height 15
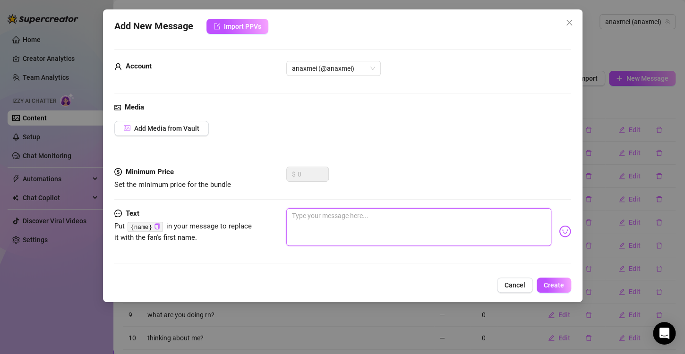
click at [437, 218] on textarea at bounding box center [418, 227] width 265 height 38
click at [546, 283] on span "Create" at bounding box center [554, 286] width 20 height 8
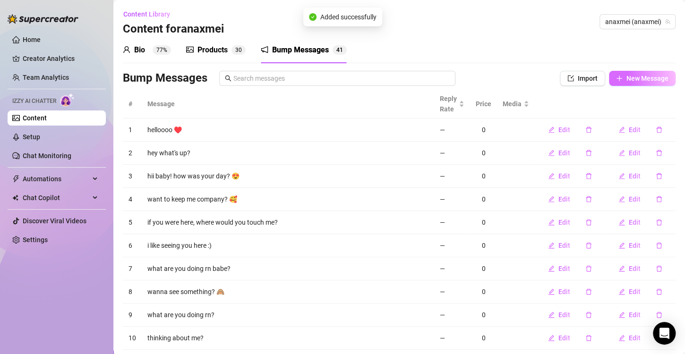
click at [644, 77] on span "New Message" at bounding box center [647, 79] width 42 height 8
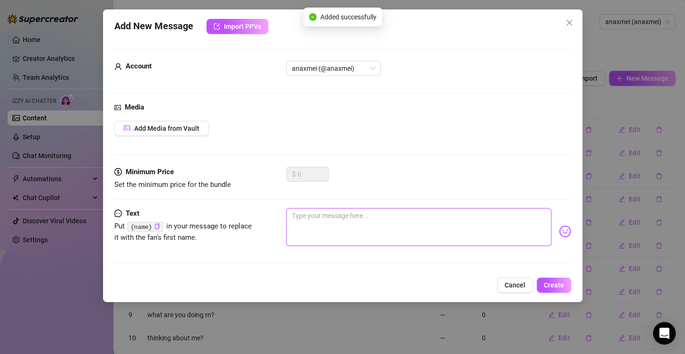
click at [400, 226] on textarea at bounding box center [418, 227] width 265 height 38
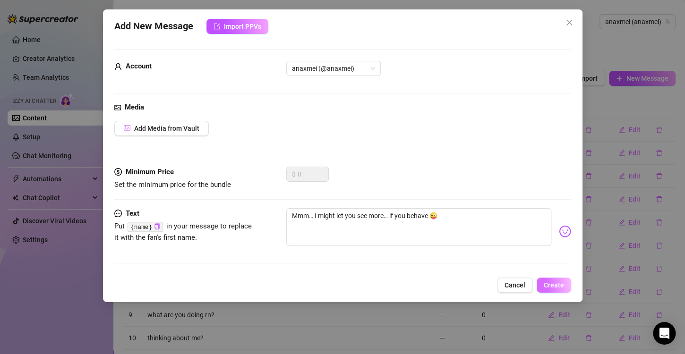
click at [545, 282] on span "Create" at bounding box center [554, 286] width 20 height 8
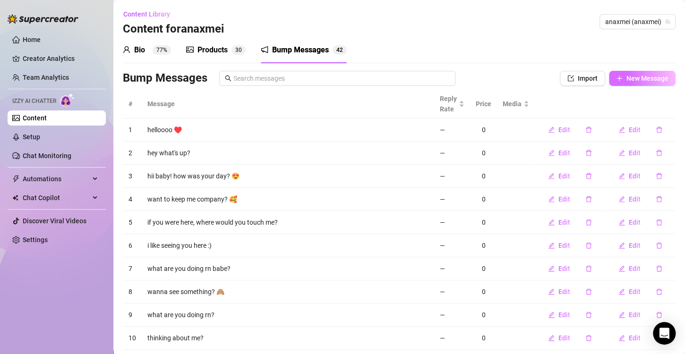
click at [631, 75] on span "New Message" at bounding box center [647, 79] width 42 height 8
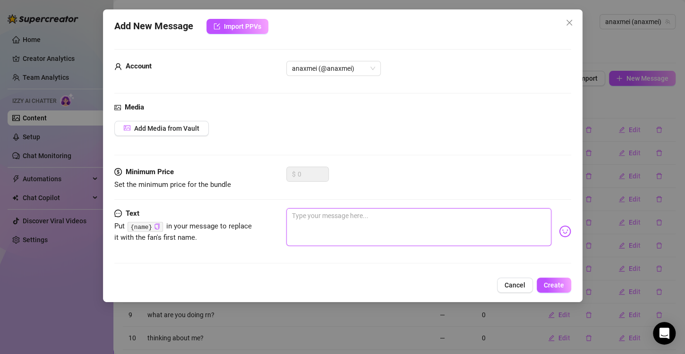
click at [404, 215] on textarea at bounding box center [418, 227] width 265 height 38
click at [548, 282] on span "Create" at bounding box center [554, 286] width 20 height 8
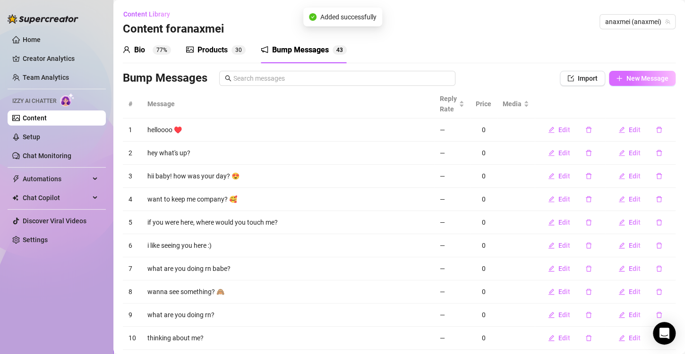
click at [635, 80] on span "New Message" at bounding box center [647, 79] width 42 height 8
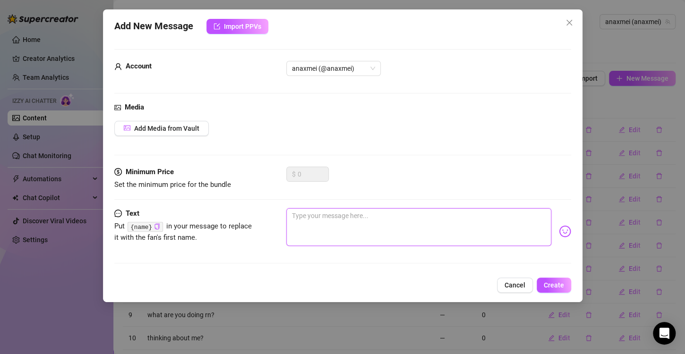
click at [418, 236] on textarea at bounding box center [418, 227] width 265 height 38
click at [555, 279] on button "Create" at bounding box center [554, 285] width 34 height 15
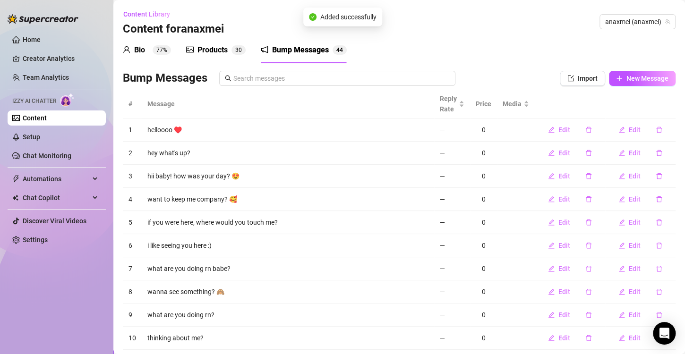
click at [638, 69] on div "Bio 77% Products 3 0 Bump Messages 4 4 Bio Import Bio from other creator Person…" at bounding box center [399, 207] width 553 height 340
click at [634, 79] on span "New Message" at bounding box center [647, 79] width 42 height 8
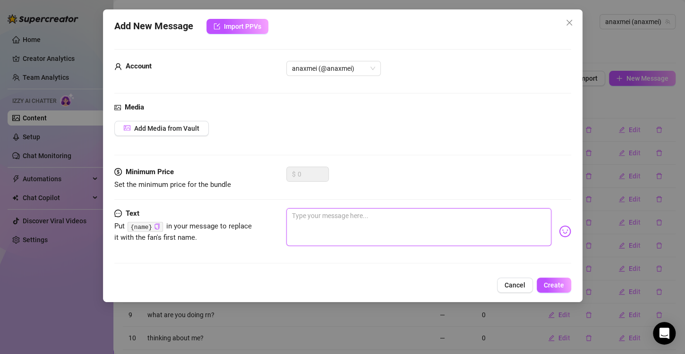
click at [393, 225] on textarea at bounding box center [418, 227] width 265 height 38
click at [559, 282] on span "Create" at bounding box center [554, 286] width 20 height 8
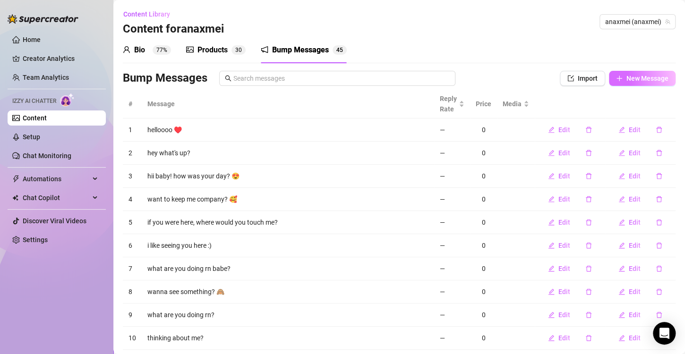
click at [626, 80] on span "New Message" at bounding box center [647, 79] width 42 height 8
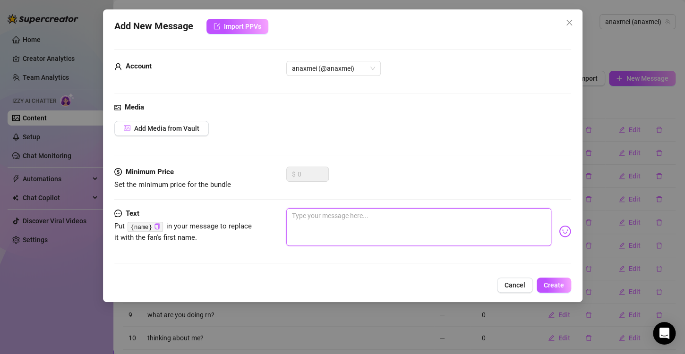
click at [406, 229] on textarea at bounding box center [418, 227] width 265 height 38
click at [553, 287] on span "Create" at bounding box center [554, 286] width 20 height 8
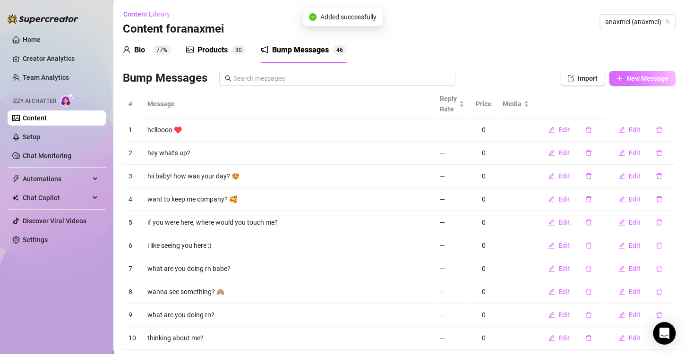
click at [635, 77] on span "New Message" at bounding box center [647, 79] width 42 height 8
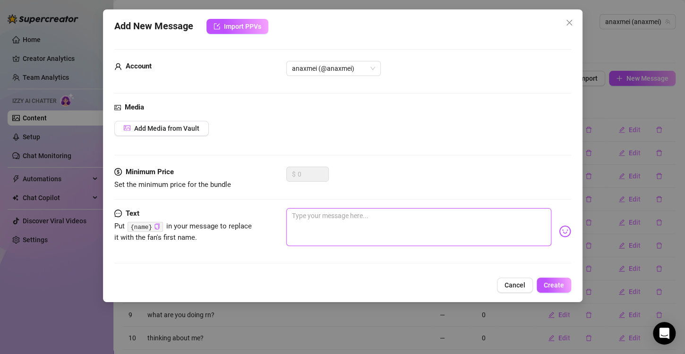
click at [376, 224] on textarea at bounding box center [418, 227] width 265 height 38
click at [563, 283] on span "Create" at bounding box center [554, 286] width 20 height 8
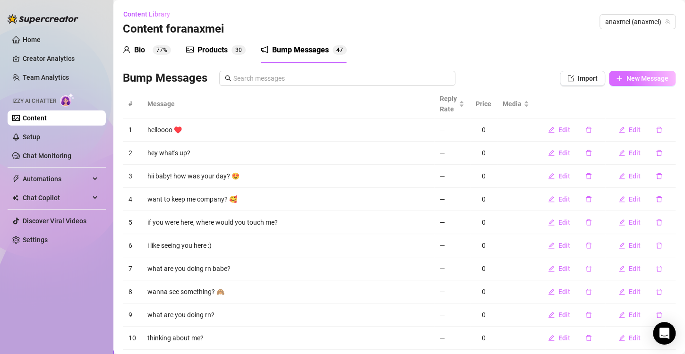
click at [626, 81] on span "New Message" at bounding box center [647, 79] width 42 height 8
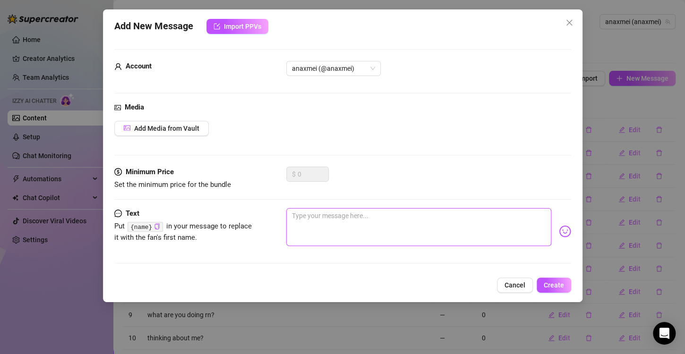
click at [382, 225] on textarea at bounding box center [418, 227] width 265 height 38
click at [558, 289] on button "Create" at bounding box center [554, 285] width 34 height 15
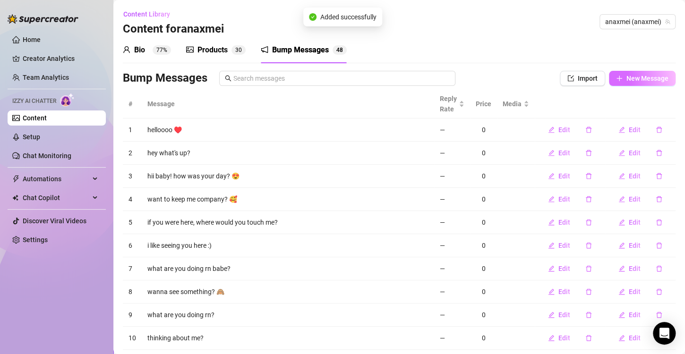
click at [653, 77] on span "New Message" at bounding box center [647, 79] width 42 height 8
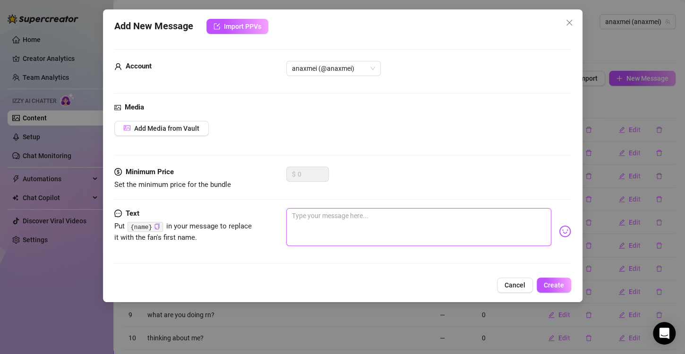
click at [379, 217] on textarea at bounding box center [418, 227] width 265 height 38
click at [559, 291] on button "Create" at bounding box center [554, 285] width 34 height 15
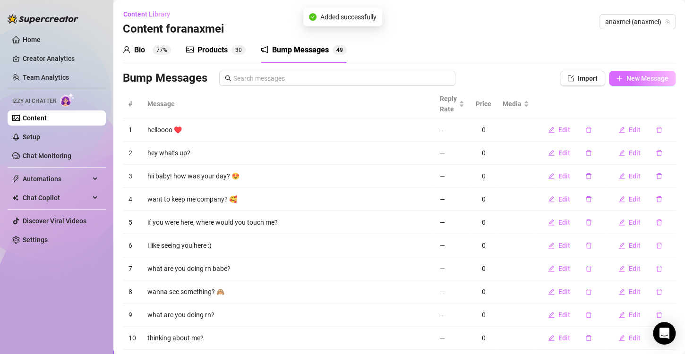
click at [634, 85] on button "New Message" at bounding box center [642, 78] width 67 height 15
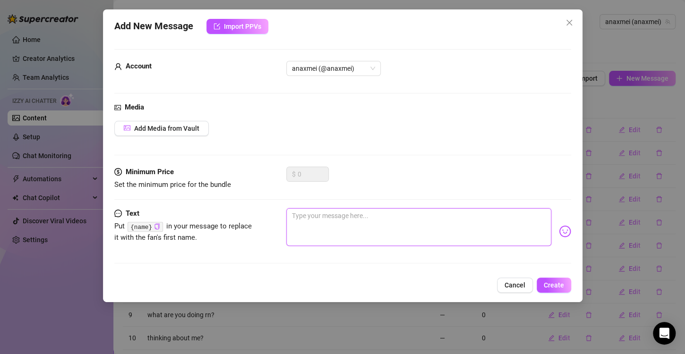
click at [367, 216] on textarea at bounding box center [418, 227] width 265 height 38
click at [554, 282] on span "Create" at bounding box center [554, 286] width 20 height 8
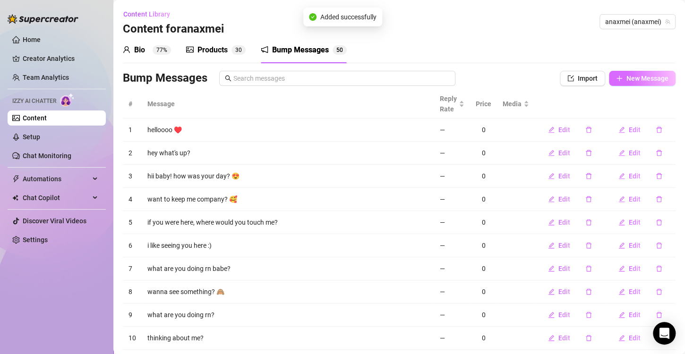
click at [622, 83] on button "New Message" at bounding box center [642, 78] width 67 height 15
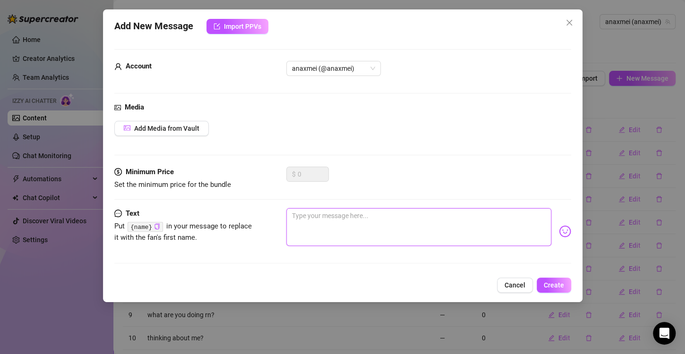
click at [377, 220] on textarea at bounding box center [418, 227] width 265 height 38
click at [562, 285] on span "Create" at bounding box center [554, 286] width 20 height 8
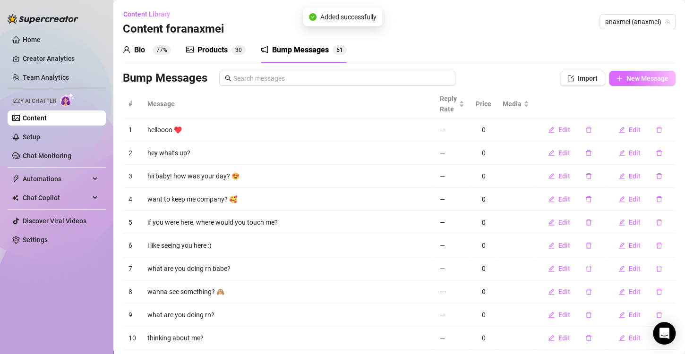
click at [615, 77] on button "New Message" at bounding box center [642, 78] width 67 height 15
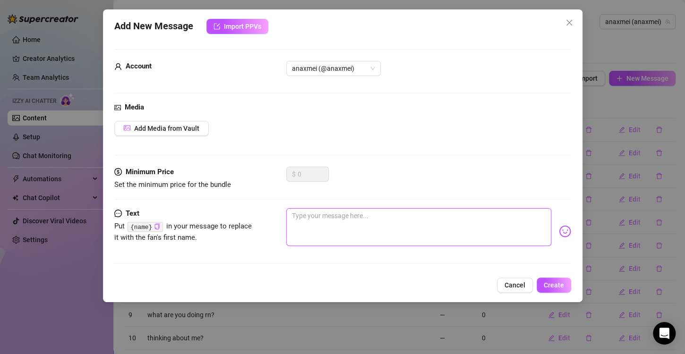
click at [419, 216] on textarea at bounding box center [418, 227] width 265 height 38
click at [563, 279] on button "Create" at bounding box center [554, 285] width 34 height 15
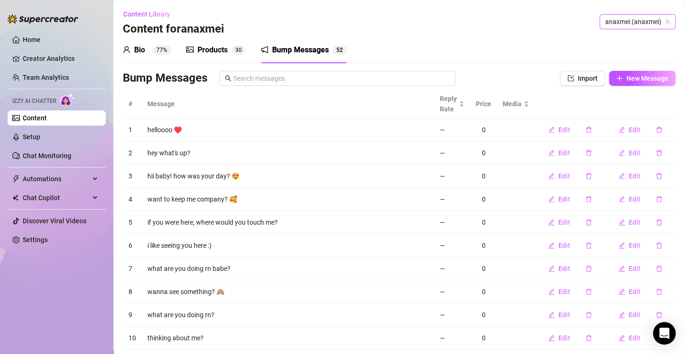
click at [622, 25] on span "anaxmei (anaxmei)" at bounding box center [637, 22] width 65 height 14
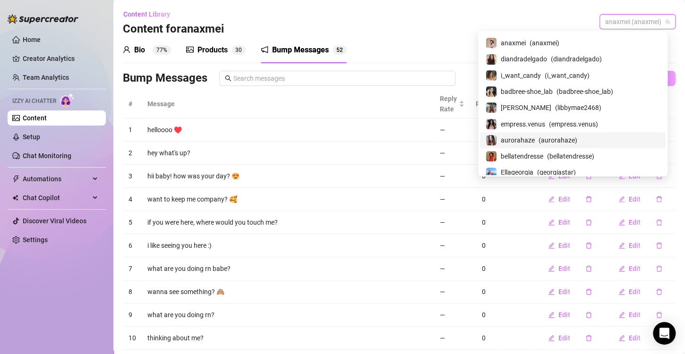
scroll to position [189, 0]
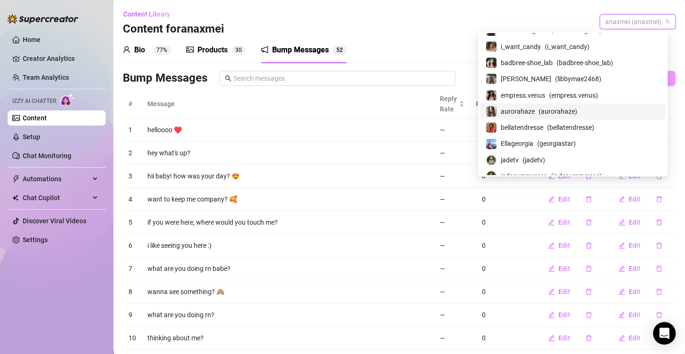
click at [535, 109] on span "aurorahaze" at bounding box center [518, 111] width 34 height 10
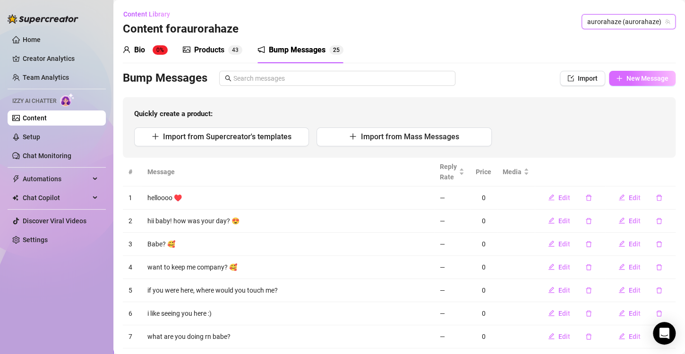
click at [616, 79] on icon "plus" at bounding box center [619, 78] width 7 height 7
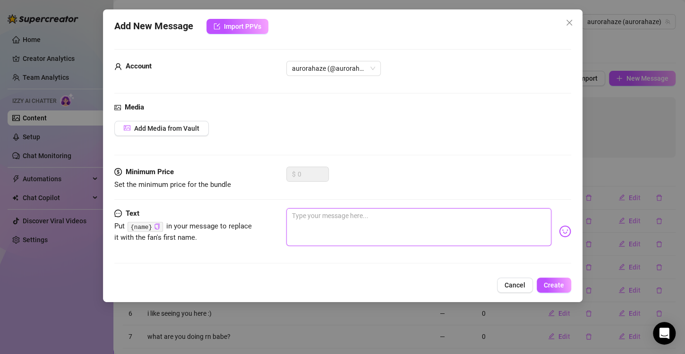
click at [351, 231] on textarea at bounding box center [418, 227] width 265 height 38
click at [553, 282] on span "Create" at bounding box center [554, 286] width 20 height 8
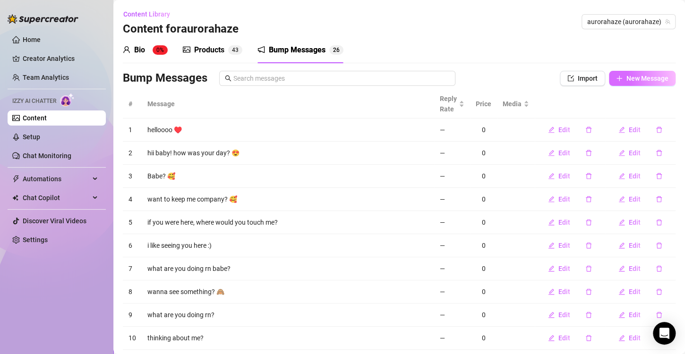
click at [633, 83] on button "New Message" at bounding box center [642, 78] width 67 height 15
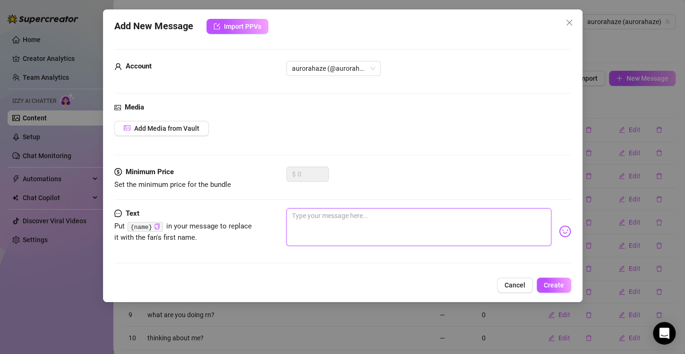
click at [343, 235] on textarea at bounding box center [418, 227] width 265 height 38
click at [552, 282] on span "Create" at bounding box center [554, 286] width 20 height 8
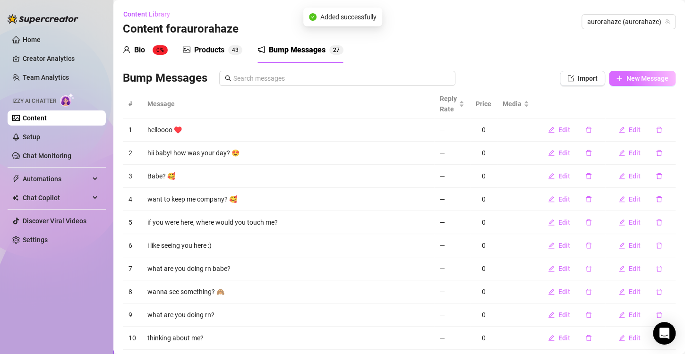
click at [642, 75] on span "New Message" at bounding box center [647, 79] width 42 height 8
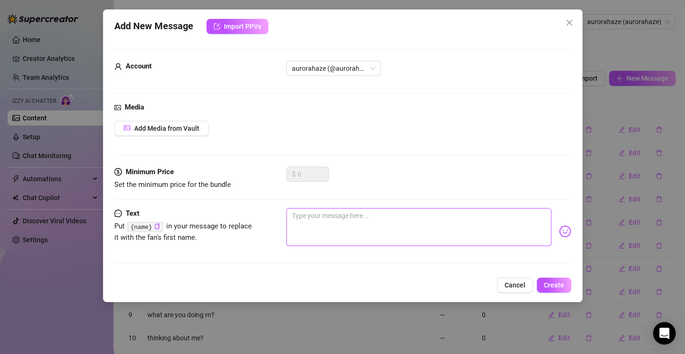
click at [376, 223] on textarea at bounding box center [418, 227] width 265 height 38
click at [547, 286] on span "Create" at bounding box center [554, 286] width 20 height 8
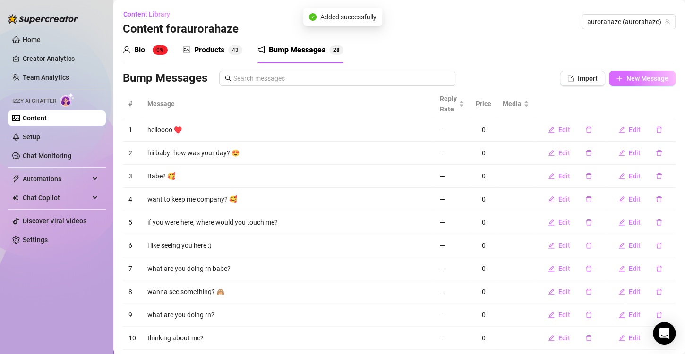
click at [626, 80] on span "New Message" at bounding box center [647, 79] width 42 height 8
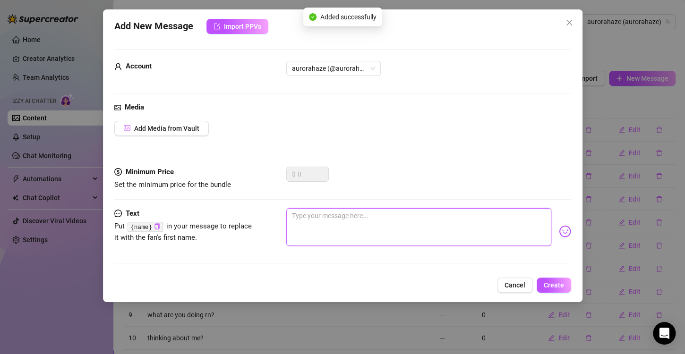
click at [385, 223] on textarea at bounding box center [418, 227] width 265 height 38
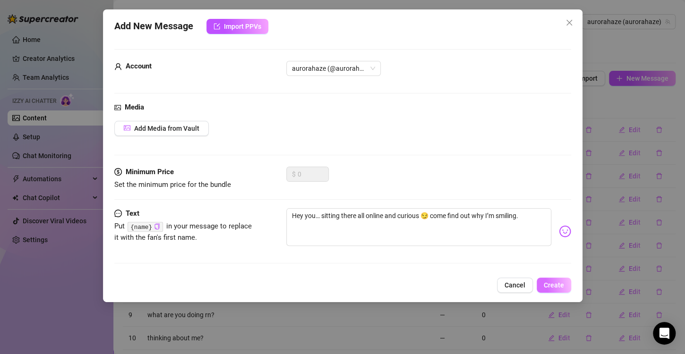
click at [552, 285] on span "Create" at bounding box center [554, 286] width 20 height 8
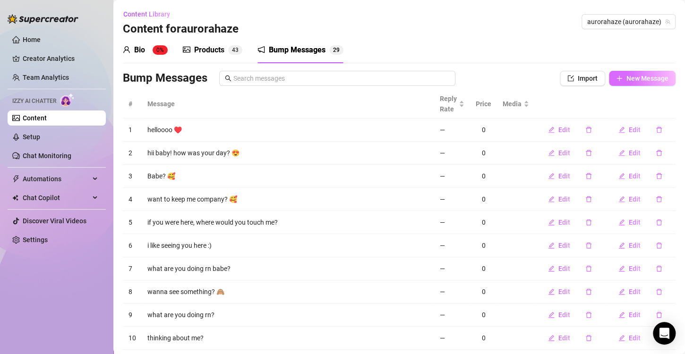
click at [626, 77] on span "New Message" at bounding box center [647, 79] width 42 height 8
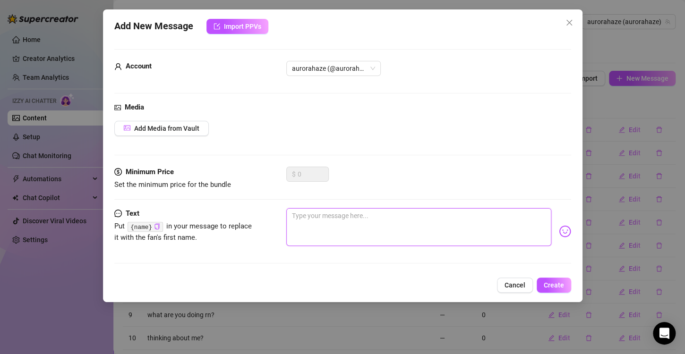
click at [409, 222] on textarea at bounding box center [418, 227] width 265 height 38
click at [548, 289] on button "Create" at bounding box center [554, 285] width 34 height 15
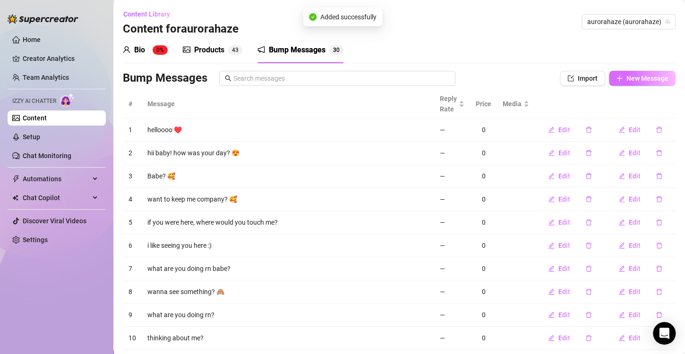
click at [615, 80] on button "New Message" at bounding box center [642, 78] width 67 height 15
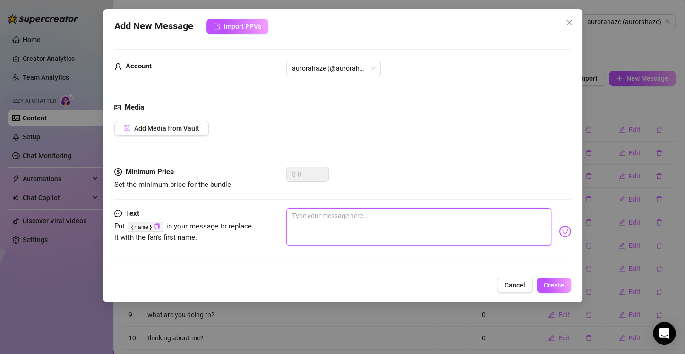
click at [398, 227] on textarea at bounding box center [418, 227] width 265 height 38
click at [551, 282] on span "Create" at bounding box center [554, 286] width 20 height 8
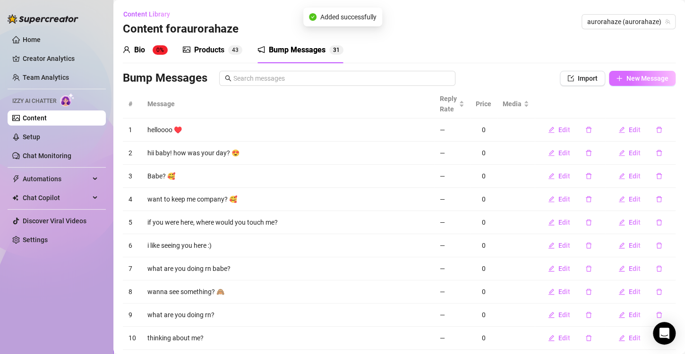
click at [636, 77] on span "New Message" at bounding box center [647, 79] width 42 height 8
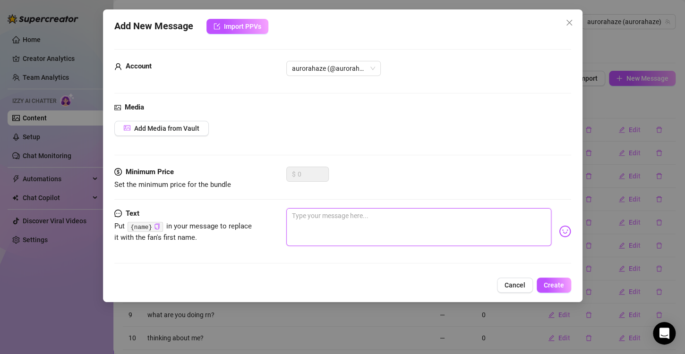
click at [401, 235] on textarea at bounding box center [418, 227] width 265 height 38
click at [558, 287] on span "Create" at bounding box center [554, 286] width 20 height 8
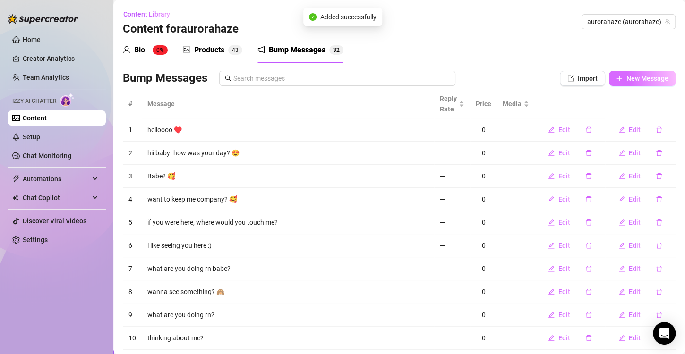
click at [616, 81] on icon "plus" at bounding box center [619, 78] width 7 height 7
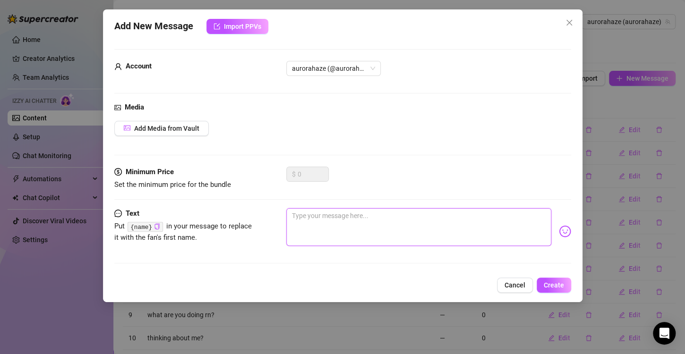
click at [368, 230] on textarea at bounding box center [418, 227] width 265 height 38
click at [549, 280] on button "Create" at bounding box center [554, 285] width 34 height 15
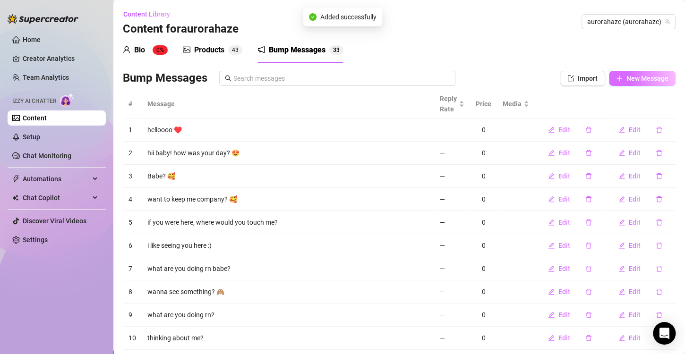
click at [627, 79] on span "New Message" at bounding box center [647, 79] width 42 height 8
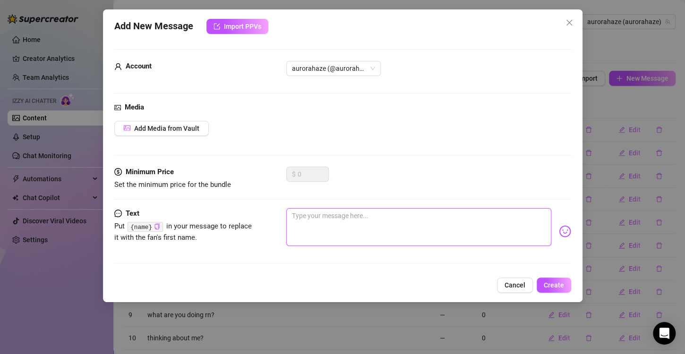
click at [433, 228] on textarea at bounding box center [418, 227] width 265 height 38
click at [563, 287] on span "Create" at bounding box center [554, 286] width 20 height 8
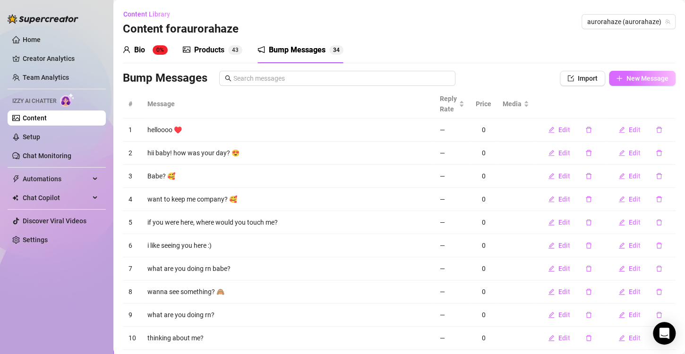
click at [651, 76] on span "New Message" at bounding box center [647, 79] width 42 height 8
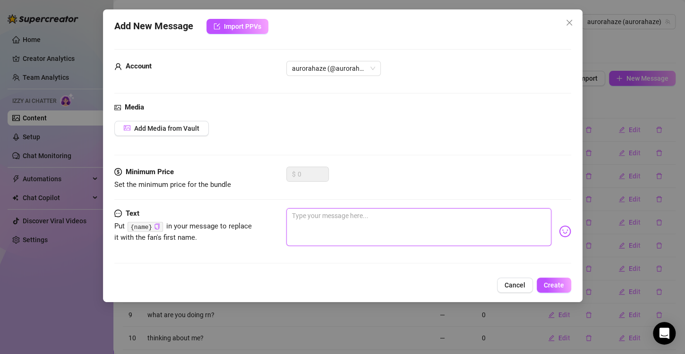
click at [410, 240] on textarea at bounding box center [418, 227] width 265 height 38
click at [562, 282] on span "Create" at bounding box center [554, 286] width 20 height 8
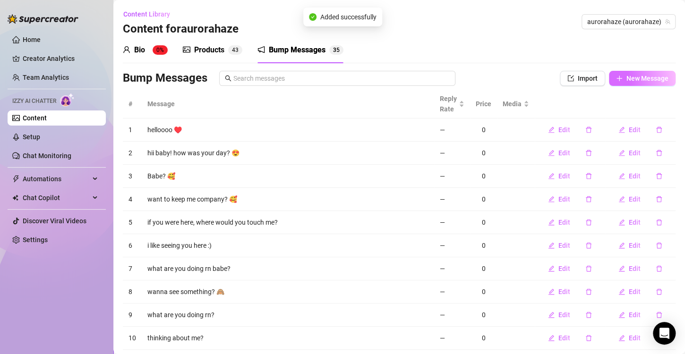
click at [645, 77] on span "New Message" at bounding box center [647, 79] width 42 height 8
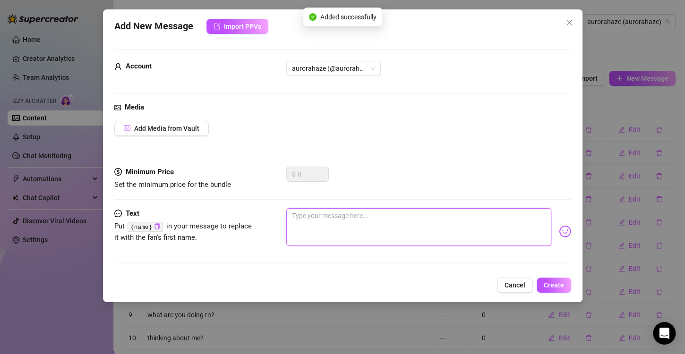
click at [421, 231] on textarea at bounding box center [418, 227] width 265 height 38
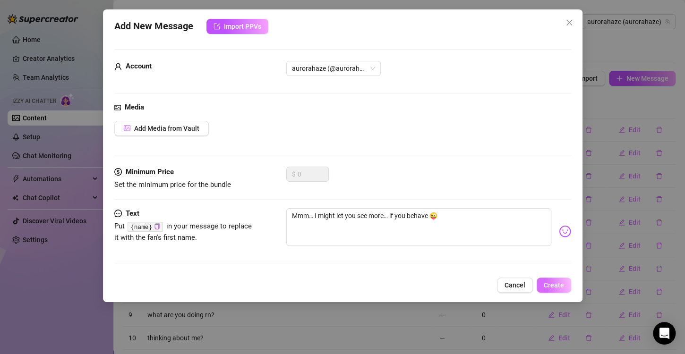
click at [550, 282] on span "Create" at bounding box center [554, 286] width 20 height 8
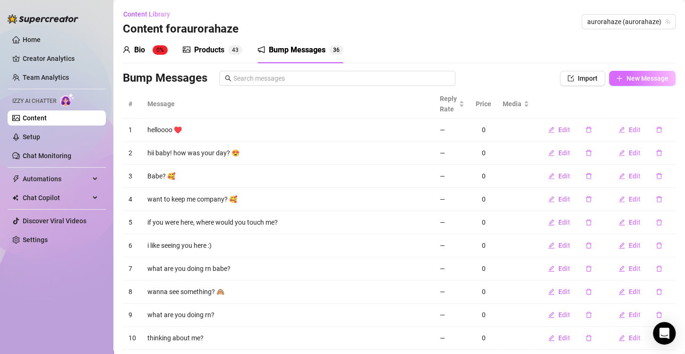
click at [626, 77] on span "New Message" at bounding box center [647, 79] width 42 height 8
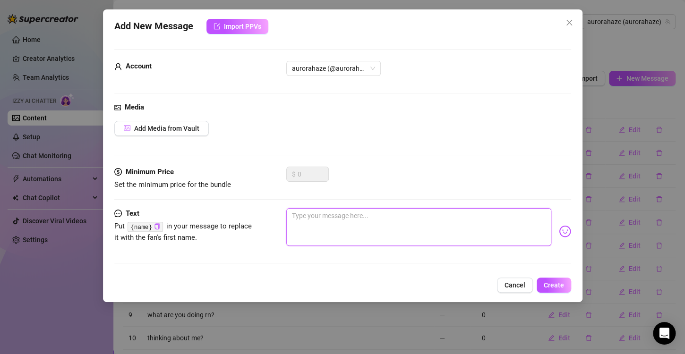
click at [372, 236] on textarea at bounding box center [418, 227] width 265 height 38
drag, startPoint x: 548, startPoint y: 280, endPoint x: 546, endPoint y: 274, distance: 6.3
click at [549, 280] on button "Create" at bounding box center [554, 285] width 34 height 15
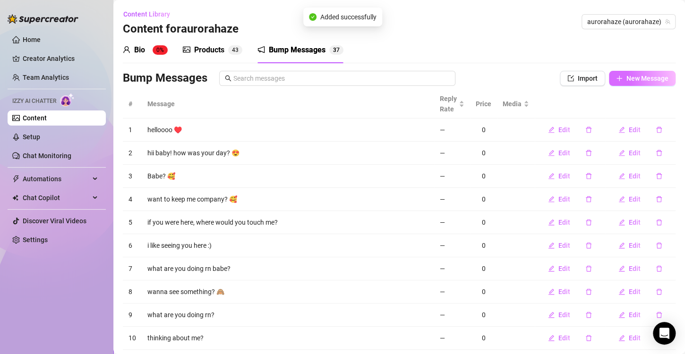
click at [628, 75] on span "New Message" at bounding box center [647, 79] width 42 height 8
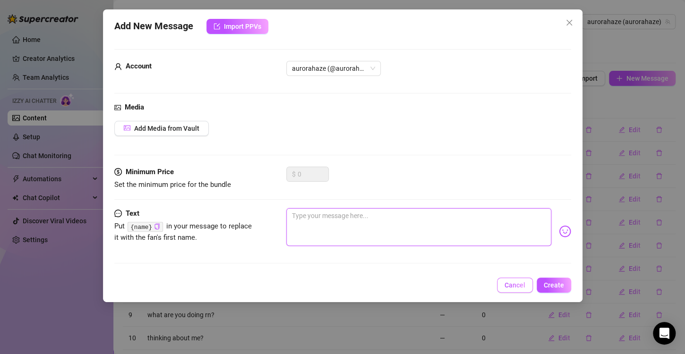
click at [386, 223] on textarea at bounding box center [418, 227] width 265 height 38
click at [559, 285] on span "Create" at bounding box center [554, 286] width 20 height 8
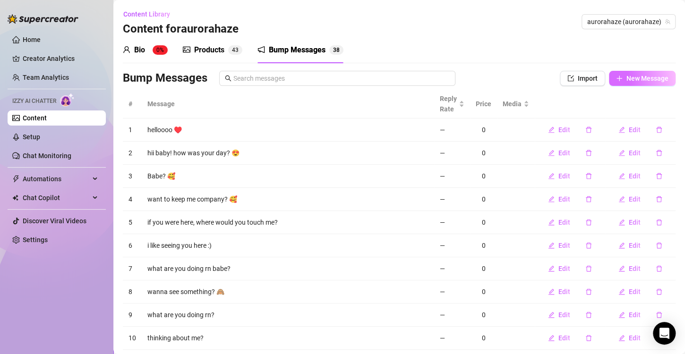
click at [628, 75] on span "New Message" at bounding box center [647, 79] width 42 height 8
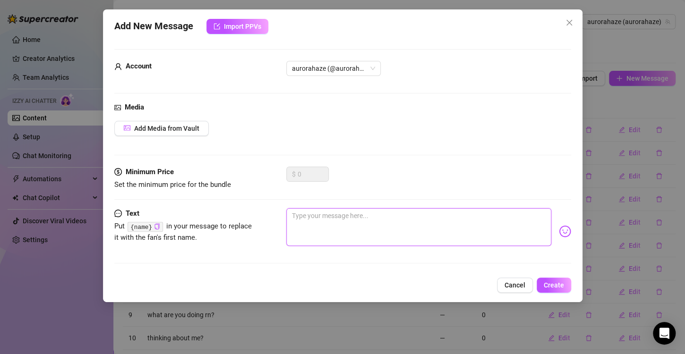
click at [408, 228] on textarea at bounding box center [418, 227] width 265 height 38
click at [558, 282] on span "Create" at bounding box center [554, 286] width 20 height 8
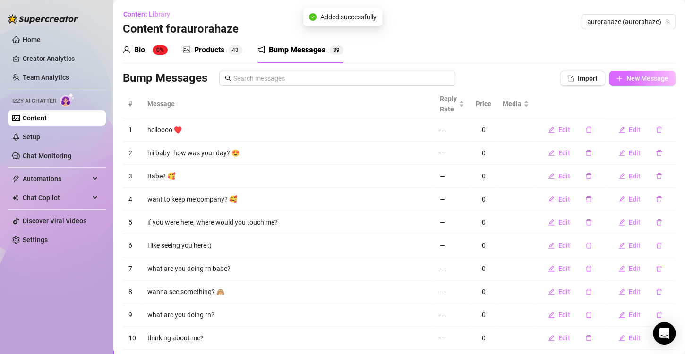
click at [630, 81] on span "New Message" at bounding box center [647, 79] width 42 height 8
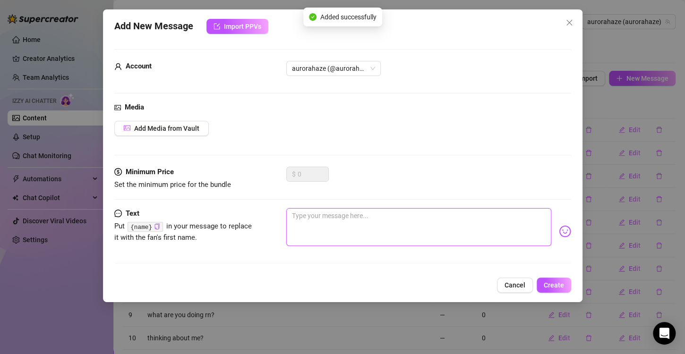
click at [421, 235] on textarea at bounding box center [418, 227] width 265 height 38
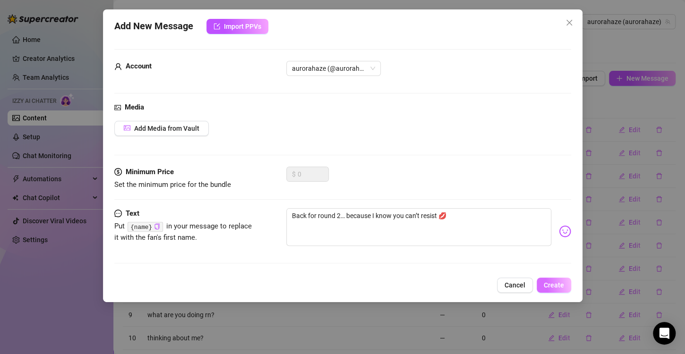
click at [555, 282] on span "Create" at bounding box center [554, 286] width 20 height 8
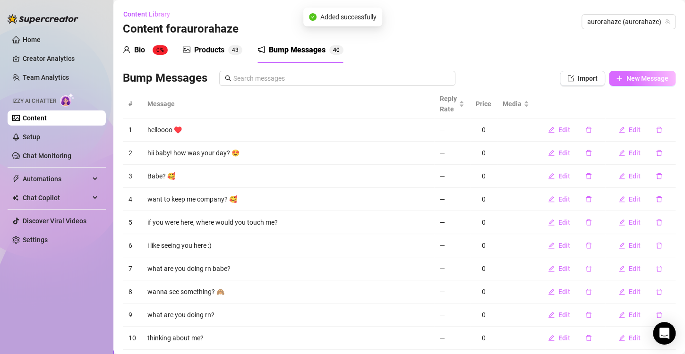
click at [638, 71] on button "New Message" at bounding box center [642, 78] width 67 height 15
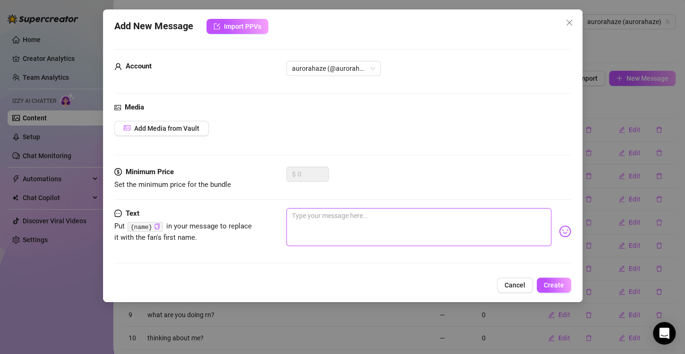
click at [418, 236] on textarea at bounding box center [418, 227] width 265 height 38
click at [555, 287] on span "Create" at bounding box center [554, 286] width 20 height 8
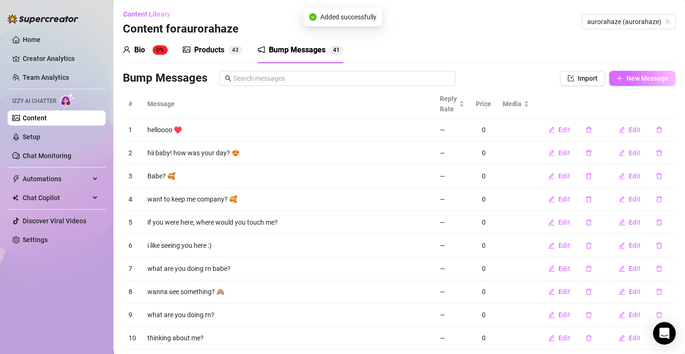
click at [634, 75] on span "New Message" at bounding box center [647, 79] width 42 height 8
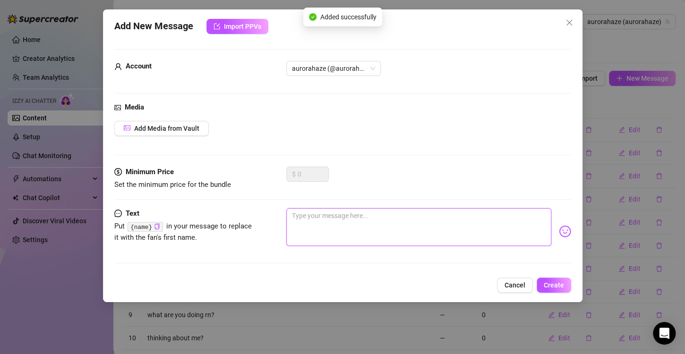
click at [427, 220] on textarea at bounding box center [418, 227] width 265 height 38
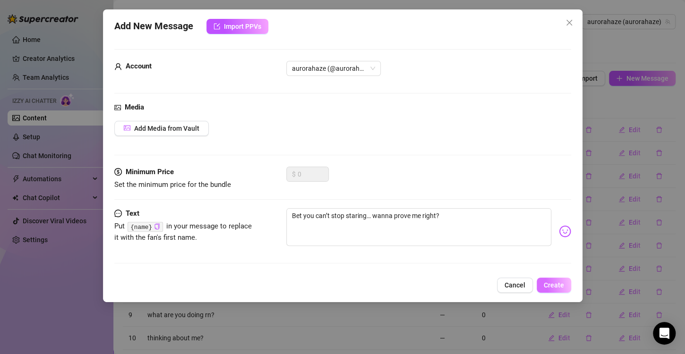
click at [561, 287] on span "Create" at bounding box center [554, 286] width 20 height 8
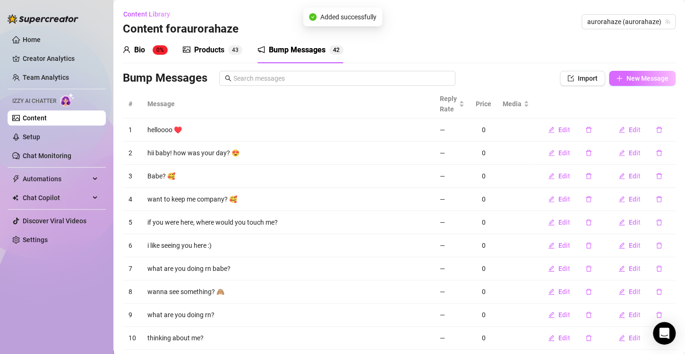
click at [622, 72] on button "New Message" at bounding box center [642, 78] width 67 height 15
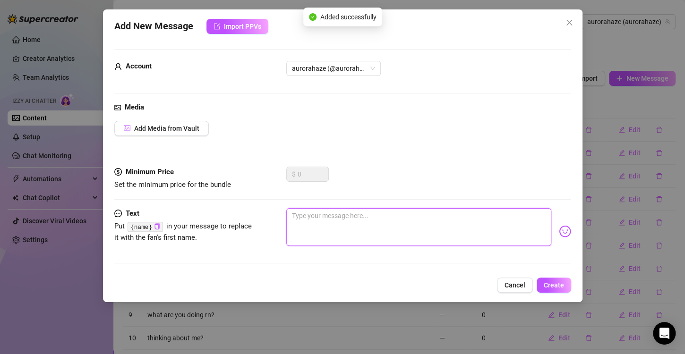
click at [434, 218] on textarea at bounding box center [418, 227] width 265 height 38
click at [557, 288] on span "Create" at bounding box center [554, 286] width 20 height 8
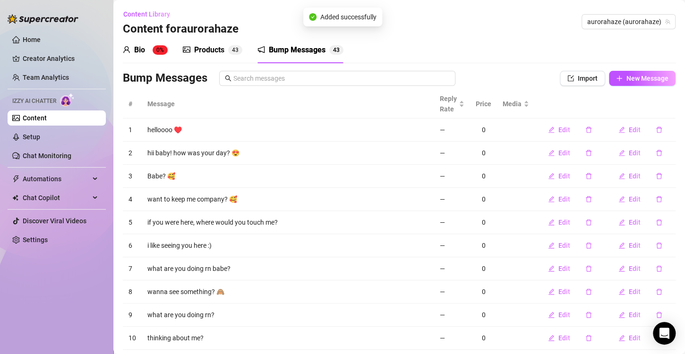
click at [643, 70] on div "Bio 0% Products 4 3 Bump Messages 4 3 Bio Import Bio from other creator Persona…" at bounding box center [399, 207] width 553 height 340
click at [626, 81] on span "New Message" at bounding box center [647, 79] width 42 height 8
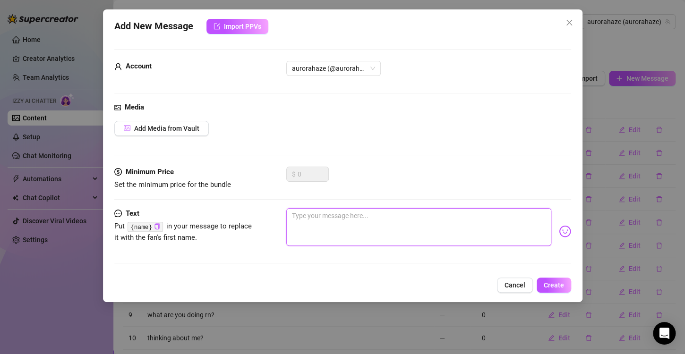
click at [372, 223] on textarea at bounding box center [418, 227] width 265 height 38
click at [547, 282] on span "Create" at bounding box center [554, 286] width 20 height 8
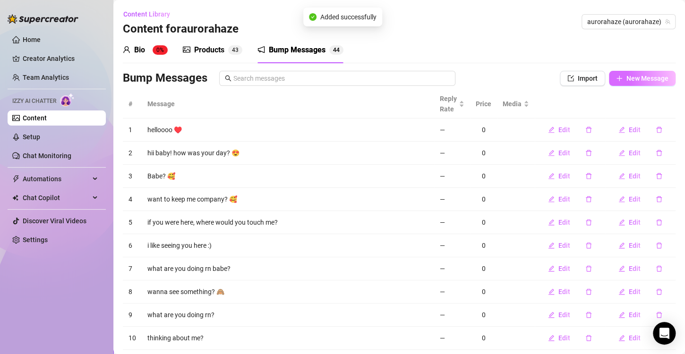
click at [626, 80] on span "New Message" at bounding box center [647, 79] width 42 height 8
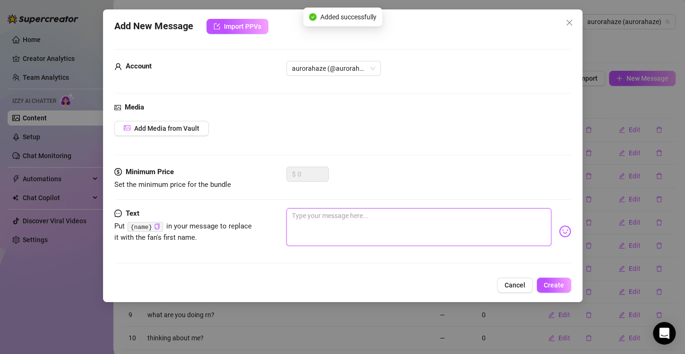
click at [370, 232] on textarea at bounding box center [418, 227] width 265 height 38
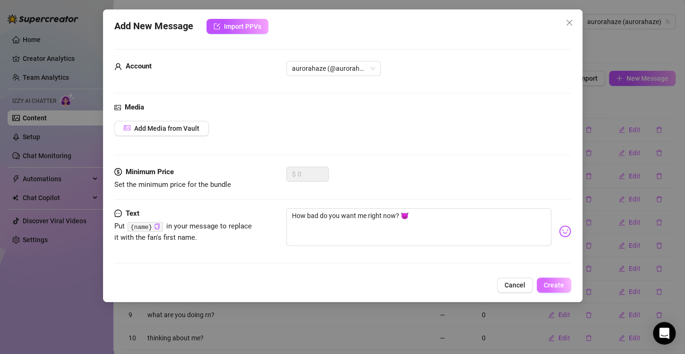
click at [554, 282] on span "Create" at bounding box center [554, 286] width 20 height 8
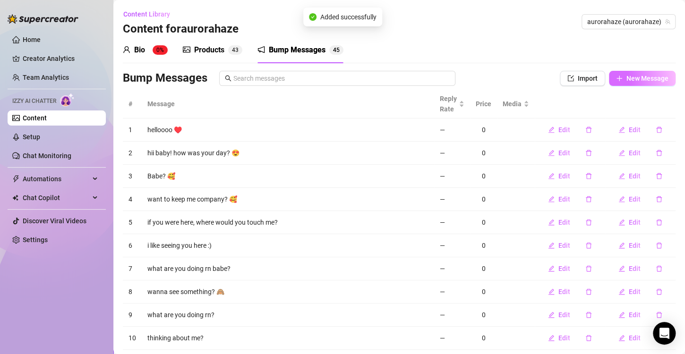
click at [629, 85] on button "New Message" at bounding box center [642, 78] width 67 height 15
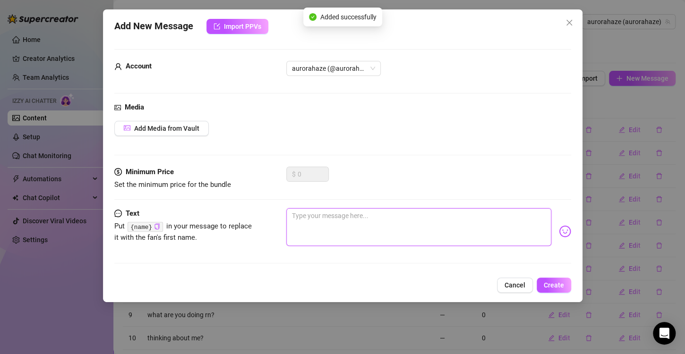
click at [403, 226] on textarea at bounding box center [418, 227] width 265 height 38
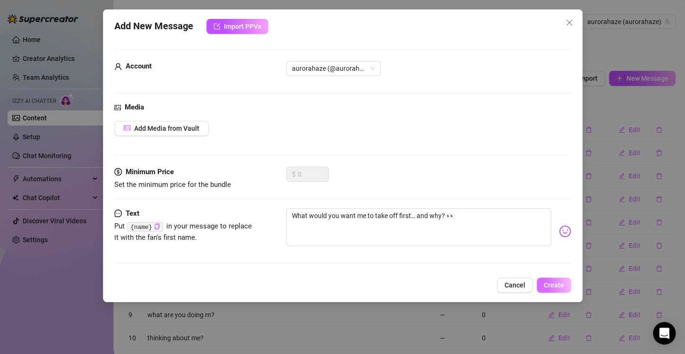
click at [559, 282] on span "Create" at bounding box center [554, 286] width 20 height 8
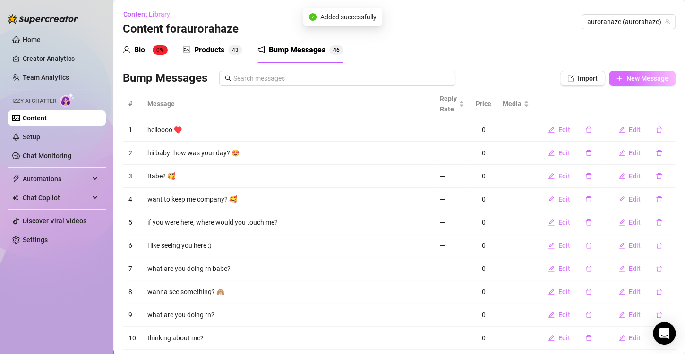
click at [627, 71] on button "New Message" at bounding box center [642, 78] width 67 height 15
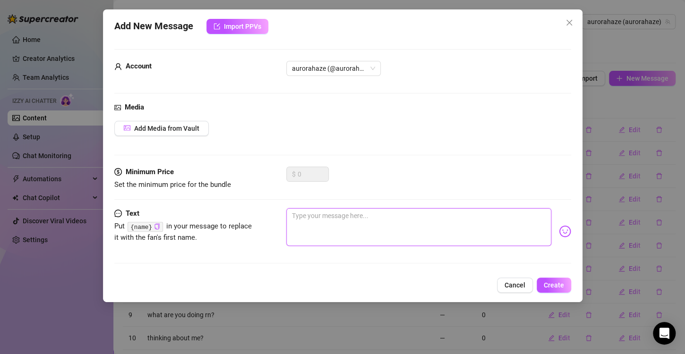
click at [428, 219] on textarea at bounding box center [418, 227] width 265 height 38
click at [552, 283] on span "Create" at bounding box center [554, 286] width 20 height 8
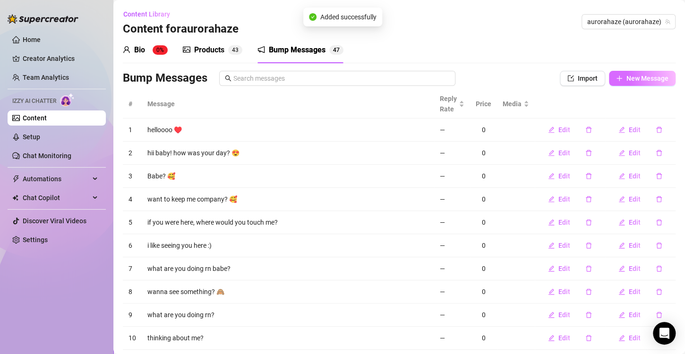
click at [634, 74] on button "New Message" at bounding box center [642, 78] width 67 height 15
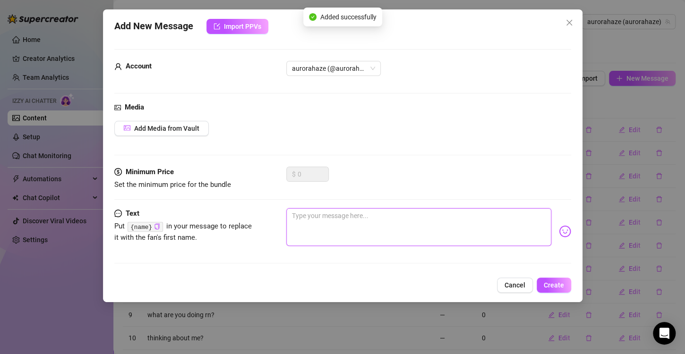
click at [465, 242] on textarea at bounding box center [418, 227] width 265 height 38
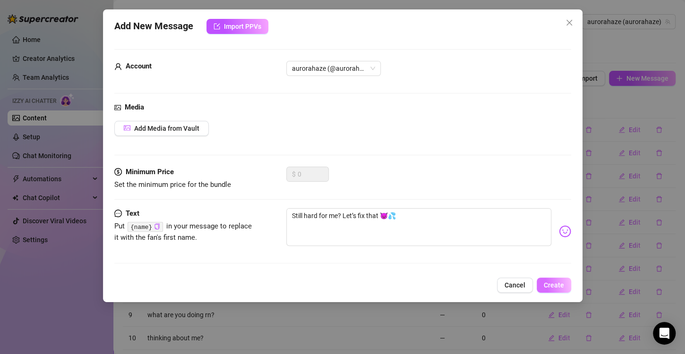
click at [561, 280] on button "Create" at bounding box center [554, 285] width 34 height 15
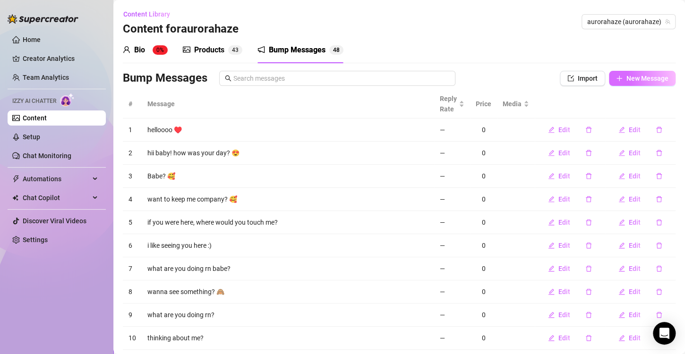
click at [628, 75] on span "New Message" at bounding box center [647, 79] width 42 height 8
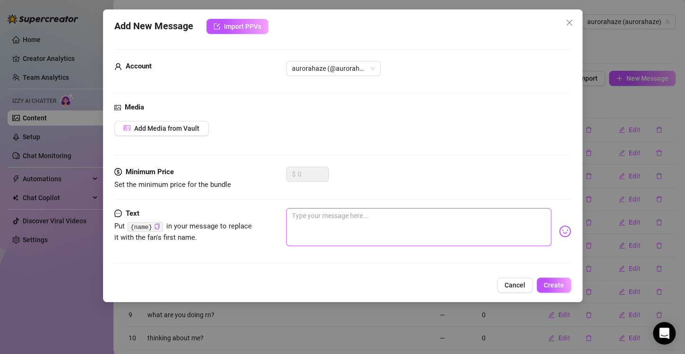
click at [384, 221] on textarea at bounding box center [418, 227] width 265 height 38
click at [549, 278] on button "Create" at bounding box center [554, 285] width 34 height 15
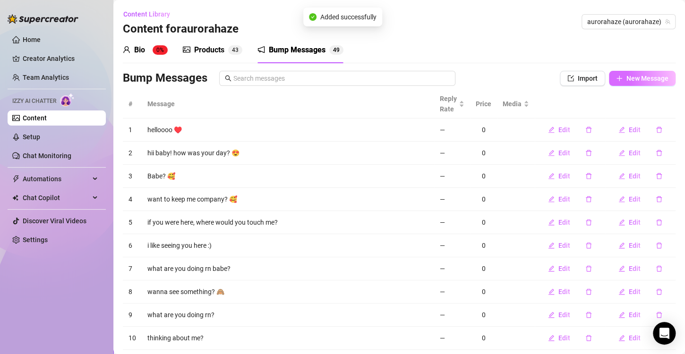
click at [633, 75] on span "New Message" at bounding box center [647, 79] width 42 height 8
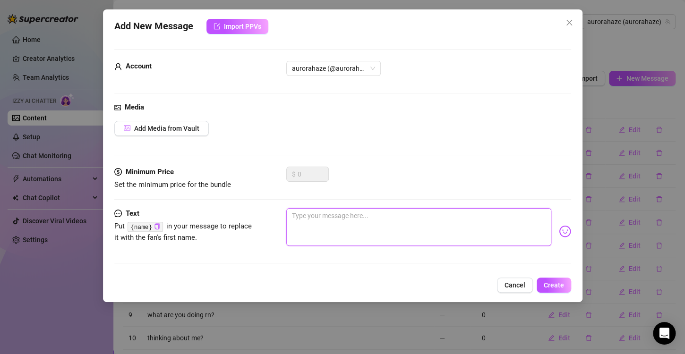
click at [410, 237] on textarea at bounding box center [418, 227] width 265 height 38
click at [538, 281] on button "Create" at bounding box center [554, 285] width 34 height 15
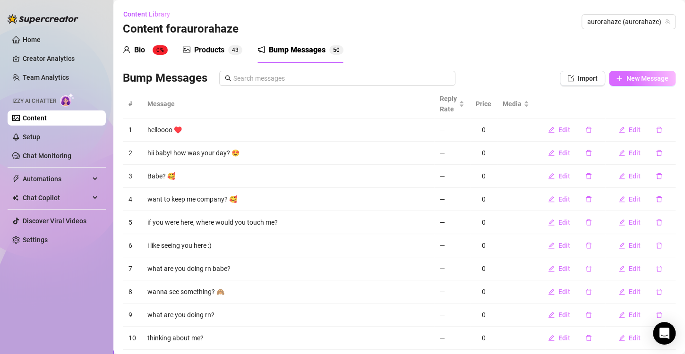
click at [619, 74] on button "New Message" at bounding box center [642, 78] width 67 height 15
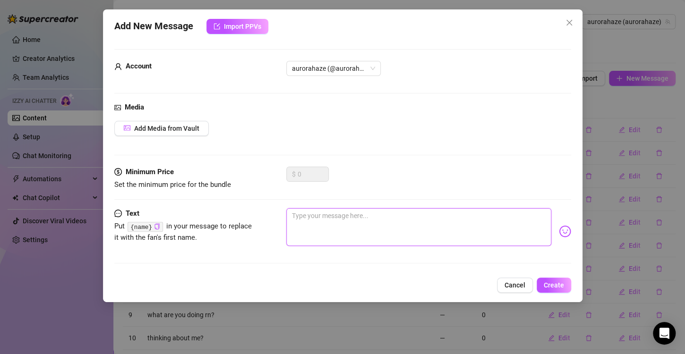
click at [432, 221] on textarea at bounding box center [418, 227] width 265 height 38
click at [555, 283] on span "Create" at bounding box center [554, 286] width 20 height 8
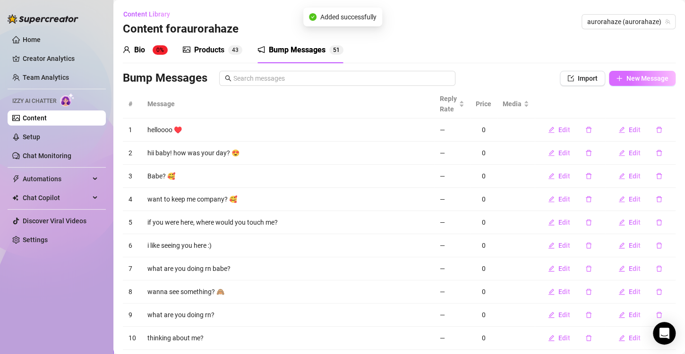
click at [641, 71] on button "New Message" at bounding box center [642, 78] width 67 height 15
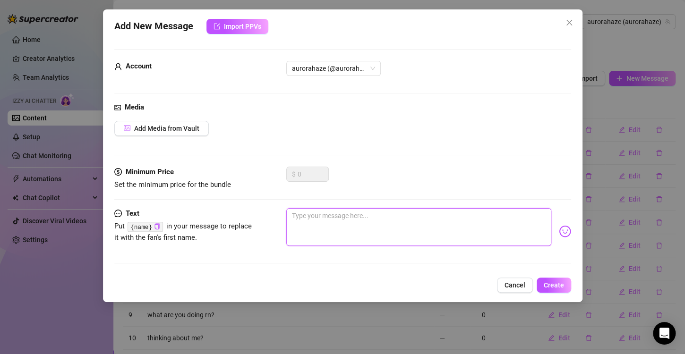
click at [410, 231] on textarea at bounding box center [418, 227] width 265 height 38
click at [548, 279] on button "Create" at bounding box center [554, 285] width 34 height 15
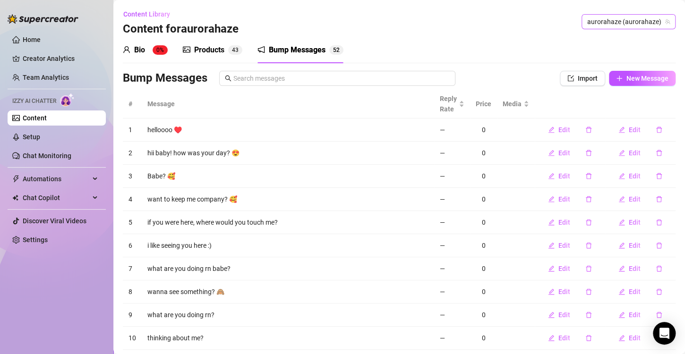
click at [629, 23] on span "aurorahaze (aurorahaze)" at bounding box center [628, 22] width 83 height 14
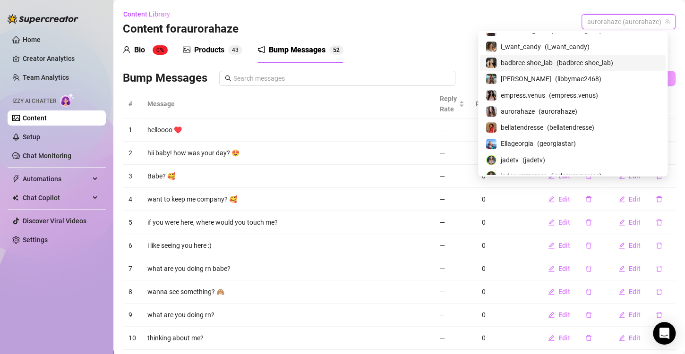
click at [553, 60] on span "badbree-shoe_lab" at bounding box center [527, 63] width 52 height 10
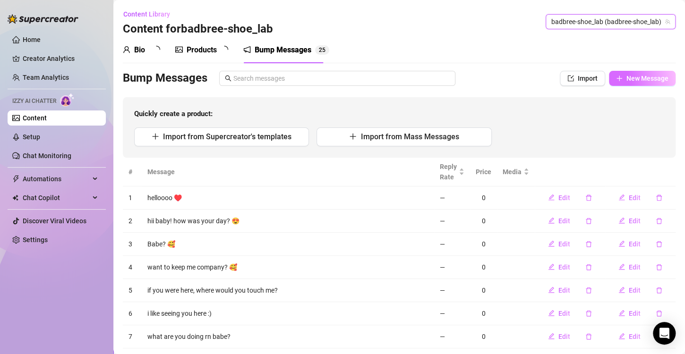
click at [640, 80] on span "New Message" at bounding box center [647, 79] width 42 height 8
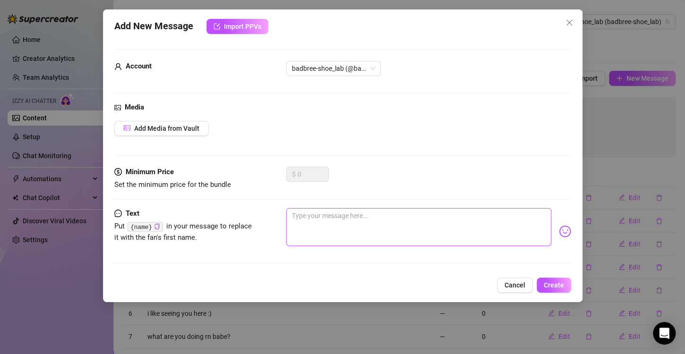
click at [442, 227] on textarea at bounding box center [418, 227] width 265 height 38
click at [557, 283] on span "Create" at bounding box center [554, 286] width 20 height 8
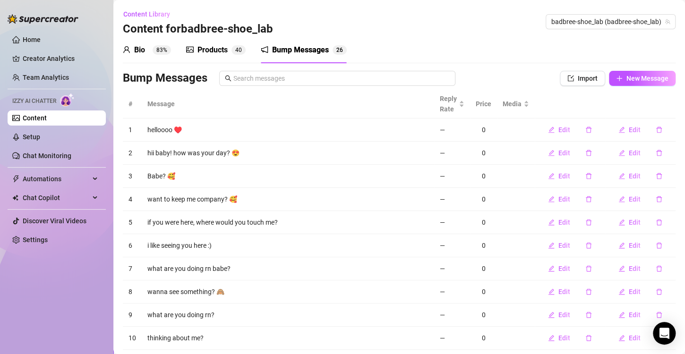
click at [622, 66] on div "Bio 83% Products 4 0 Bump Messages 2 6 Bio Import Bio from other creator Person…" at bounding box center [399, 207] width 553 height 340
click at [626, 78] on span "New Message" at bounding box center [647, 79] width 42 height 8
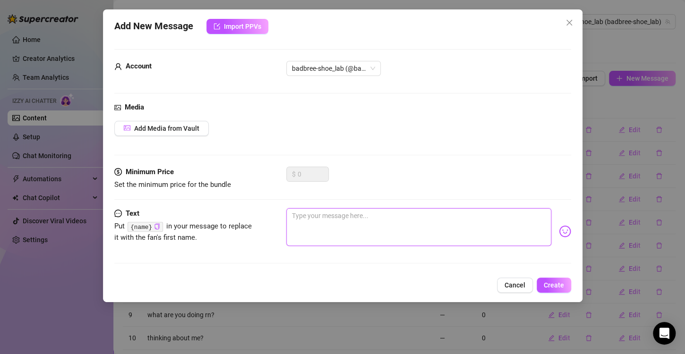
click at [405, 228] on textarea at bounding box center [418, 227] width 265 height 38
click at [559, 286] on span "Create" at bounding box center [554, 286] width 20 height 8
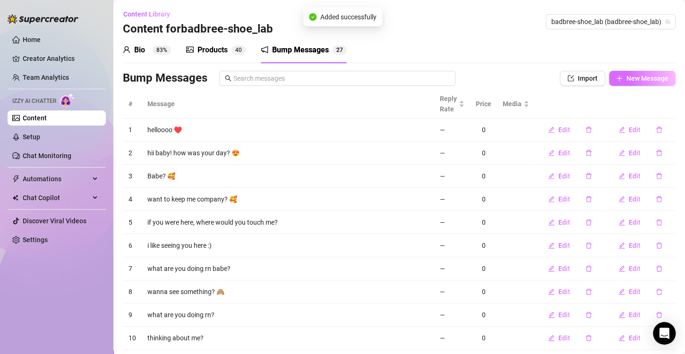
click at [623, 71] on button "New Message" at bounding box center [642, 78] width 67 height 15
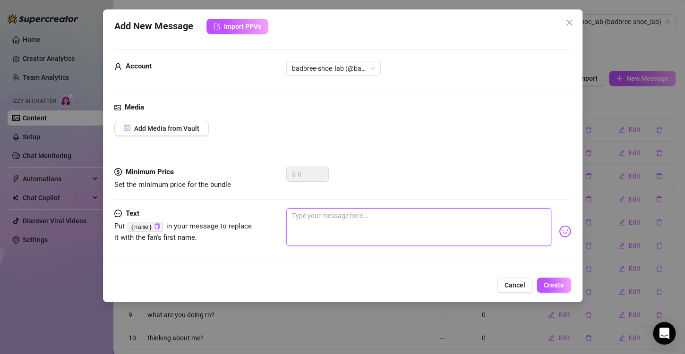
click at [390, 222] on textarea at bounding box center [418, 227] width 265 height 38
click at [553, 280] on button "Create" at bounding box center [554, 285] width 34 height 15
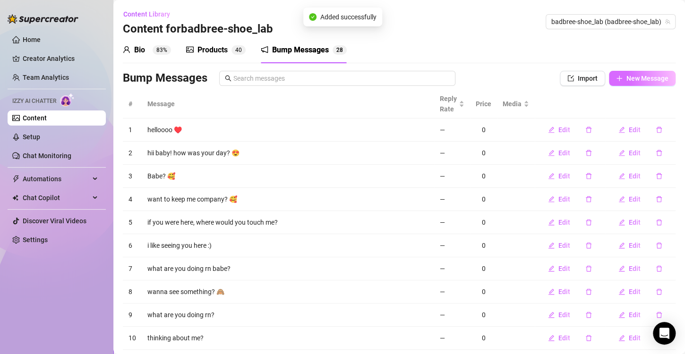
click at [641, 79] on span "New Message" at bounding box center [647, 79] width 42 height 8
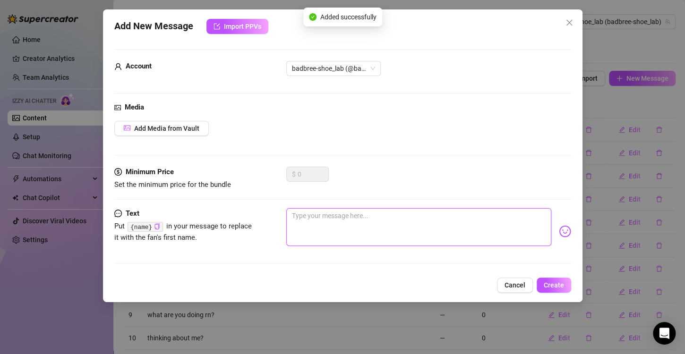
click at [405, 214] on textarea at bounding box center [418, 227] width 265 height 38
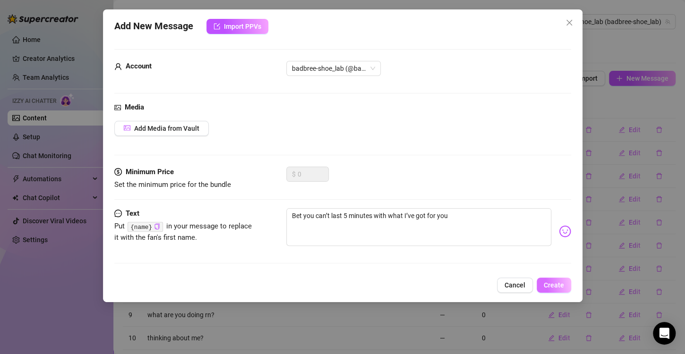
click at [559, 287] on span "Create" at bounding box center [554, 286] width 20 height 8
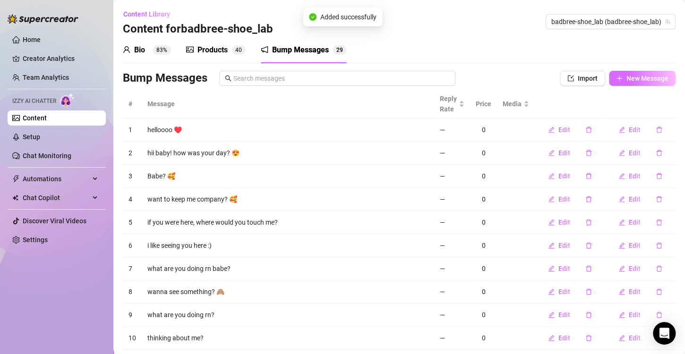
click at [634, 79] on span "New Message" at bounding box center [647, 79] width 42 height 8
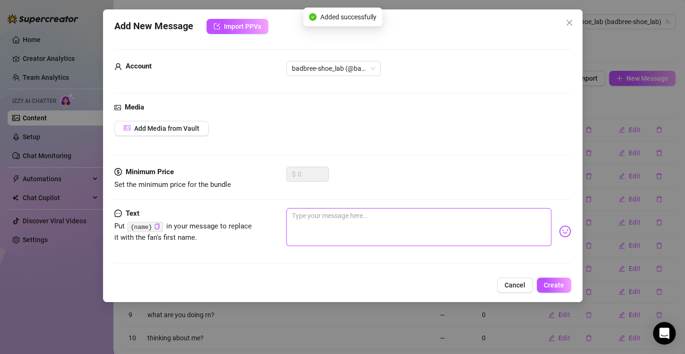
click at [352, 230] on textarea at bounding box center [418, 227] width 265 height 38
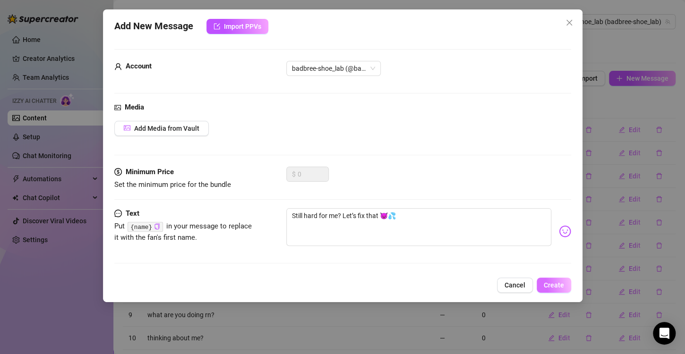
click at [554, 282] on span "Create" at bounding box center [554, 286] width 20 height 8
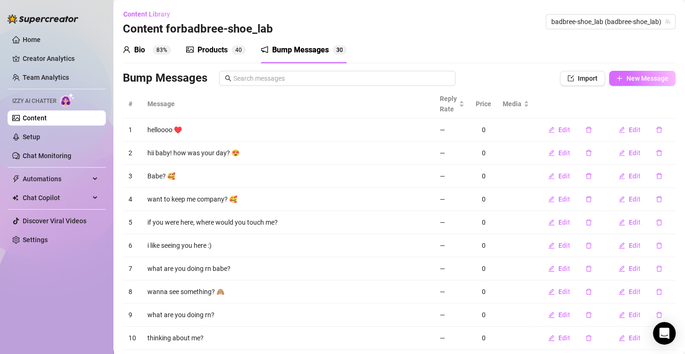
click at [627, 83] on button "New Message" at bounding box center [642, 78] width 67 height 15
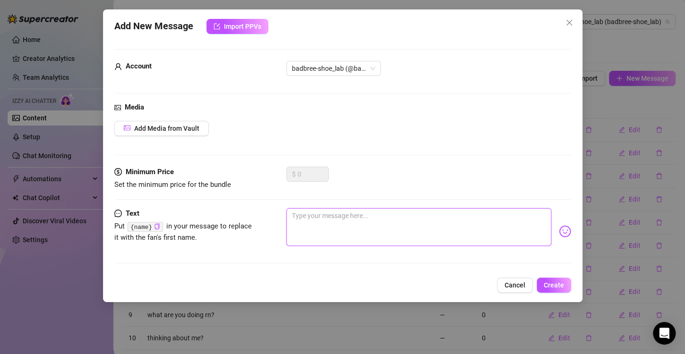
click at [382, 236] on textarea at bounding box center [418, 227] width 265 height 38
click at [559, 282] on span "Create" at bounding box center [554, 286] width 20 height 8
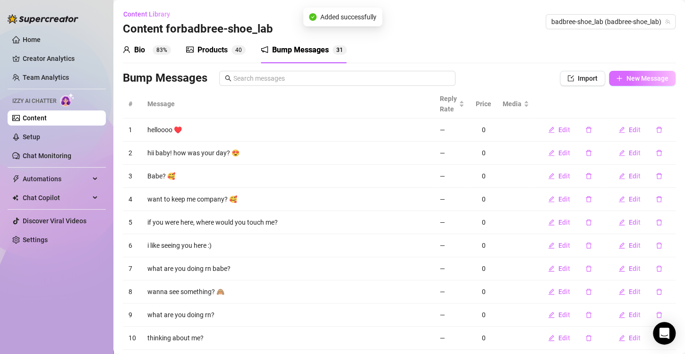
click at [616, 84] on button "New Message" at bounding box center [642, 78] width 67 height 15
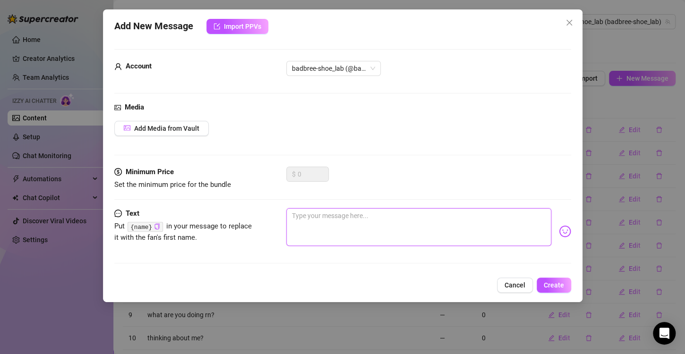
click at [403, 227] on textarea at bounding box center [418, 227] width 265 height 38
click at [543, 278] on button "Create" at bounding box center [554, 285] width 34 height 15
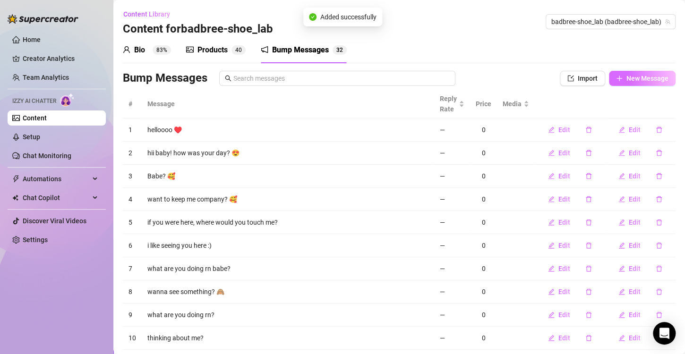
click at [616, 81] on icon "plus" at bounding box center [619, 78] width 7 height 7
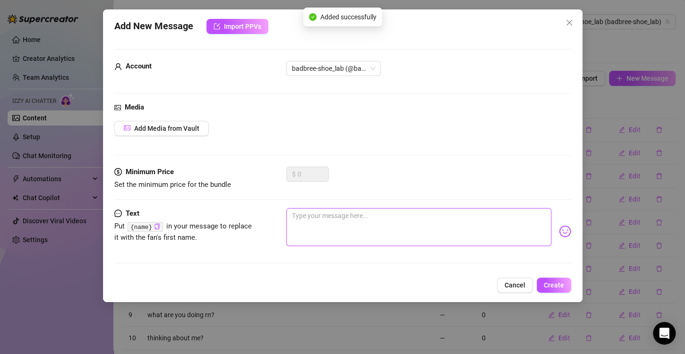
click at [384, 215] on textarea at bounding box center [418, 227] width 265 height 38
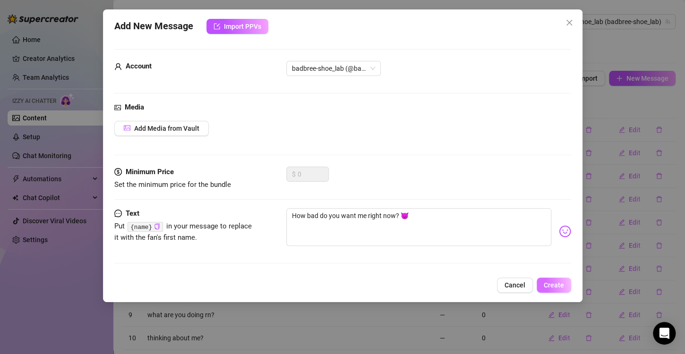
click at [552, 278] on button "Create" at bounding box center [554, 285] width 34 height 15
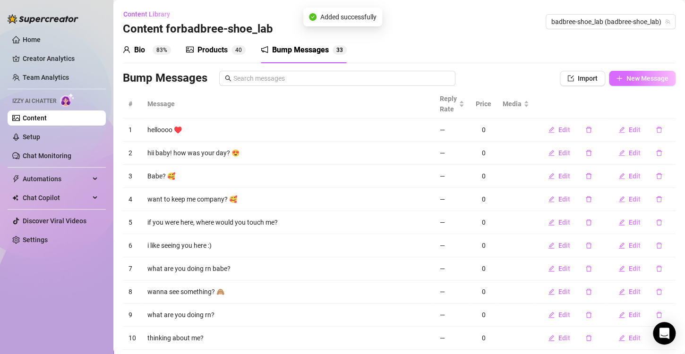
click at [653, 78] on span "New Message" at bounding box center [647, 79] width 42 height 8
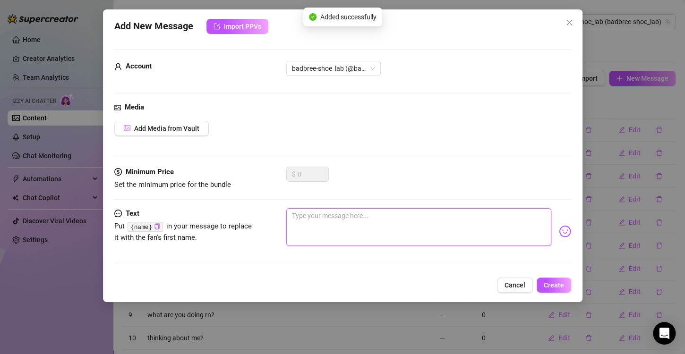
click at [411, 231] on textarea at bounding box center [418, 227] width 265 height 38
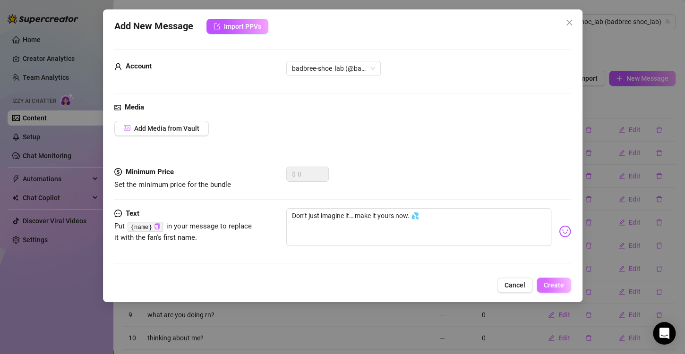
click at [559, 287] on span "Create" at bounding box center [554, 286] width 20 height 8
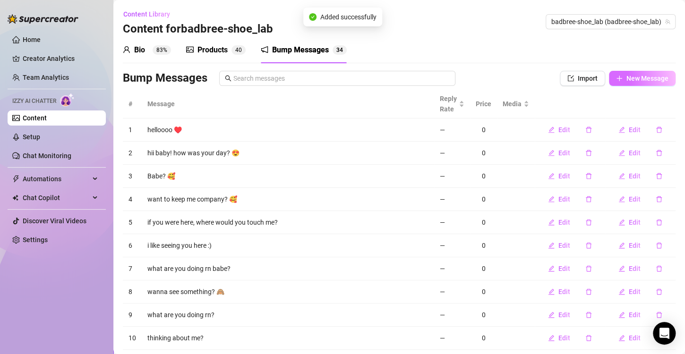
click at [626, 79] on span "New Message" at bounding box center [647, 79] width 42 height 8
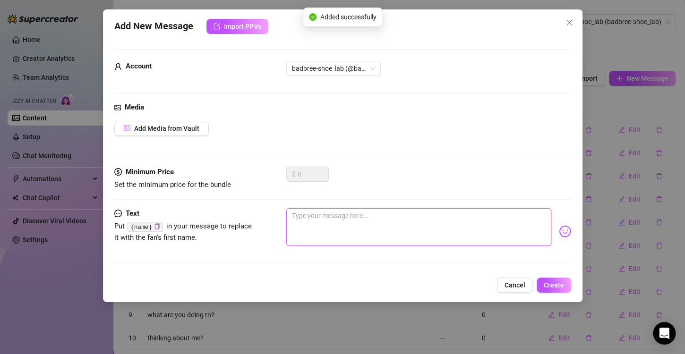
drag, startPoint x: 401, startPoint y: 217, endPoint x: 405, endPoint y: 222, distance: 5.8
click at [402, 218] on textarea at bounding box center [418, 227] width 265 height 38
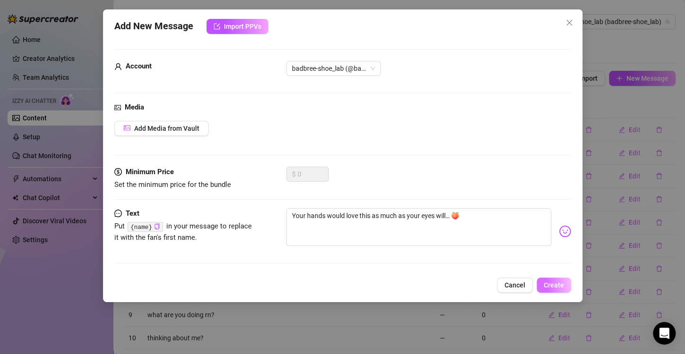
click at [558, 283] on span "Create" at bounding box center [554, 286] width 20 height 8
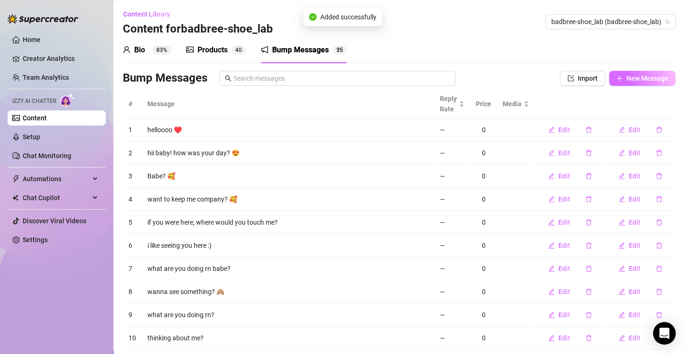
click at [616, 80] on icon "plus" at bounding box center [619, 78] width 7 height 7
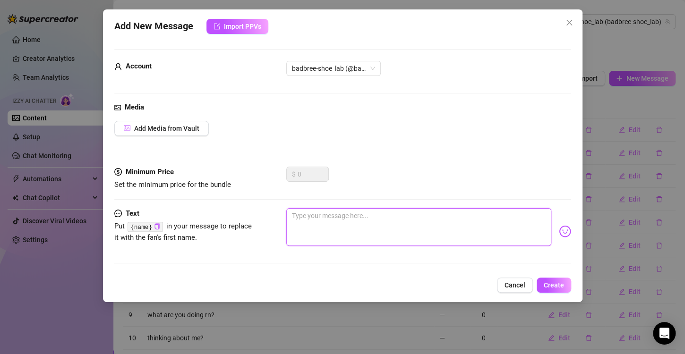
click at [402, 216] on textarea at bounding box center [418, 227] width 265 height 38
click at [558, 285] on span "Create" at bounding box center [554, 286] width 20 height 8
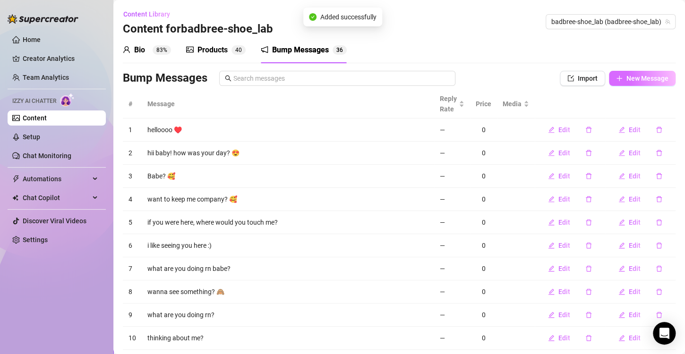
click at [616, 76] on icon "plus" at bounding box center [619, 78] width 7 height 7
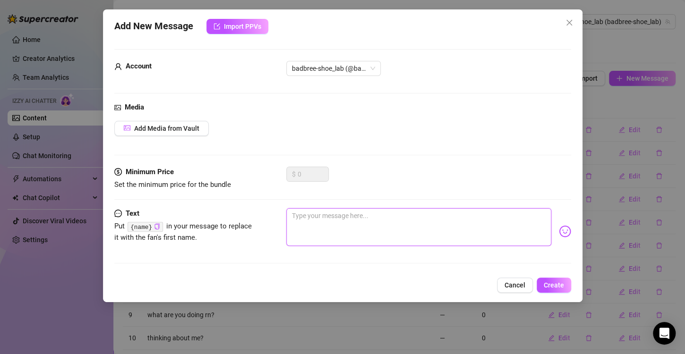
click at [399, 220] on textarea at bounding box center [418, 227] width 265 height 38
click at [550, 286] on span "Create" at bounding box center [554, 286] width 20 height 8
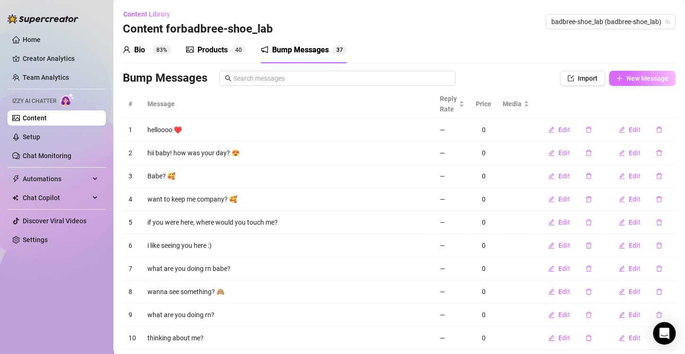
drag, startPoint x: 650, startPoint y: 69, endPoint x: 641, endPoint y: 84, distance: 17.4
click at [648, 77] on div "Bio 83% Products 4 0 Bump Messages 3 7 Bio Import Bio from other creator Person…" at bounding box center [399, 207] width 553 height 340
click at [638, 84] on button "New Message" at bounding box center [642, 78] width 67 height 15
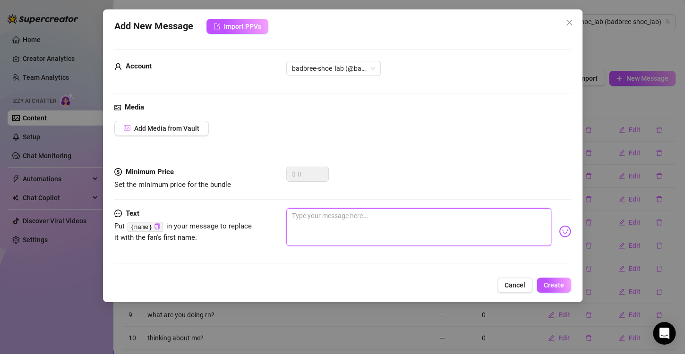
click at [435, 235] on textarea at bounding box center [418, 227] width 265 height 38
click at [555, 282] on span "Create" at bounding box center [554, 286] width 20 height 8
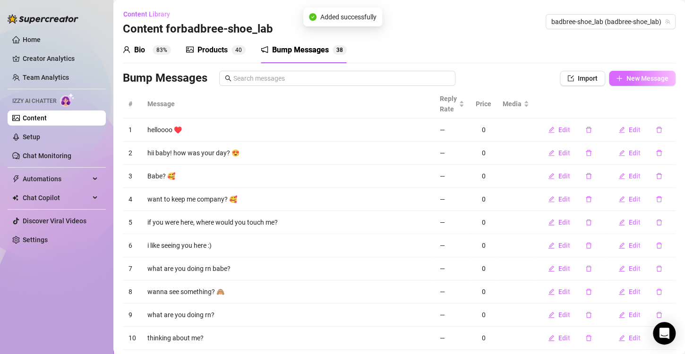
click at [640, 80] on span "New Message" at bounding box center [647, 79] width 42 height 8
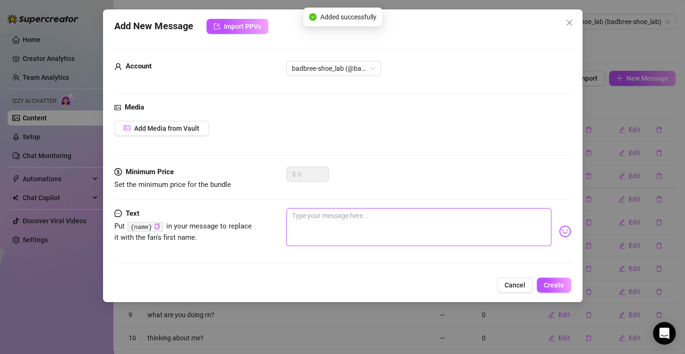
click at [425, 229] on textarea at bounding box center [418, 227] width 265 height 38
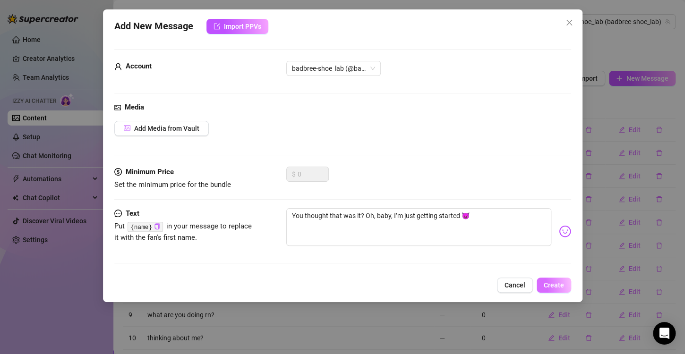
click at [553, 284] on span "Create" at bounding box center [554, 286] width 20 height 8
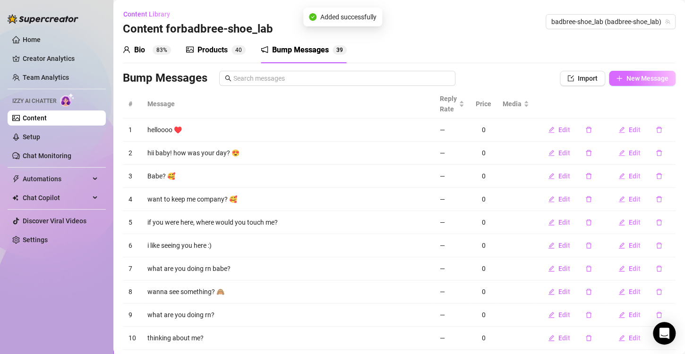
click at [633, 78] on span "New Message" at bounding box center [647, 79] width 42 height 8
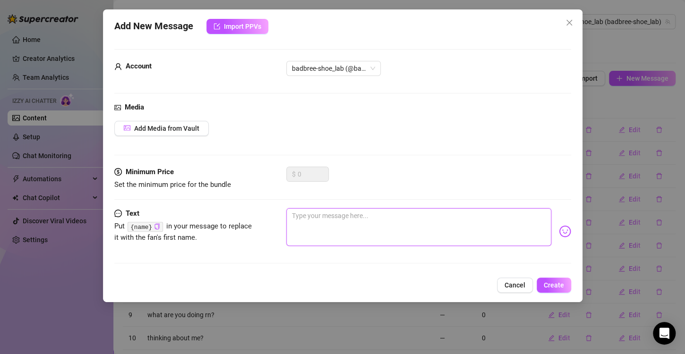
click at [444, 221] on textarea at bounding box center [418, 227] width 265 height 38
click at [555, 284] on span "Create" at bounding box center [554, 286] width 20 height 8
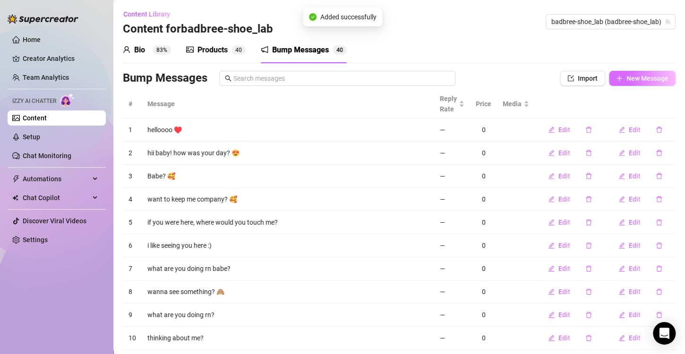
click at [638, 66] on div "Bio 83% Products 4 0 Bump Messages 3 4 9 0 Bio Import Bio from other creator Pe…" at bounding box center [399, 207] width 553 height 340
click at [634, 74] on button "New Message" at bounding box center [642, 78] width 67 height 15
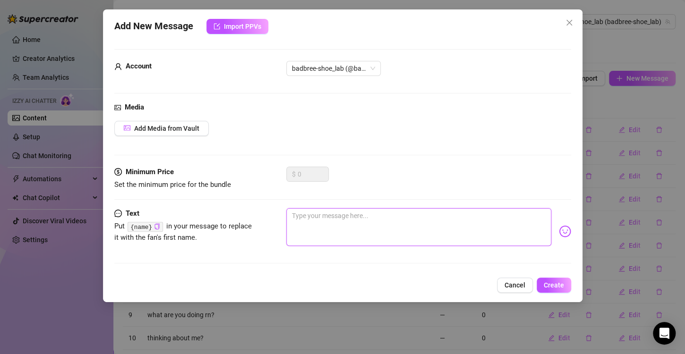
click at [379, 230] on textarea at bounding box center [418, 227] width 265 height 38
click at [550, 282] on span "Create" at bounding box center [554, 286] width 20 height 8
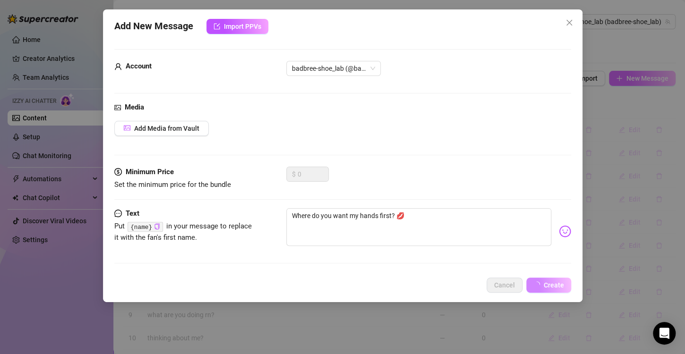
click at [626, 77] on span "New Message" at bounding box center [647, 79] width 42 height 8
click at [621, 77] on div "Add New Message Import PPVs Account badbree-shoe_lab (@badbree-shoe_lab) Media …" at bounding box center [342, 177] width 685 height 354
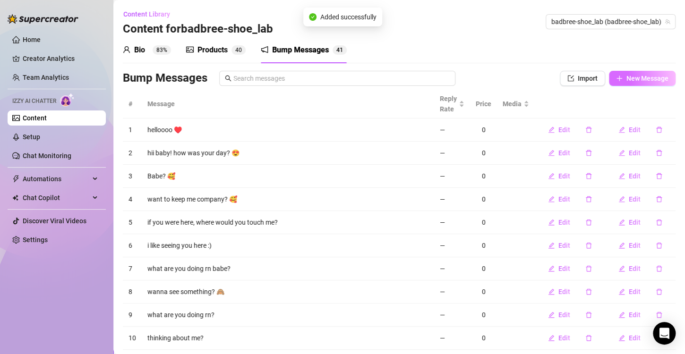
click at [632, 80] on span "New Message" at bounding box center [647, 79] width 42 height 8
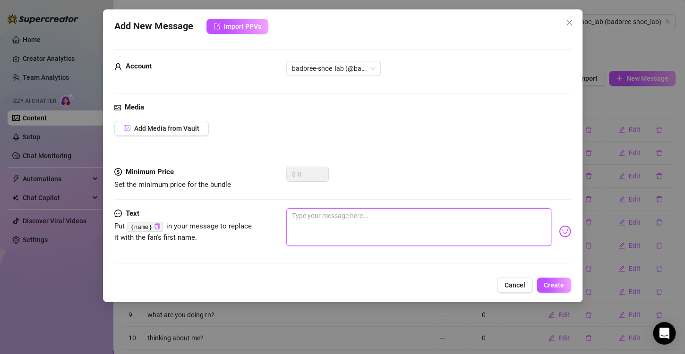
click at [387, 223] on textarea at bounding box center [418, 227] width 265 height 38
click at [561, 279] on button "Create" at bounding box center [554, 285] width 34 height 15
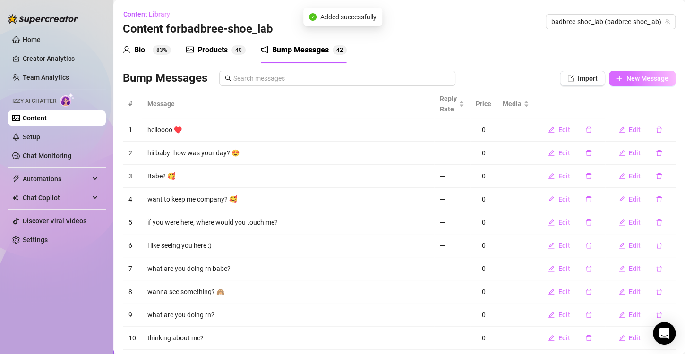
click at [626, 77] on span "New Message" at bounding box center [647, 79] width 42 height 8
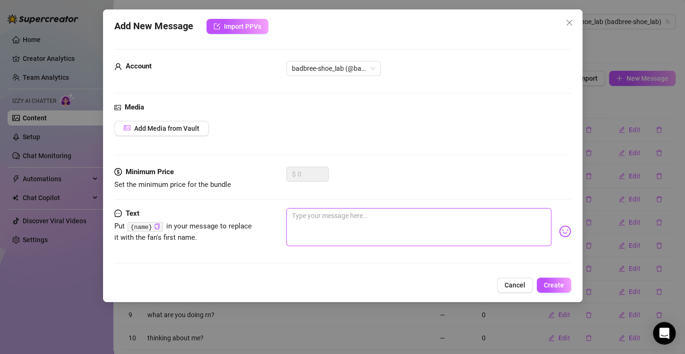
click at [402, 222] on textarea at bounding box center [418, 227] width 265 height 38
click at [549, 275] on div "Add New Message Import PPVs Account badbree-shoe_lab (@badbree-shoe_lab) Media …" at bounding box center [342, 155] width 479 height 293
click at [551, 278] on button "Create" at bounding box center [554, 285] width 34 height 15
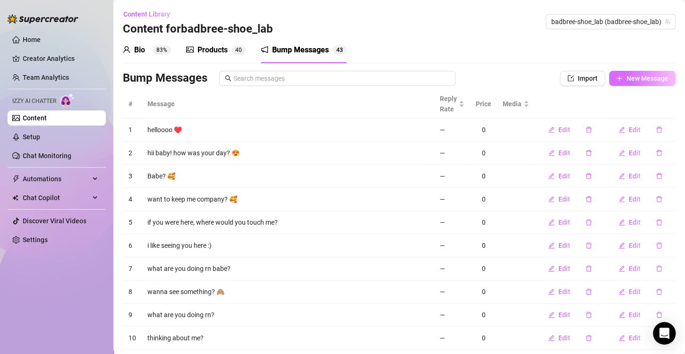
click at [623, 83] on button "New Message" at bounding box center [642, 78] width 67 height 15
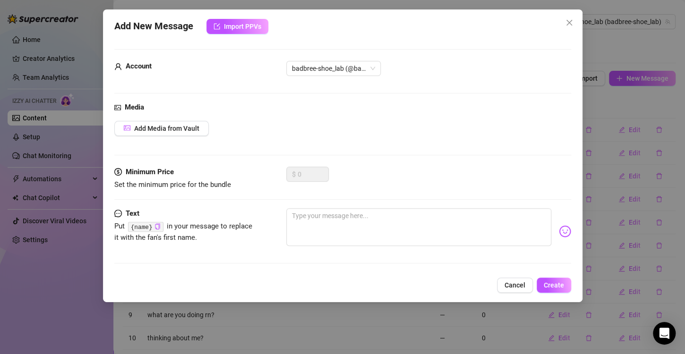
click at [391, 229] on div at bounding box center [428, 231] width 285 height 46
click at [423, 228] on textarea at bounding box center [418, 227] width 265 height 38
click at [558, 283] on span "Create" at bounding box center [554, 286] width 20 height 8
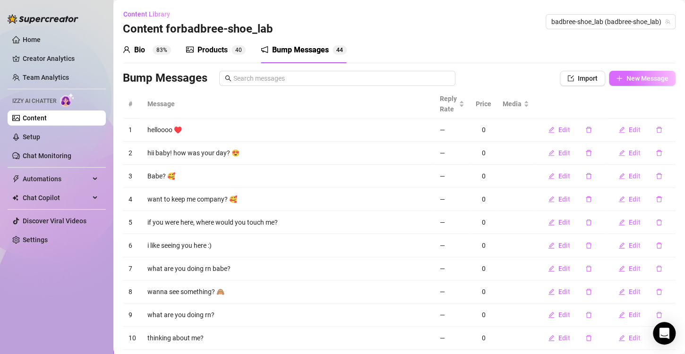
click at [646, 77] on span "New Message" at bounding box center [647, 79] width 42 height 8
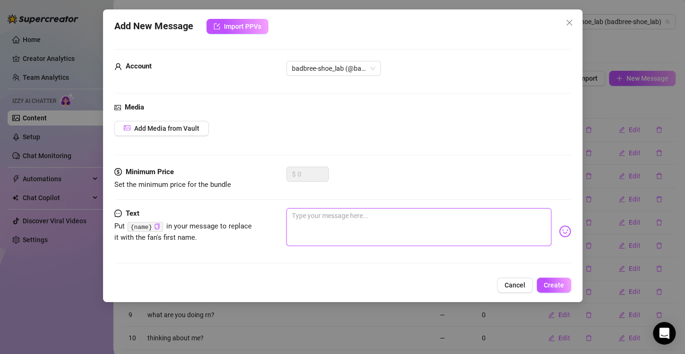
click at [406, 217] on textarea at bounding box center [418, 227] width 265 height 38
click at [551, 287] on span "Create" at bounding box center [554, 286] width 20 height 8
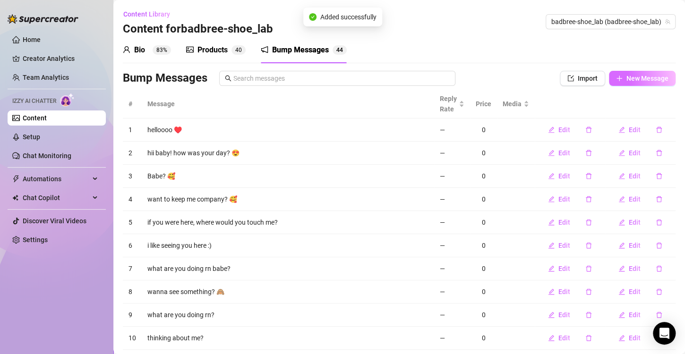
click at [636, 76] on span "New Message" at bounding box center [647, 79] width 42 height 8
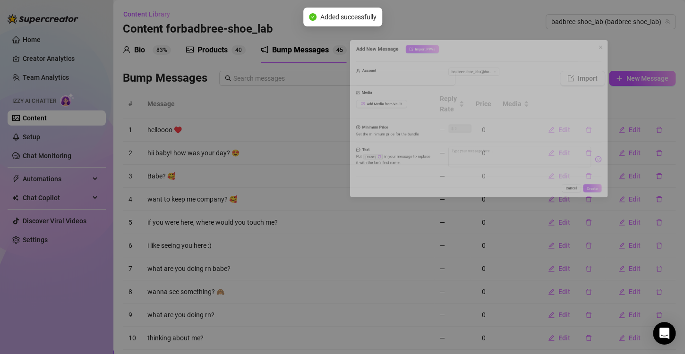
click at [383, 278] on div "Cancel Create" at bounding box center [342, 285] width 457 height 15
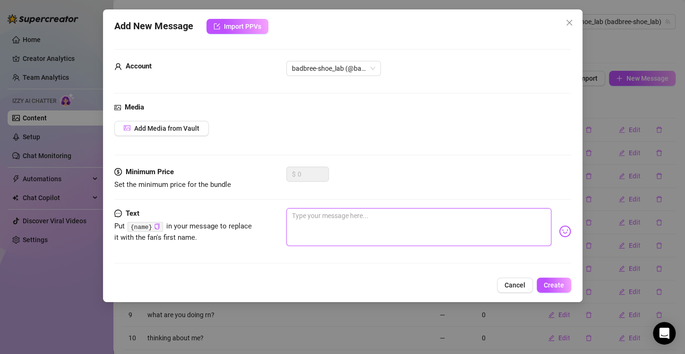
click at [365, 221] on textarea at bounding box center [418, 227] width 265 height 38
click at [549, 278] on button "Create" at bounding box center [554, 285] width 34 height 15
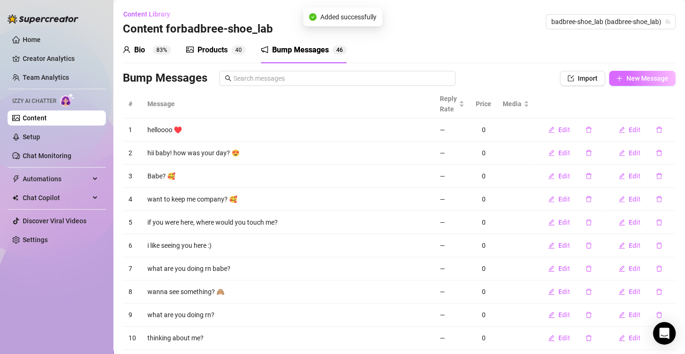
click at [634, 76] on span "New Message" at bounding box center [647, 79] width 42 height 8
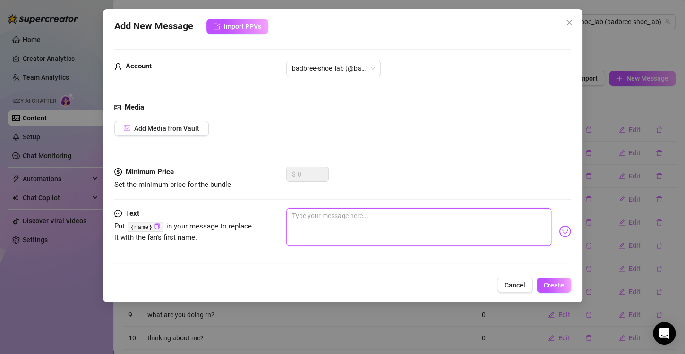
click at [400, 233] on textarea at bounding box center [418, 227] width 265 height 38
click at [547, 284] on span "Create" at bounding box center [554, 286] width 20 height 8
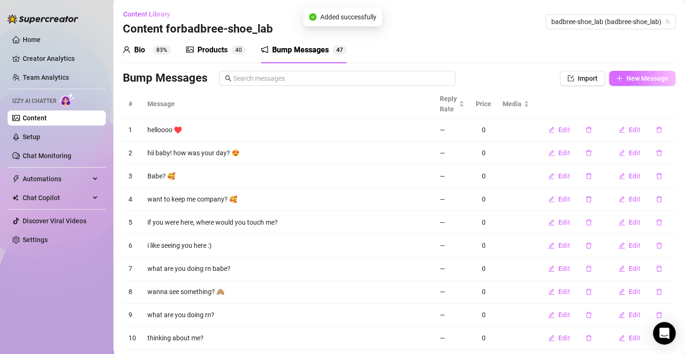
click at [639, 77] on span "New Message" at bounding box center [647, 79] width 42 height 8
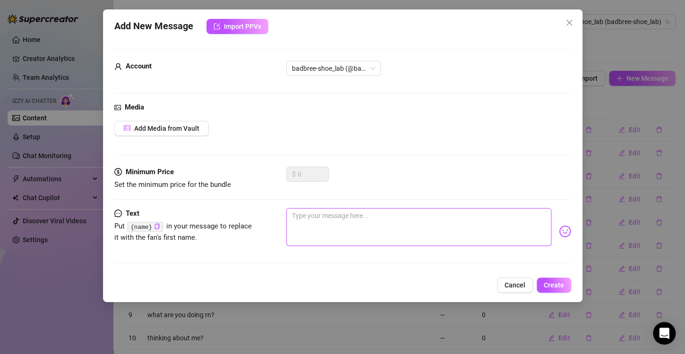
click at [387, 229] on textarea at bounding box center [418, 227] width 265 height 38
click at [549, 285] on span "Create" at bounding box center [554, 286] width 20 height 8
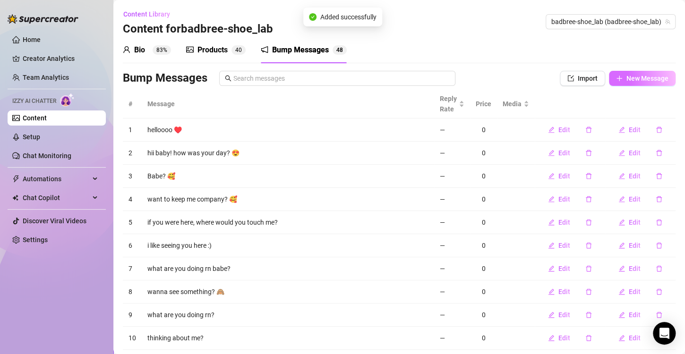
click at [632, 77] on span "New Message" at bounding box center [647, 79] width 42 height 8
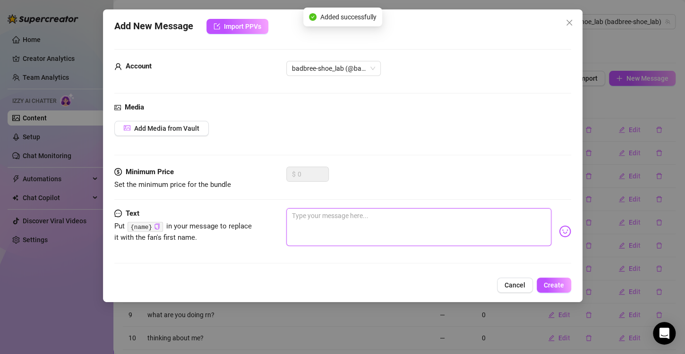
click at [419, 223] on textarea at bounding box center [418, 227] width 265 height 38
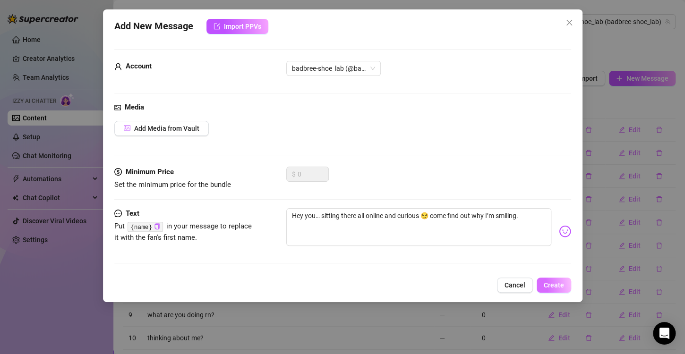
click at [554, 289] on button "Create" at bounding box center [554, 285] width 34 height 15
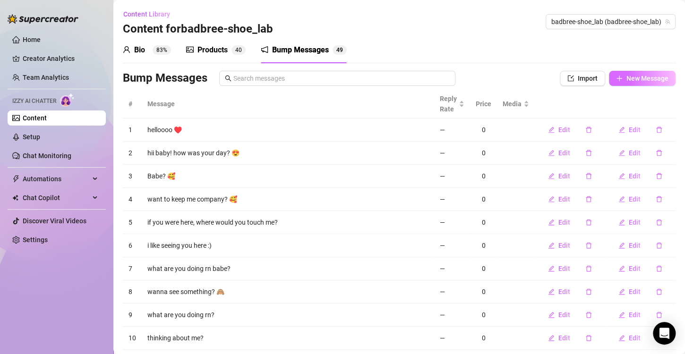
click at [636, 83] on button "New Message" at bounding box center [642, 78] width 67 height 15
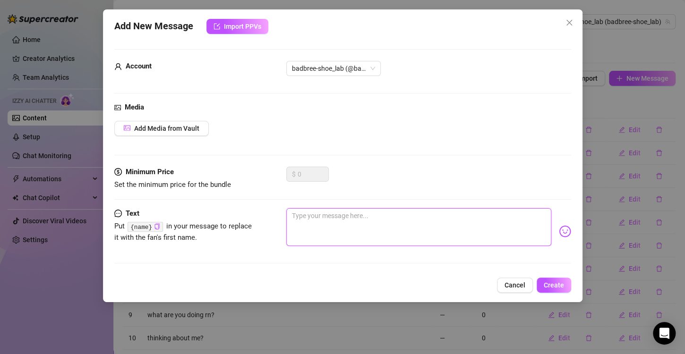
click at [373, 218] on textarea at bounding box center [418, 227] width 265 height 38
click at [555, 282] on span "Create" at bounding box center [554, 286] width 20 height 8
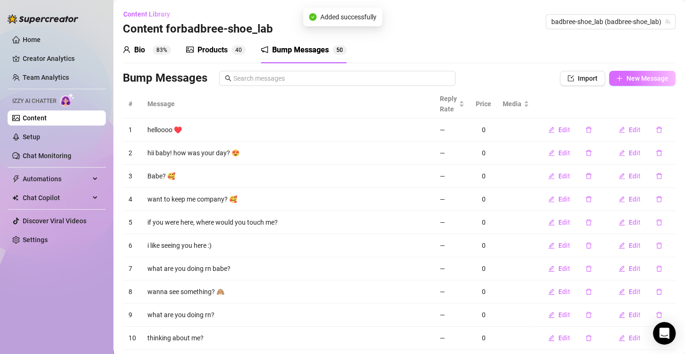
click at [642, 77] on span "New Message" at bounding box center [647, 79] width 42 height 8
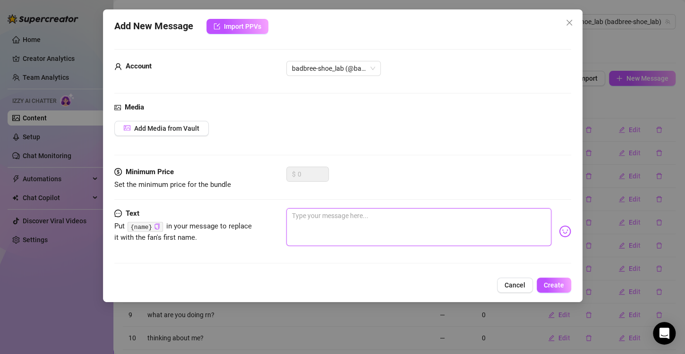
click at [426, 229] on textarea at bounding box center [418, 227] width 265 height 38
click at [550, 287] on span "Create" at bounding box center [554, 286] width 20 height 8
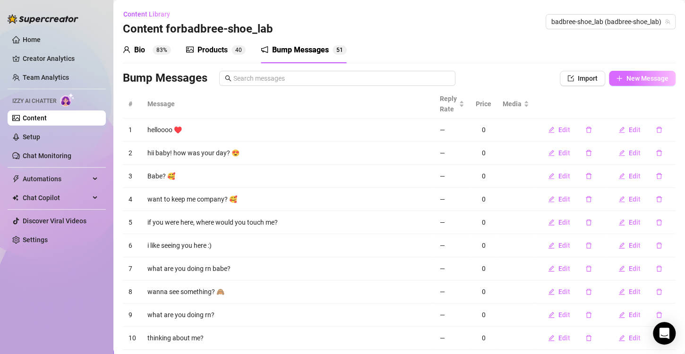
click at [633, 77] on span "New Message" at bounding box center [647, 79] width 42 height 8
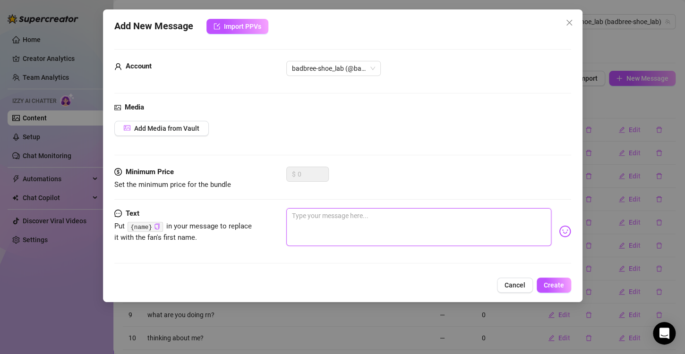
click at [413, 236] on textarea at bounding box center [418, 227] width 265 height 38
click at [549, 276] on div "Add New Message Import PPVs Account badbree-shoe_lab (@badbree-shoe_lab) Media …" at bounding box center [342, 155] width 479 height 293
click at [550, 279] on button "Create" at bounding box center [554, 285] width 34 height 15
